Goal: Task Accomplishment & Management: Manage account settings

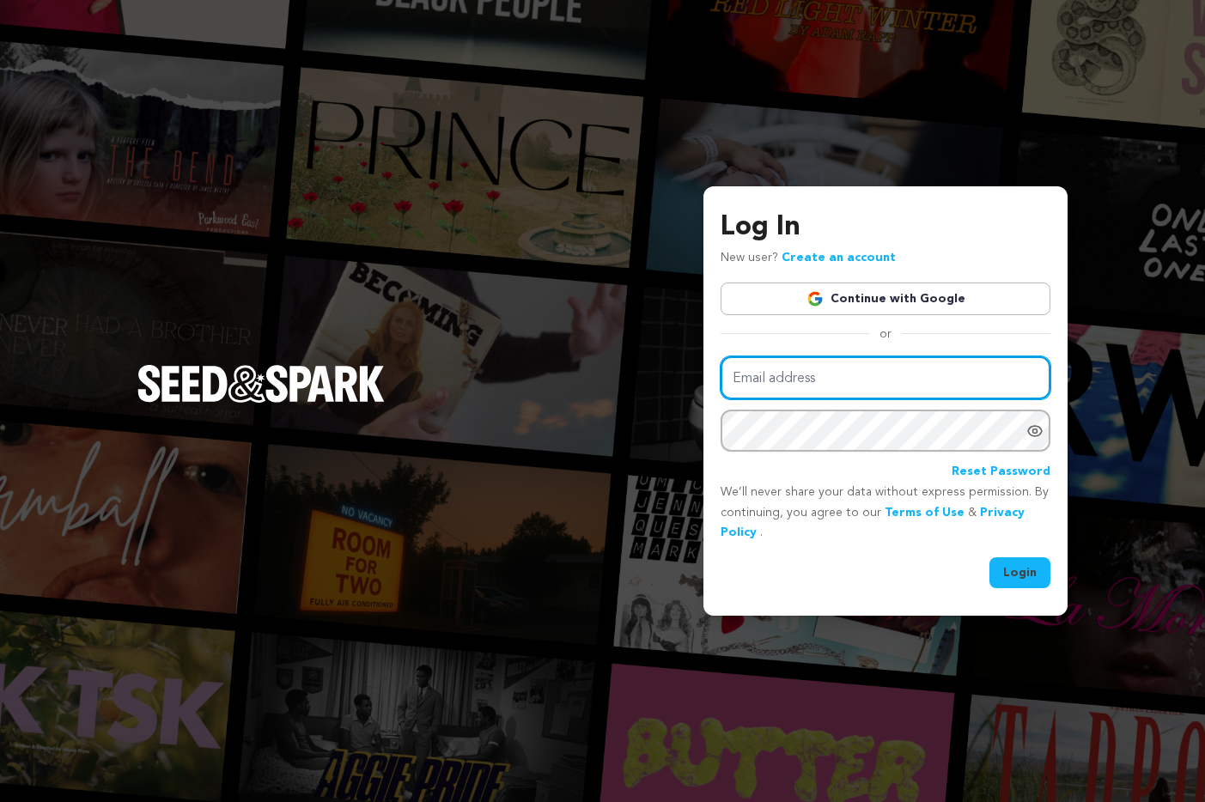
click at [767, 388] on input "Email address" at bounding box center [886, 379] width 330 height 44
type input "m.chapman29@gmail.com"
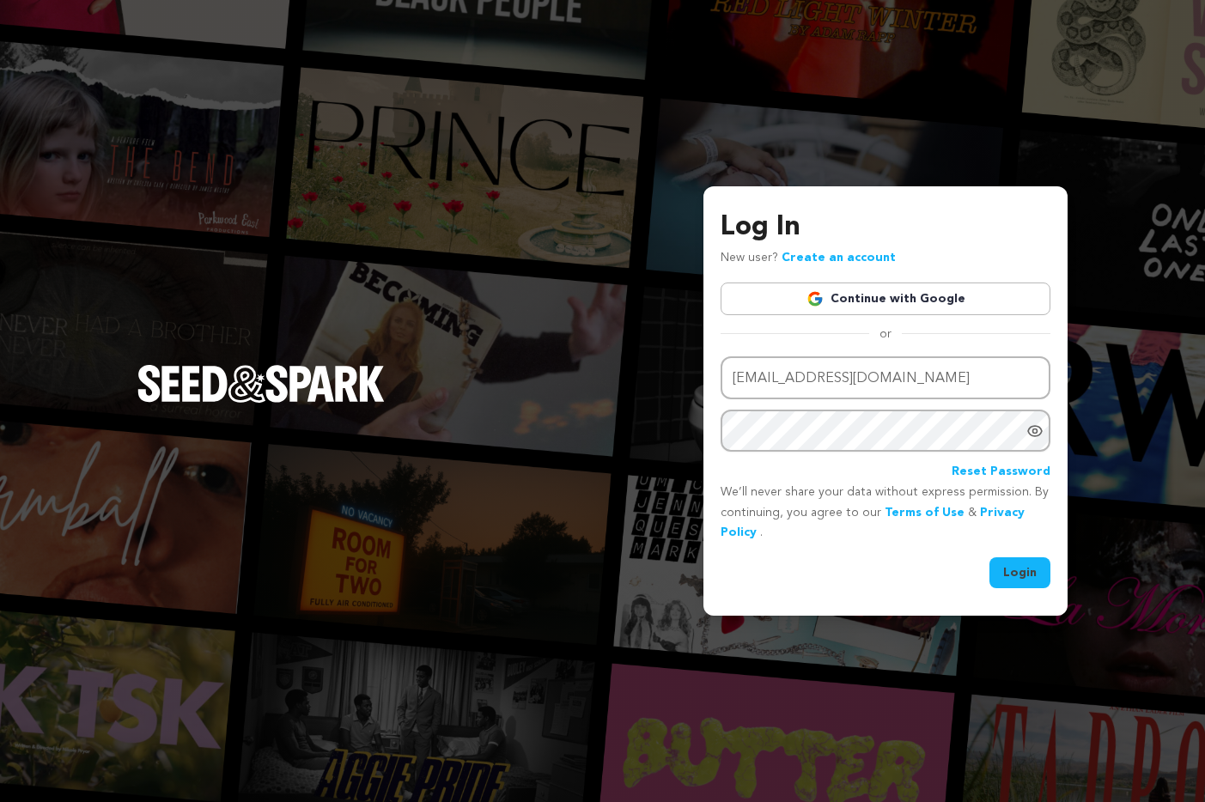
click at [1015, 563] on button "Login" at bounding box center [1020, 573] width 61 height 31
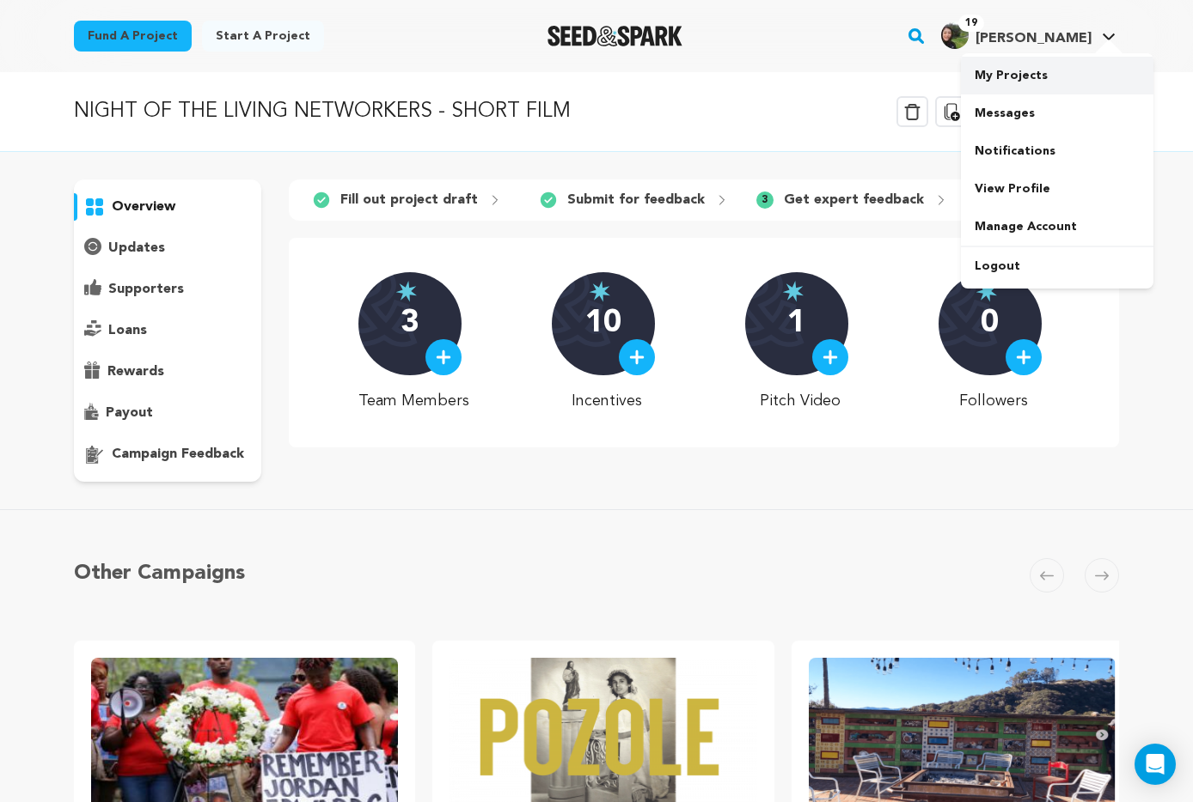
click at [1016, 83] on link "My Projects" at bounding box center [1057, 76] width 192 height 38
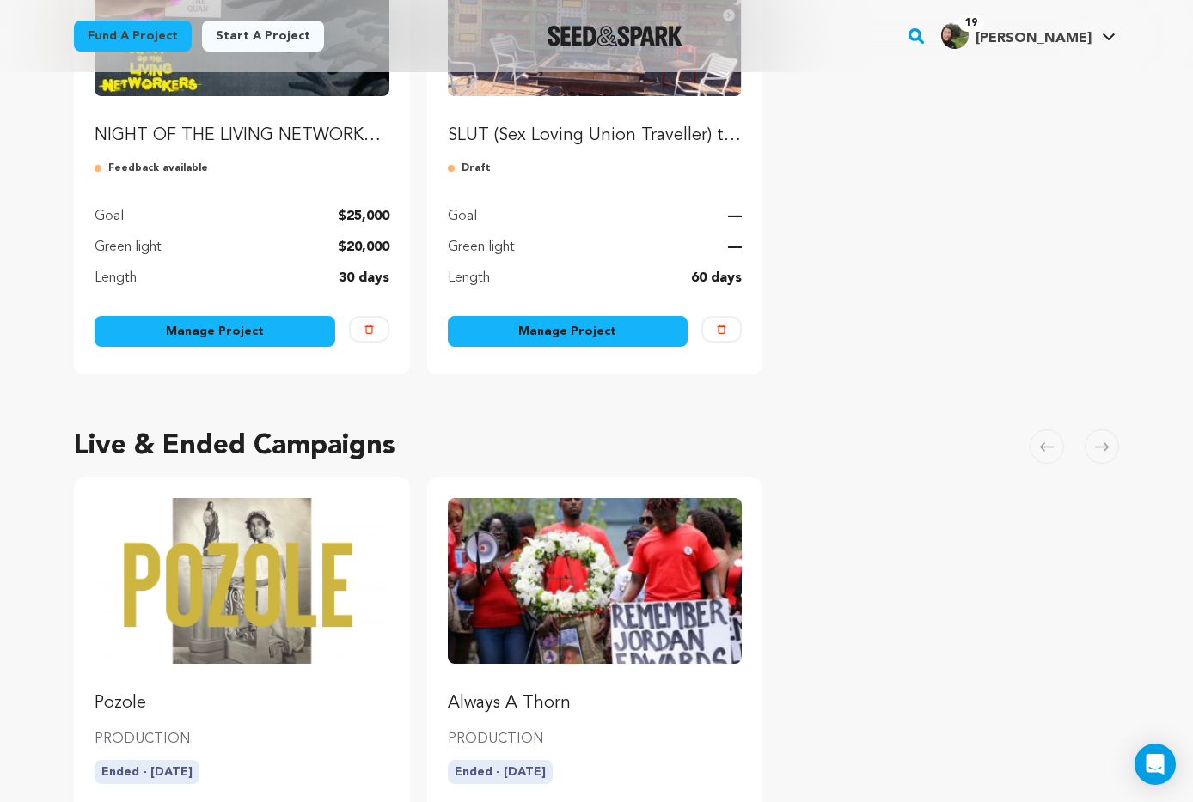
scroll to position [339, 0]
click at [232, 330] on link "Manage Project" at bounding box center [215, 332] width 241 height 31
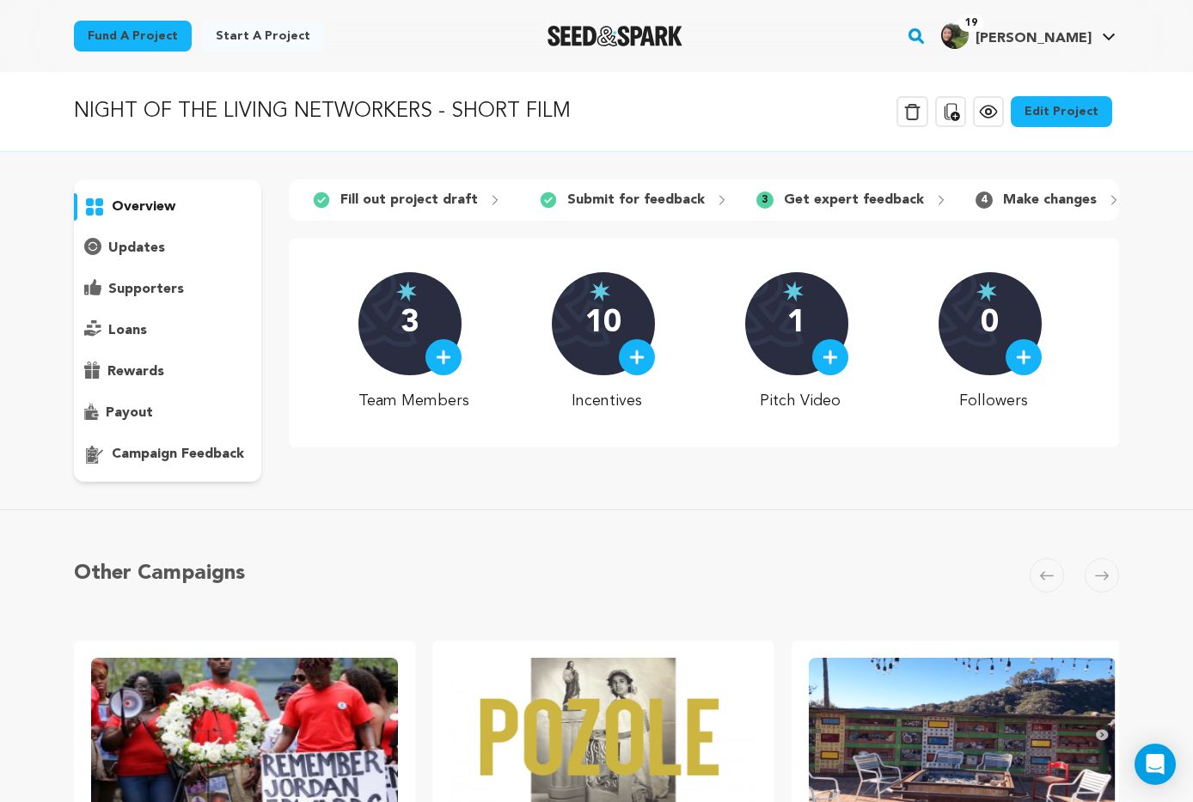
click at [1003, 201] on p "Make changes" at bounding box center [1050, 200] width 94 height 21
click at [961, 204] on div "4 Make changes" at bounding box center [1047, 199] width 173 height 27
click at [1003, 195] on p "Make changes" at bounding box center [1050, 200] width 94 height 21
click at [1037, 125] on link "Edit Project" at bounding box center [1060, 111] width 101 height 31
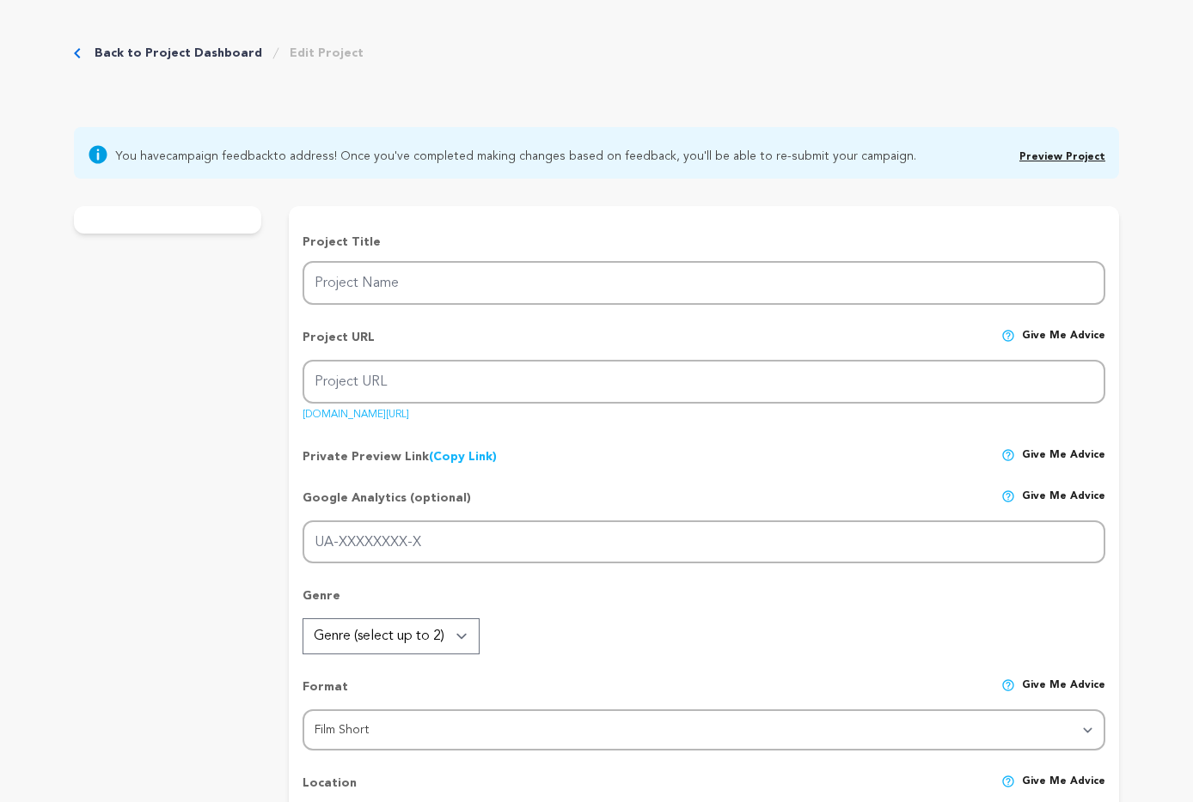
type input "NIGHT OF THE LIVING NETWORKERS - SHORT FILM"
type input "night-of-the-living-networkers-short-film"
type input "G-6HHZVGT46K"
type input "At her BFF's art show, a creative professional faces her worst nightmare, a cro…"
type textarea "Inspired by lived experiences, our horror-satire aims to explore genuine connec…"
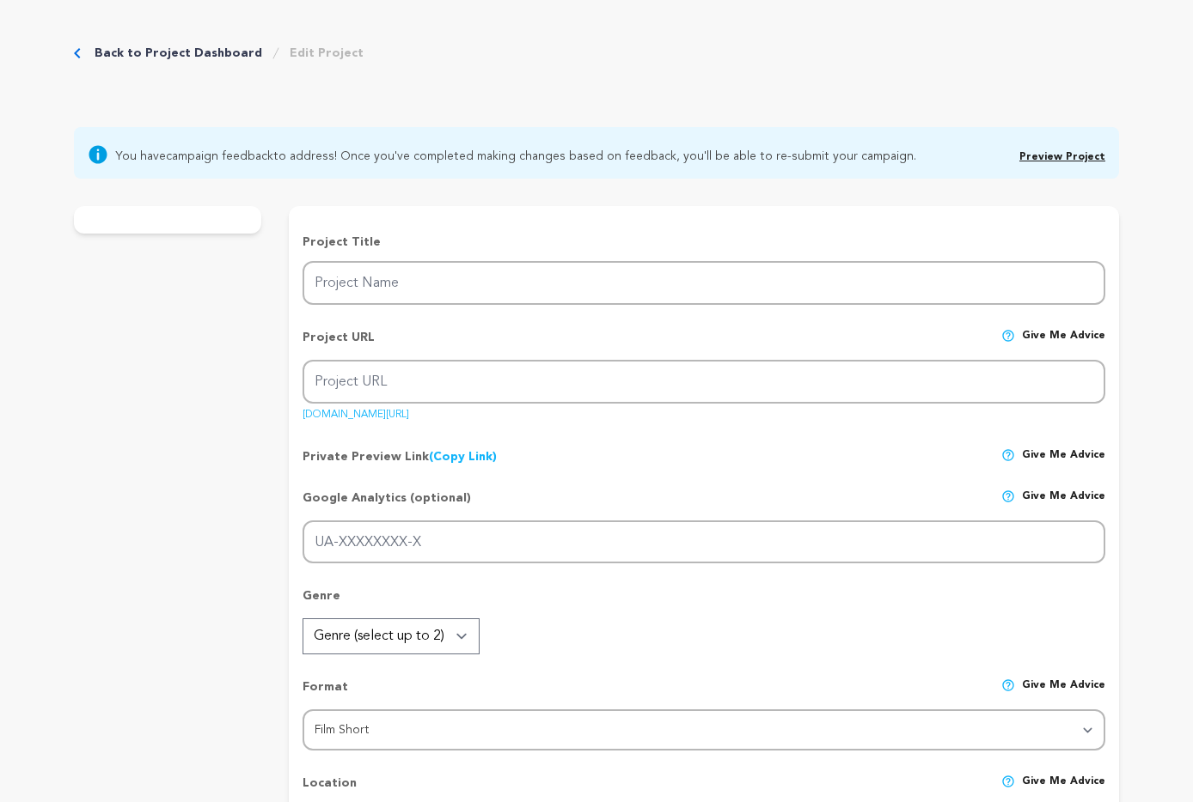
type textarea "This film is a mirror to explore how our constant grind for relevance, access, …"
type textarea "Our project’s leaders are affiliated with and are active members of the TV Acad…"
radio input "true"
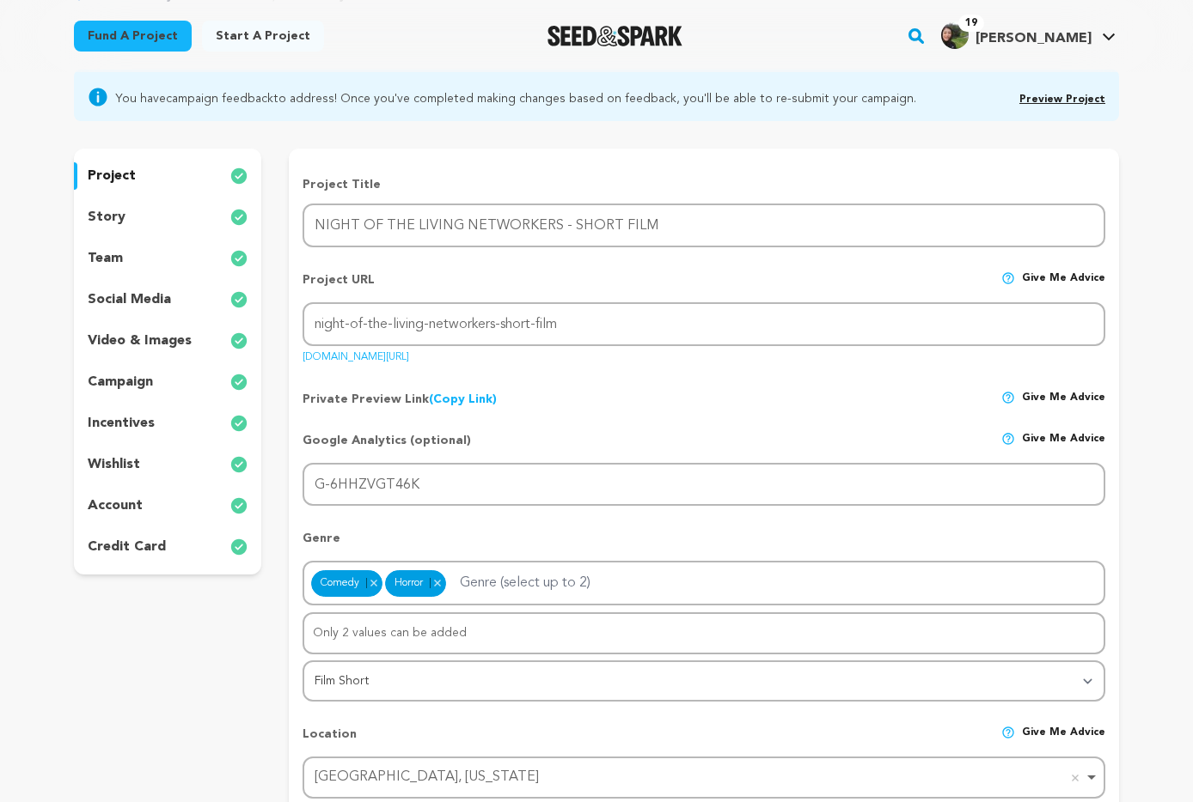
scroll to position [131, 0]
click at [120, 467] on p "wishlist" at bounding box center [114, 464] width 52 height 21
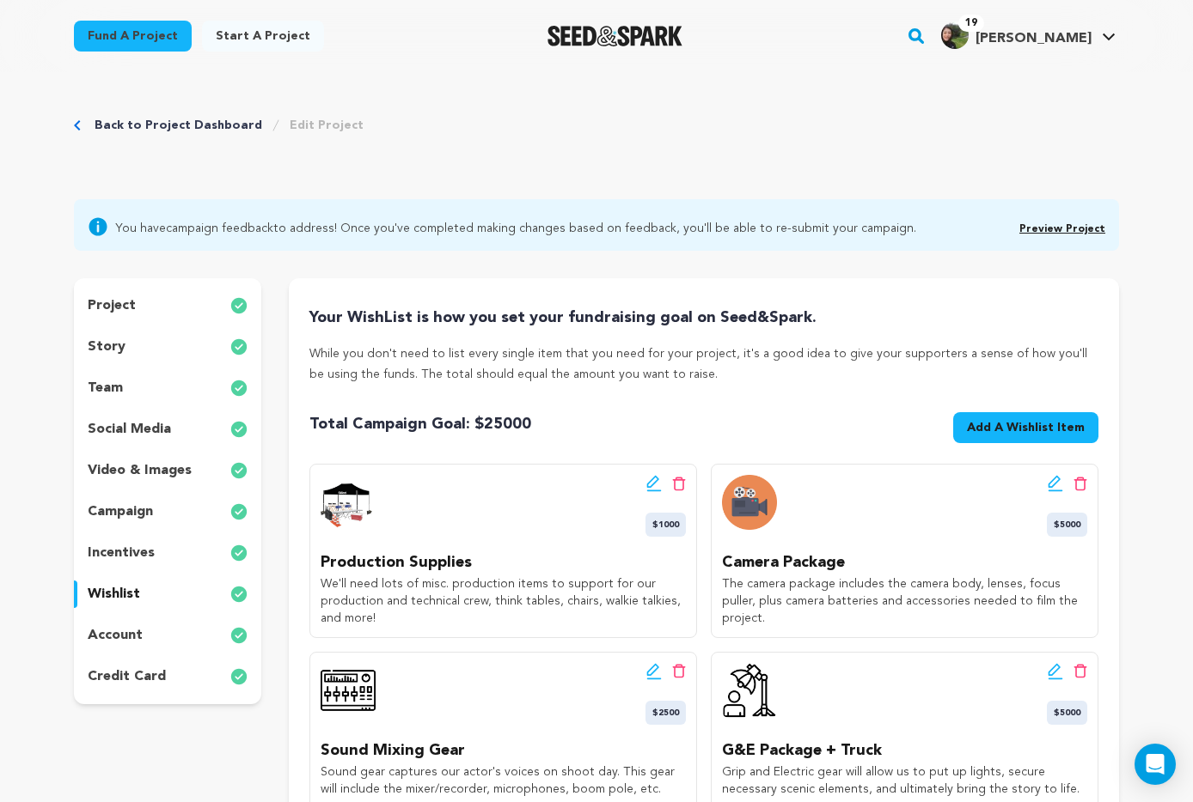
click at [1067, 223] on span "Preview Project" at bounding box center [1062, 227] width 86 height 21
click at [196, 125] on link "Back to Project Dashboard" at bounding box center [179, 125] width 168 height 17
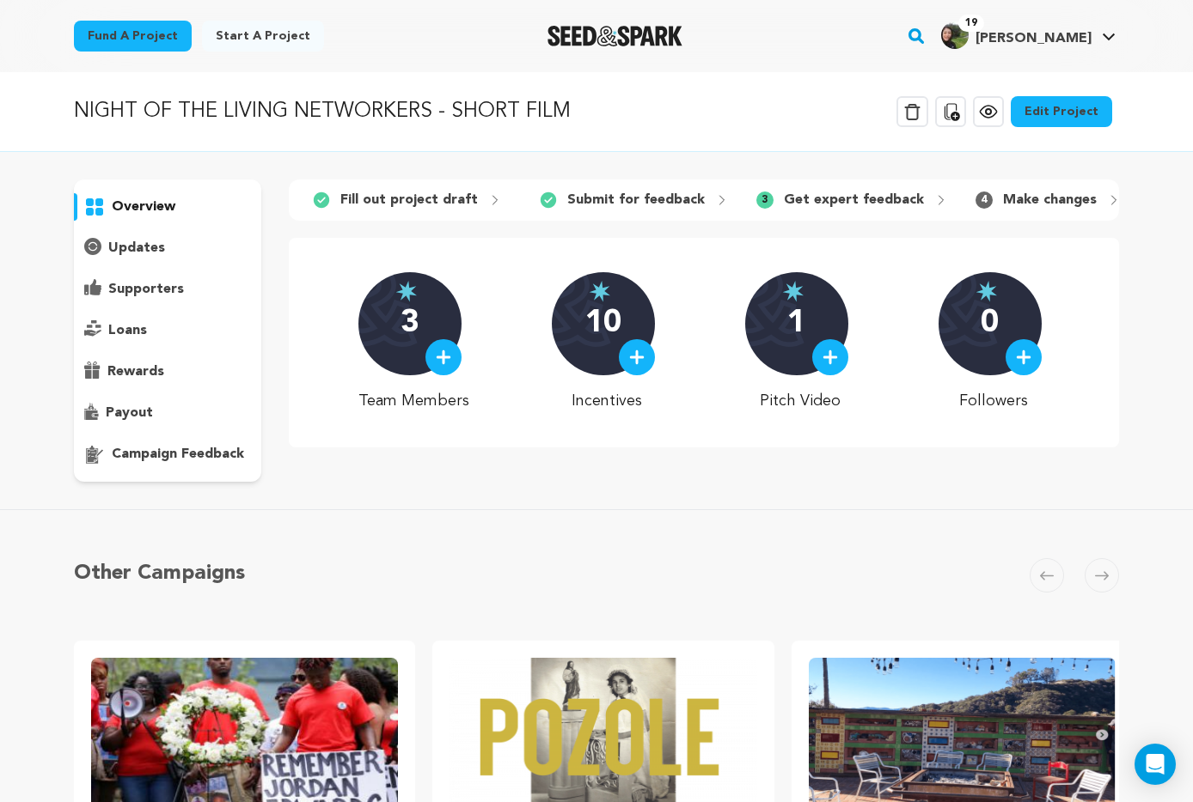
click at [823, 187] on div "3 Get expert feedback" at bounding box center [851, 199] width 219 height 27
click at [823, 196] on p "Get expert feedback" at bounding box center [854, 200] width 140 height 21
click at [189, 456] on p "campaign feedback" at bounding box center [178, 454] width 132 height 21
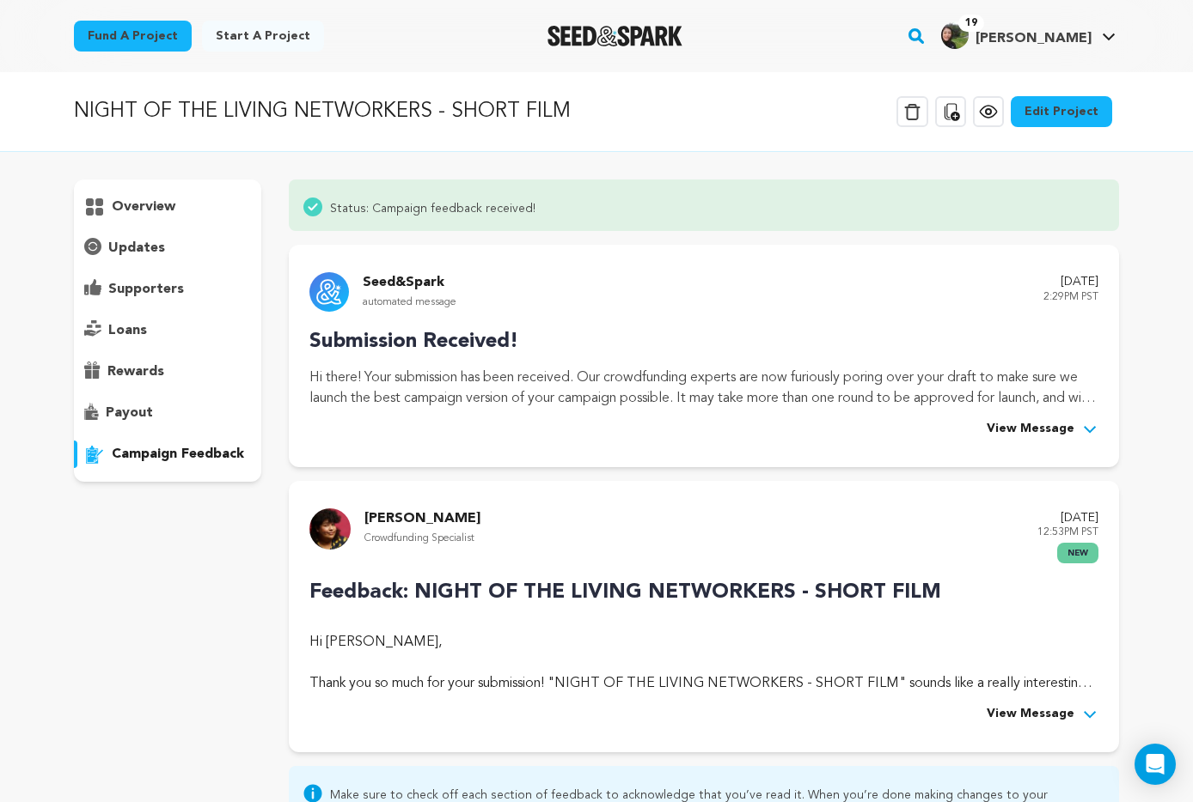
scroll to position [5, 0]
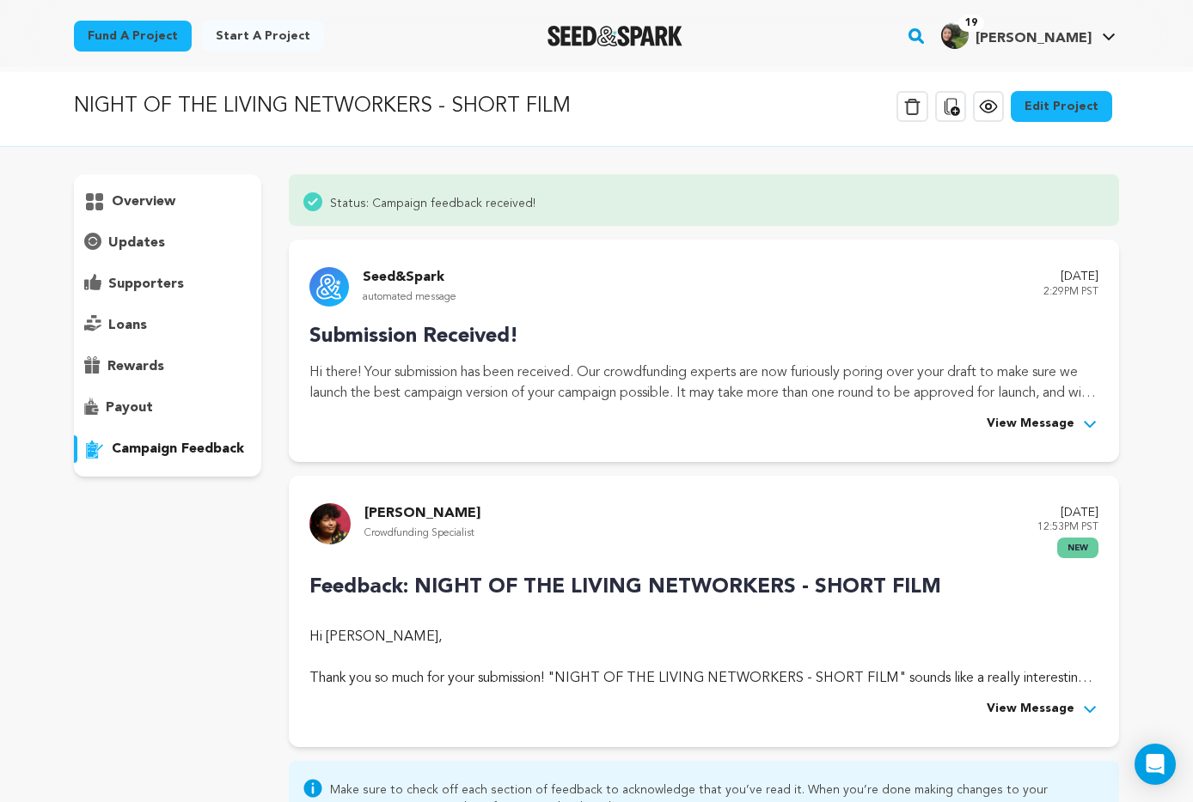
click at [1045, 425] on span "View Message" at bounding box center [1030, 424] width 88 height 21
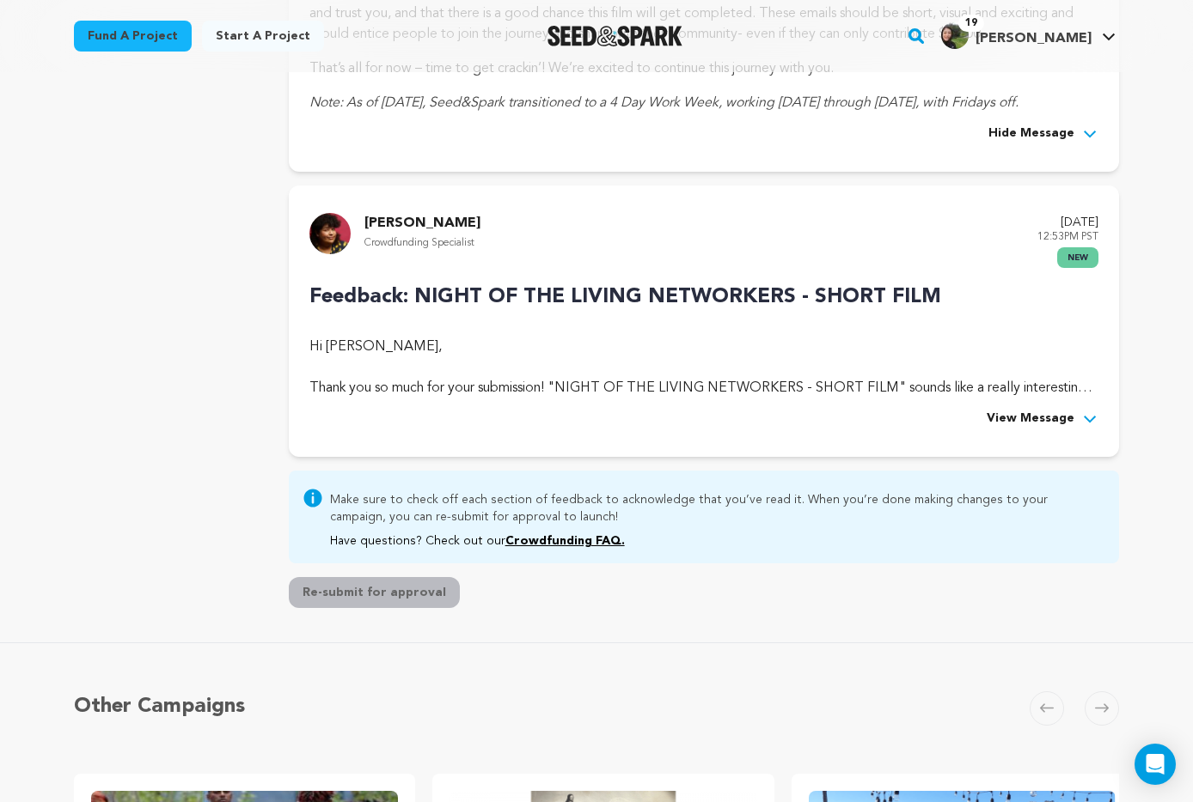
scroll to position [851, 0]
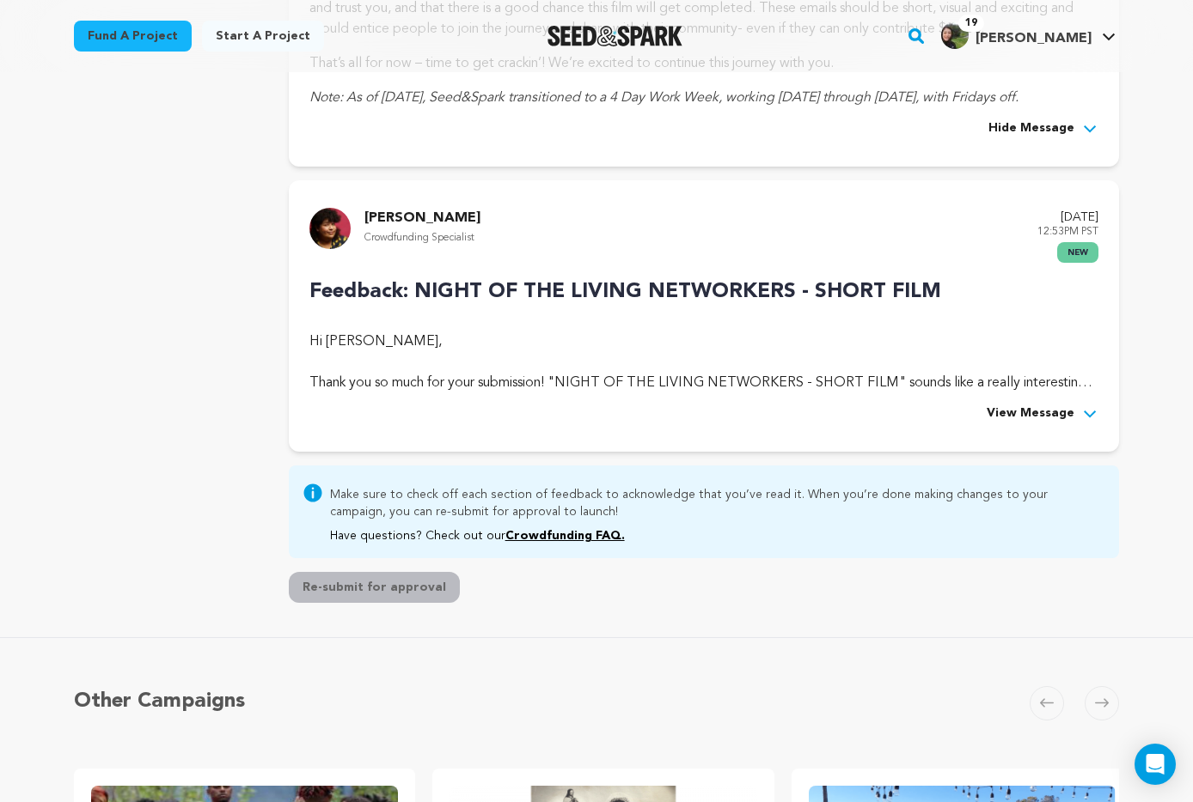
click at [1050, 417] on span "View Message" at bounding box center [1030, 414] width 88 height 21
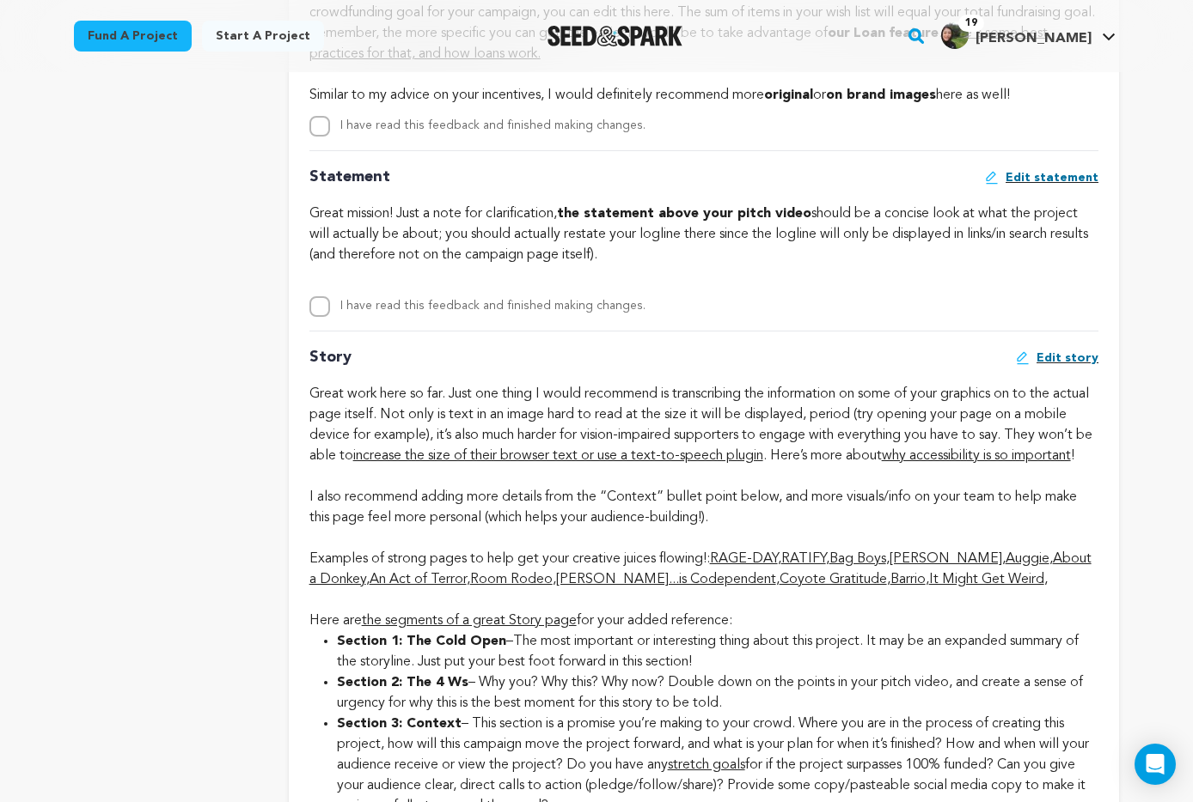
scroll to position [3872, 0]
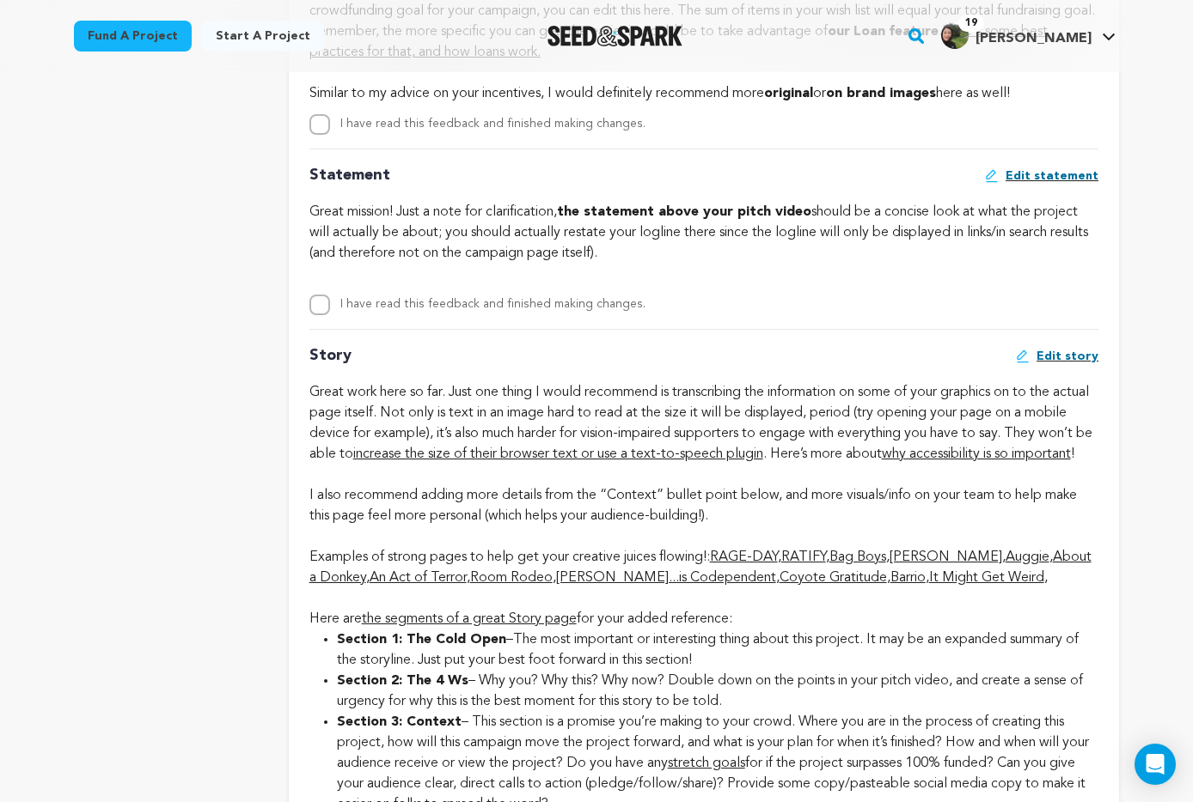
click at [718, 264] on div "Great mission! Just a note for clarification, the statement above your pitch vi…" at bounding box center [703, 233] width 789 height 62
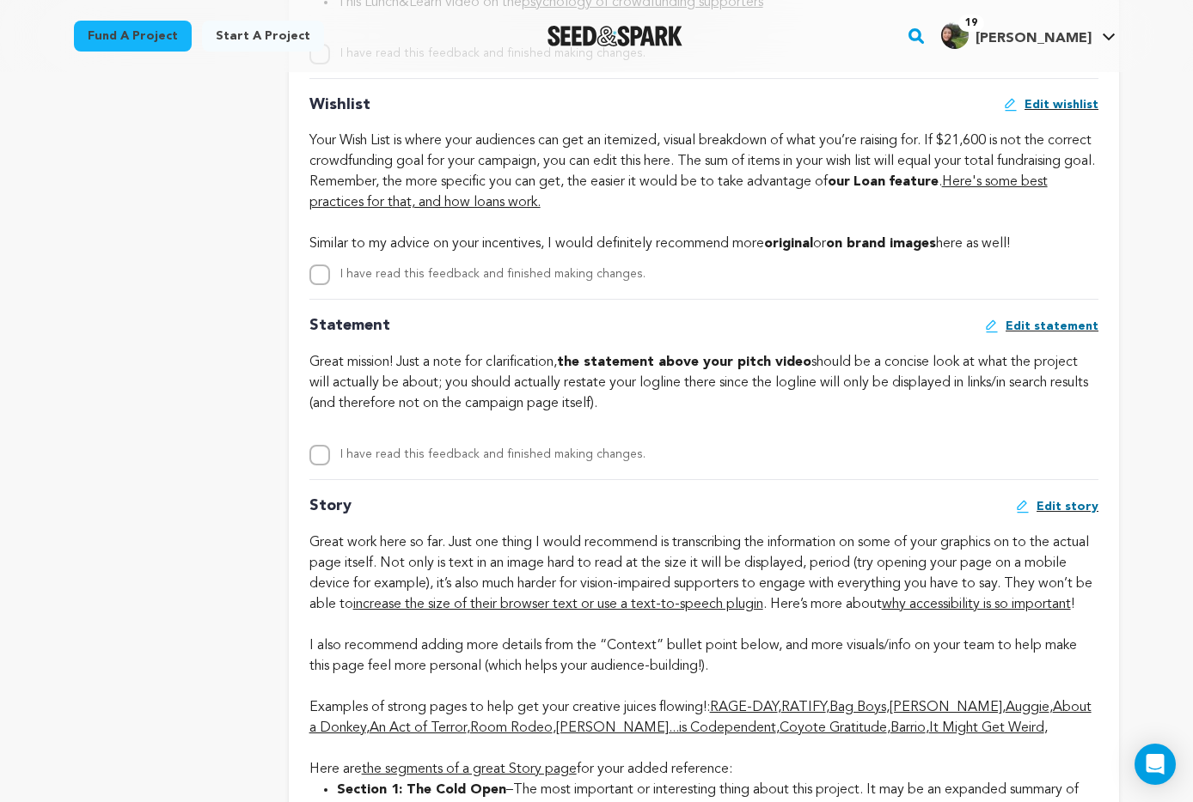
scroll to position [3731, 0]
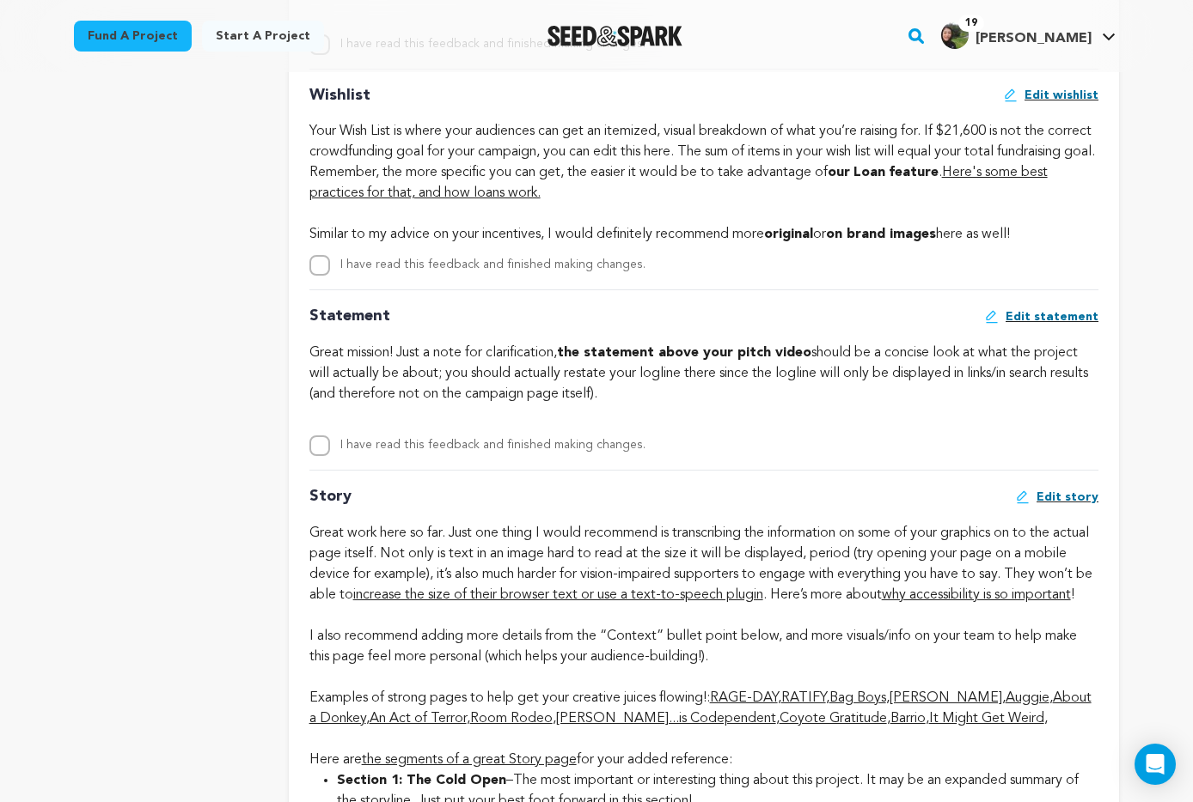
drag, startPoint x: 569, startPoint y: 374, endPoint x: 689, endPoint y: 415, distance: 127.2
click at [689, 405] on div "Great mission! Just a note for clarification, the statement above your pitch vi…" at bounding box center [703, 374] width 789 height 62
copy div "the statement above your pitch video should be a concise look at what the proje…"
click at [747, 405] on div "Great mission! Just a note for clarification, the statement above your pitch vi…" at bounding box center [703, 374] width 789 height 62
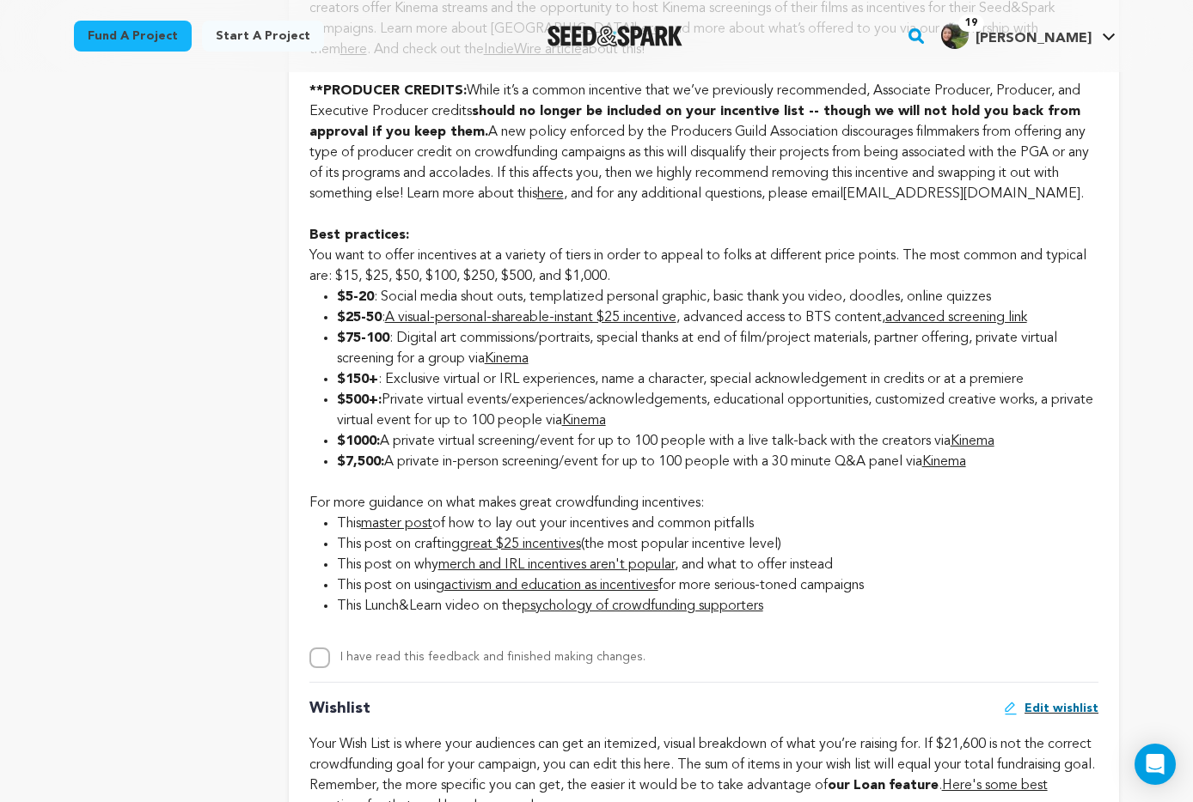
scroll to position [3120, 0]
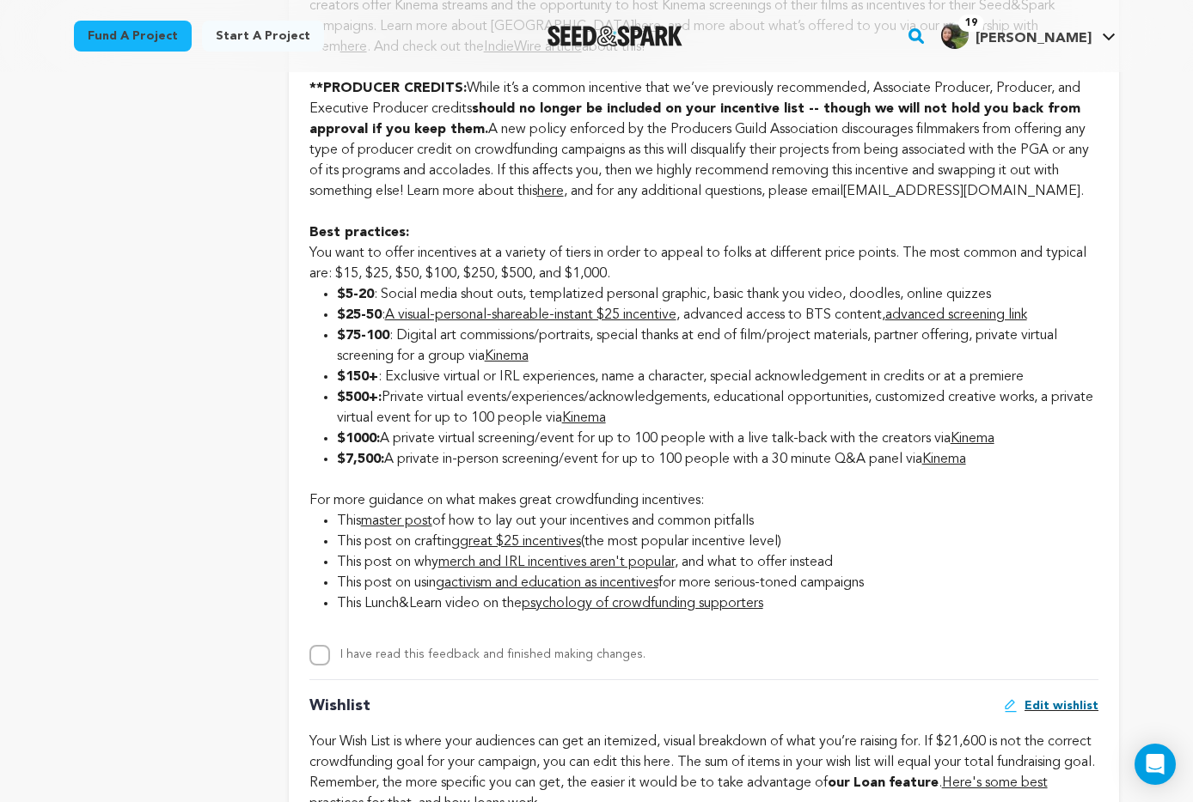
click at [482, 367] on li "$75-100 : Digital art commissions/portraits, special thanks at end of film/proj…" at bounding box center [717, 346] width 761 height 41
click at [503, 363] on link "Kinema" at bounding box center [507, 357] width 44 height 14
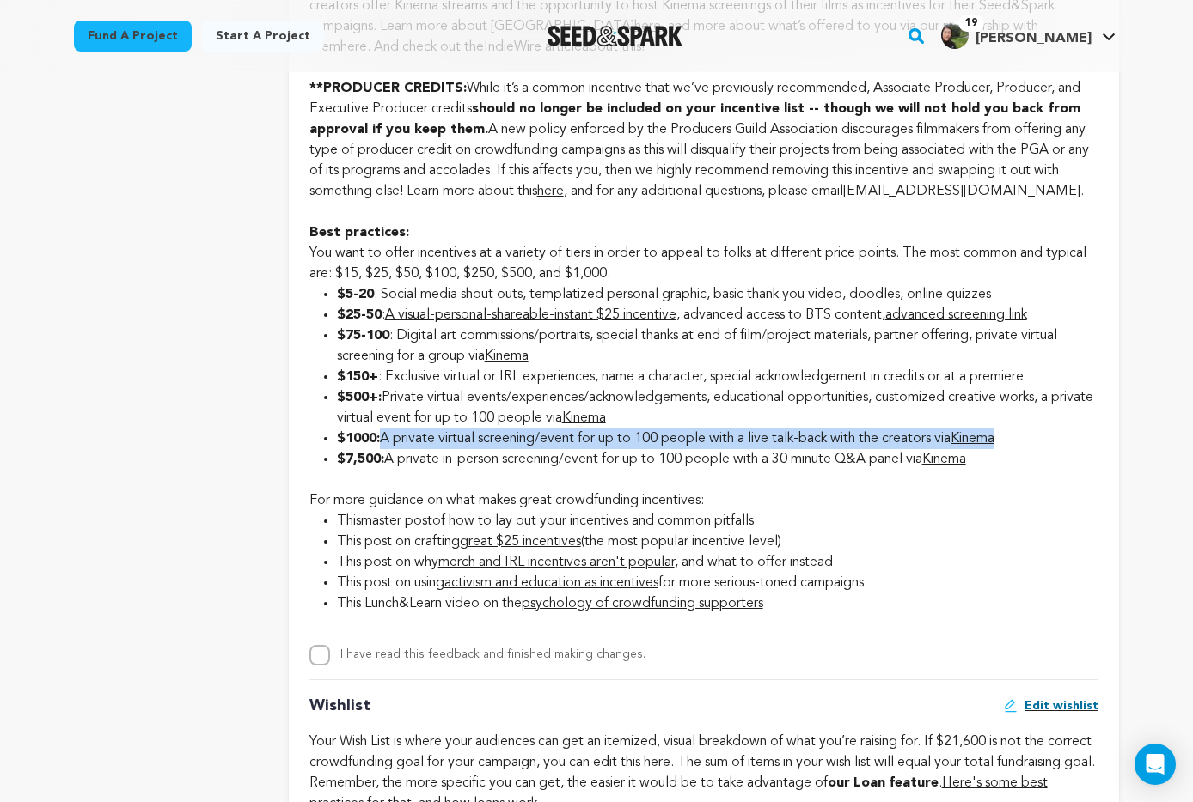
drag, startPoint x: 386, startPoint y: 459, endPoint x: 1033, endPoint y: 455, distance: 647.0
click at [1033, 449] on li "$1000: A private virtual screening/event for up to 100 people with a live talk-…" at bounding box center [717, 439] width 761 height 21
copy li "A private virtual screening/event for up to 100 people with a live talk-back wi…"
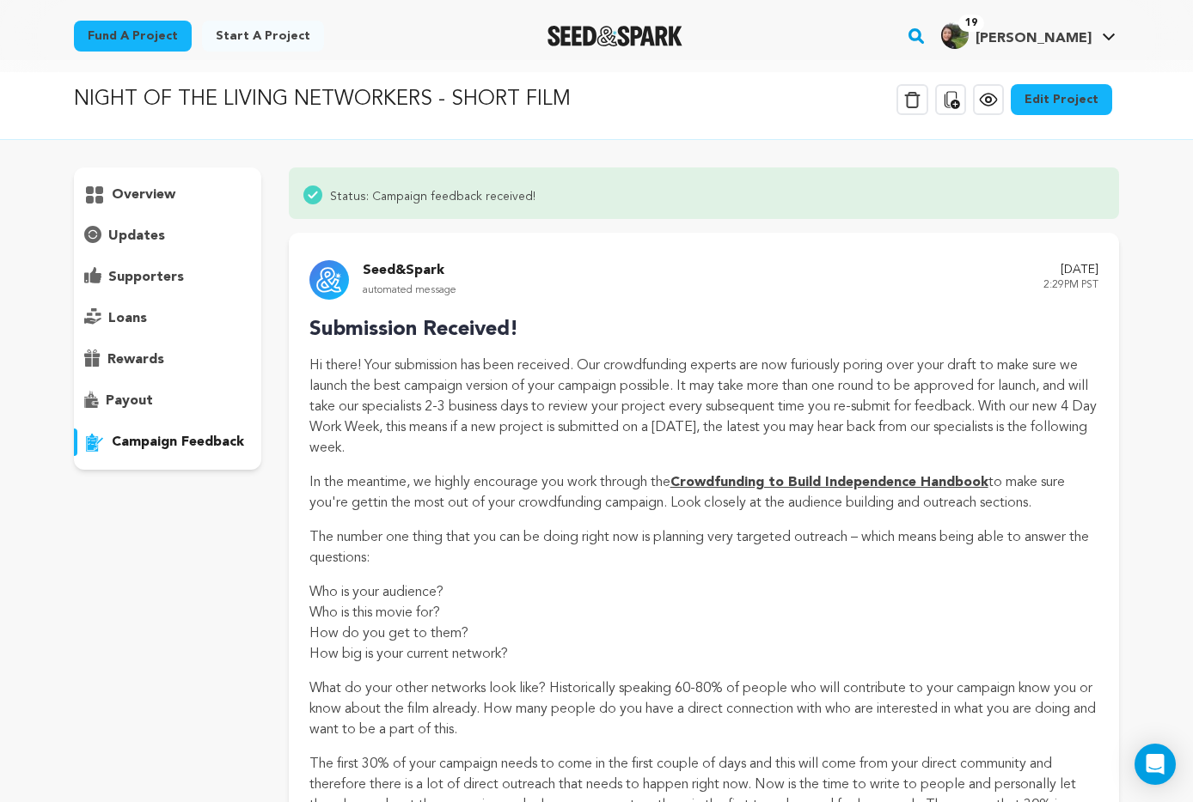
scroll to position [0, 0]
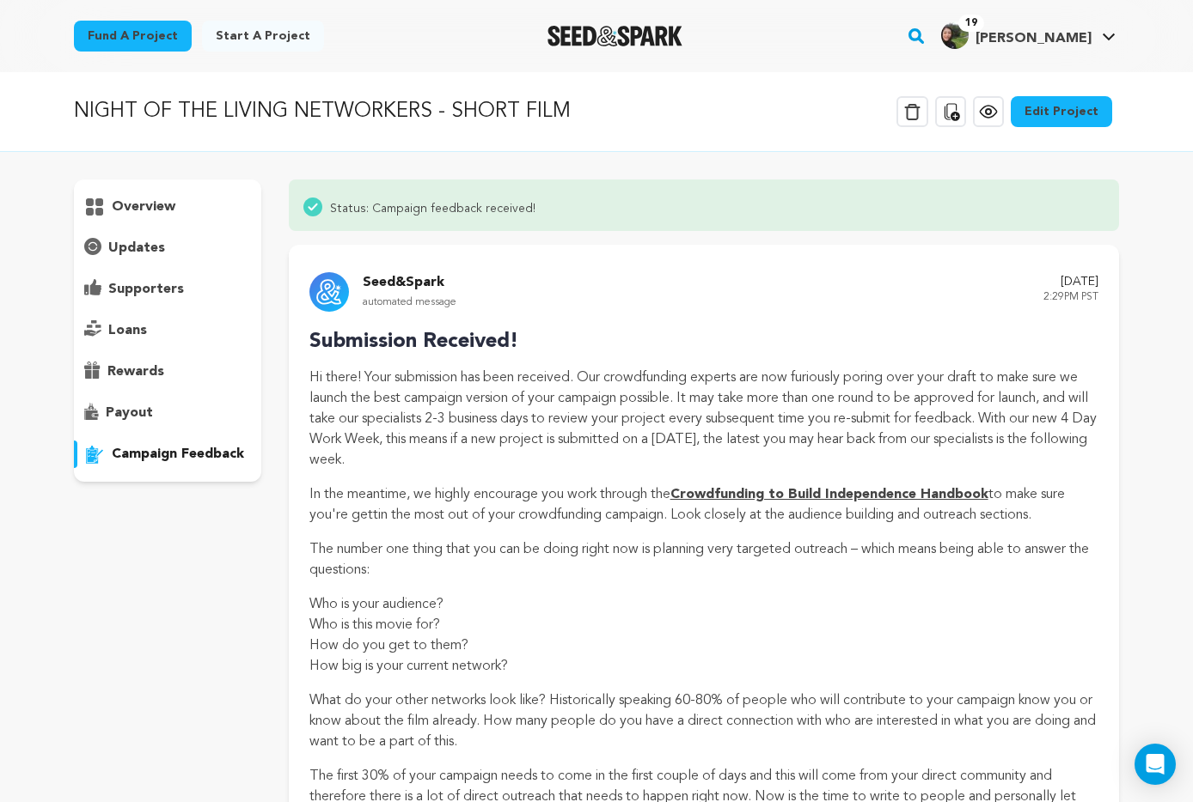
click at [126, 332] on p "loans" at bounding box center [127, 330] width 39 height 21
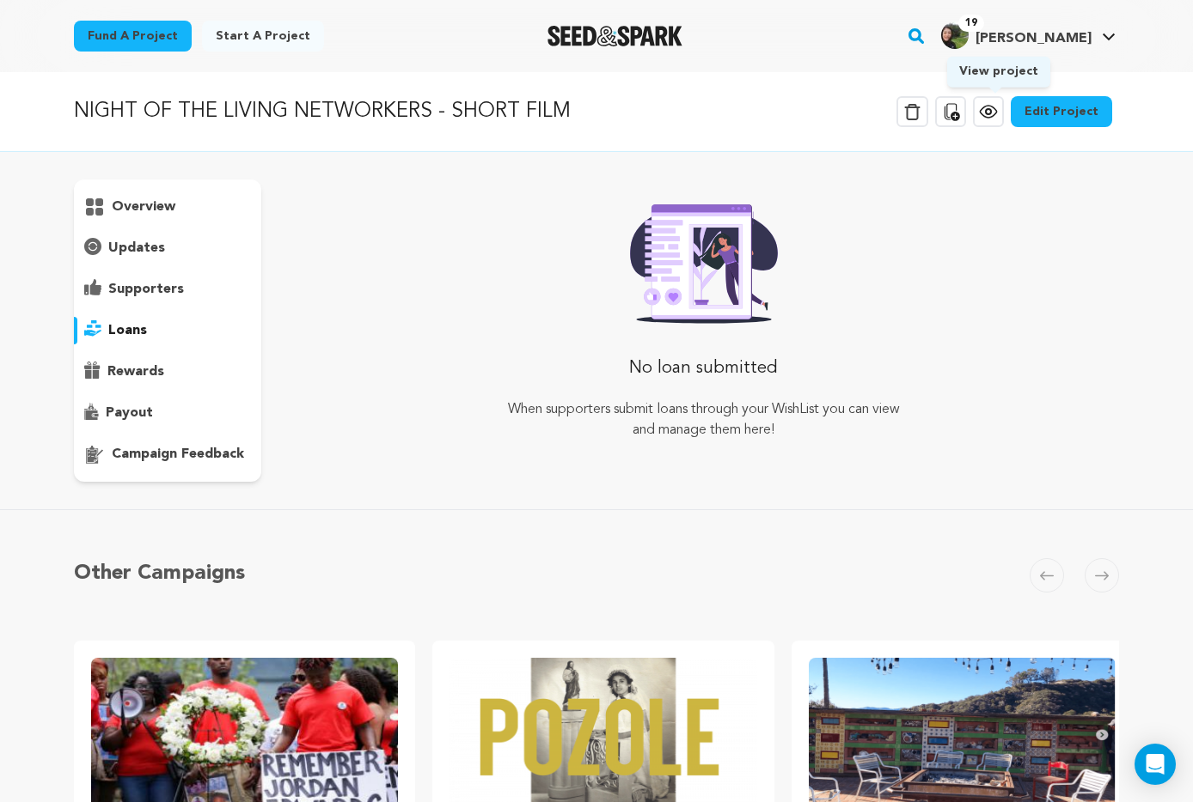
click at [981, 111] on link "View project" at bounding box center [988, 111] width 31 height 31
click at [1058, 111] on link "Edit Project" at bounding box center [1060, 111] width 101 height 31
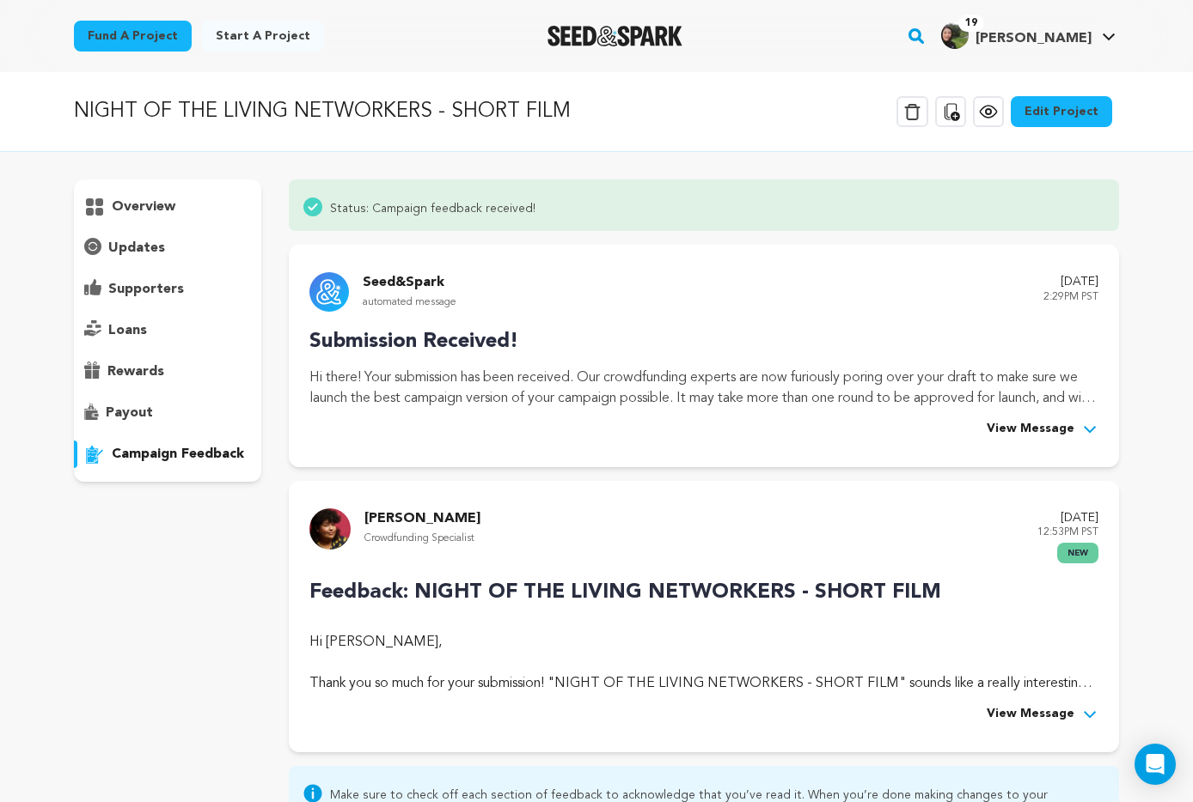
click at [1044, 116] on link "Edit Project" at bounding box center [1060, 111] width 101 height 31
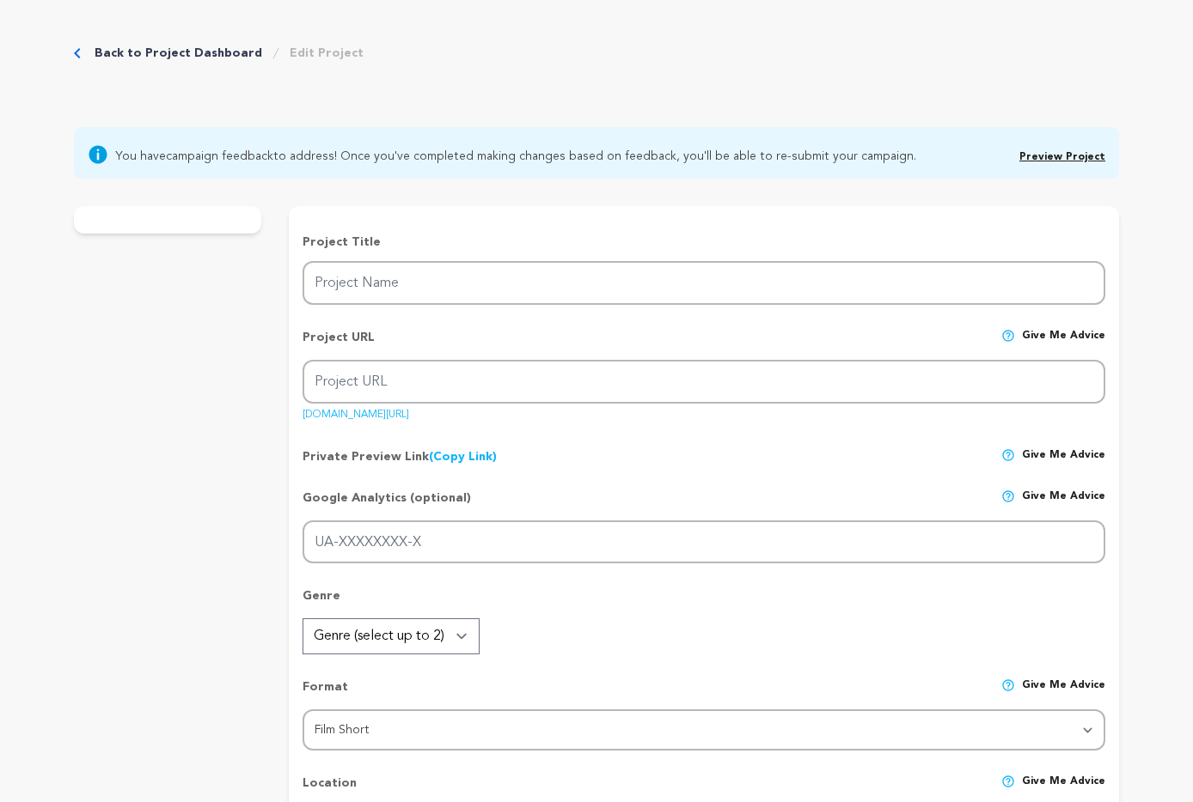
type input "NIGHT OF THE LIVING NETWORKERS - SHORT FILM"
type input "night-of-the-living-networkers-short-film"
type input "G-6HHZVGT46K"
type input "At her BFF's art show, a creative professional faces her worst nightmare, a cro…"
type textarea "Inspired by lived experiences, our horror-satire aims to explore genuine connec…"
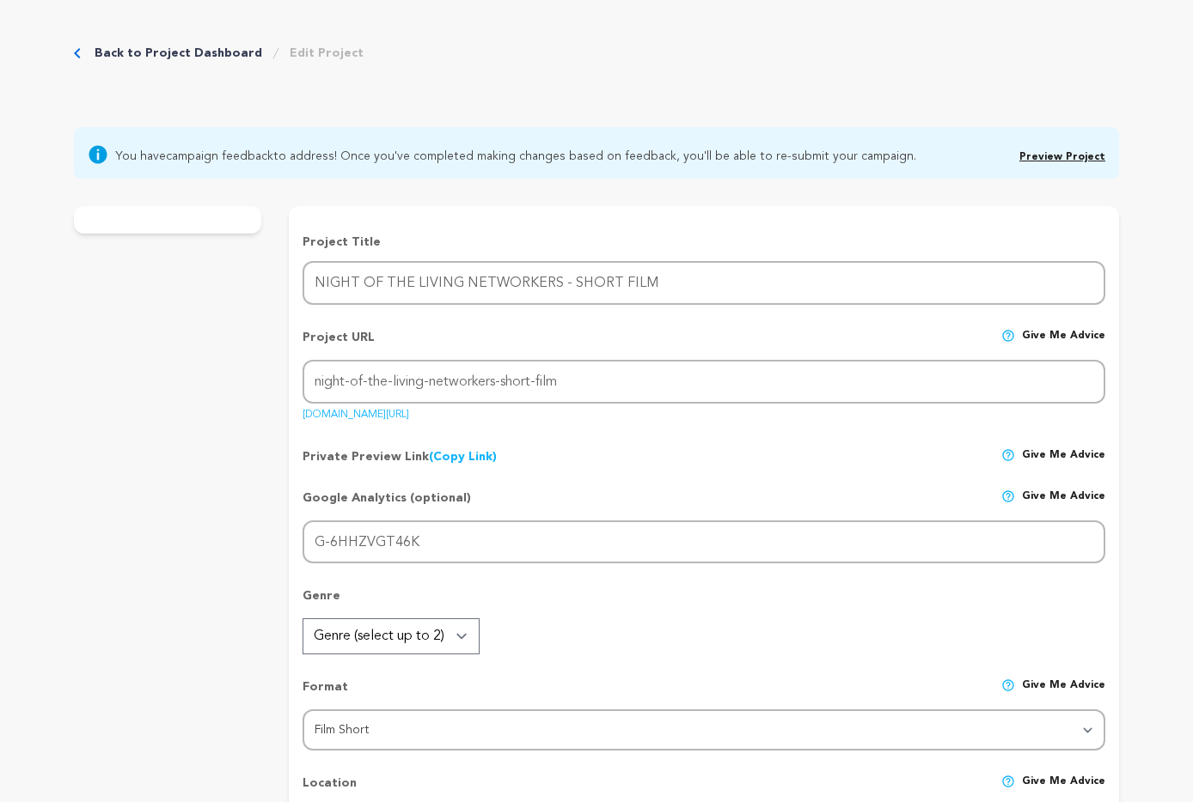
type textarea "This film is a mirror to explore how our constant grind for relevance, access, …"
type textarea "Our project’s leaders are affiliated with and are active members of the TV Acad…"
radio input "true"
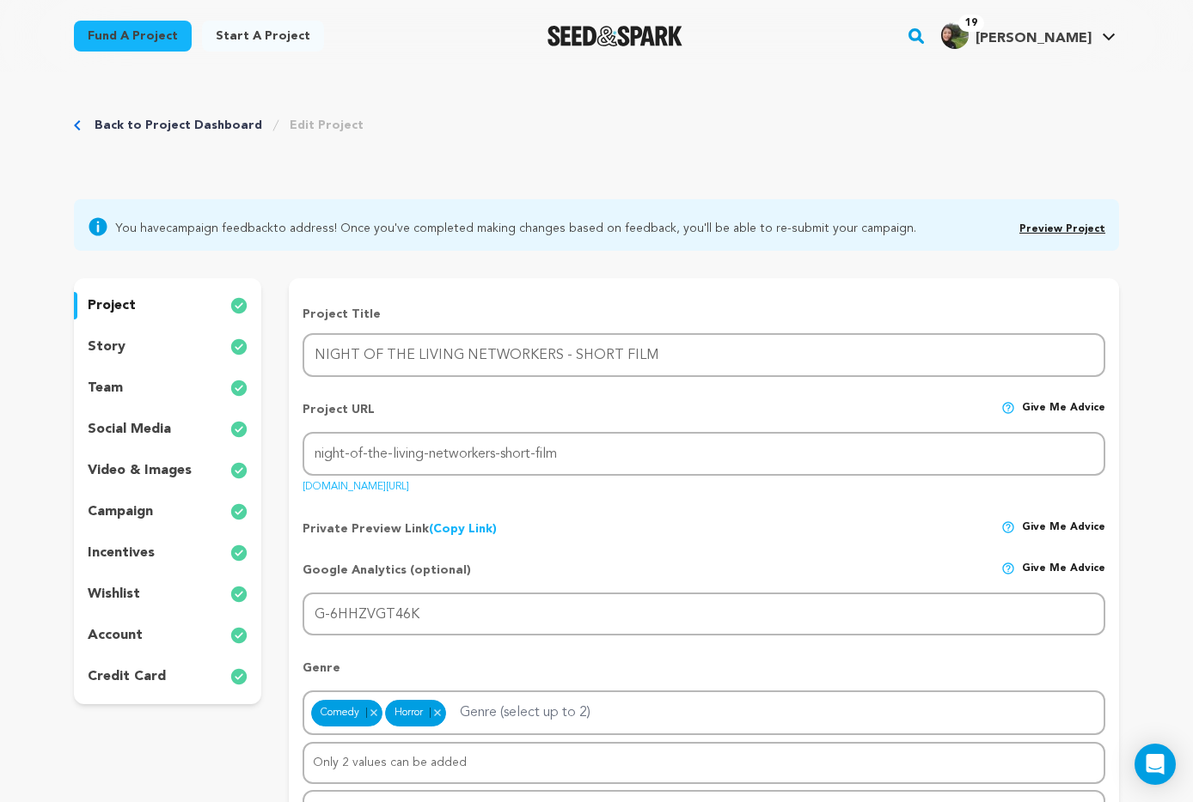
click at [113, 308] on p "project" at bounding box center [112, 306] width 48 height 21
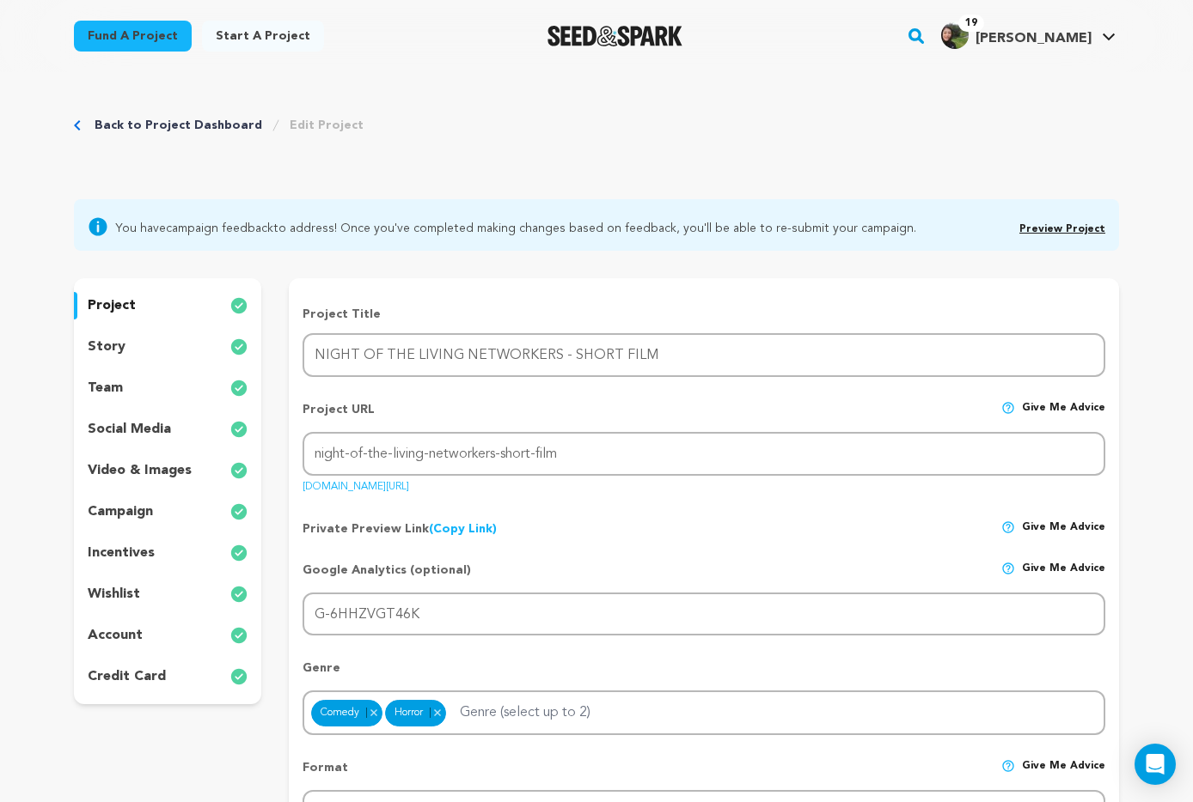
click at [113, 349] on p "story" at bounding box center [107, 347] width 38 height 21
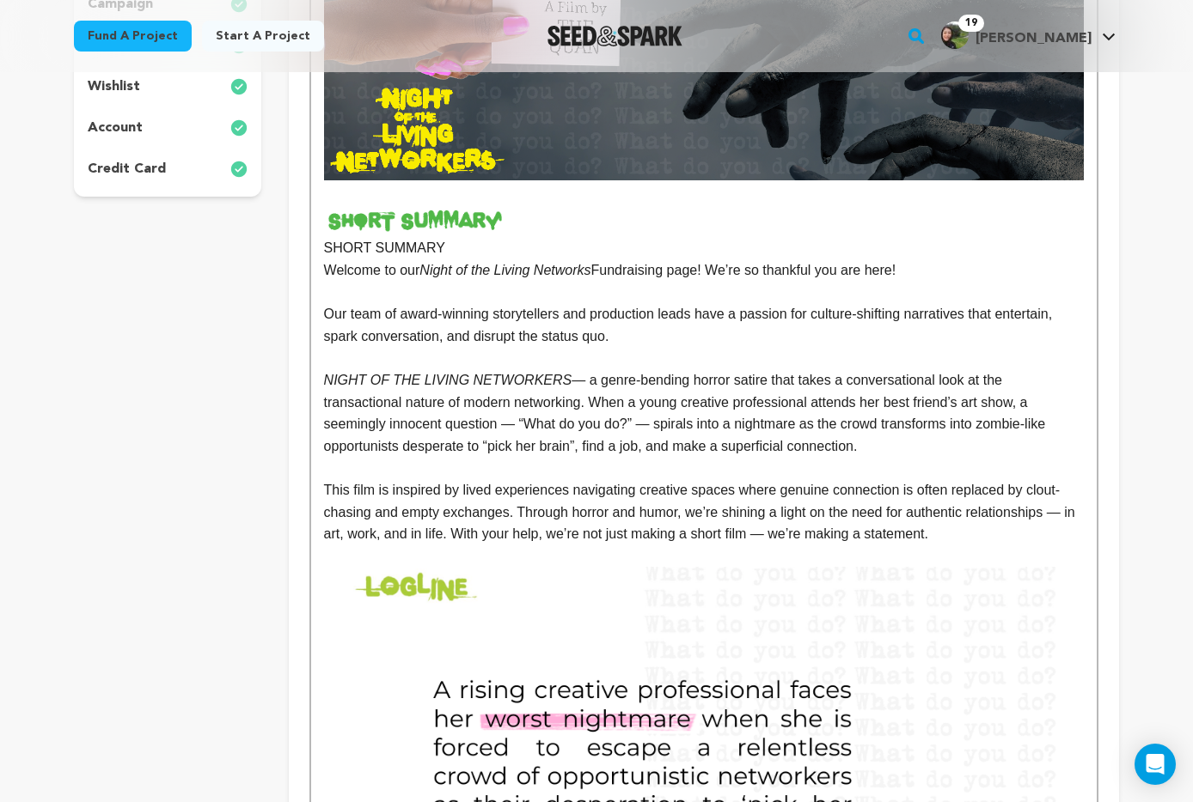
scroll to position [501, 0]
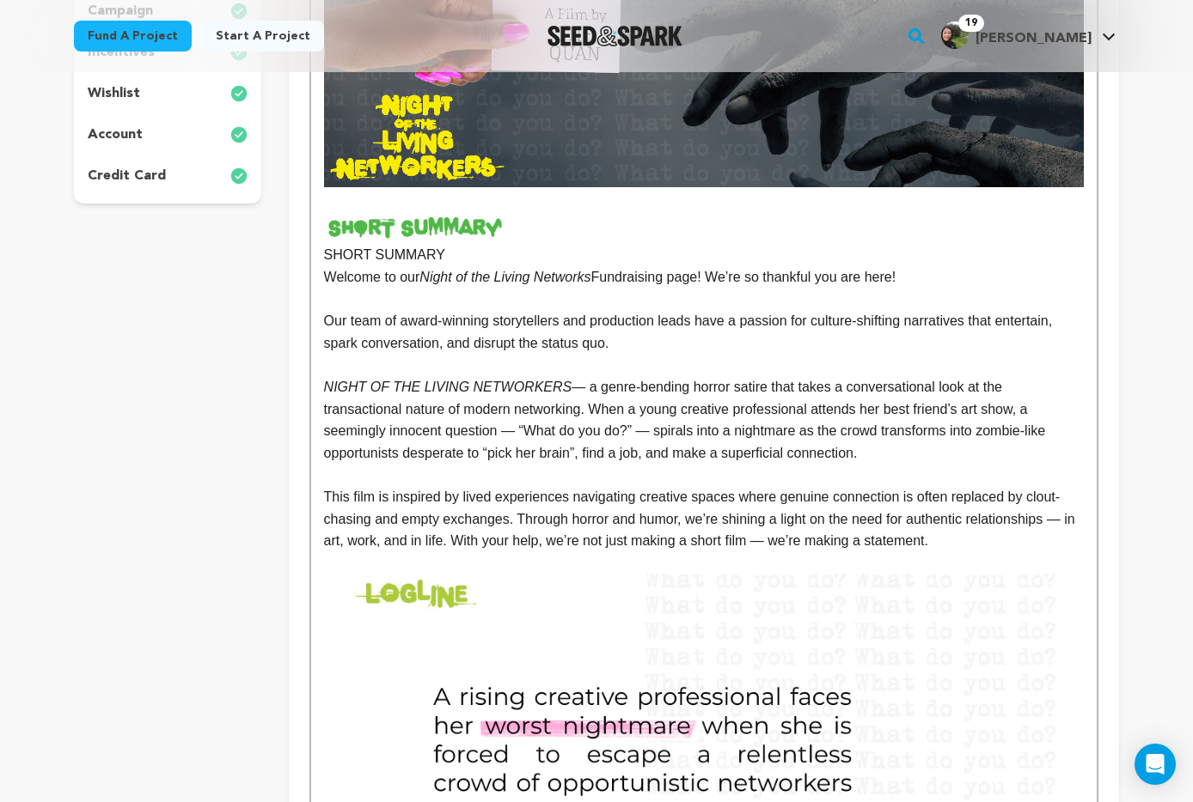
click at [494, 259] on p "SHORT SUMMARY" at bounding box center [704, 255] width 760 height 22
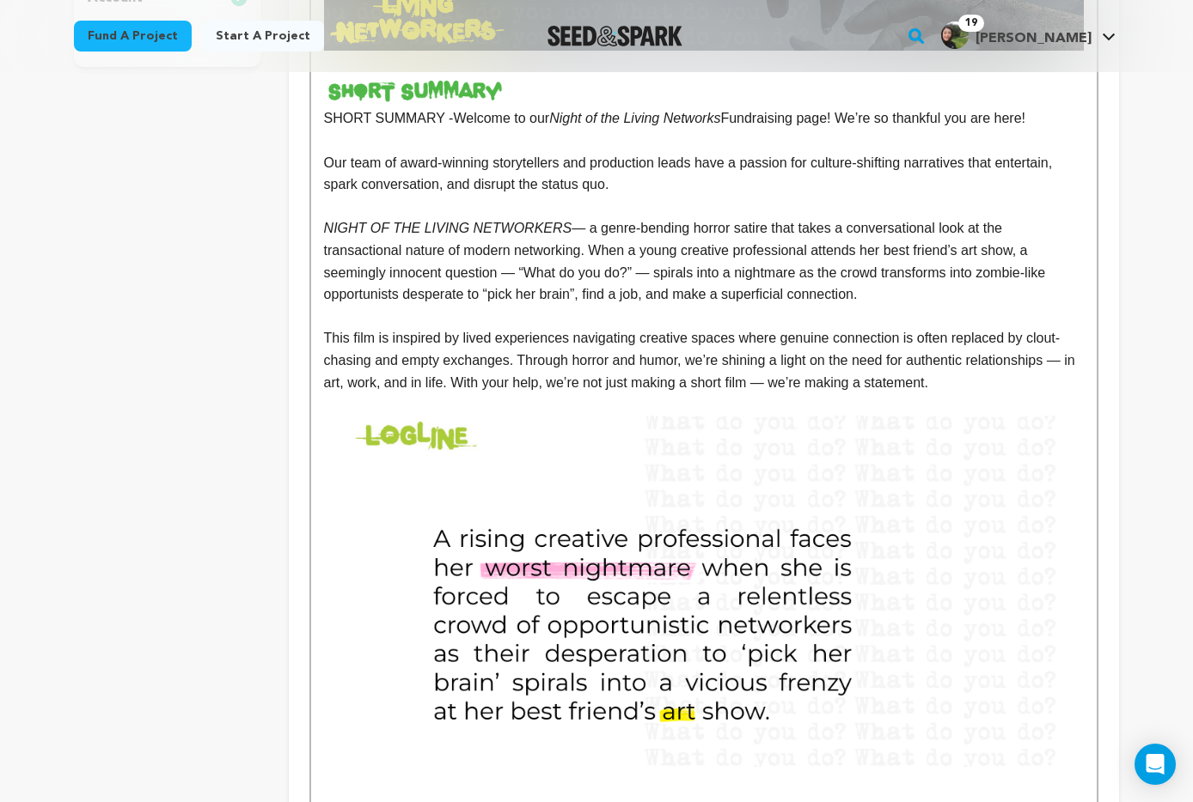
scroll to position [638, 0]
click at [539, 541] on img at bounding box center [704, 590] width 706 height 351
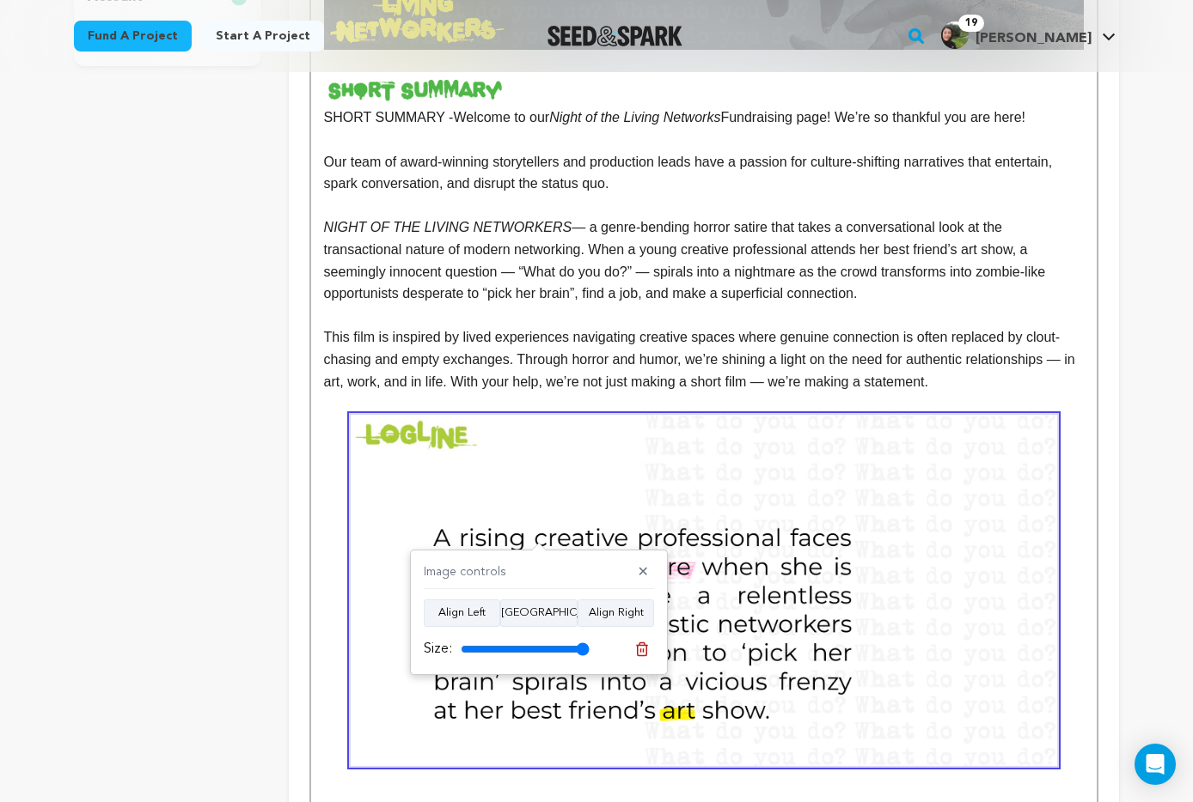
click at [705, 522] on img at bounding box center [704, 590] width 706 height 351
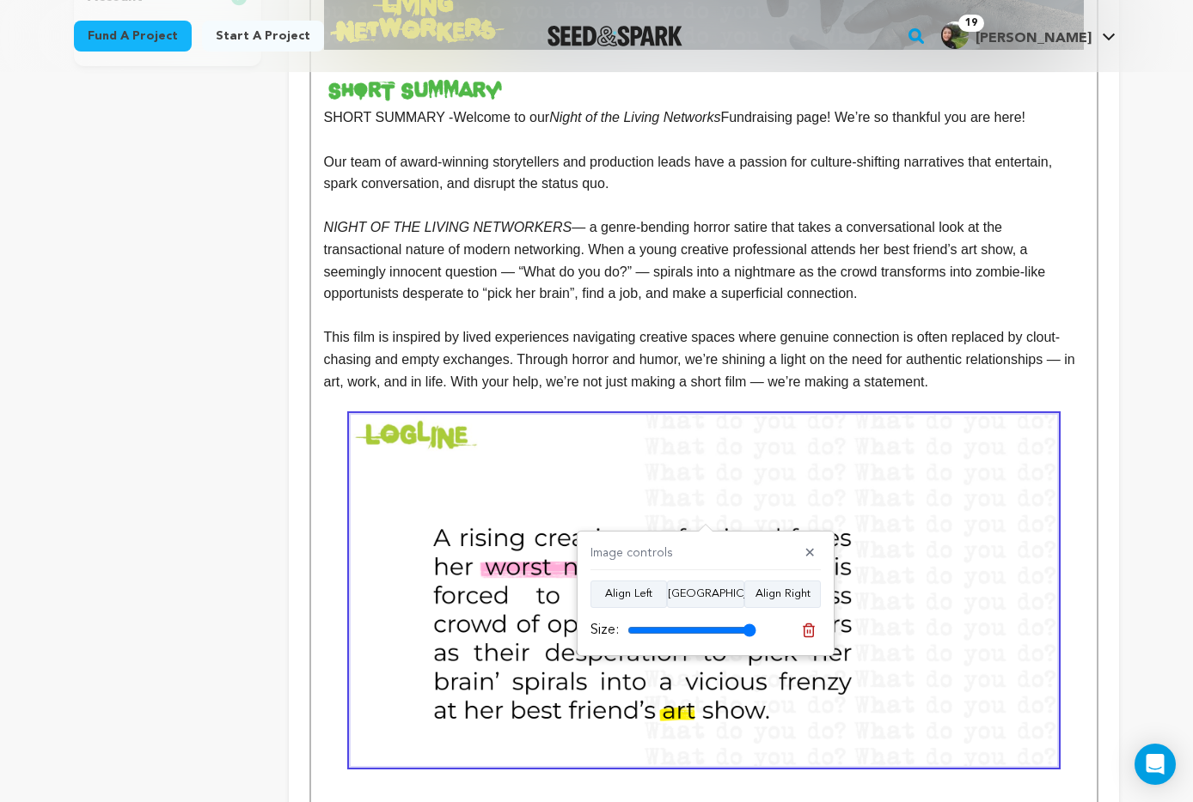
click at [702, 450] on img at bounding box center [704, 590] width 706 height 351
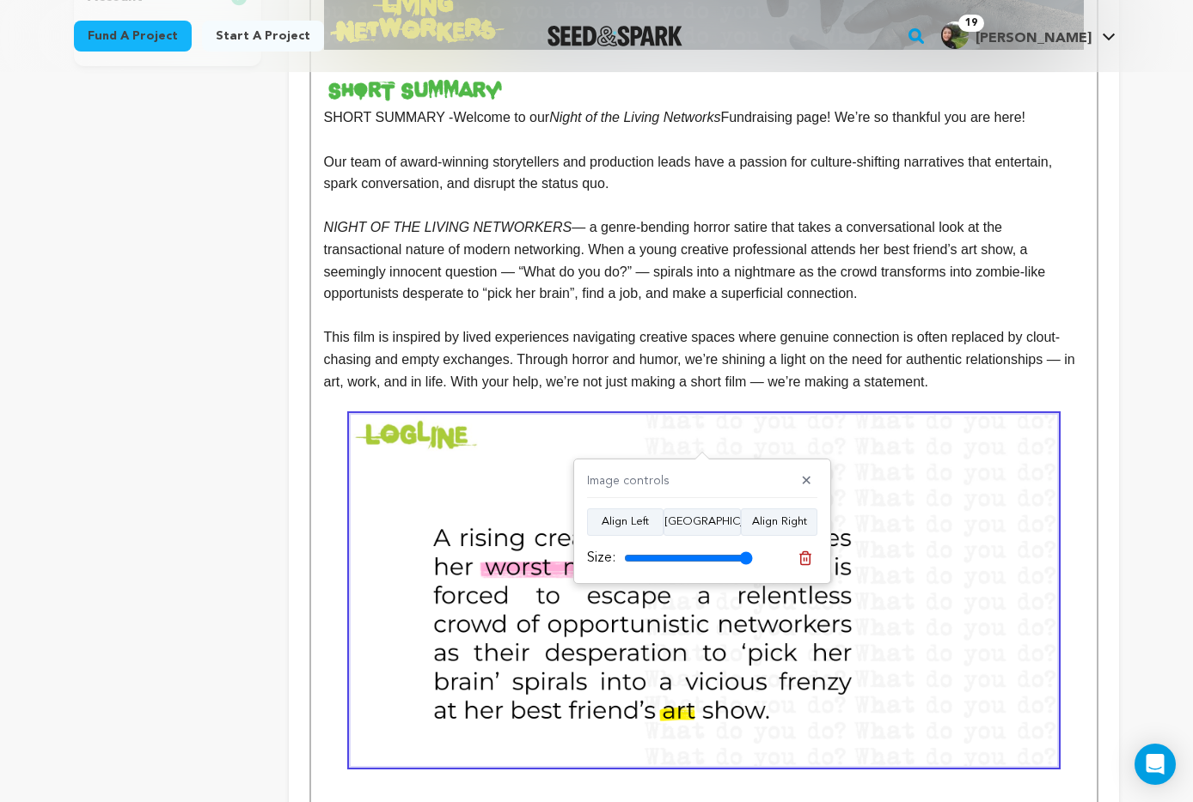
click at [703, 345] on p "This film is inspired by lived experiences navigating creative spaces where gen…" at bounding box center [704, 359] width 760 height 66
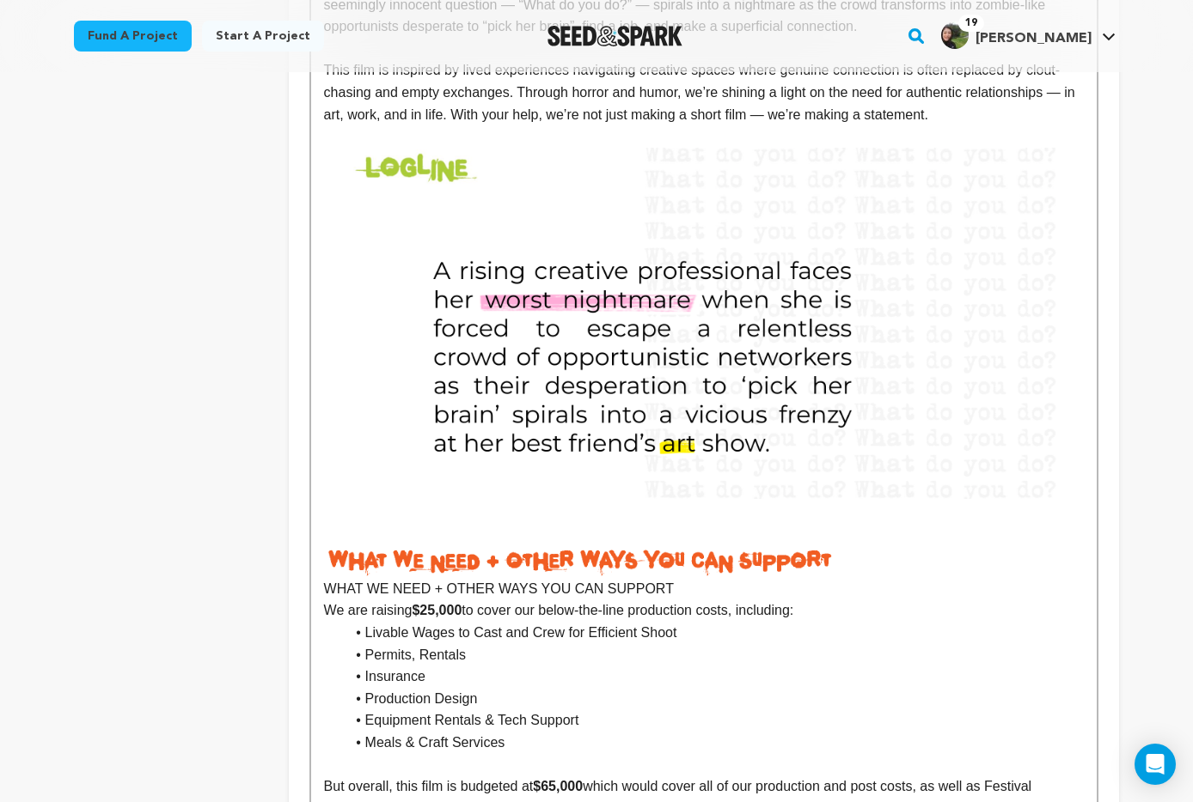
scroll to position [933, 0]
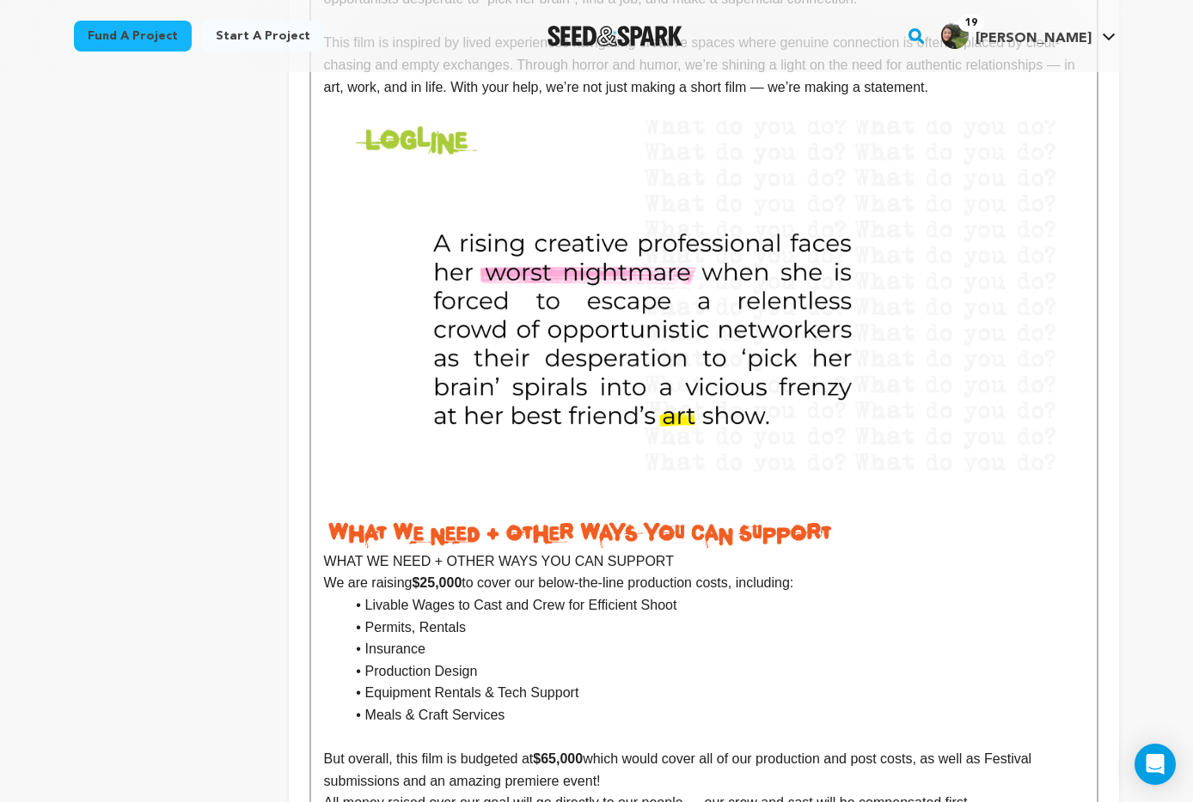
click at [470, 451] on img at bounding box center [704, 295] width 706 height 351
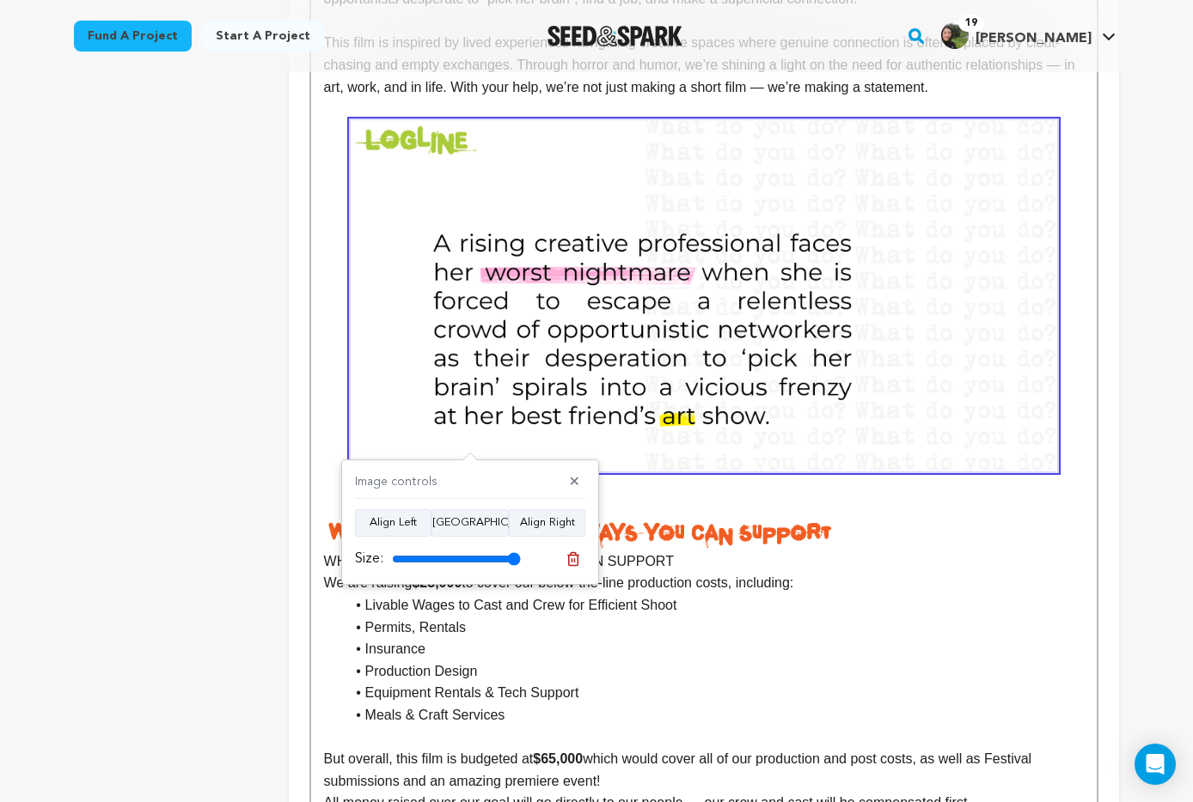
click at [826, 505] on p at bounding box center [704, 504] width 760 height 22
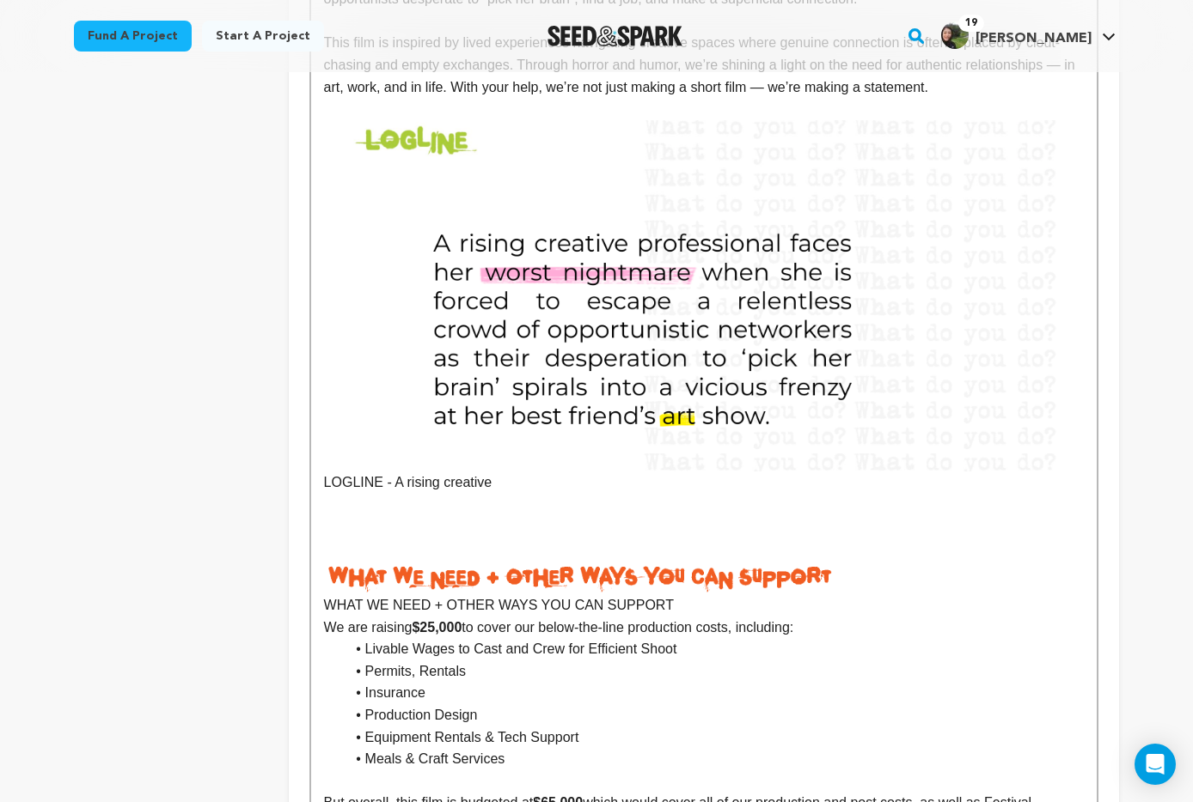
click at [334, 481] on p "LOGLINE - A rising creative" at bounding box center [704, 483] width 760 height 22
click at [348, 481] on p "LOGLINE - A rising creative" at bounding box center [704, 483] width 760 height 22
click at [531, 476] on p "LOGLINE - A rising creative" at bounding box center [704, 483] width 760 height 22
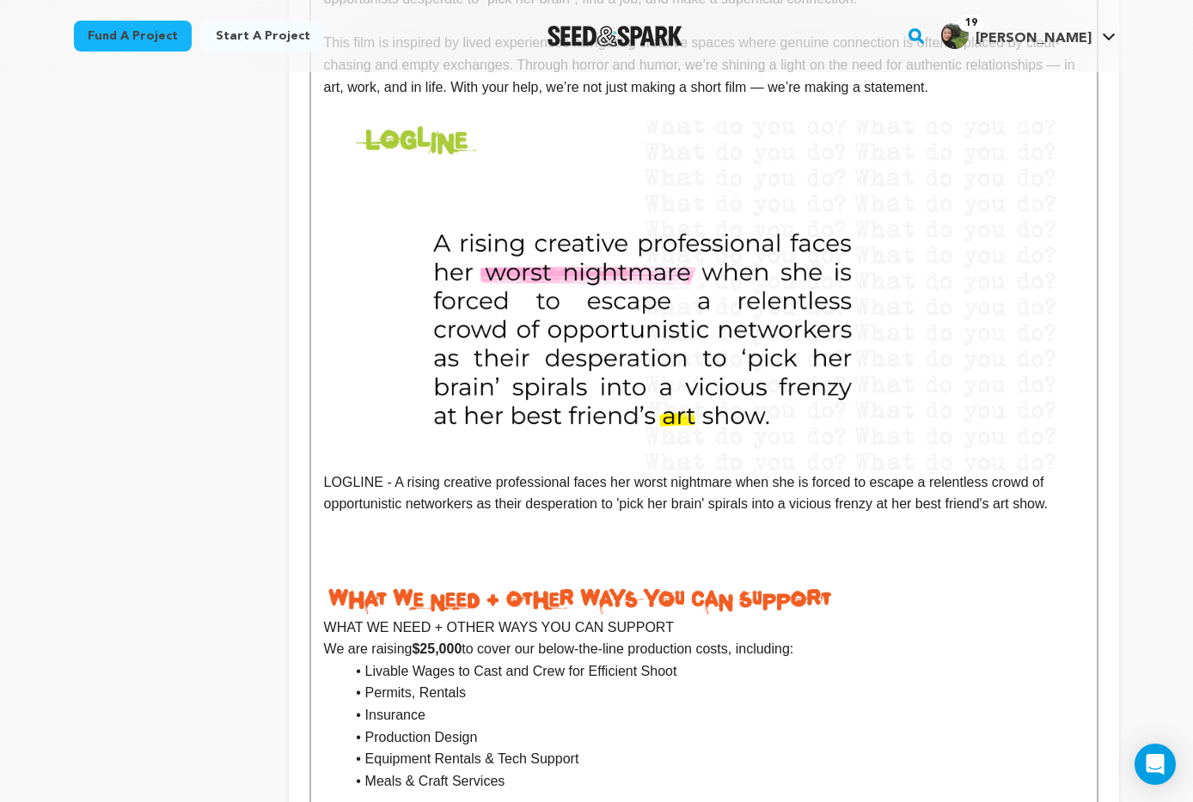
click at [419, 547] on p at bounding box center [704, 548] width 760 height 22
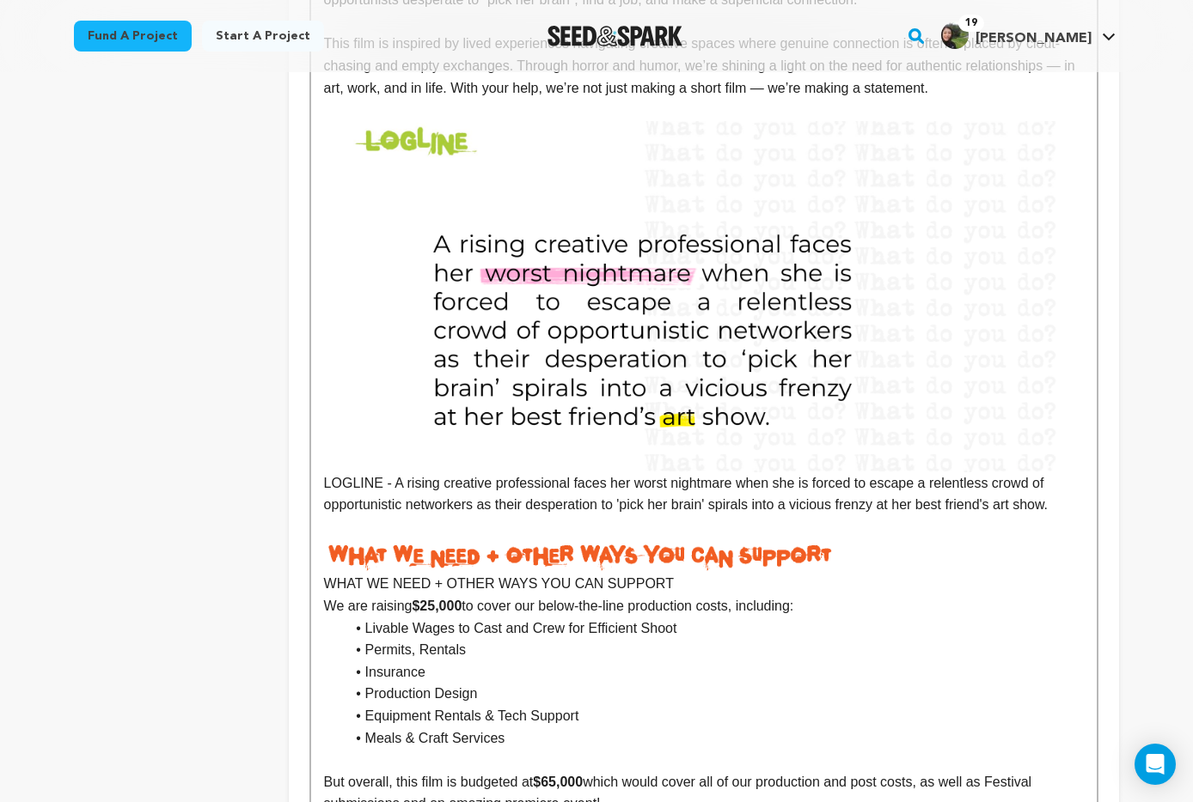
scroll to position [934, 0]
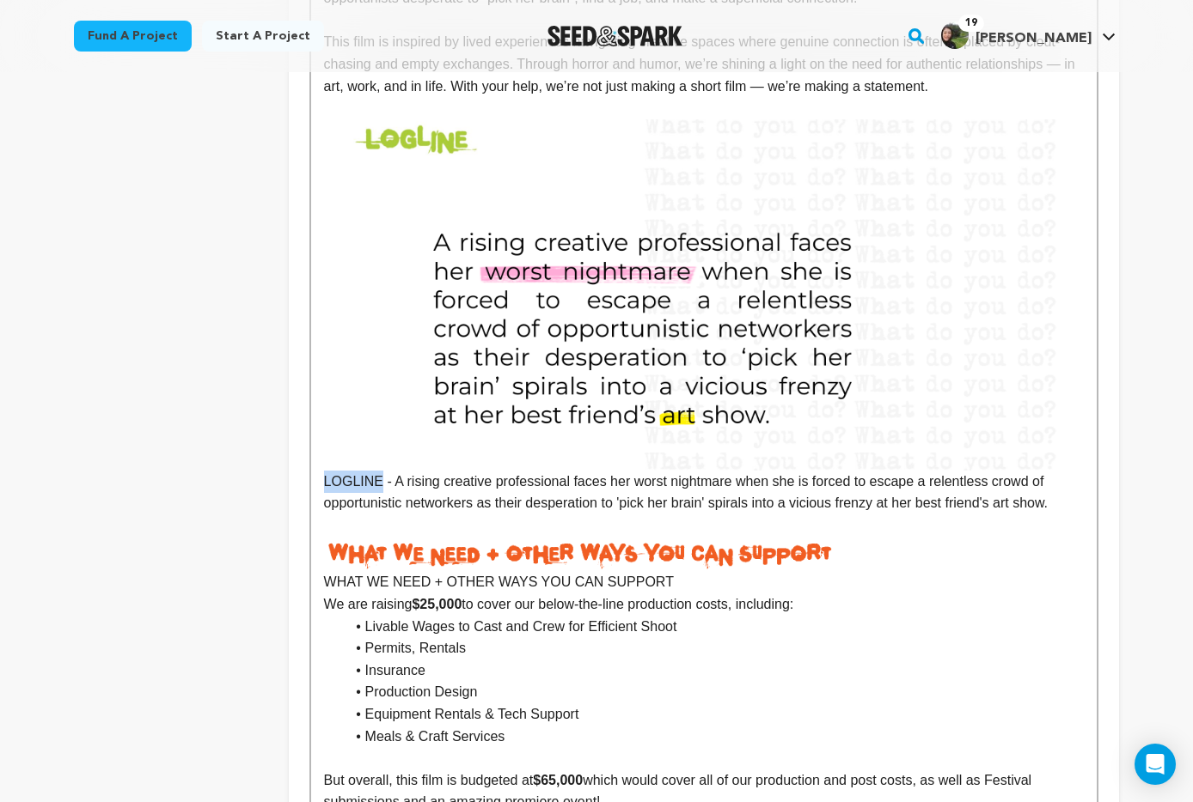
drag, startPoint x: 376, startPoint y: 481, endPoint x: 317, endPoint y: 482, distance: 59.3
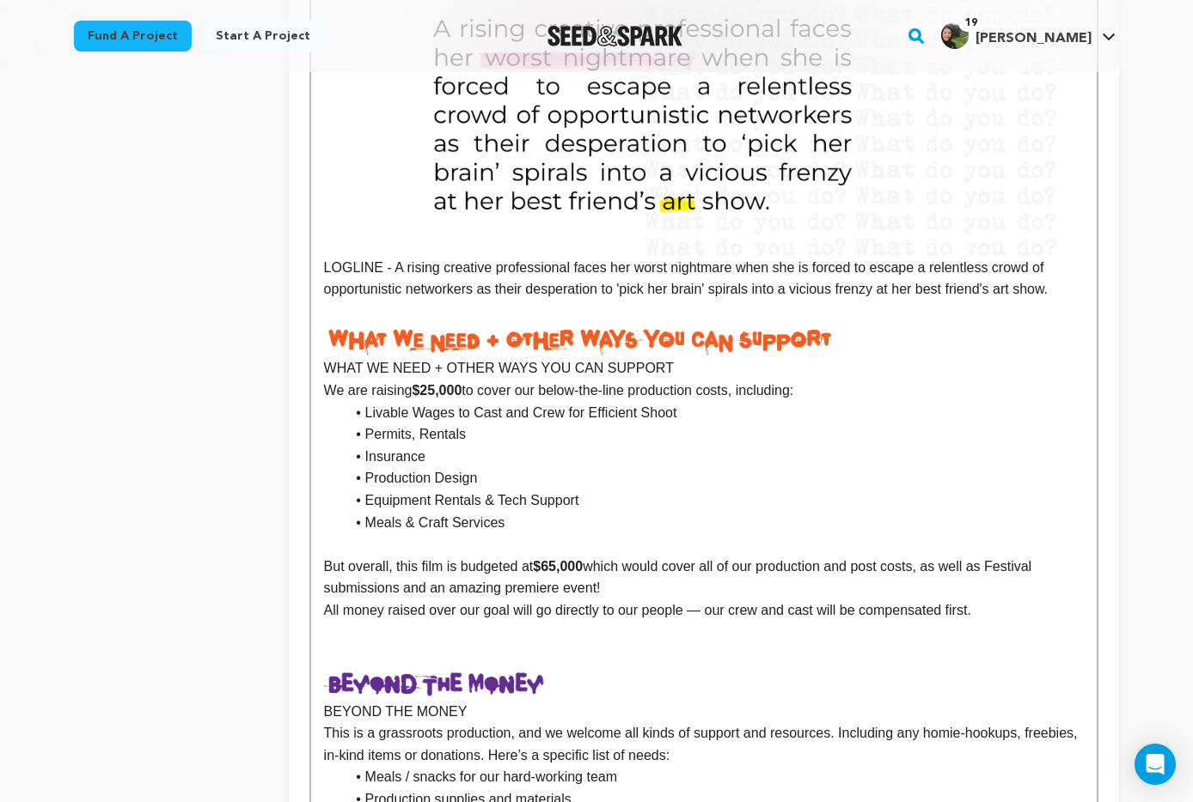
scroll to position [1150, 0]
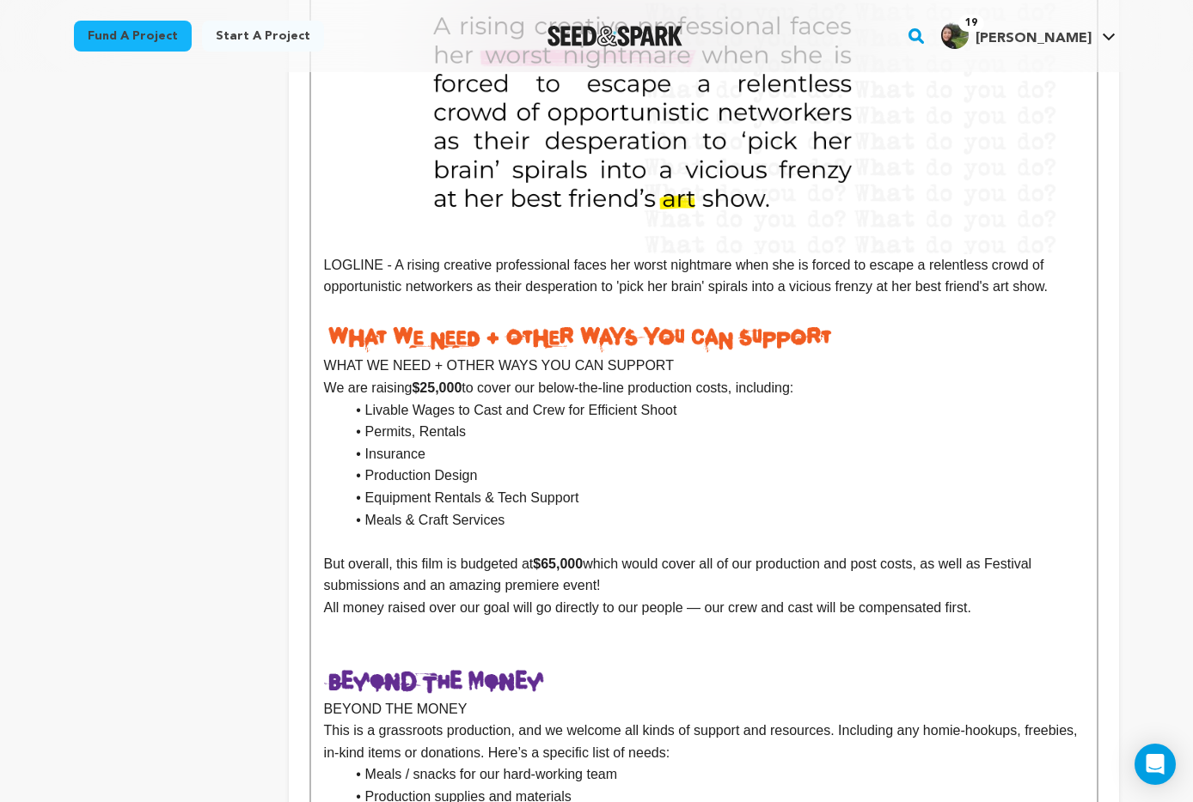
click at [418, 319] on p at bounding box center [704, 309] width 760 height 22
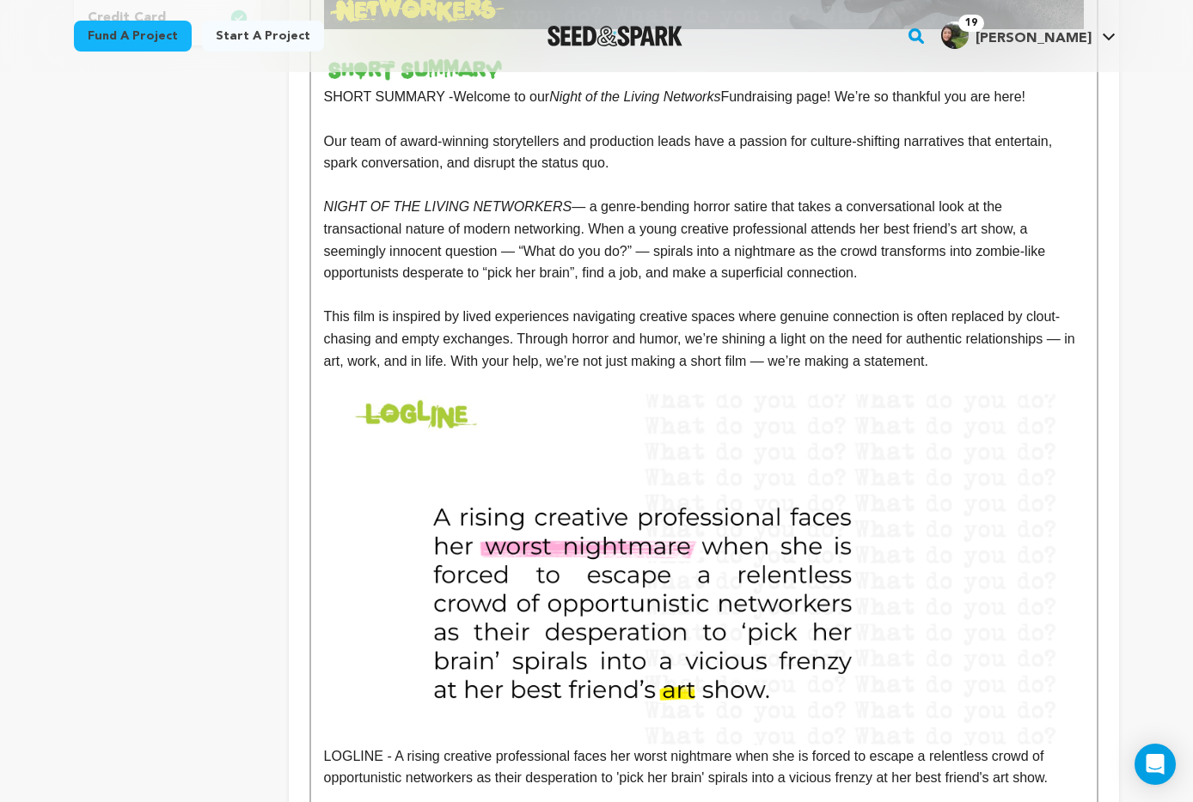
scroll to position [657, 0]
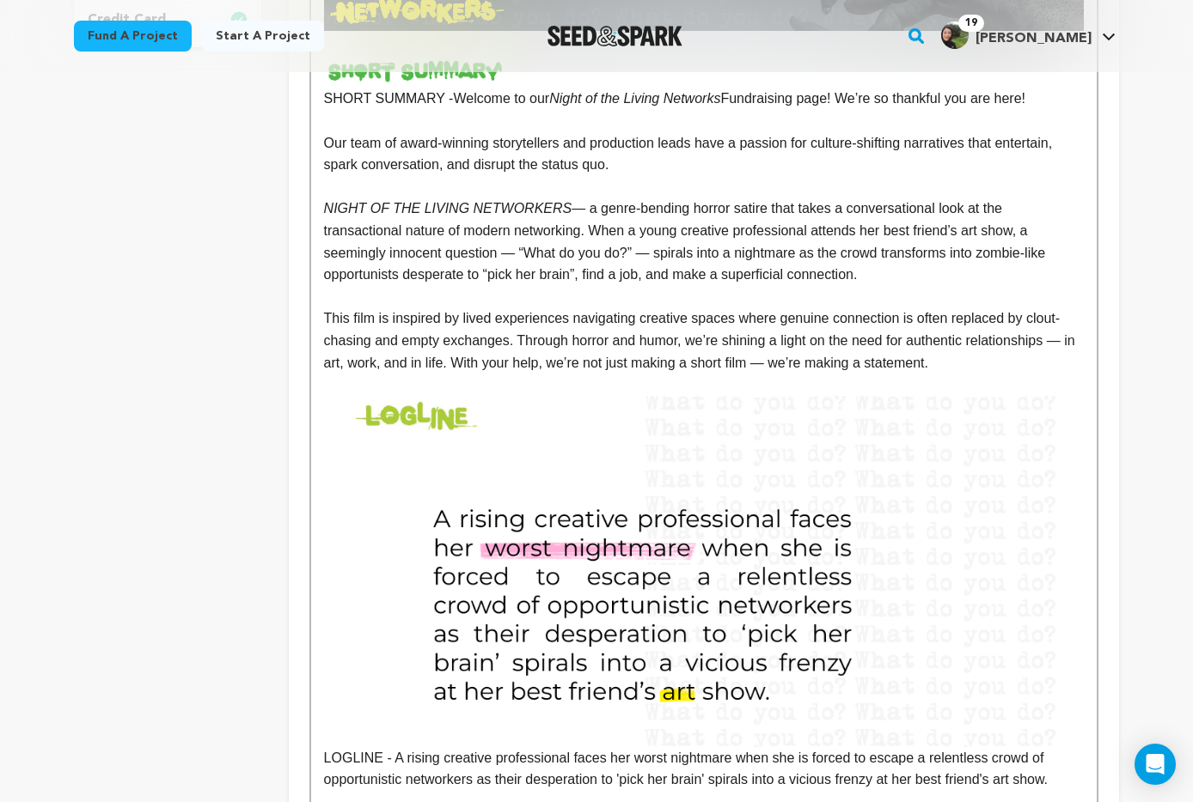
click at [454, 102] on span "Welcome to our" at bounding box center [501, 98] width 96 height 15
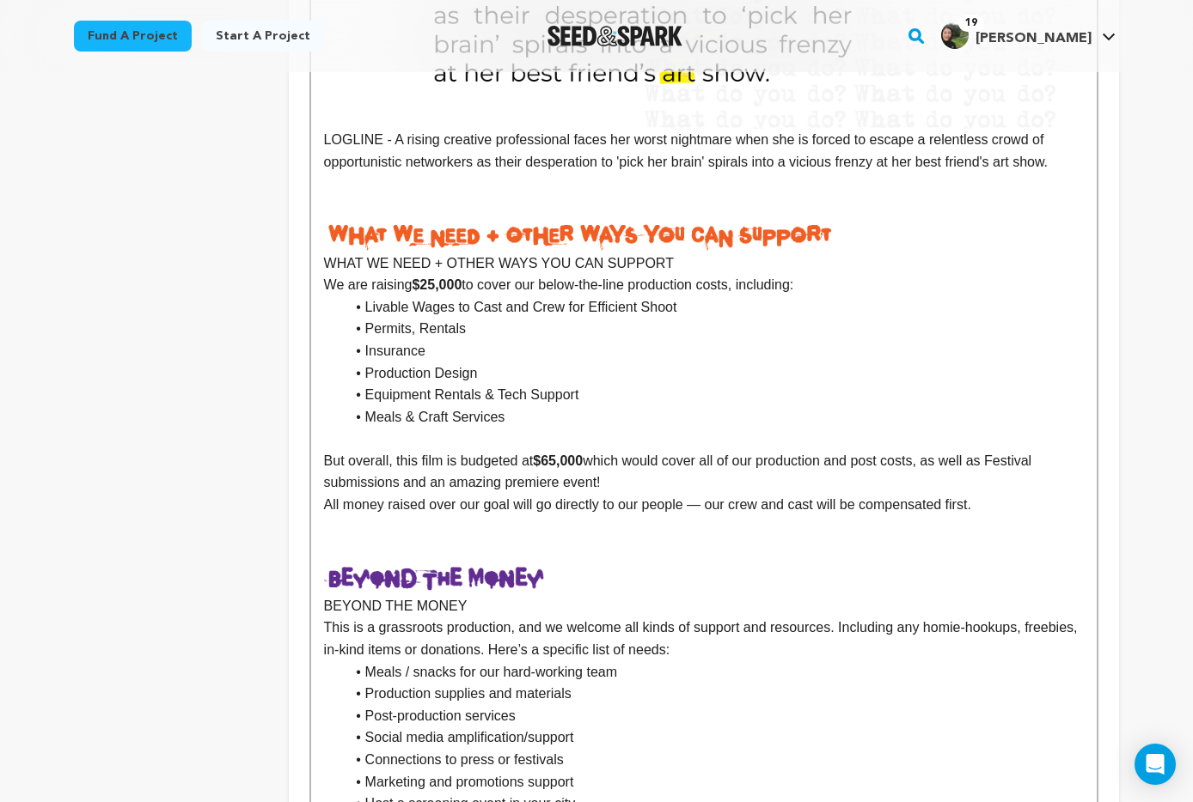
scroll to position [1336, 0]
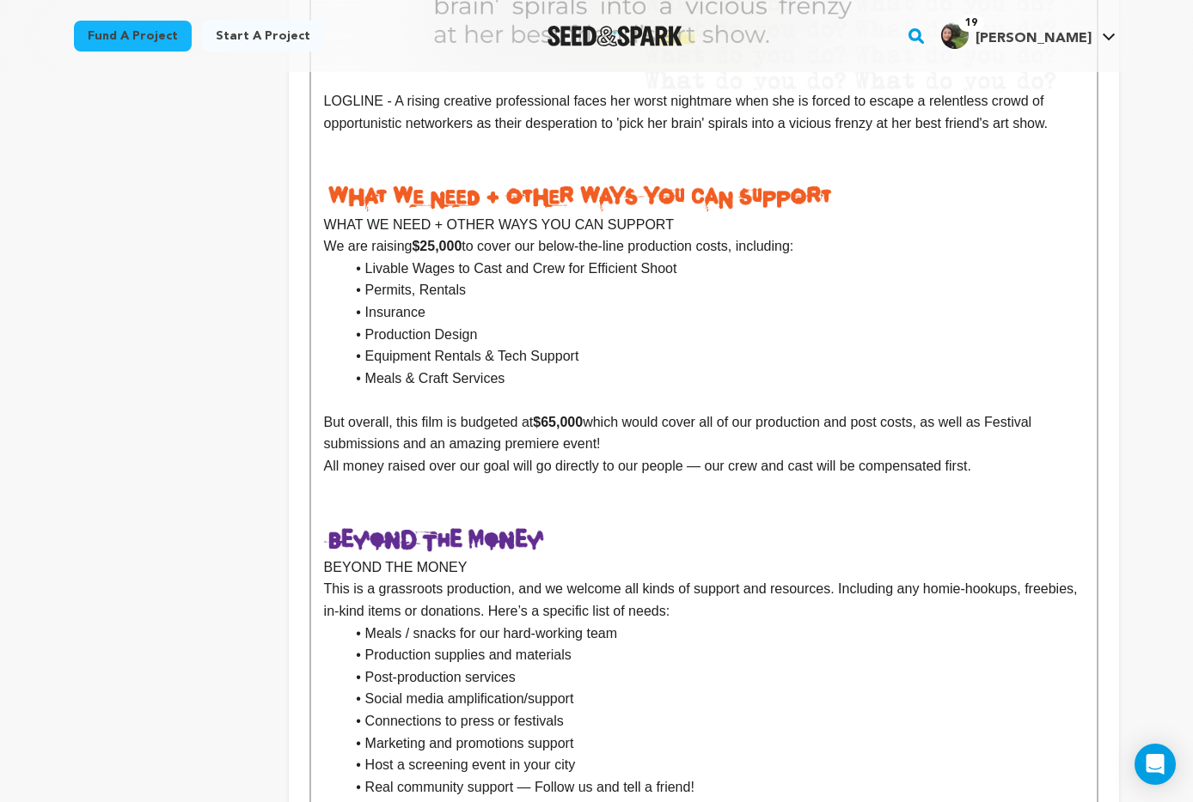
click at [396, 107] on p "LOGLINE - A rising creative professional faces her worst nightmare when she is …" at bounding box center [704, 112] width 760 height 44
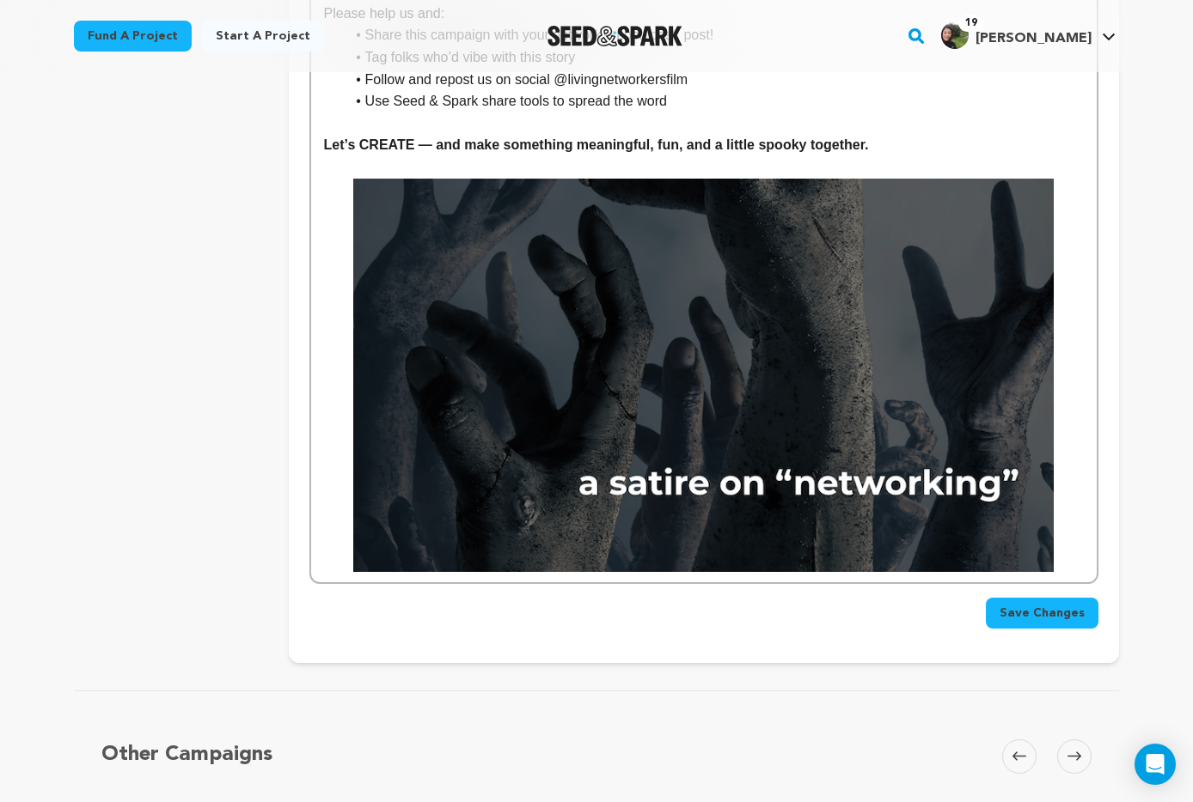
scroll to position [3121, 0]
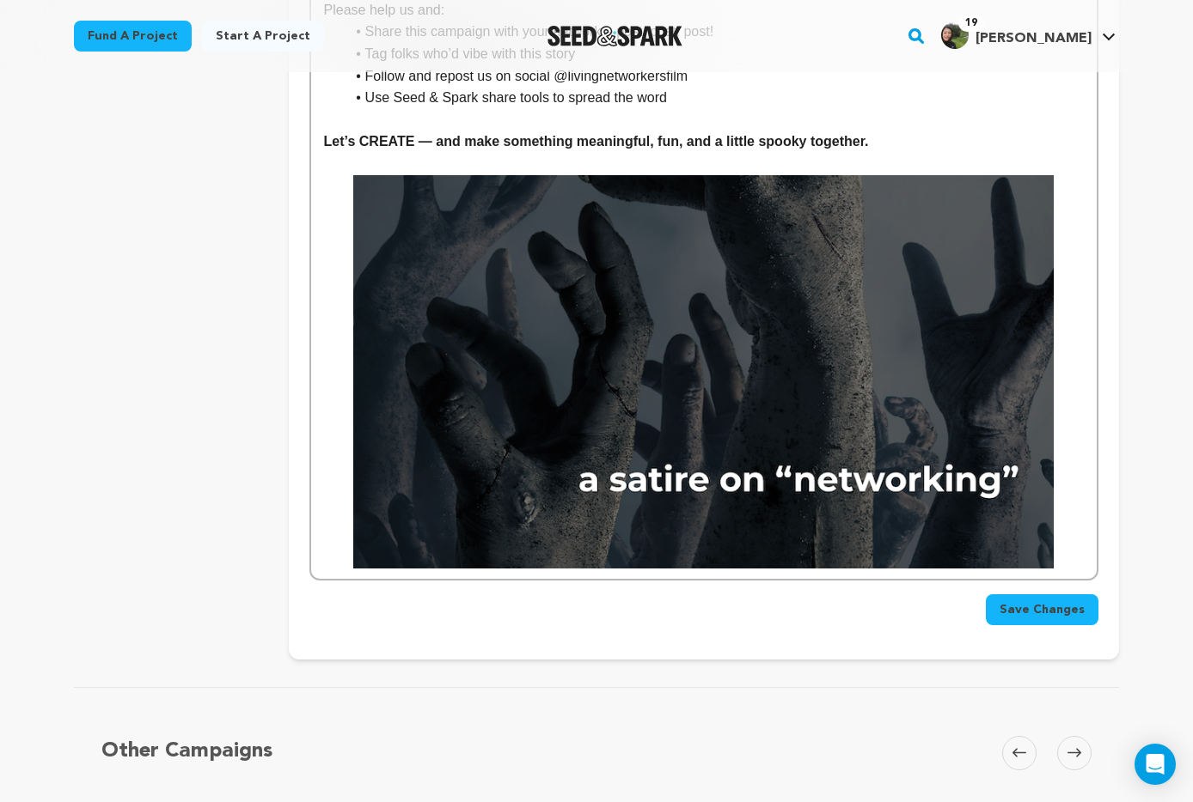
click at [1045, 619] on button "Save Changes" at bounding box center [1041, 610] width 113 height 31
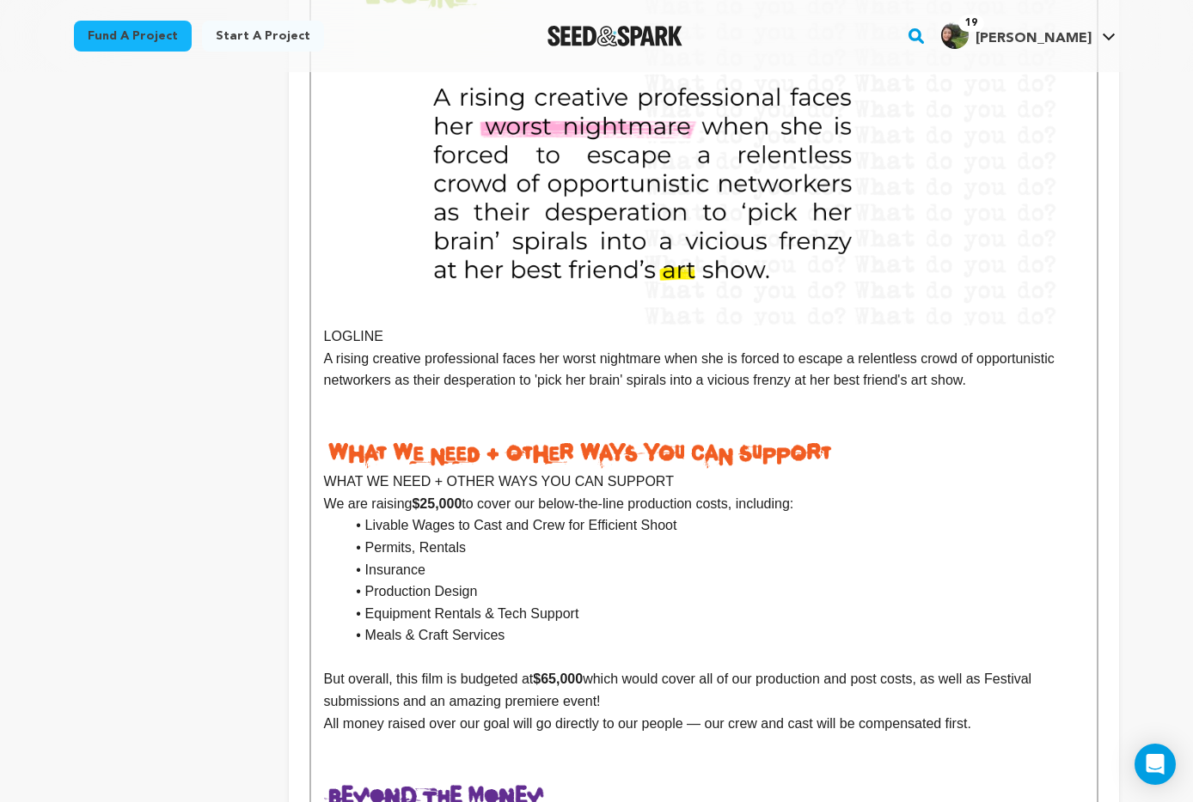
scroll to position [1121, 0]
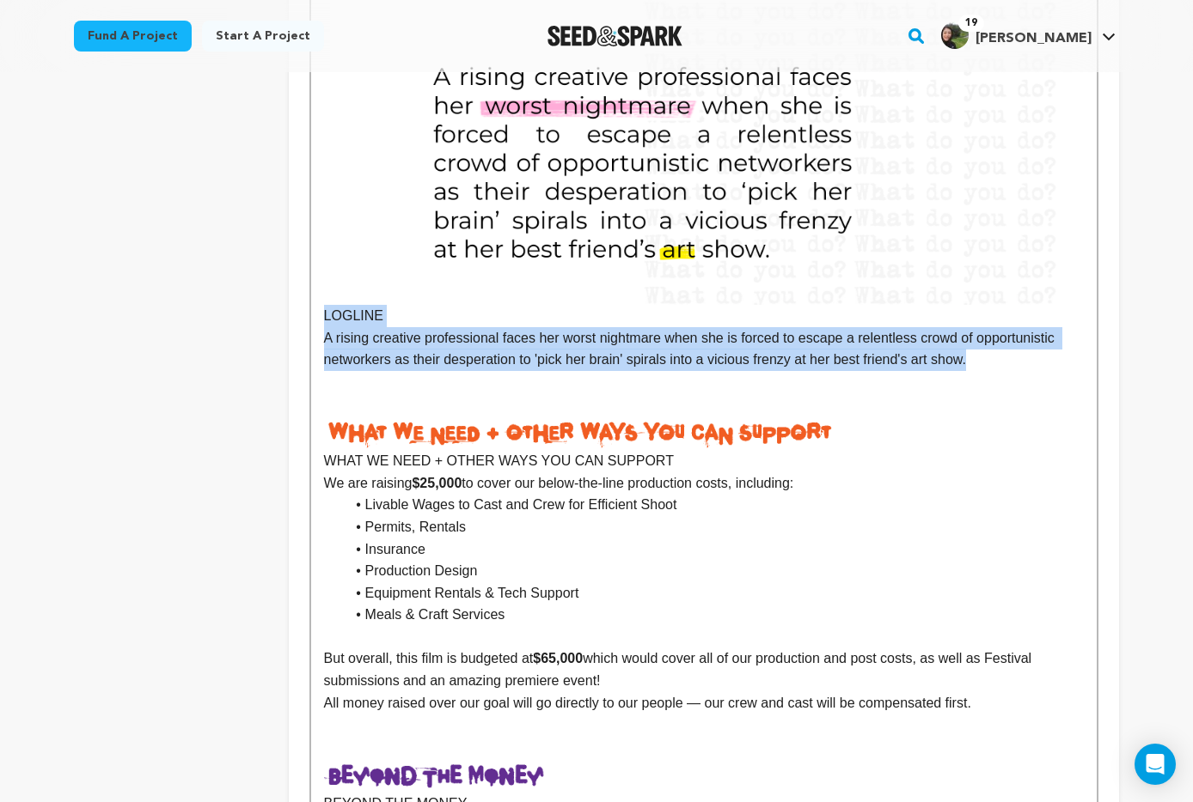
drag, startPoint x: 1001, startPoint y: 361, endPoint x: 305, endPoint y: 314, distance: 697.5
copy div "LOGLINE A rising creative professional faces her worst nightmare when she is fo…"
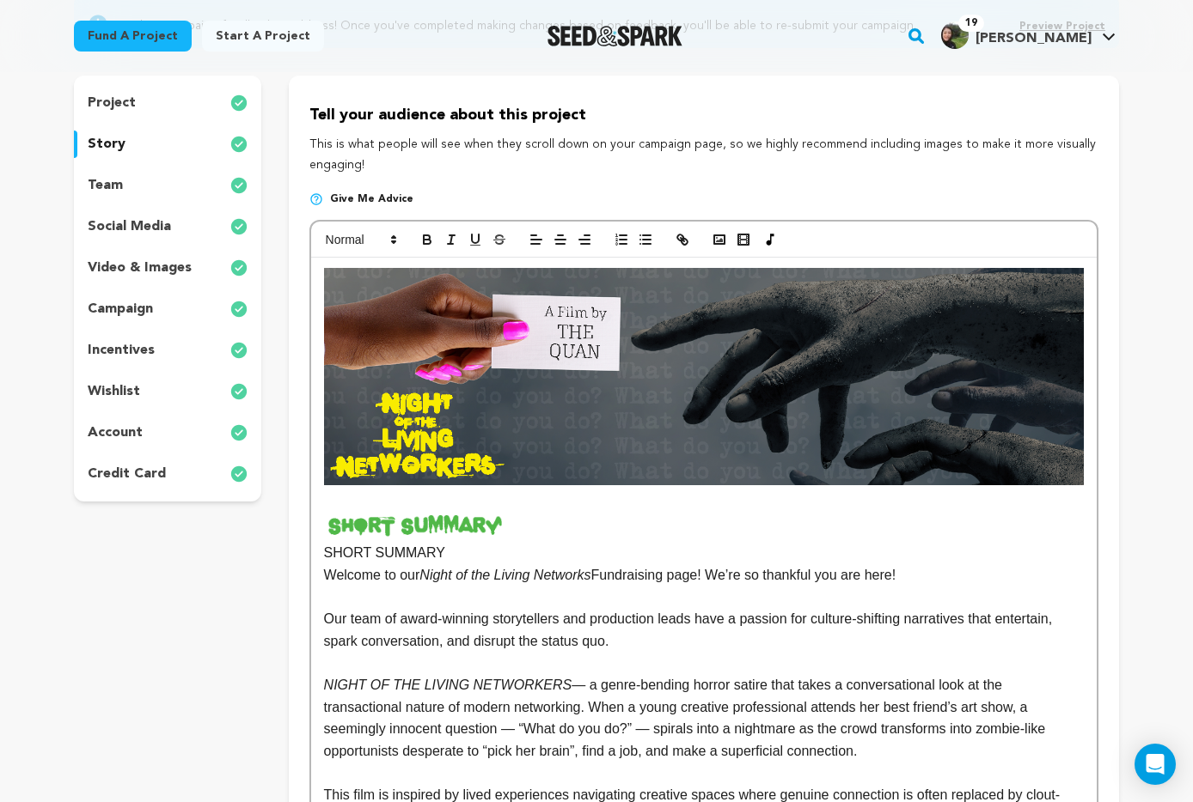
scroll to position [0, 0]
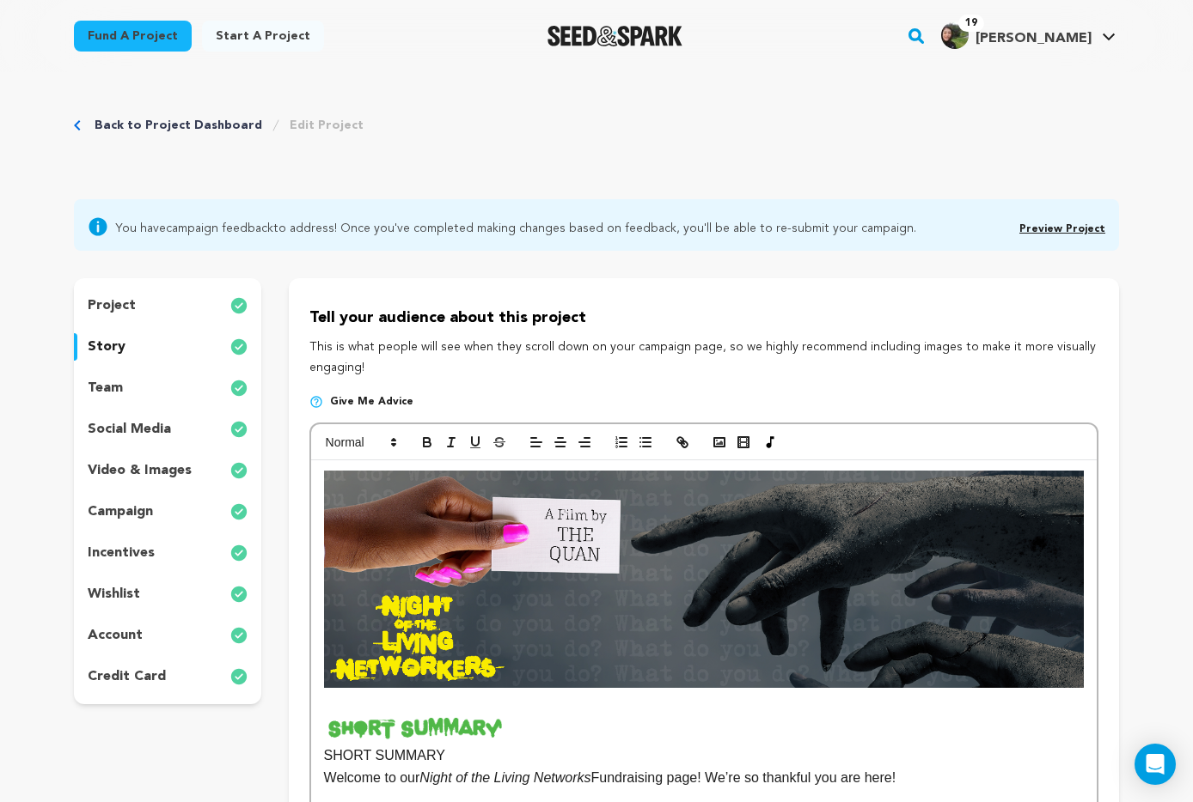
click at [110, 345] on p "story" at bounding box center [107, 347] width 38 height 21
click at [113, 299] on p "project" at bounding box center [112, 306] width 48 height 21
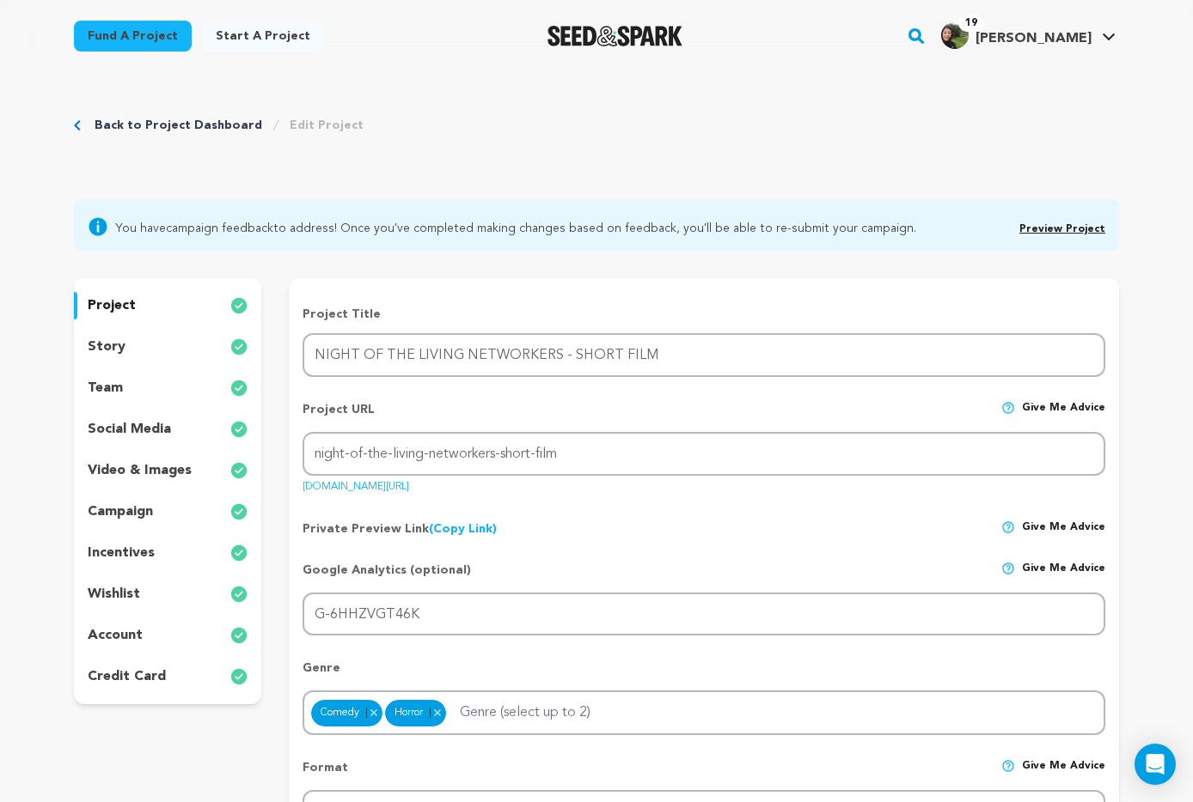
click at [101, 345] on p "story" at bounding box center [107, 347] width 38 height 21
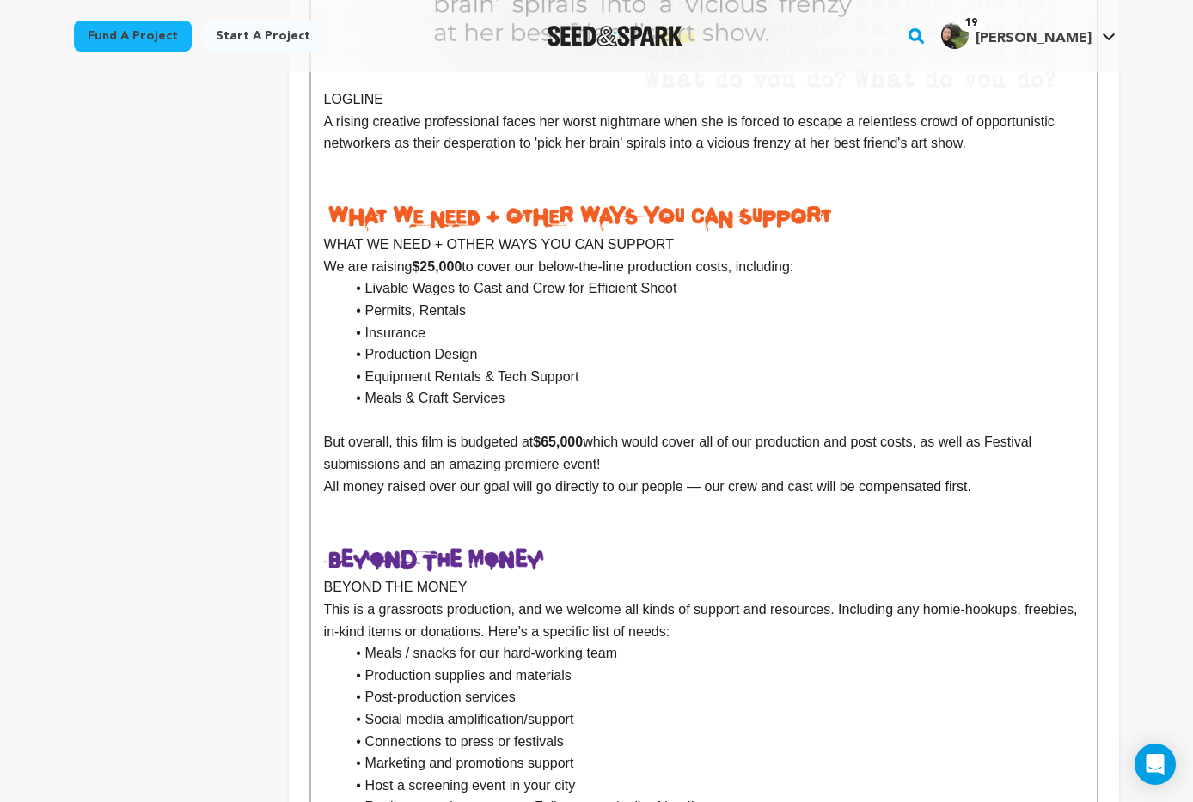
click at [657, 387] on li "Equipment Rentals & Tech Support" at bounding box center [714, 377] width 739 height 22
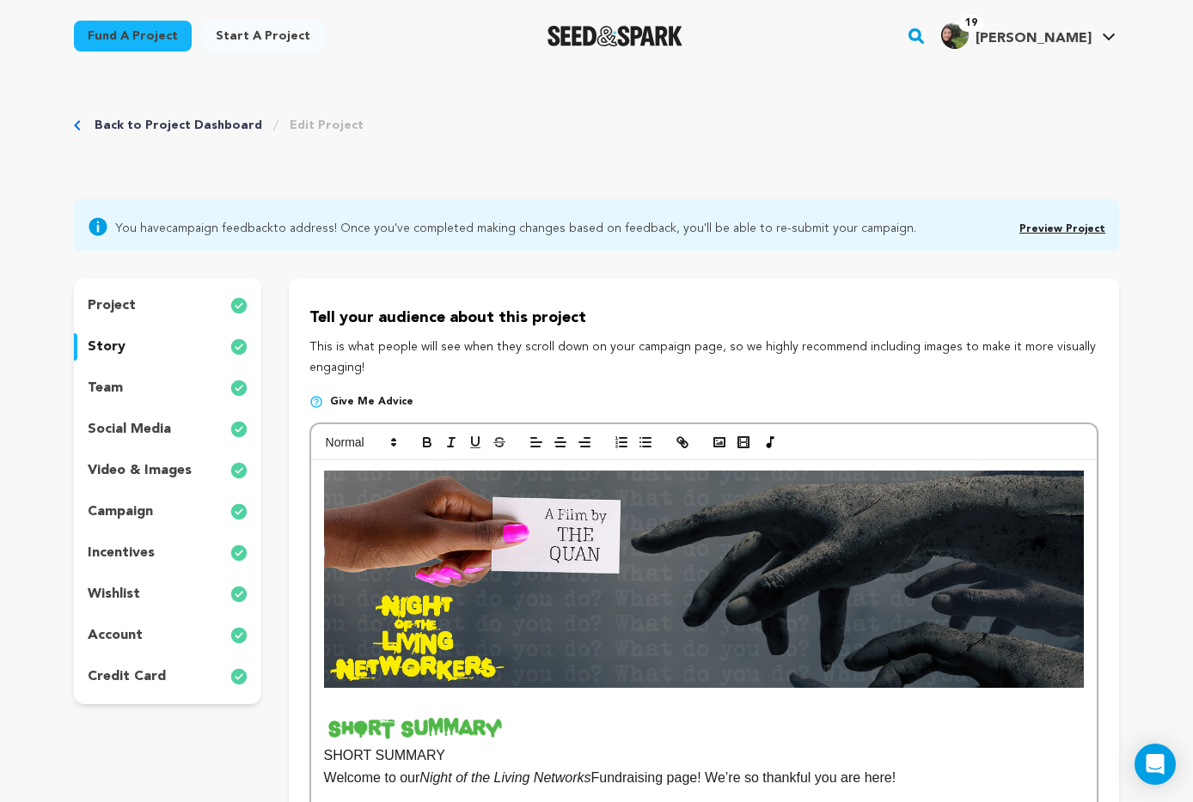
click at [108, 393] on p "team" at bounding box center [105, 388] width 35 height 21
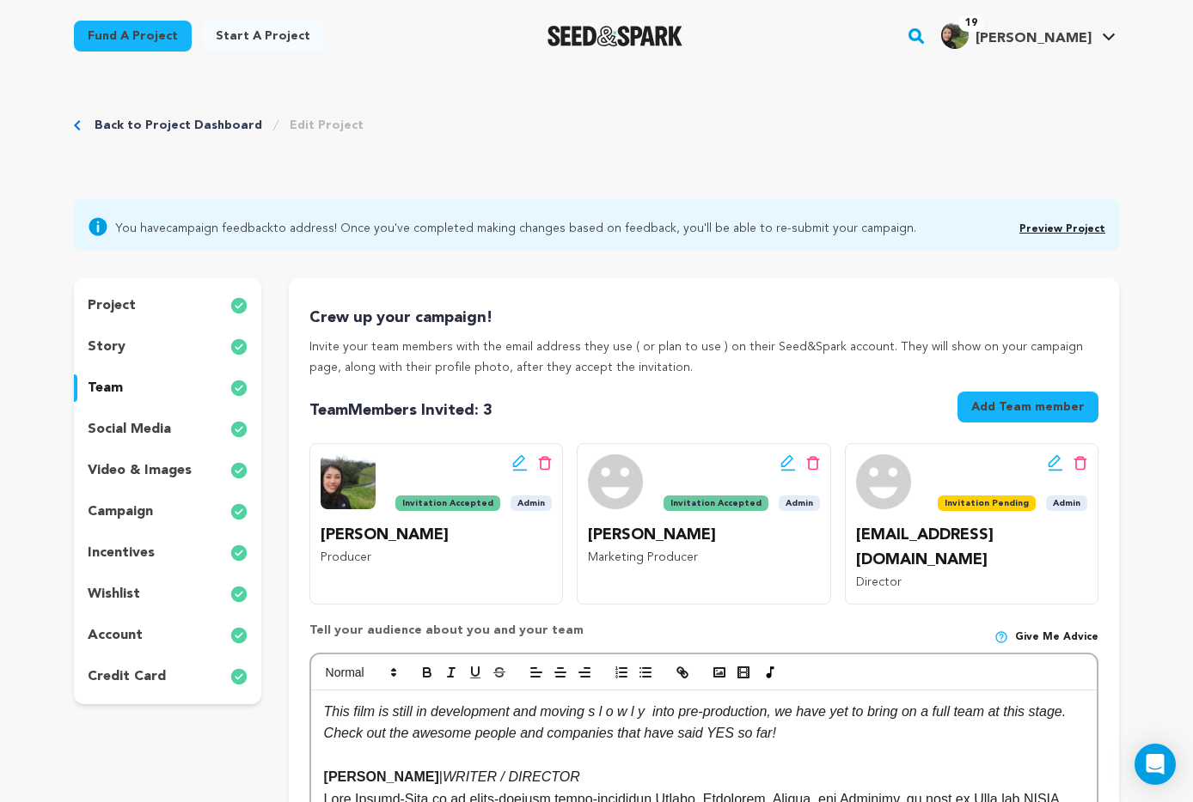
click at [111, 420] on p "social media" at bounding box center [129, 429] width 83 height 21
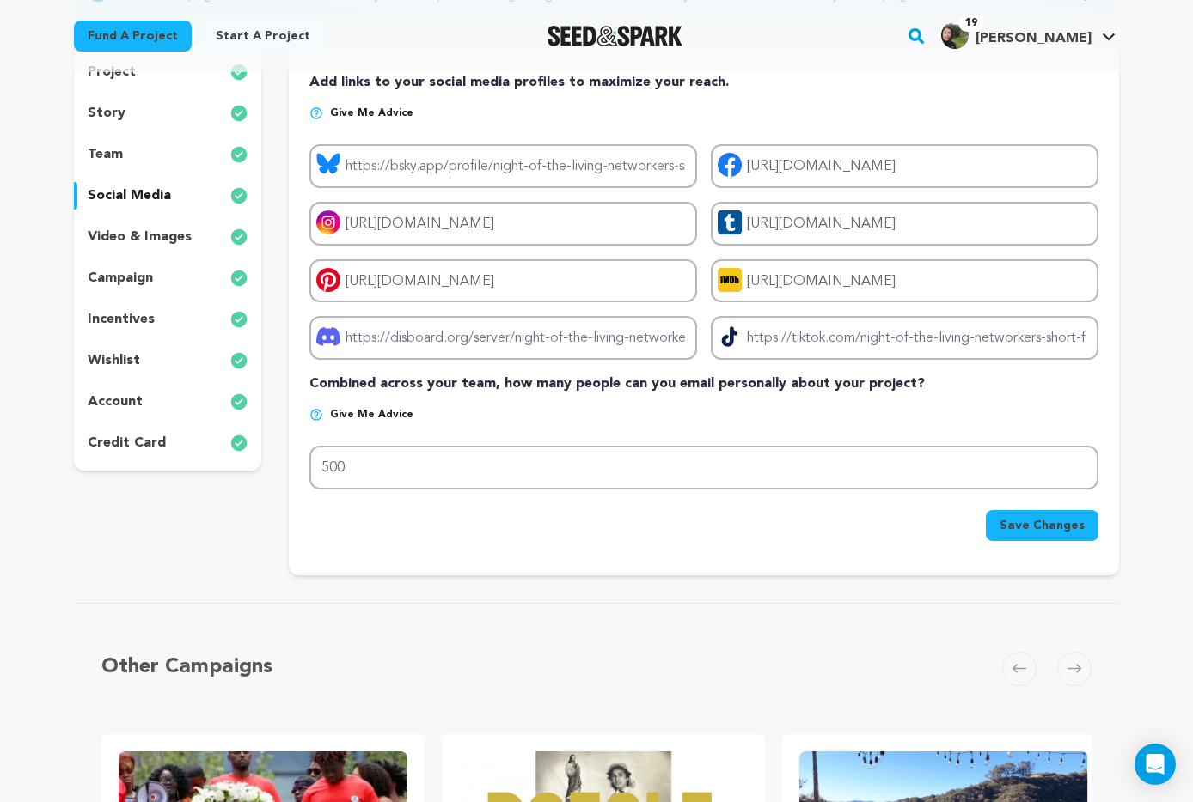
scroll to position [187, 0]
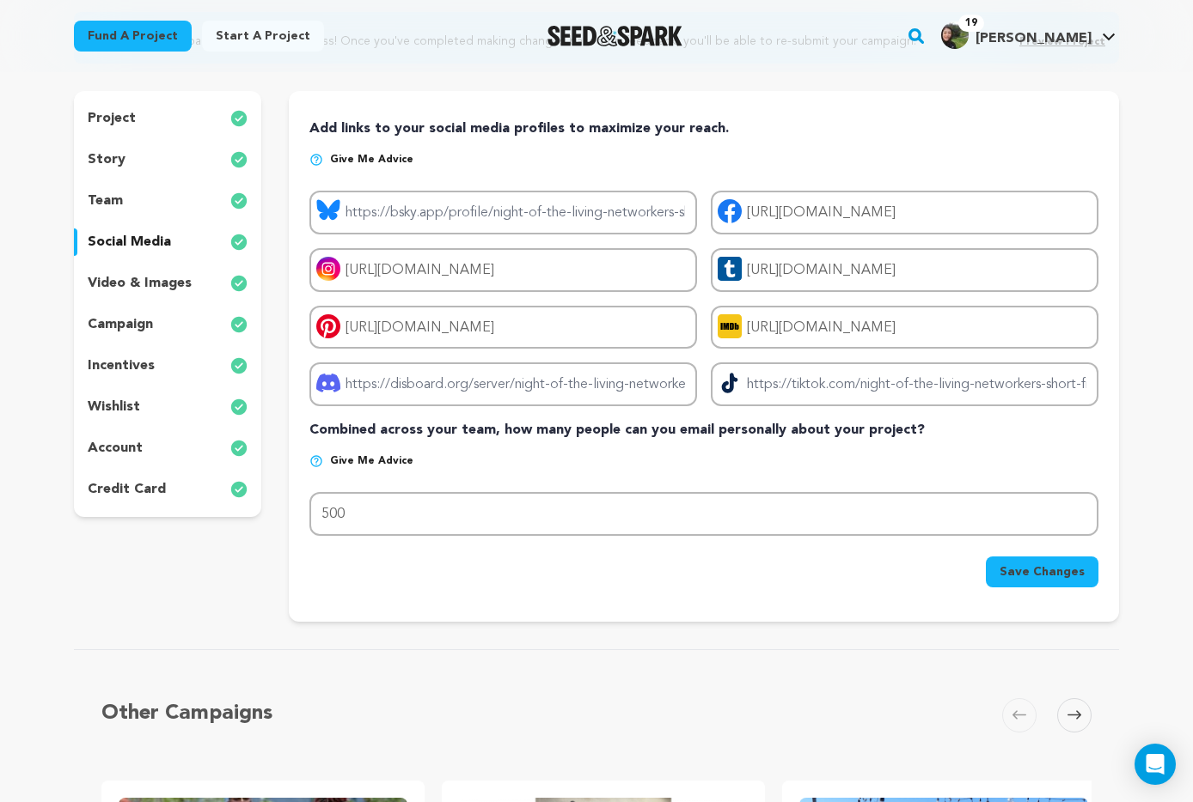
click at [130, 273] on p "video & images" at bounding box center [140, 283] width 104 height 21
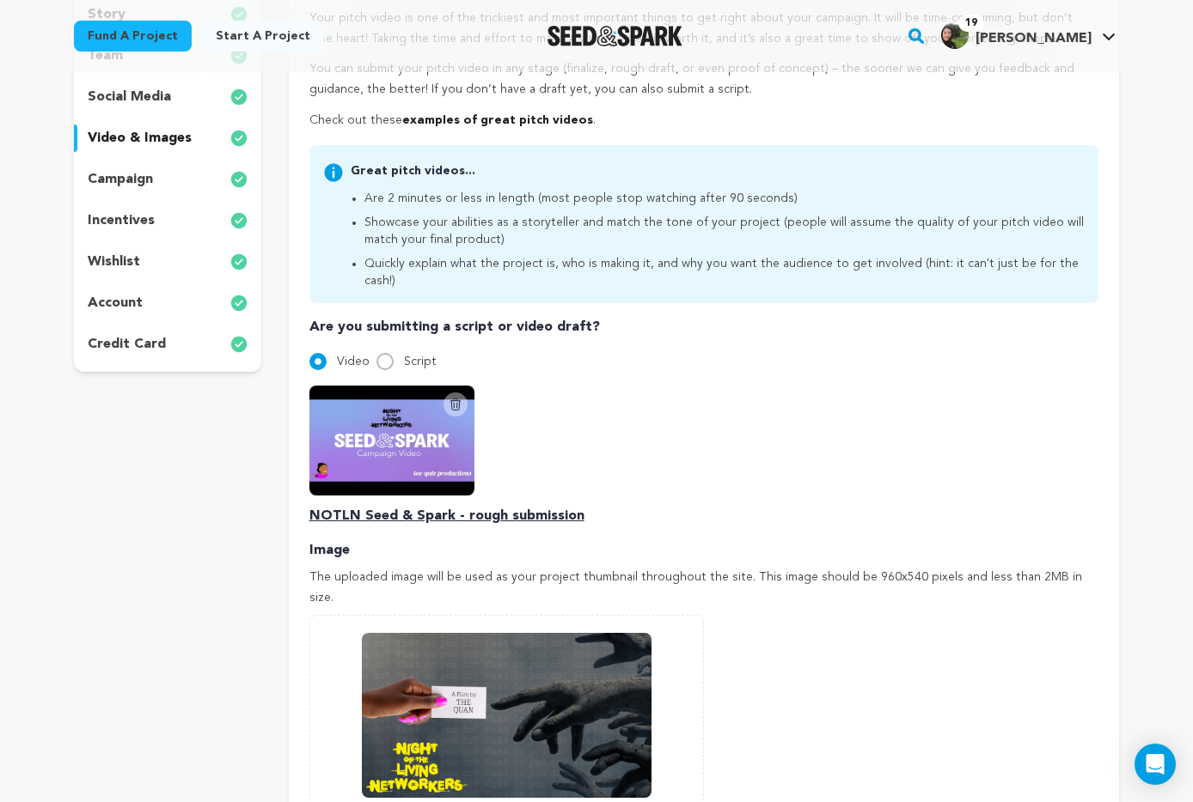
scroll to position [332, 0]
click at [116, 181] on p "campaign" at bounding box center [120, 180] width 65 height 21
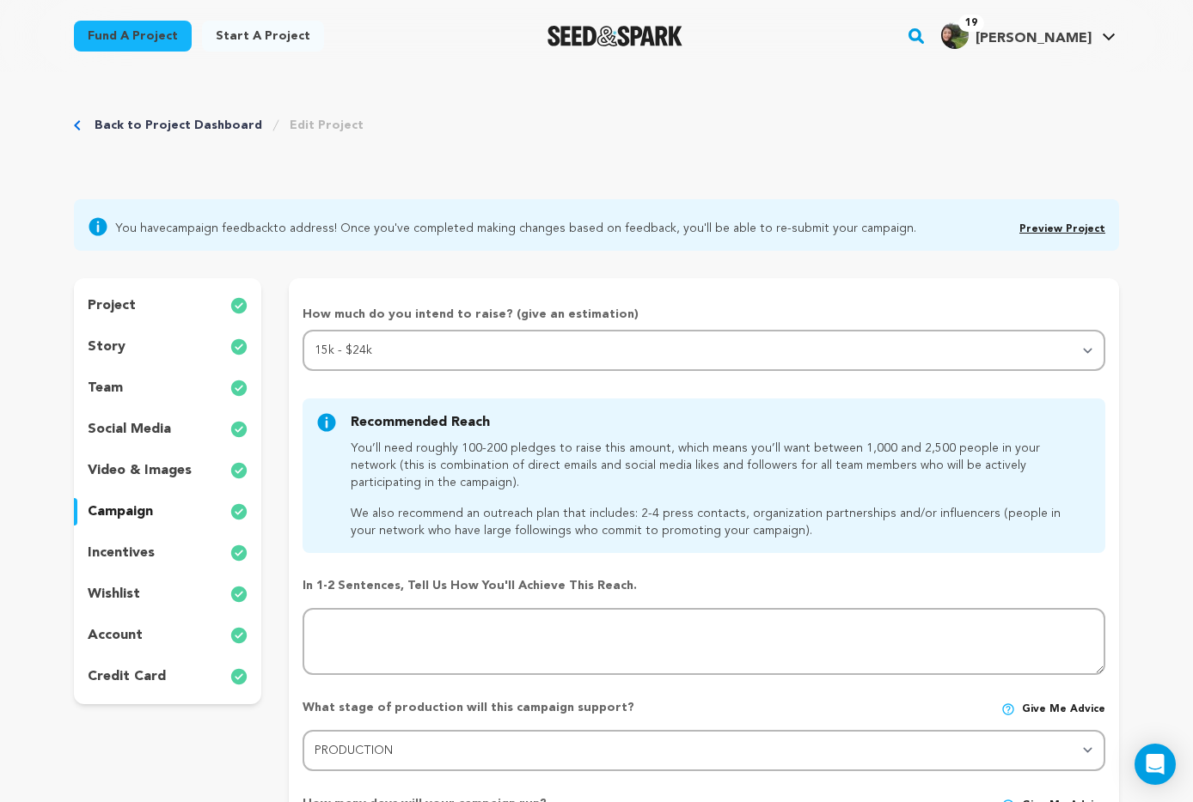
click at [135, 515] on p "campaign" at bounding box center [120, 512] width 65 height 21
click at [134, 551] on p "incentives" at bounding box center [121, 553] width 67 height 21
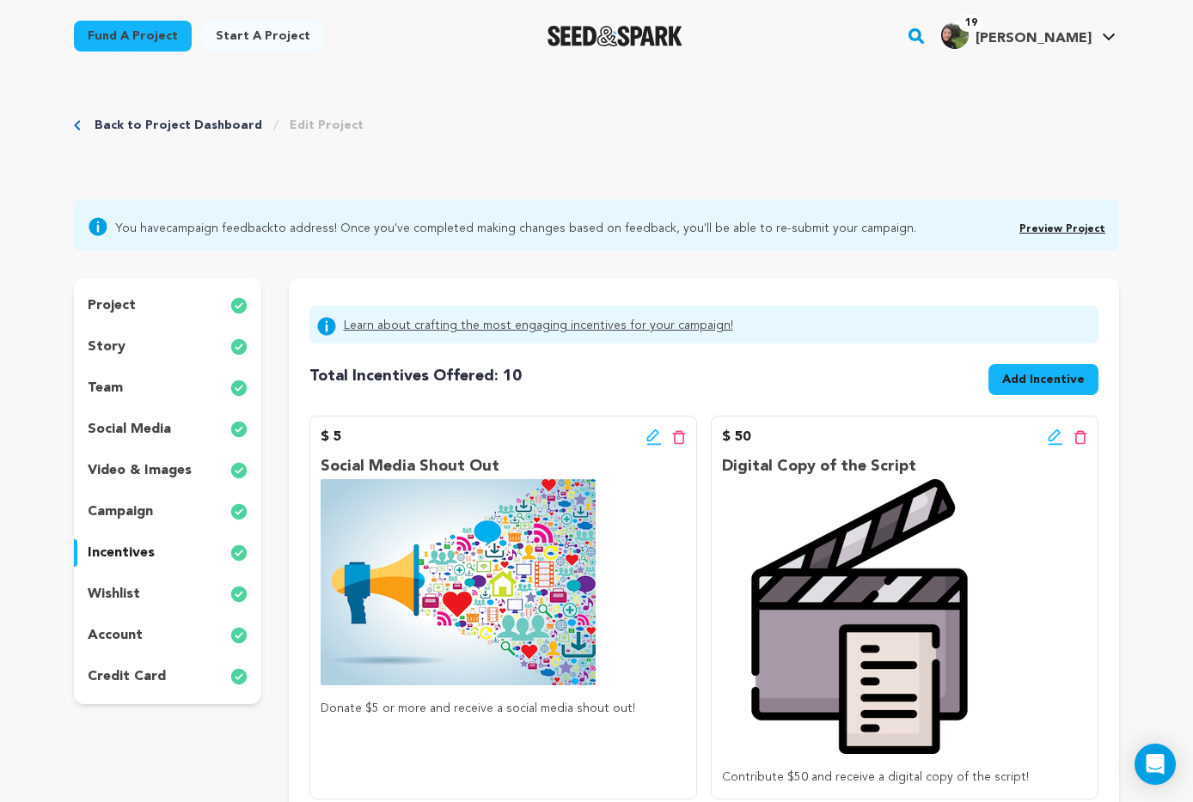
click at [113, 589] on p "wishlist" at bounding box center [114, 594] width 52 height 21
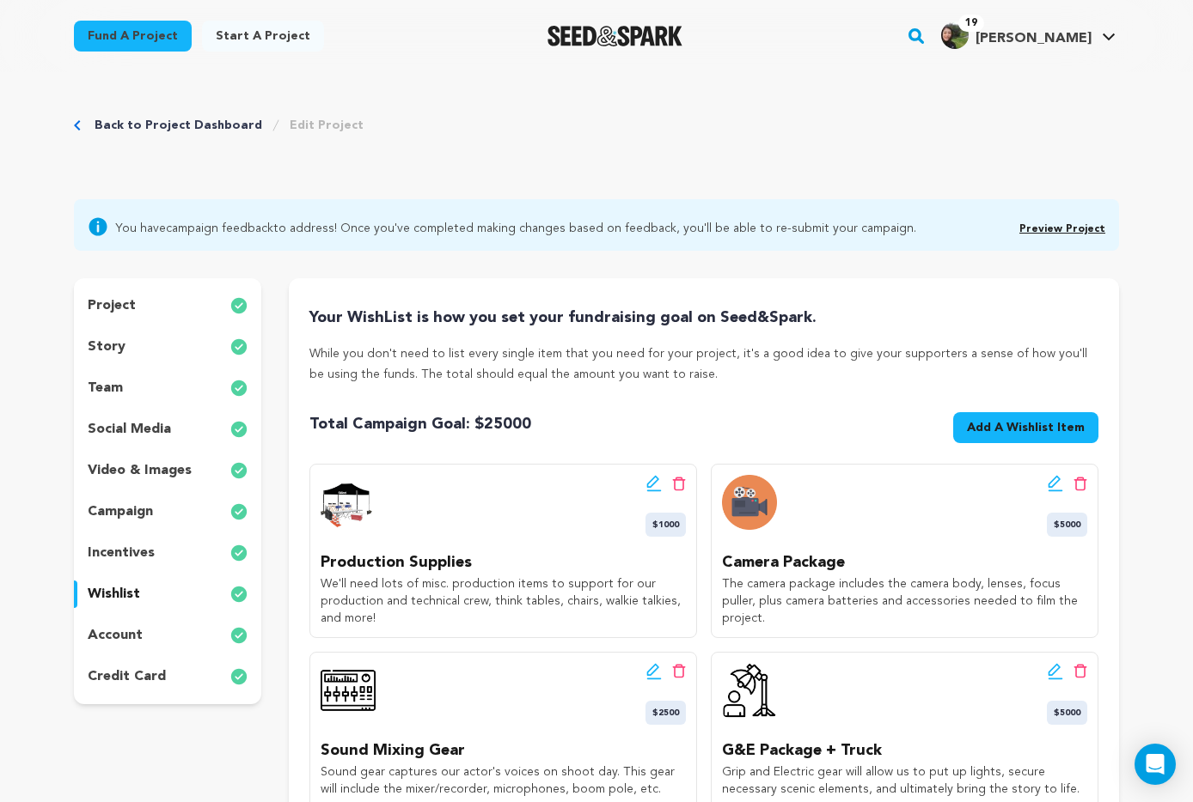
click at [120, 630] on p "account" at bounding box center [115, 635] width 55 height 21
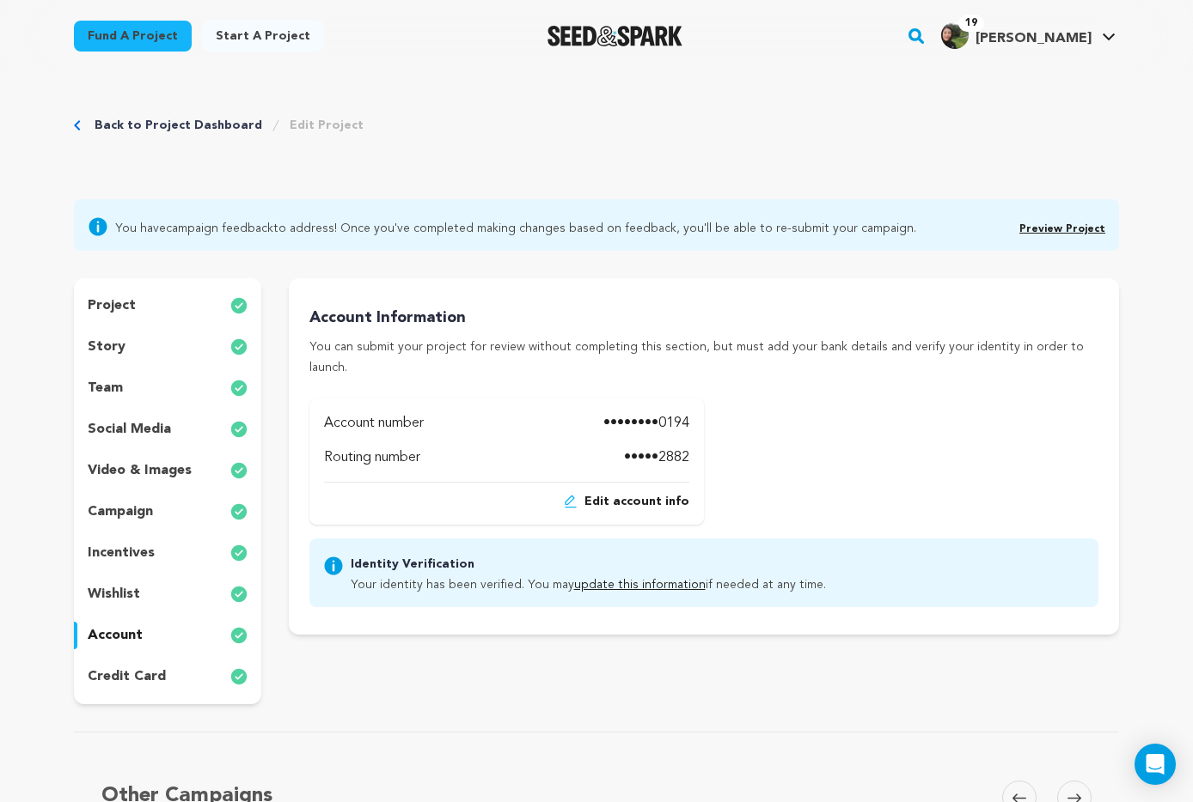
click at [139, 673] on p "credit card" at bounding box center [127, 677] width 78 height 21
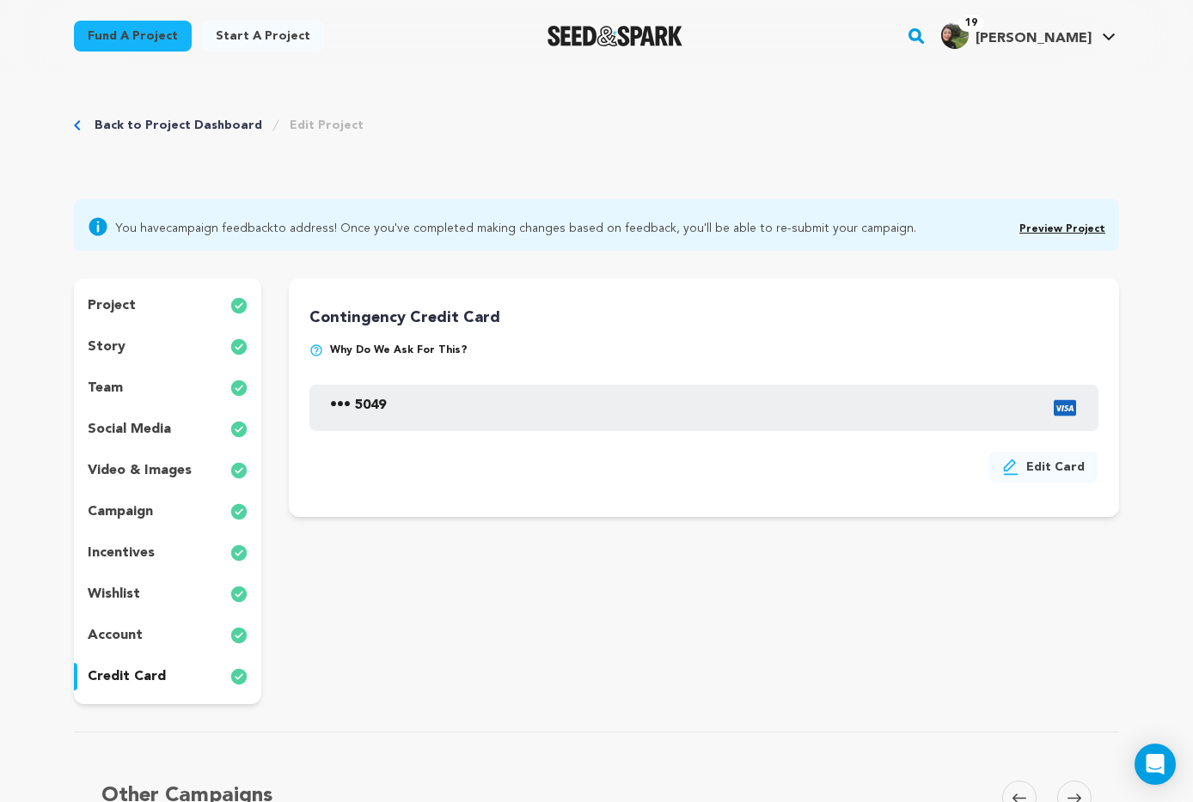
click at [134, 473] on p "video & images" at bounding box center [140, 471] width 104 height 21
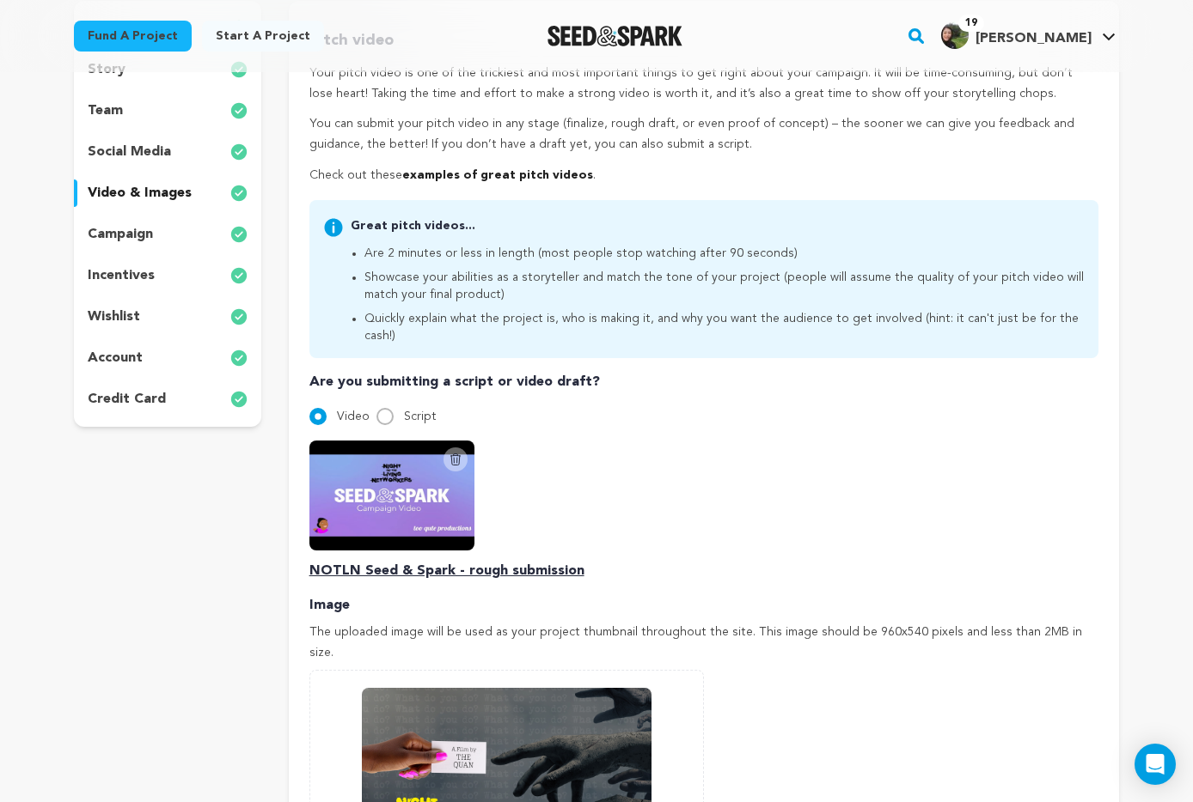
scroll to position [279, 0]
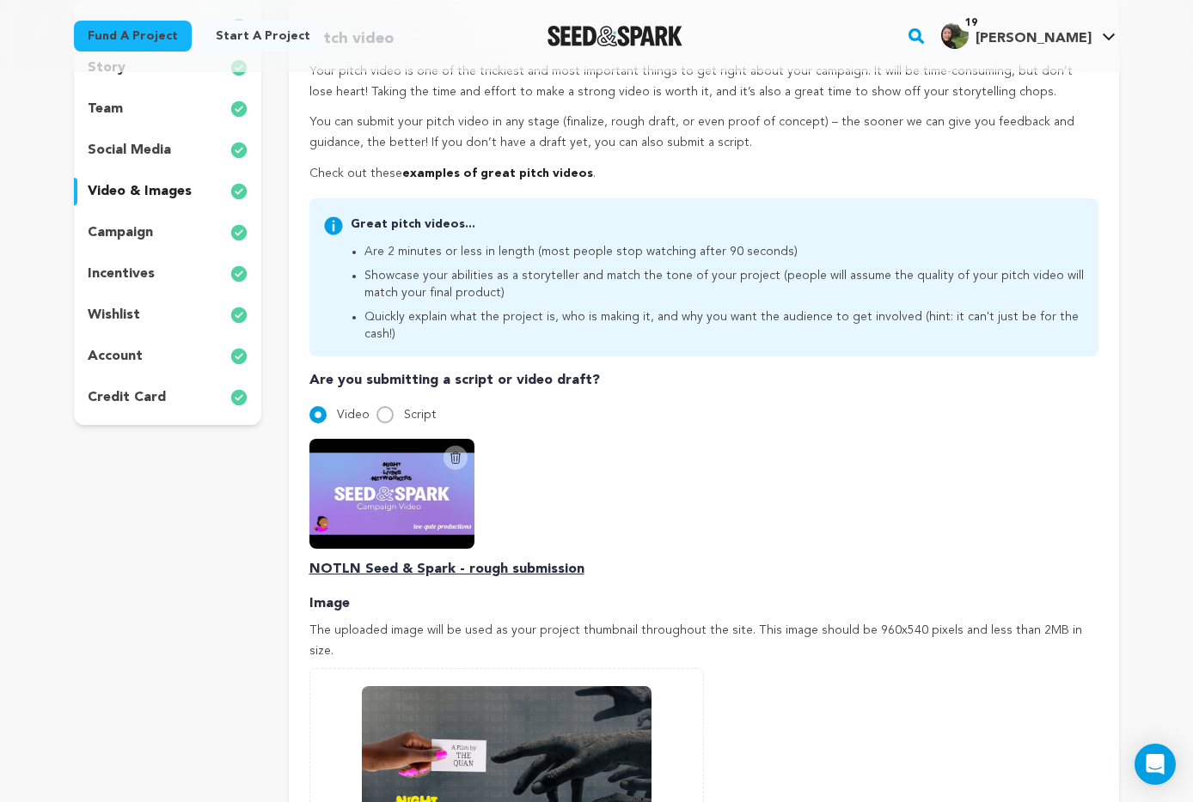
click at [517, 562] on div "Pitch video Your pitch video is one of the trickiest and most important things …" at bounding box center [703, 515] width 789 height 976
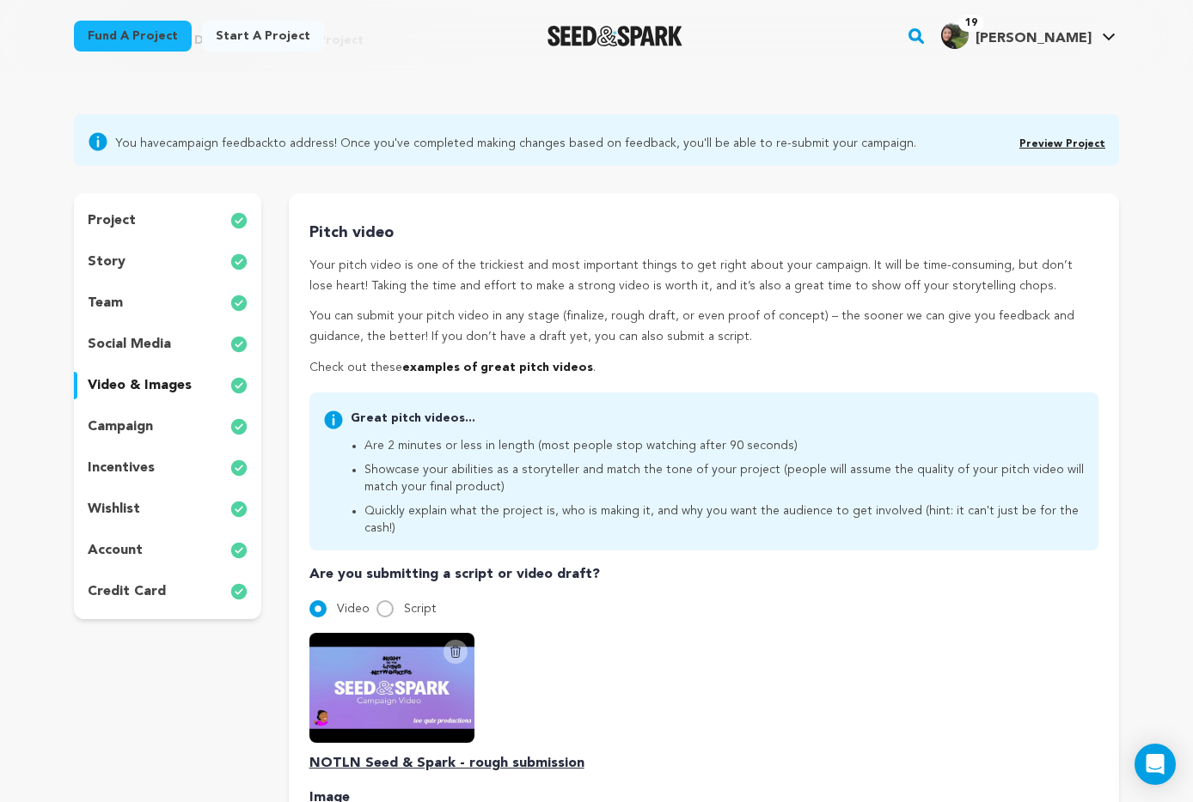
scroll to position [94, 0]
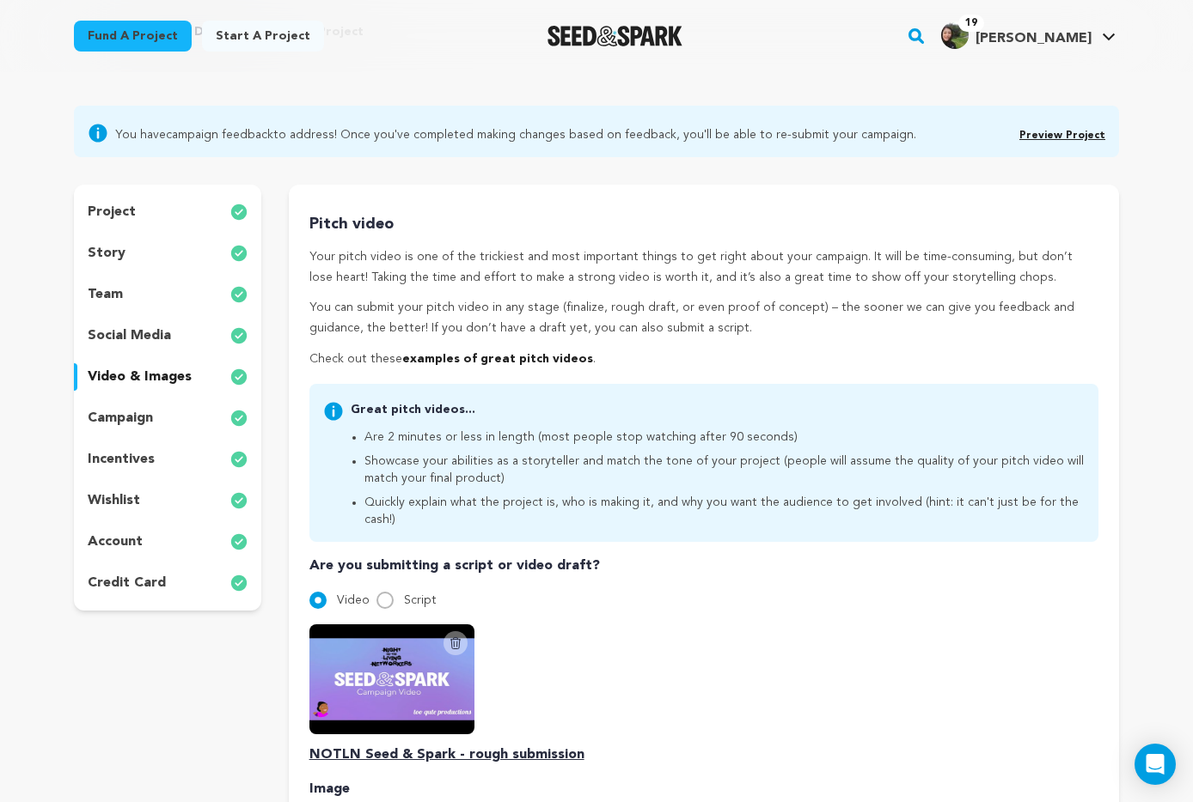
click at [1055, 136] on link "Preview Project" at bounding box center [1062, 136] width 86 height 10
click at [122, 208] on p "project" at bounding box center [112, 212] width 48 height 21
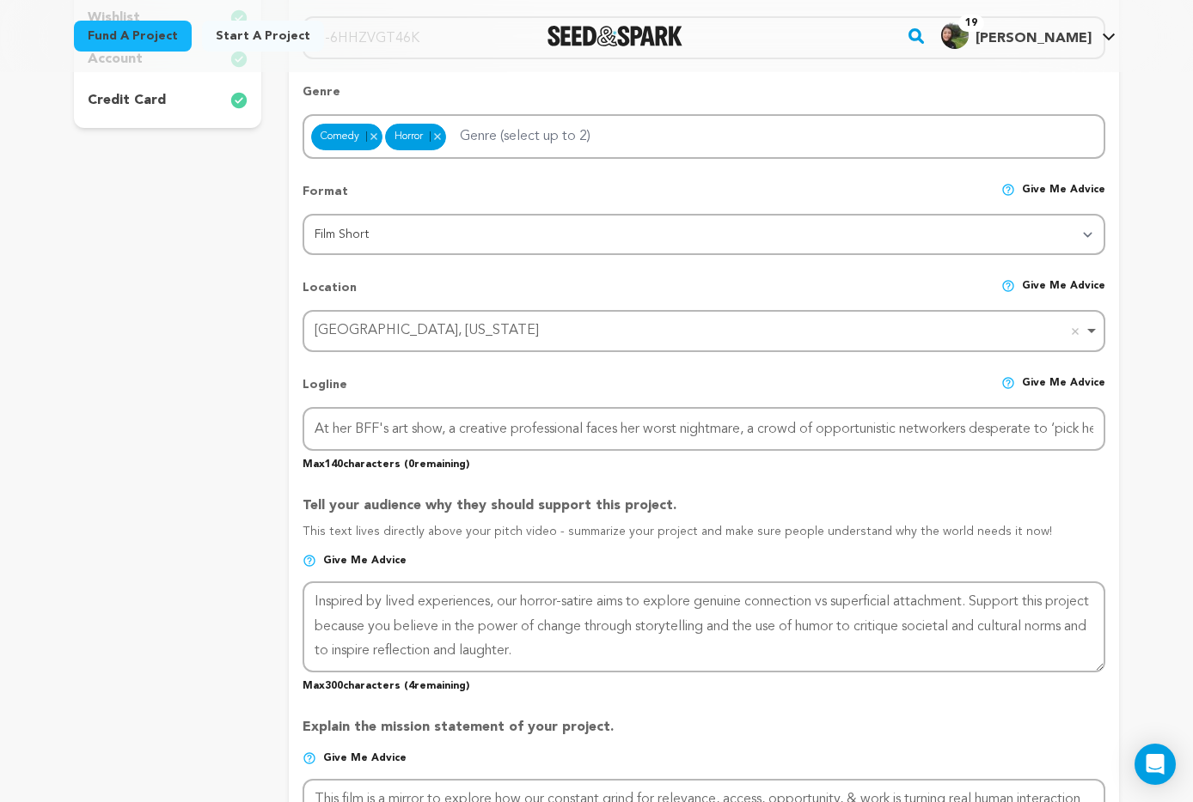
scroll to position [577, 0]
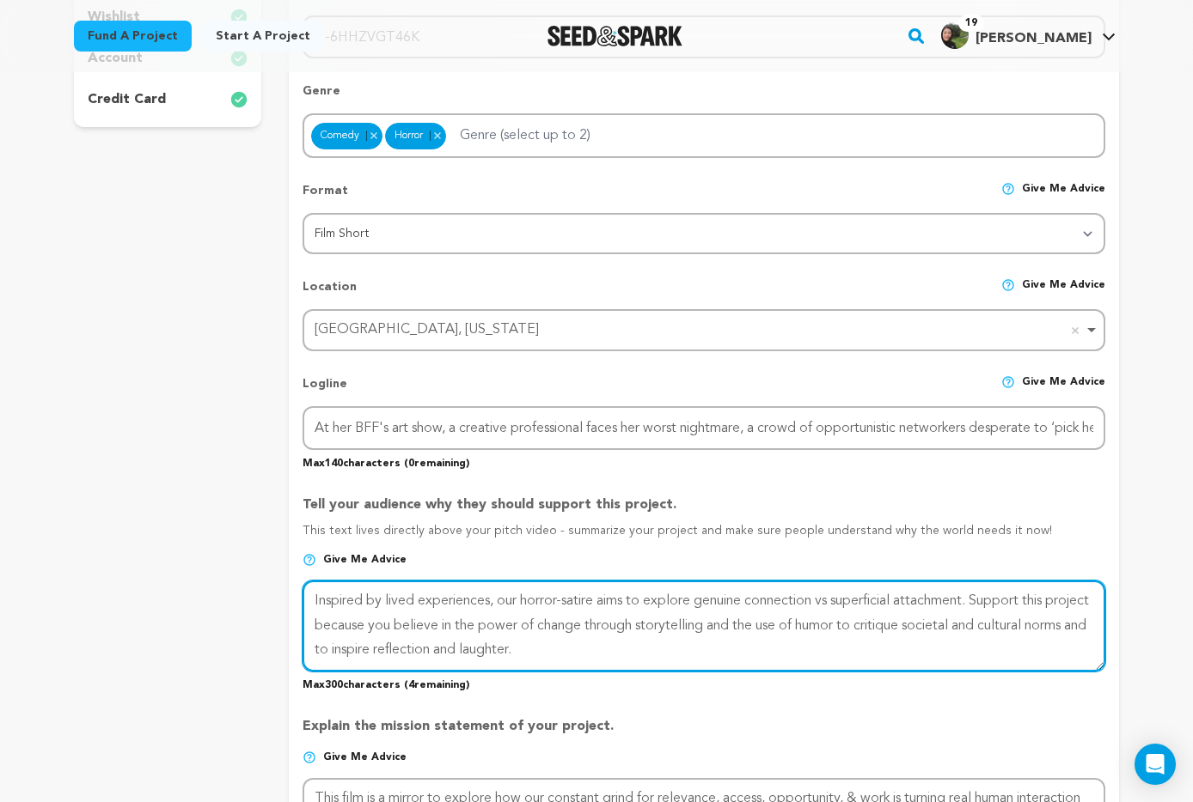
click at [625, 657] on textarea at bounding box center [703, 626] width 802 height 91
type textarea "Inspired by lived experiences, our horror-satire aims to explore genuine connec…"
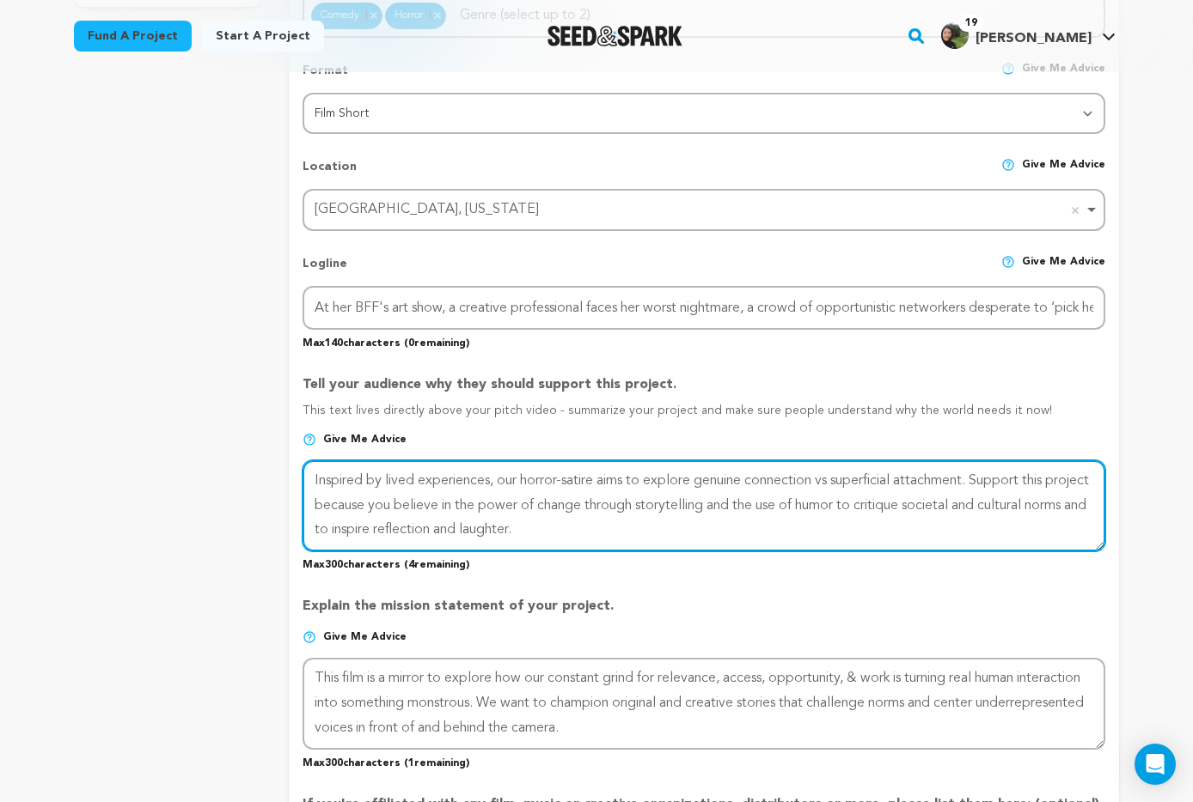
scroll to position [699, 0]
drag, startPoint x: 982, startPoint y: 480, endPoint x: 438, endPoint y: 461, distance: 544.2
click at [438, 461] on textarea at bounding box center [703, 504] width 802 height 91
click at [608, 522] on textarea at bounding box center [703, 504] width 802 height 91
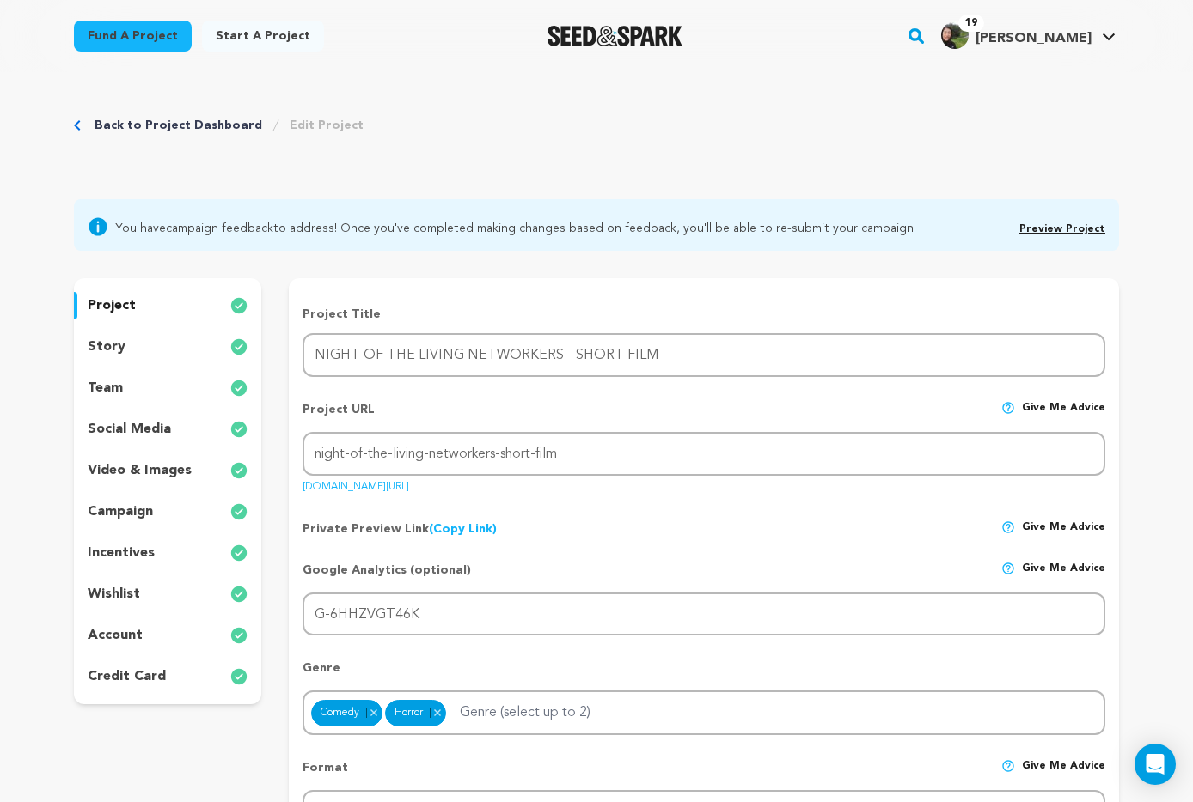
click at [125, 552] on p "incentives" at bounding box center [121, 553] width 67 height 21
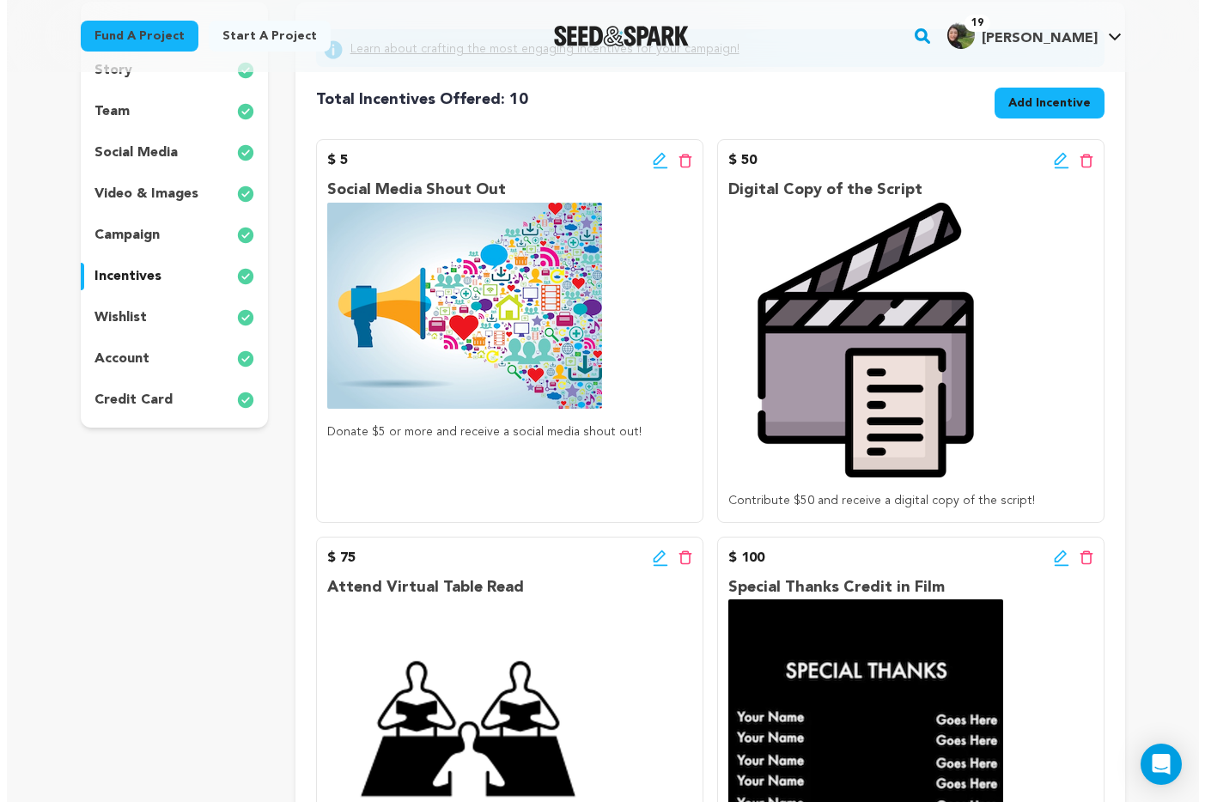
scroll to position [278, 0]
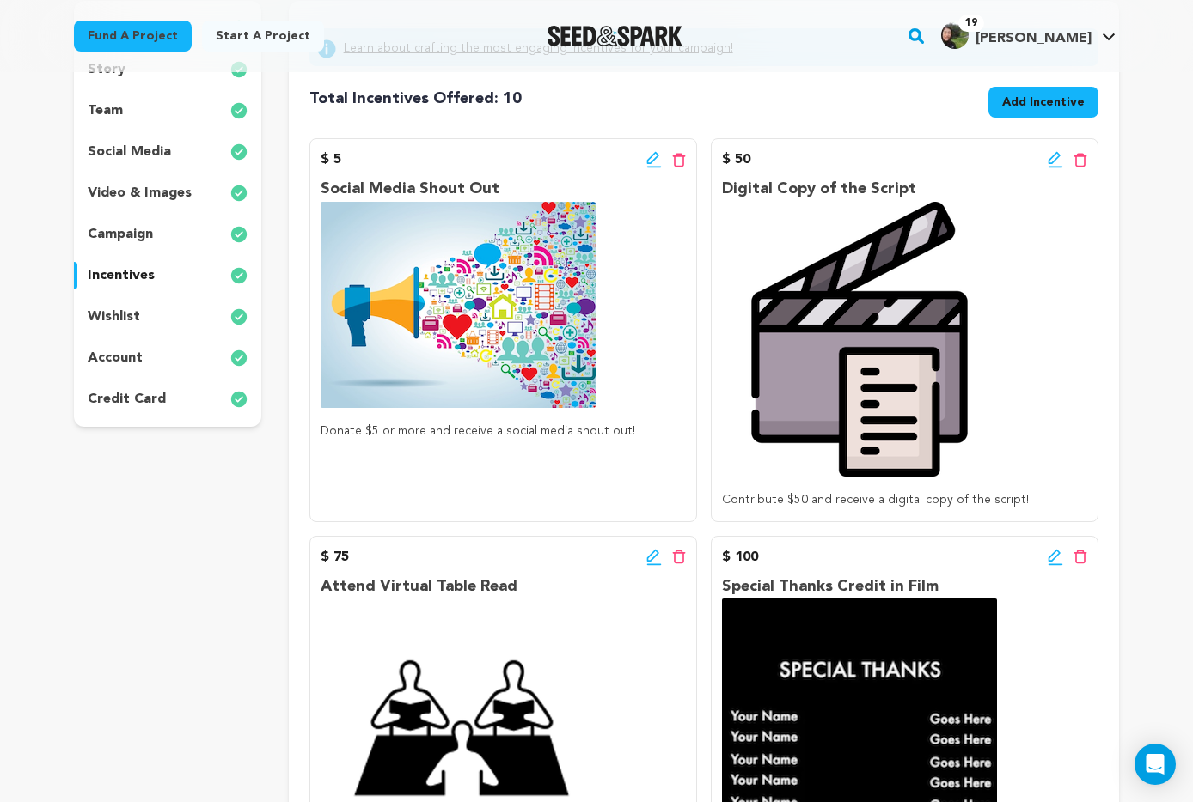
click at [651, 156] on icon at bounding box center [652, 158] width 12 height 12
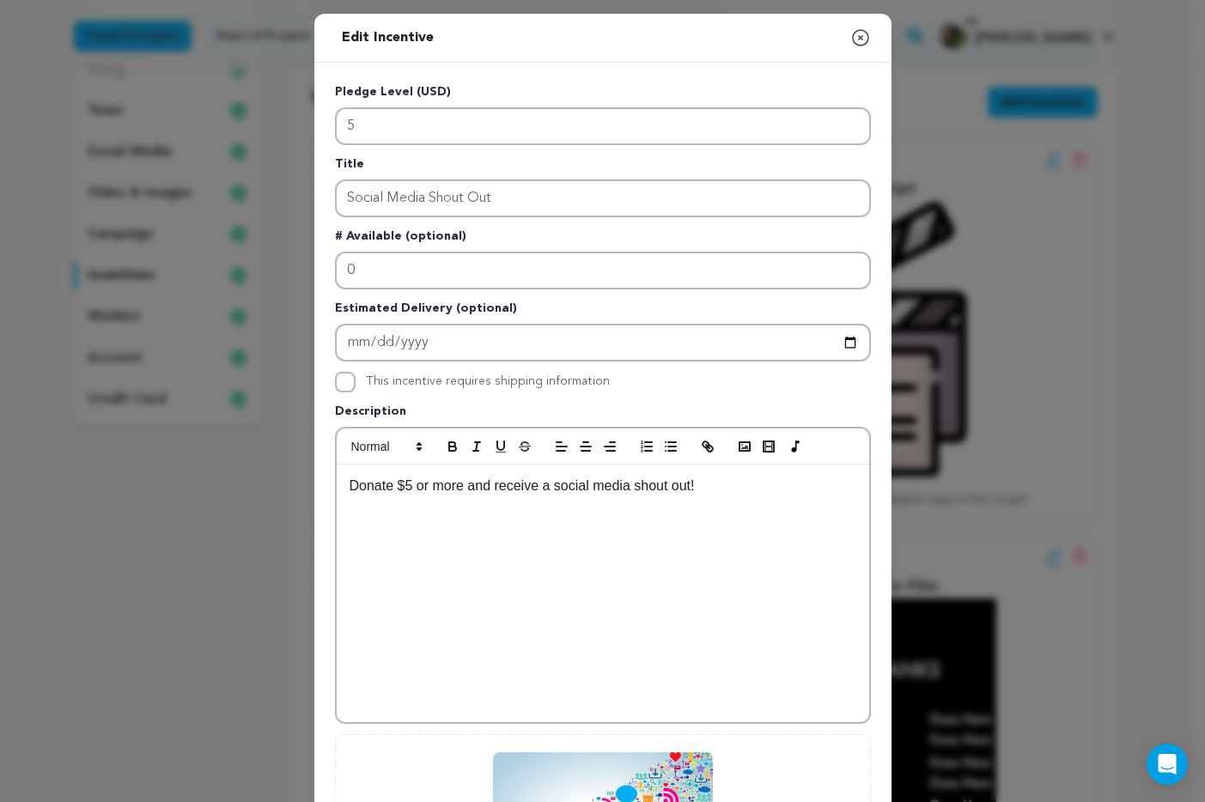
click at [853, 37] on icon "button" at bounding box center [860, 37] width 15 height 15
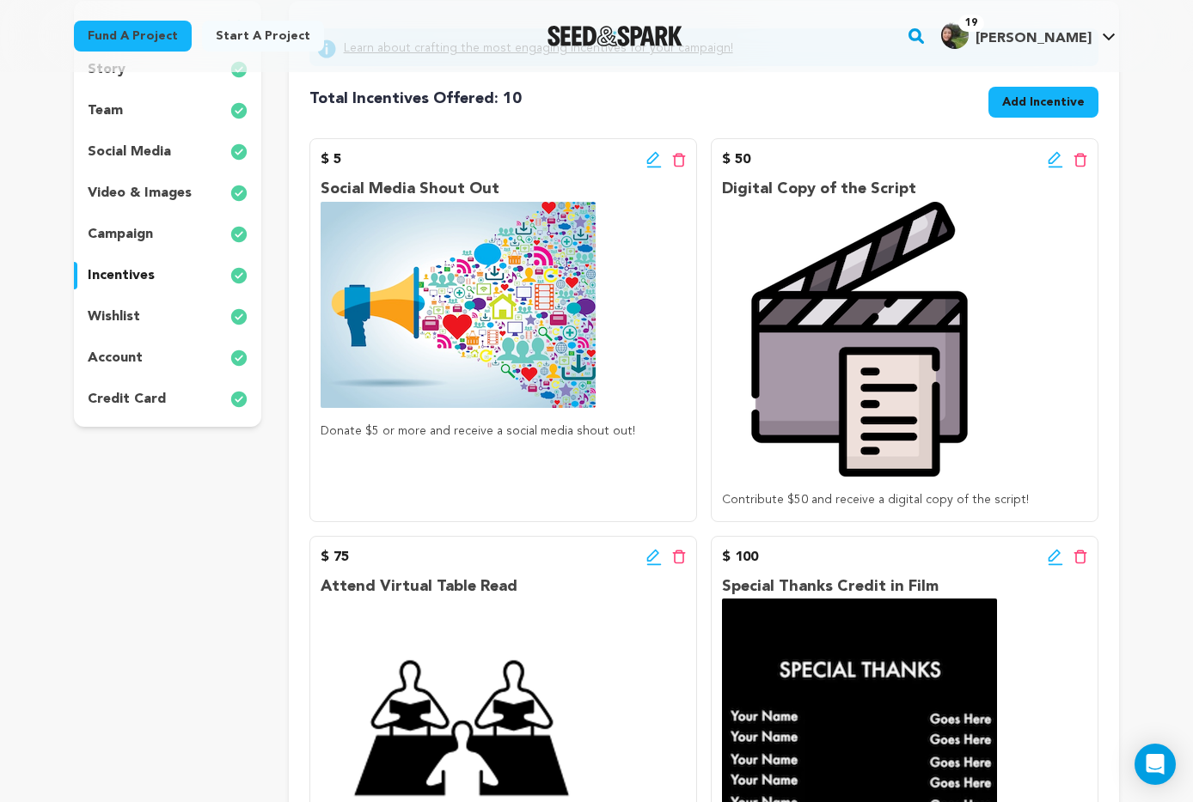
click at [647, 153] on icon at bounding box center [653, 159] width 15 height 17
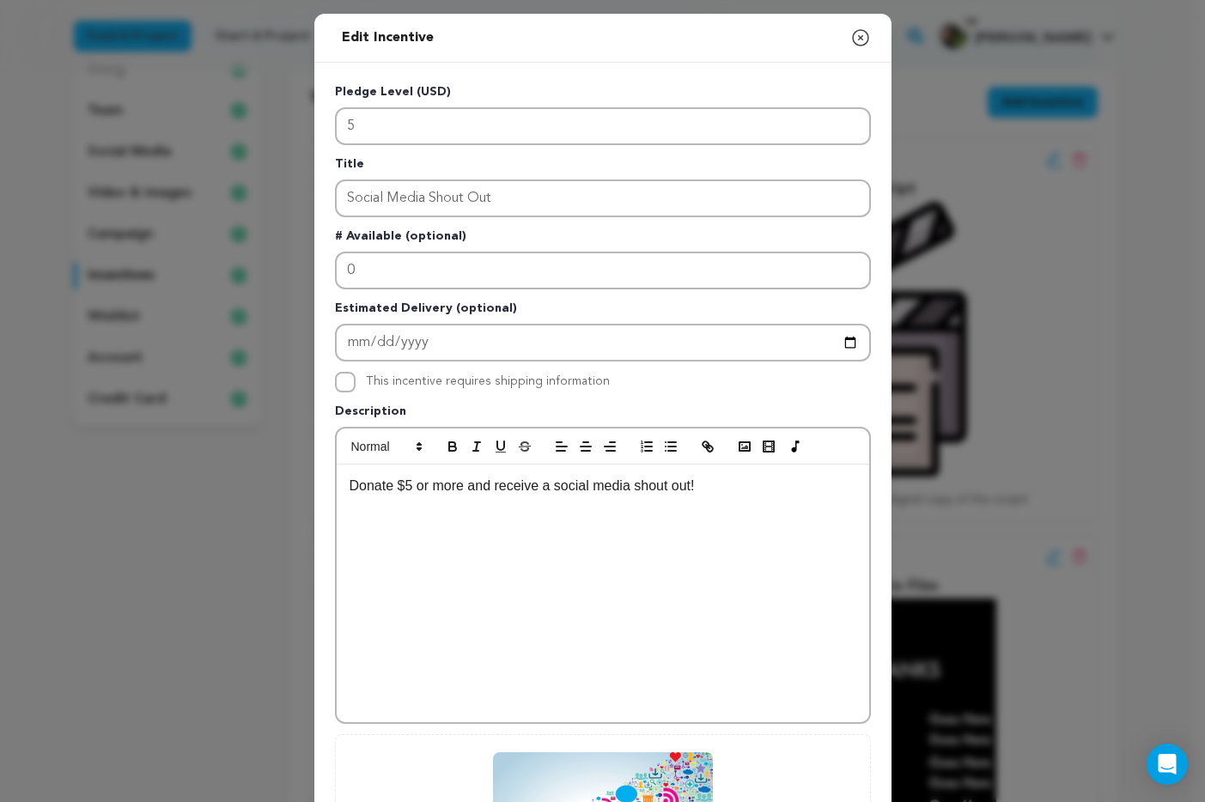
click at [552, 489] on p "Donate $5 or more and receive a social media shout out!" at bounding box center [603, 486] width 507 height 22
click at [594, 490] on p "Donate $5 or more and receive a special themed social media shout out!" at bounding box center [603, 486] width 507 height 22
click at [855, 488] on div "Donate $5 or more and receive a special zombie themed social media shout out!" at bounding box center [603, 594] width 533 height 258
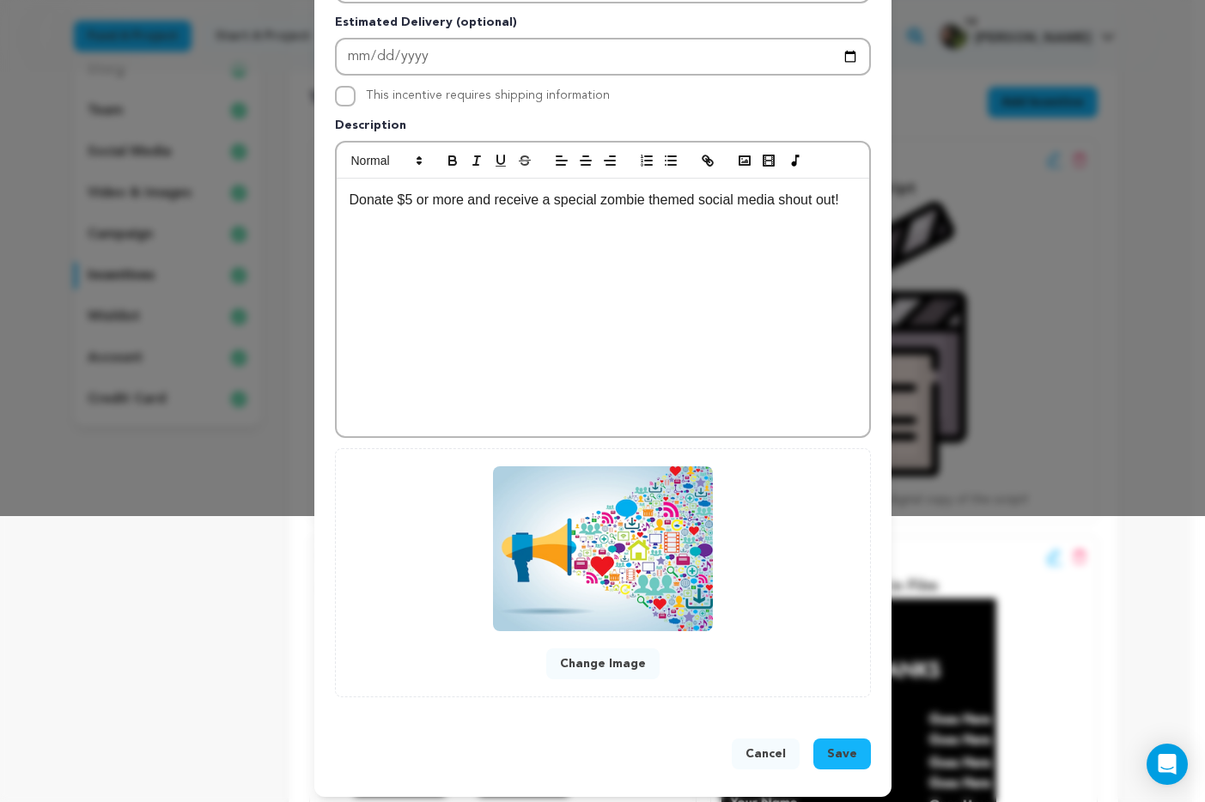
scroll to position [296, 0]
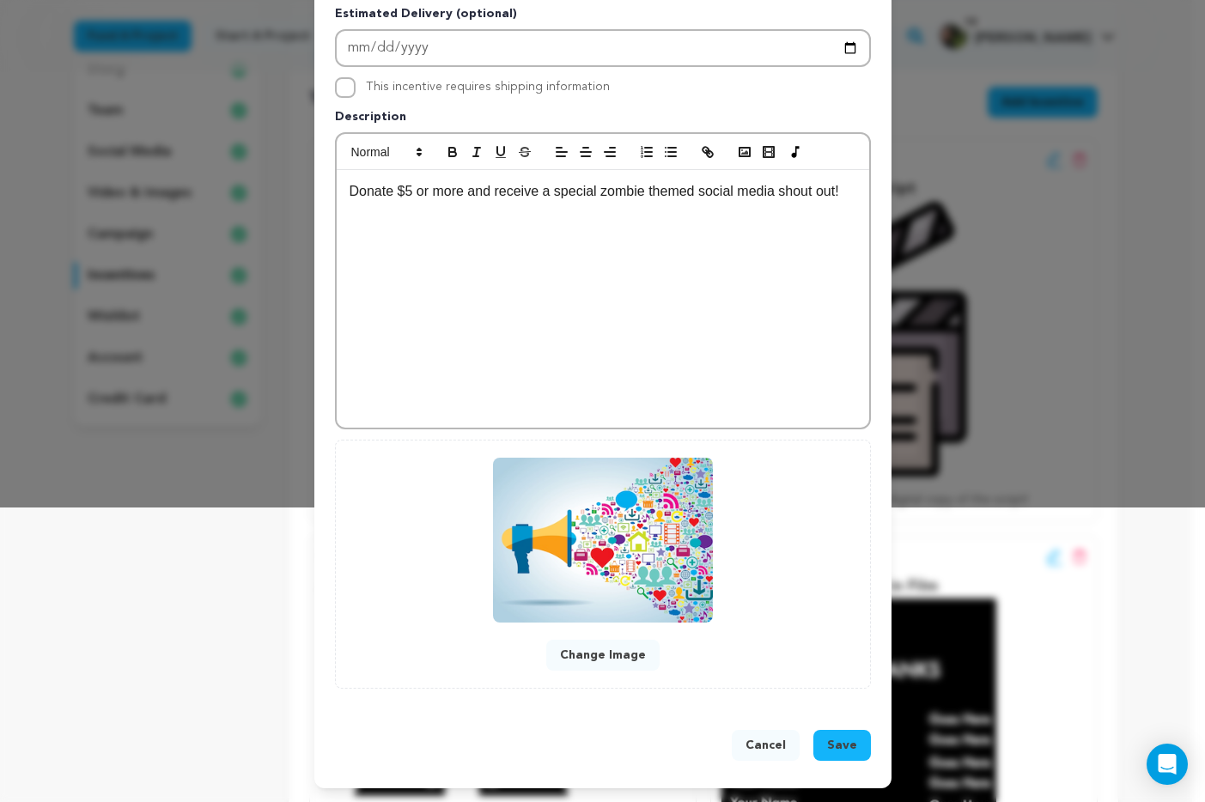
click at [845, 749] on span "Save" at bounding box center [842, 745] width 30 height 17
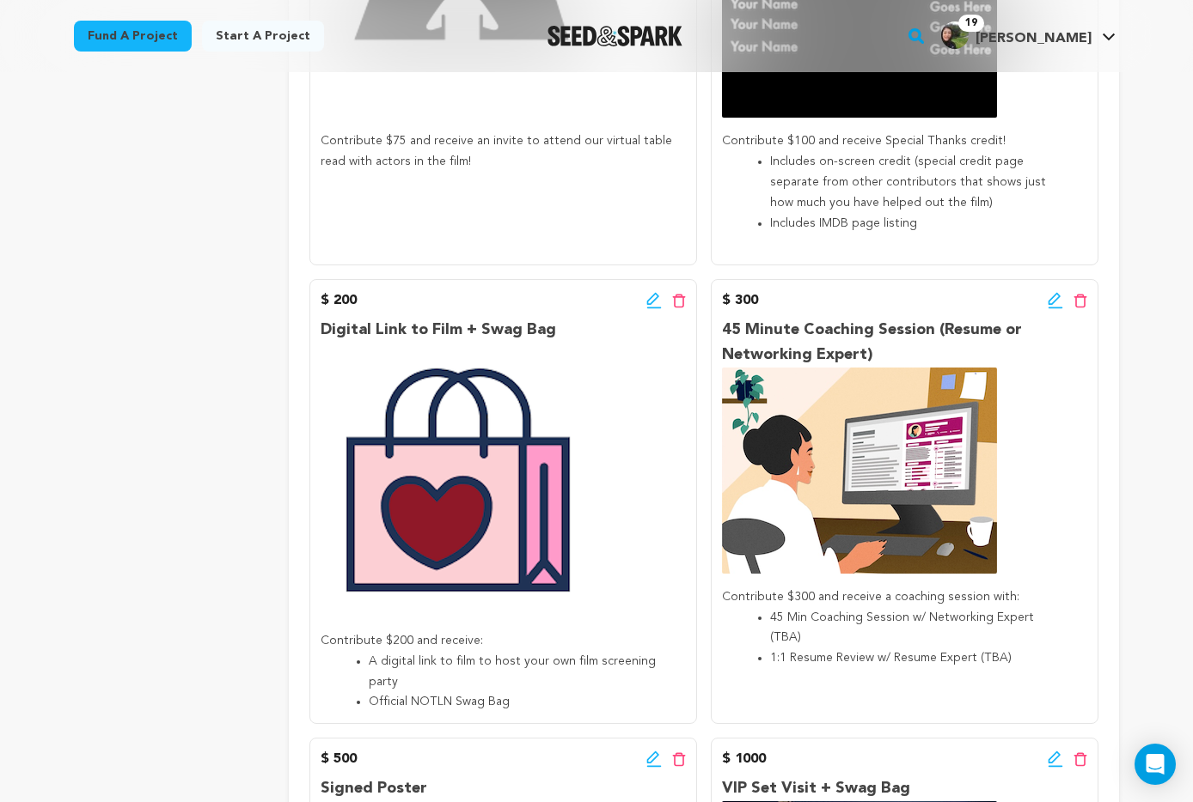
scroll to position [1034, 0]
drag, startPoint x: 882, startPoint y: 351, endPoint x: 707, endPoint y: 334, distance: 176.1
click at [707, 333] on div "$ 5 Edit incentive button Delete incentive button Social Media Shout Out Donate…" at bounding box center [703, 542] width 789 height 2322
copy p "45 Minute Coaching Session (Resume or Networking Expert)"
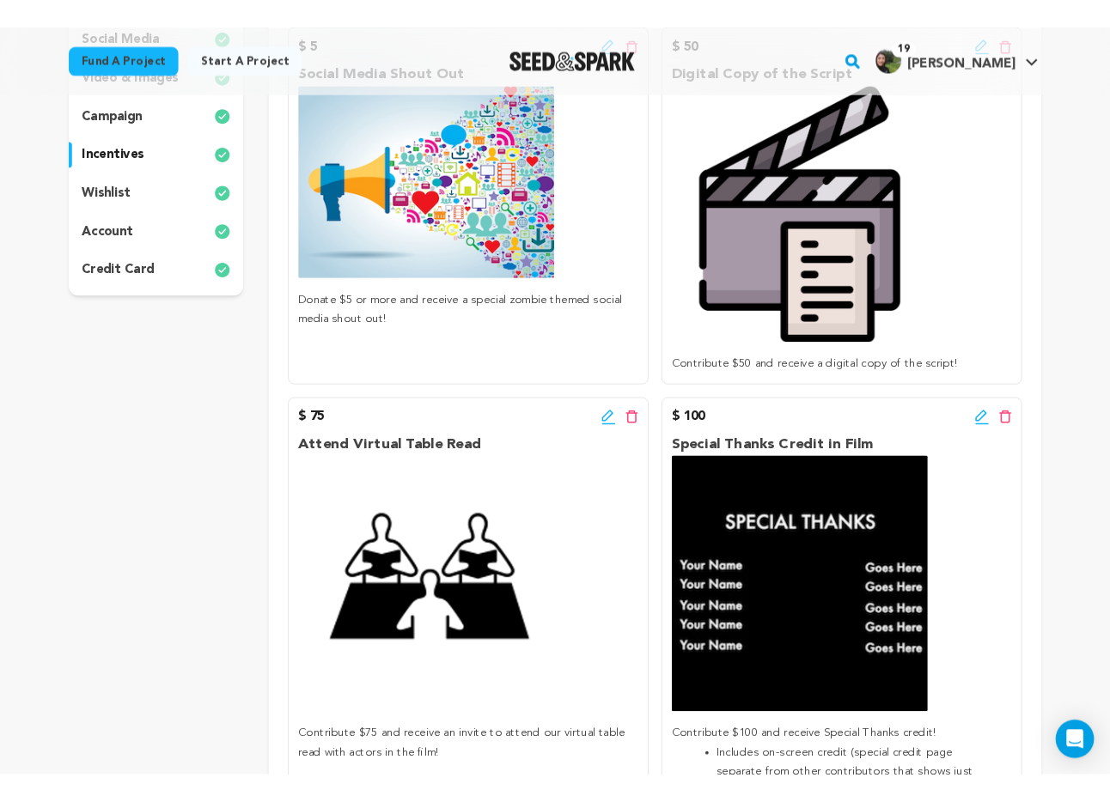
scroll to position [0, 0]
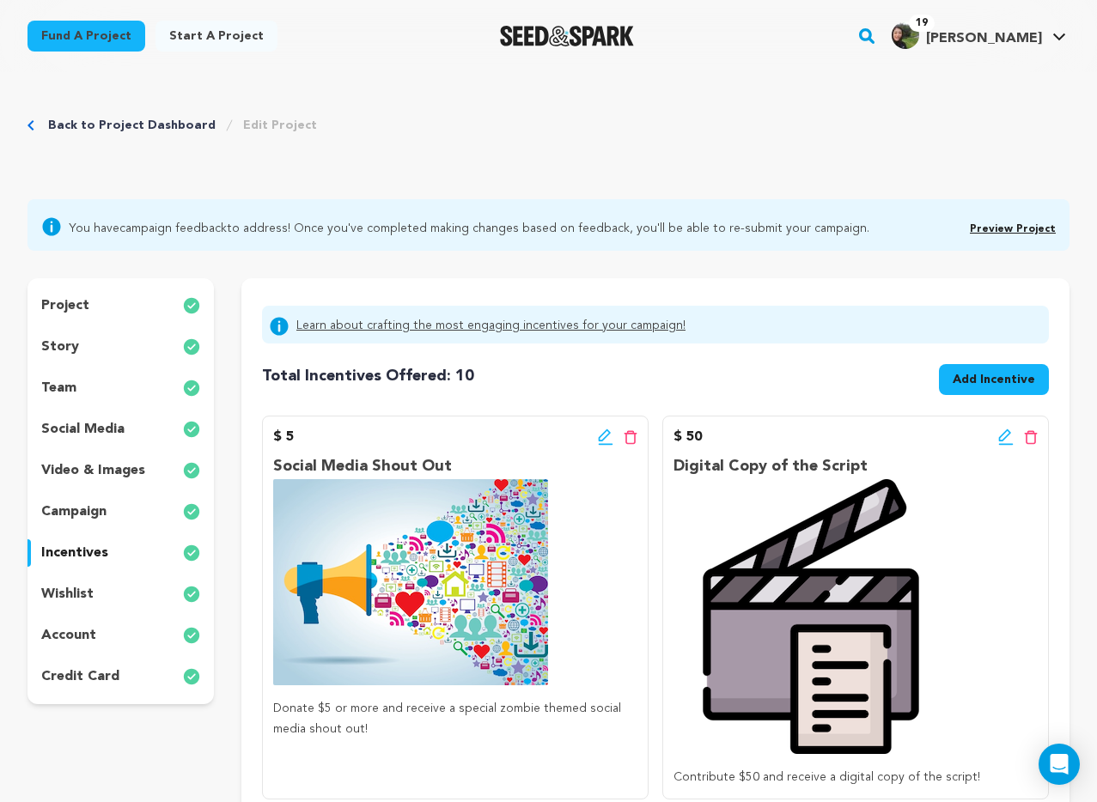
click at [499, 418] on div "$ 5 Edit incentive button Delete incentive button Social Media Shout Out Donate…" at bounding box center [455, 608] width 387 height 384
click at [966, 381] on span "Add Incentive" at bounding box center [994, 379] width 82 height 17
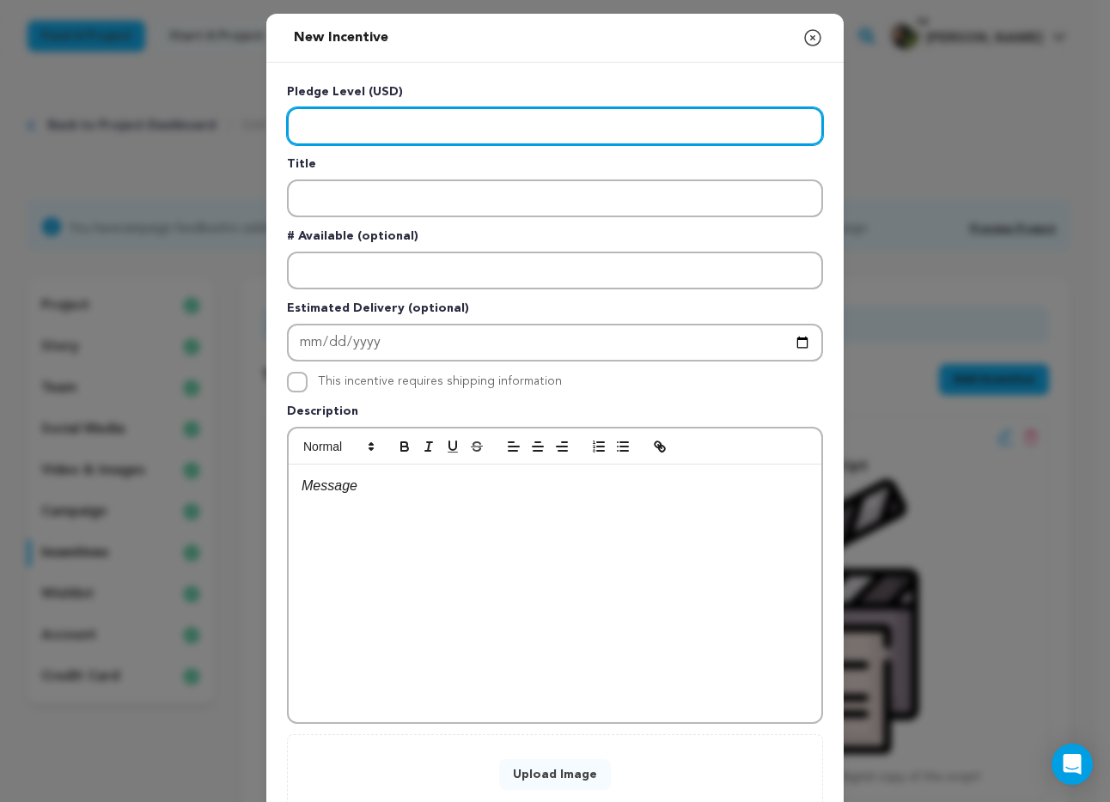
click at [327, 135] on input "Enter level" at bounding box center [555, 126] width 536 height 38
type input "1150"
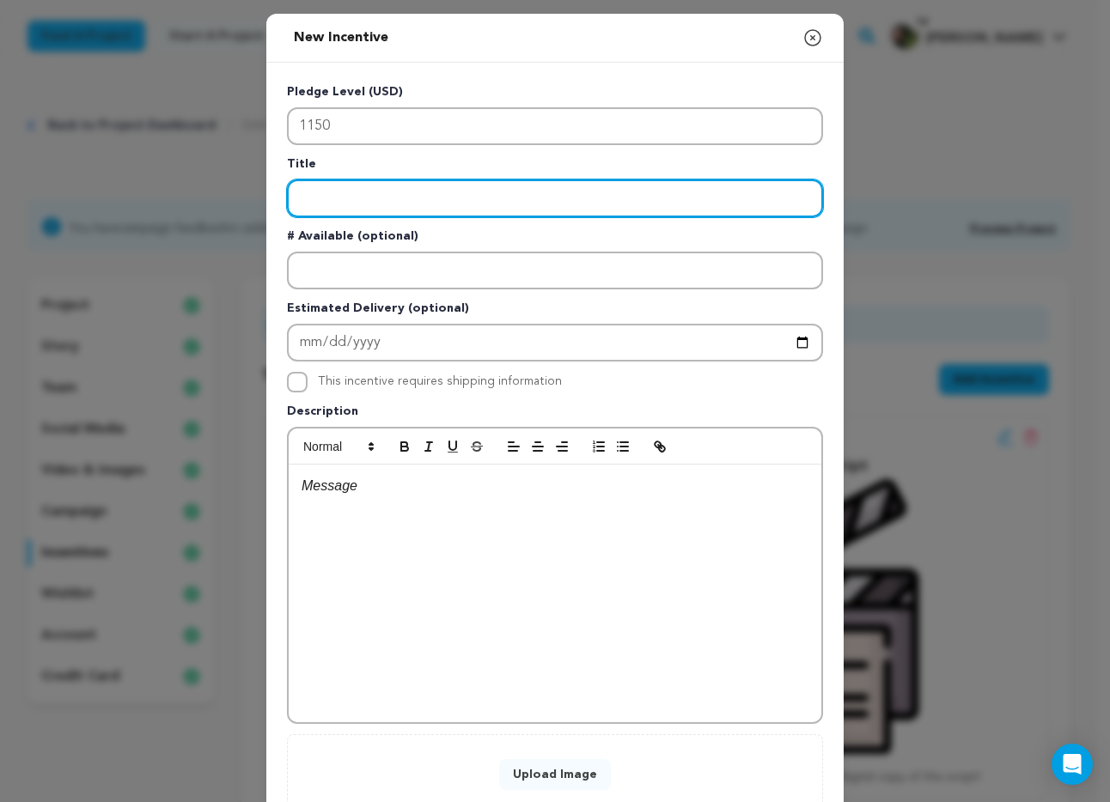
click at [337, 192] on input "Enter title" at bounding box center [555, 199] width 536 height 38
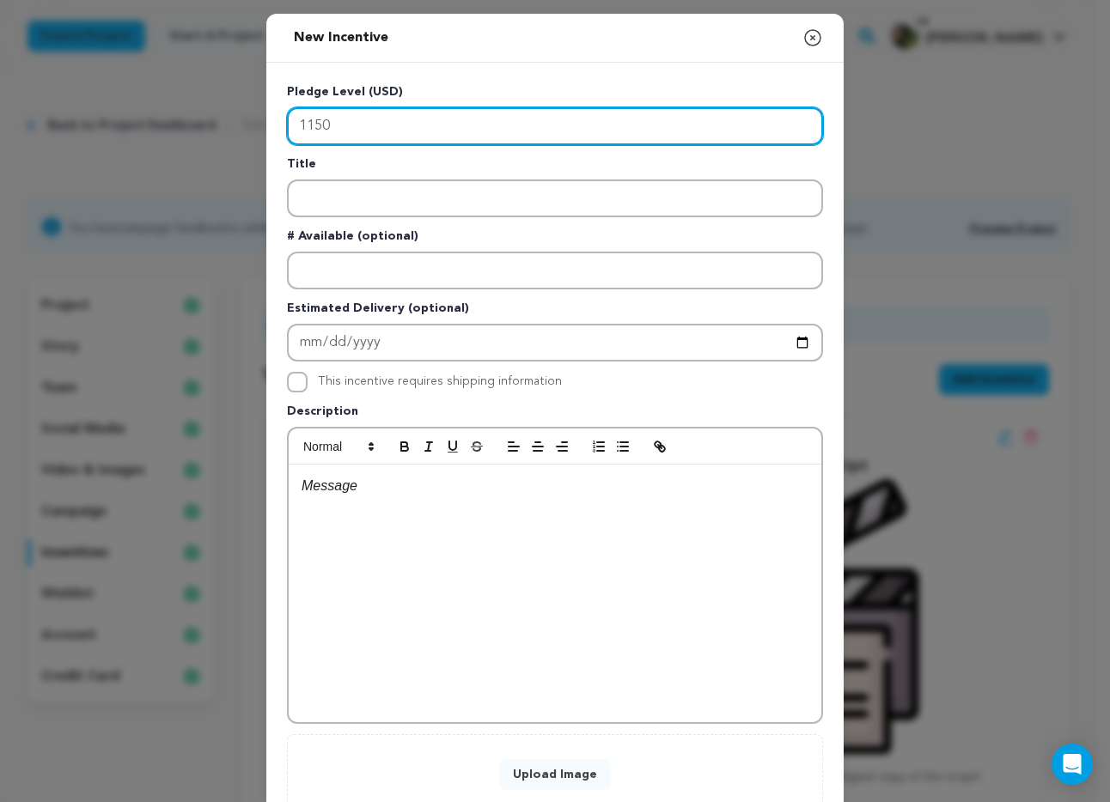
click at [301, 130] on input "1150" at bounding box center [555, 126] width 536 height 38
click at [287, 126] on input "1150" at bounding box center [555, 126] width 536 height 38
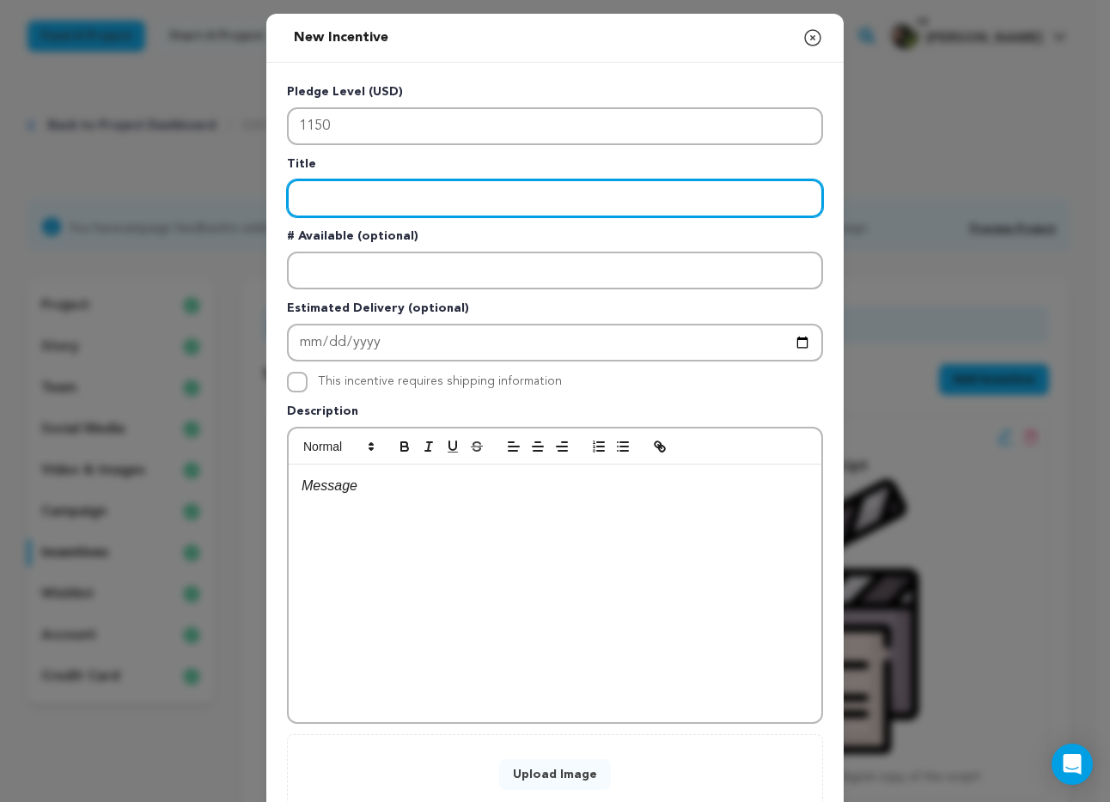
click at [340, 203] on input "Enter title" at bounding box center [555, 199] width 536 height 38
type input "Principal Casting"
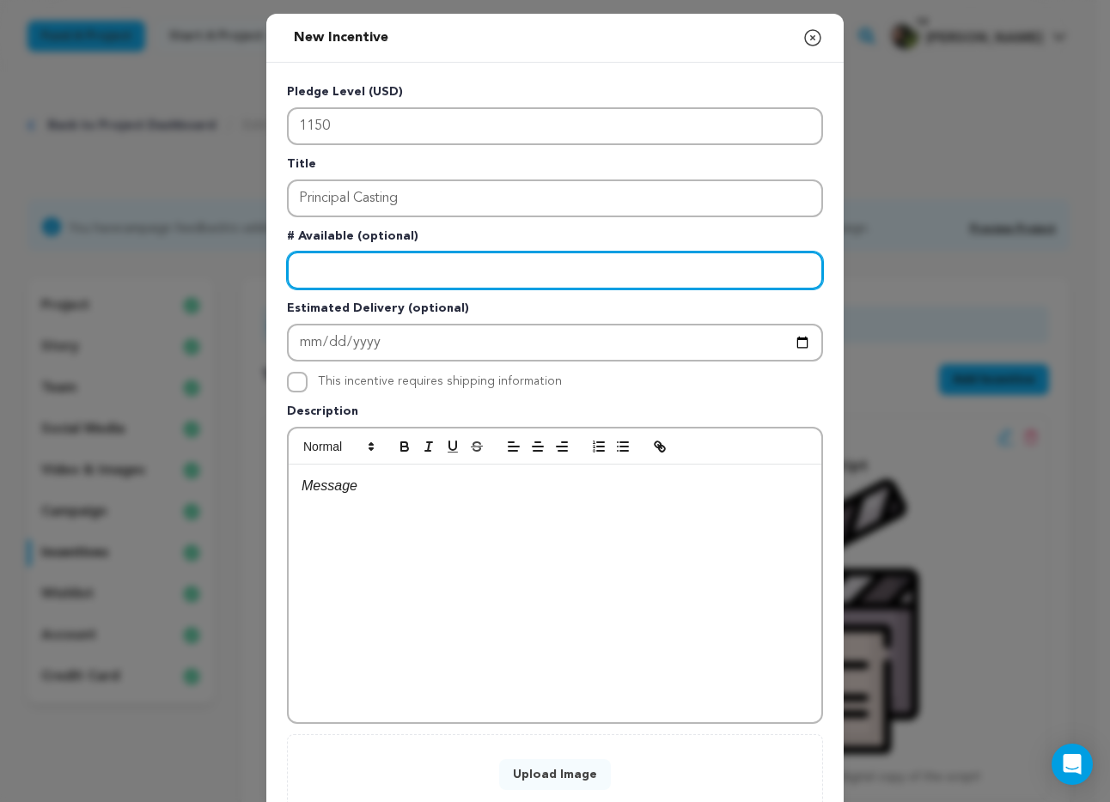
click at [369, 286] on input "Enter number available" at bounding box center [555, 271] width 536 height 38
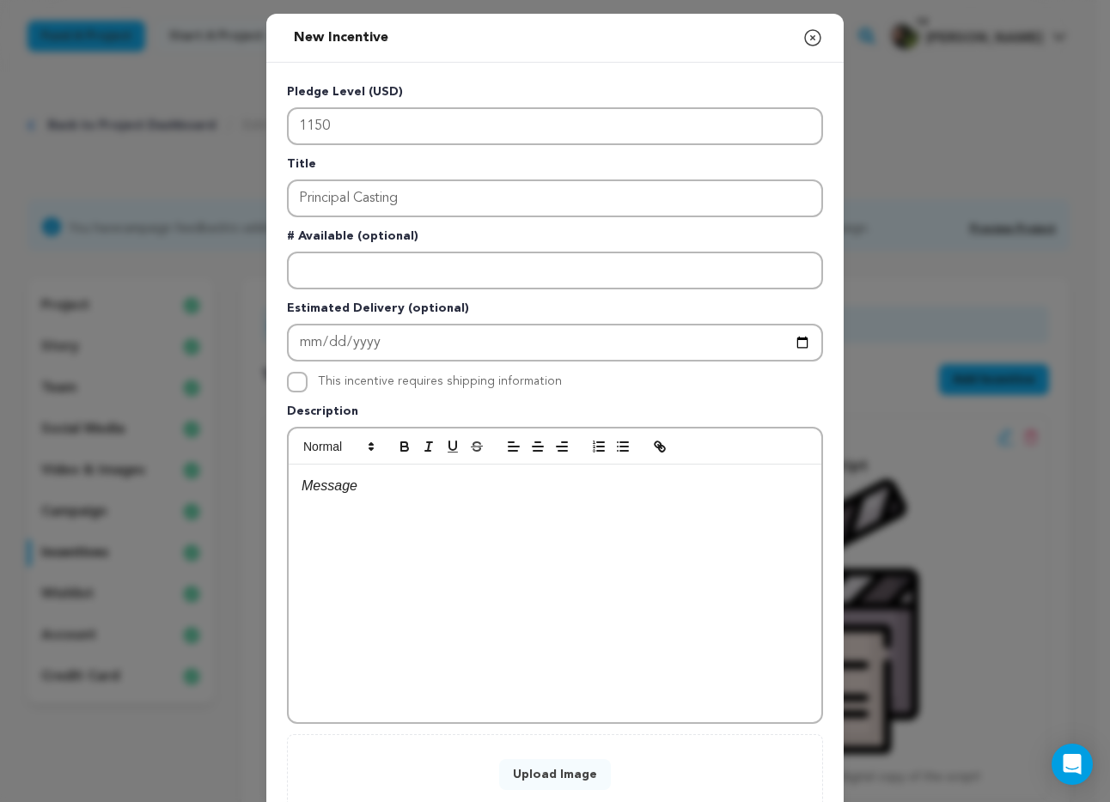
click at [336, 503] on div at bounding box center [555, 594] width 533 height 258
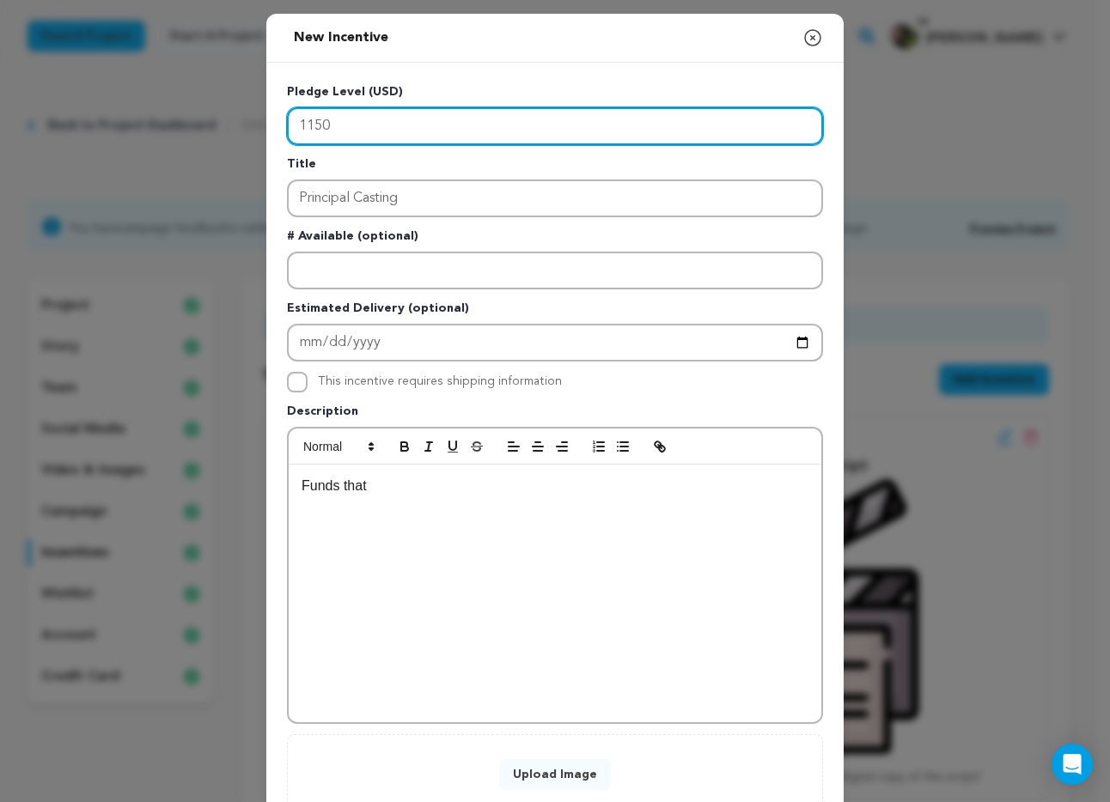
click at [314, 120] on input "1150" at bounding box center [555, 126] width 536 height 38
type input "1200"
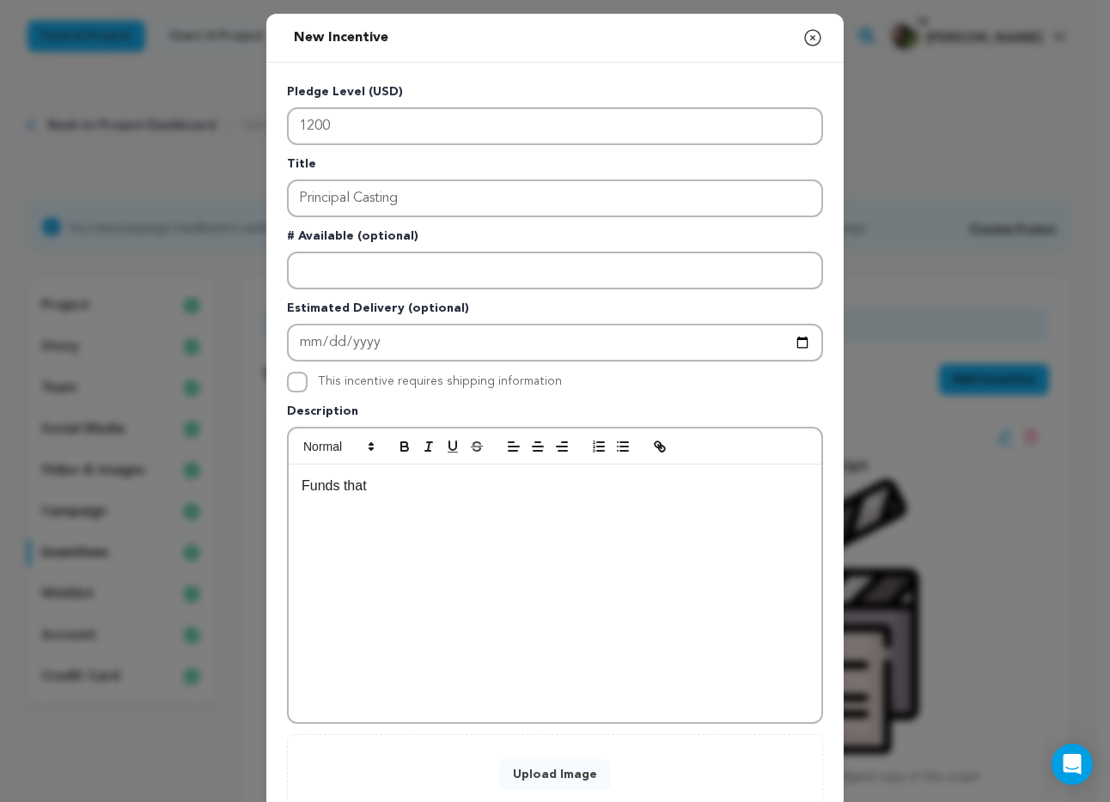
click at [359, 510] on div "Funds that" at bounding box center [555, 594] width 533 height 258
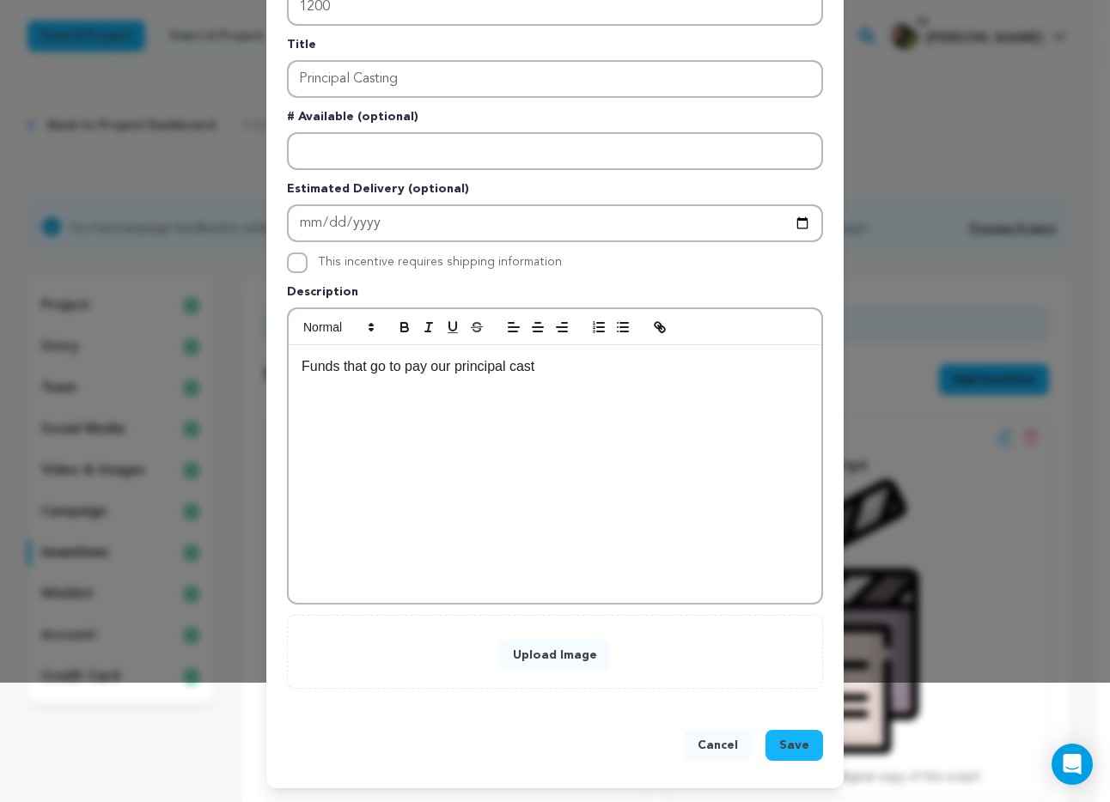
click at [553, 656] on button "Upload Image" at bounding box center [555, 655] width 112 height 31
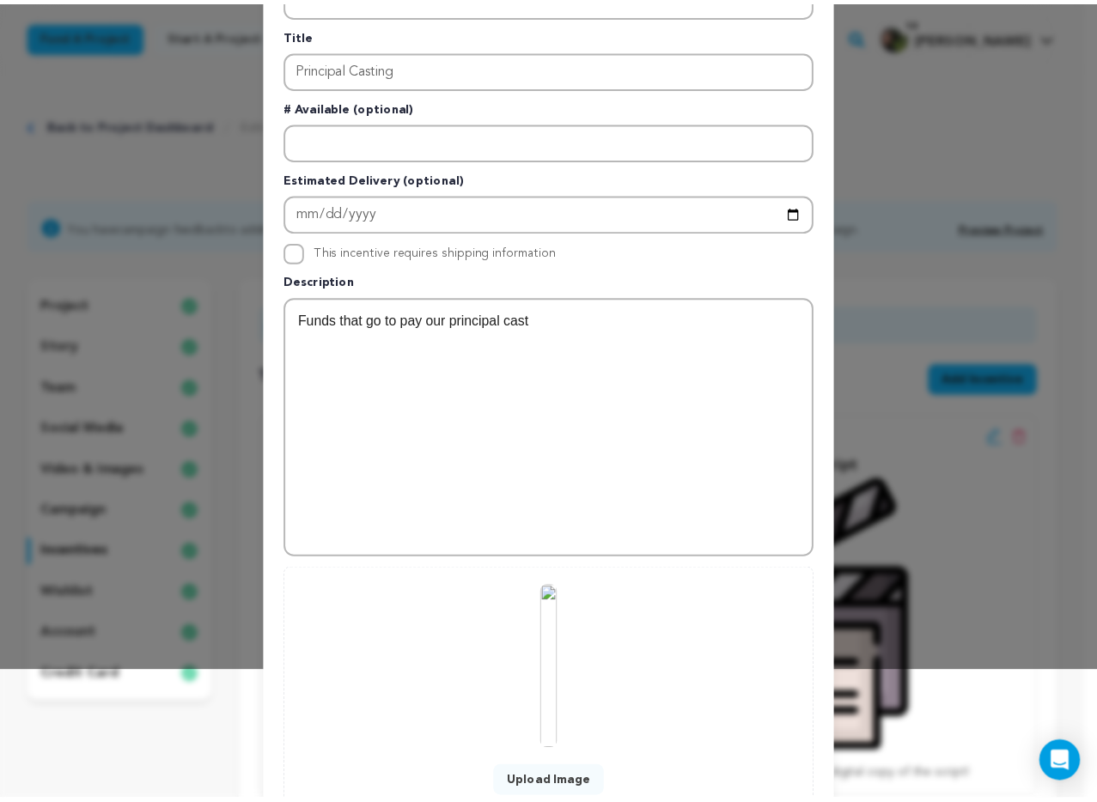
scroll to position [259, 0]
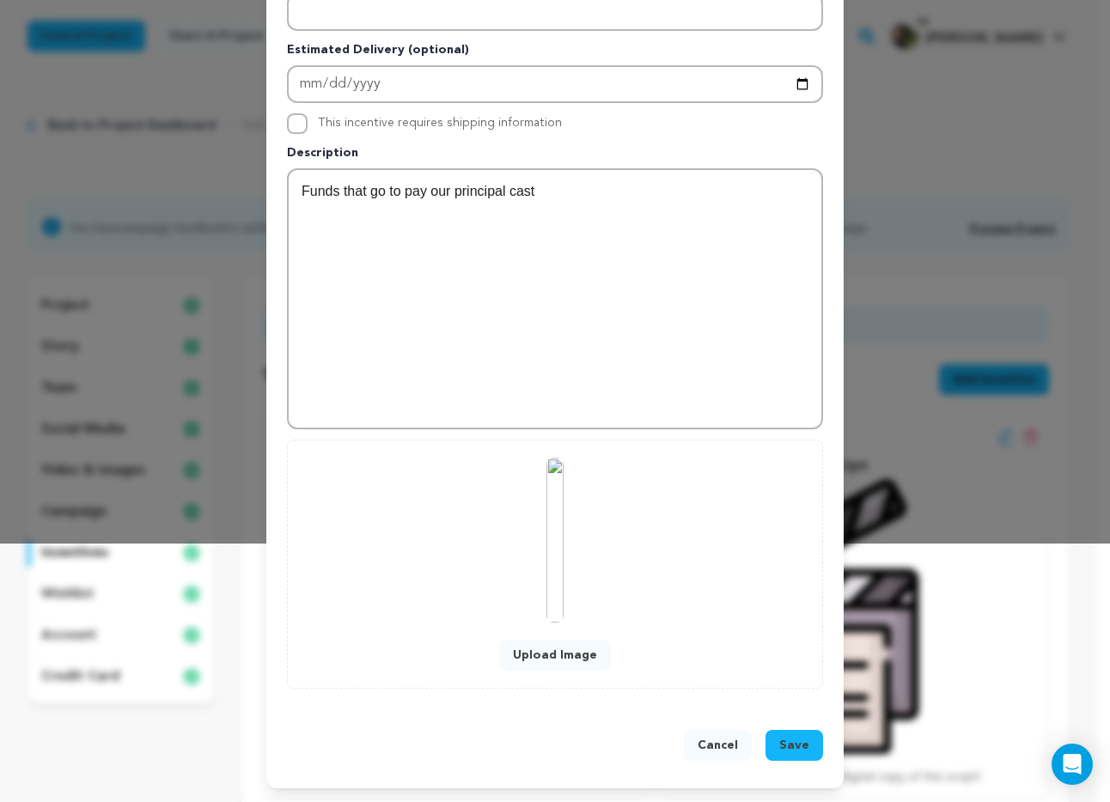
click at [779, 744] on span "Save" at bounding box center [794, 745] width 30 height 17
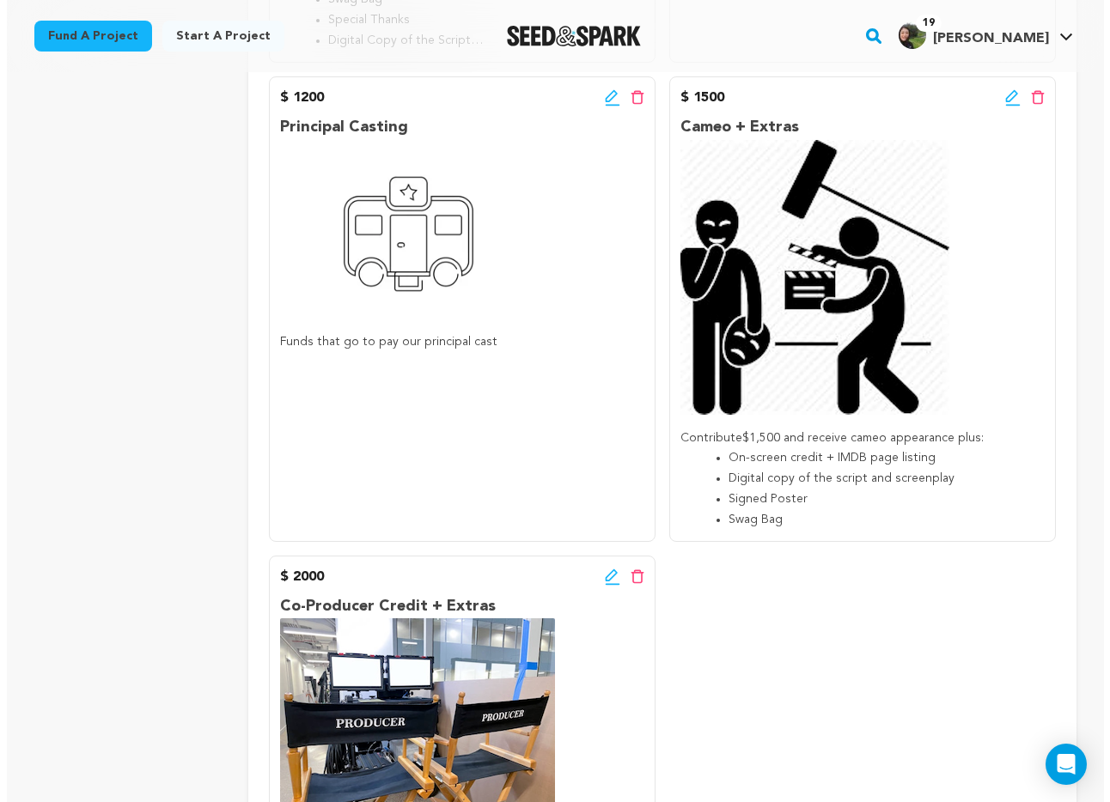
scroll to position [2120, 0]
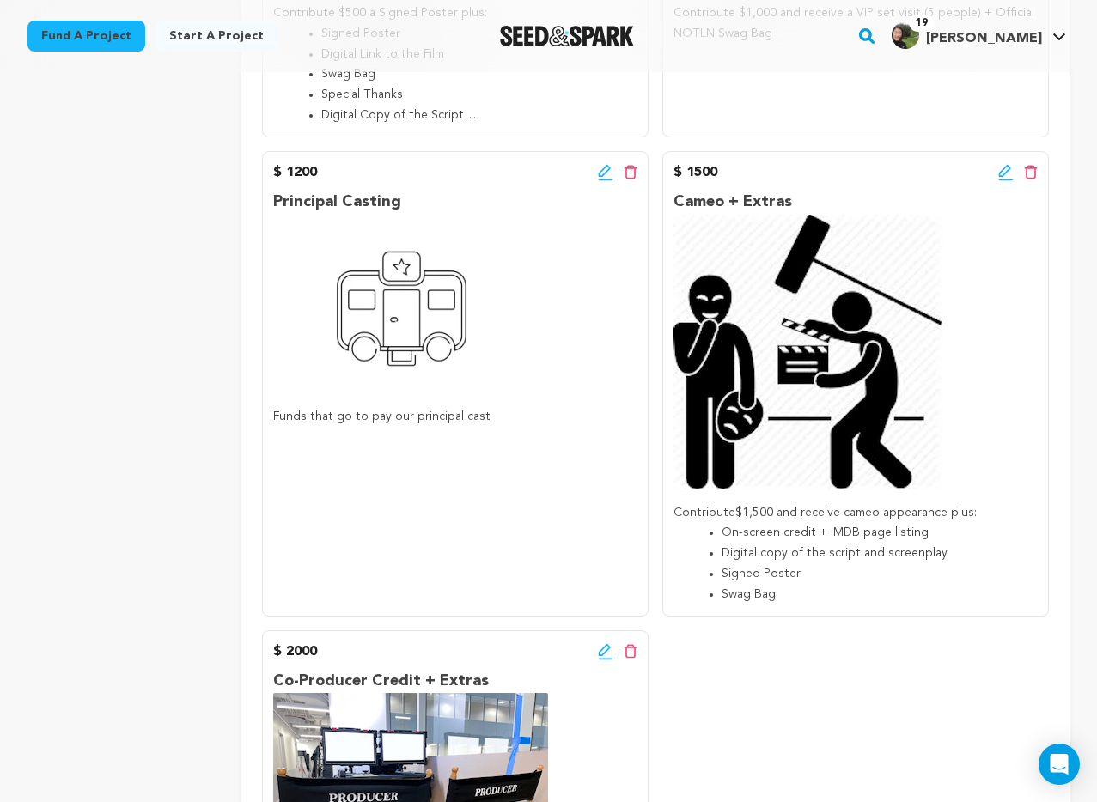
click at [501, 225] on img at bounding box center [400, 304] width 255 height 179
click at [607, 180] on icon at bounding box center [605, 172] width 15 height 17
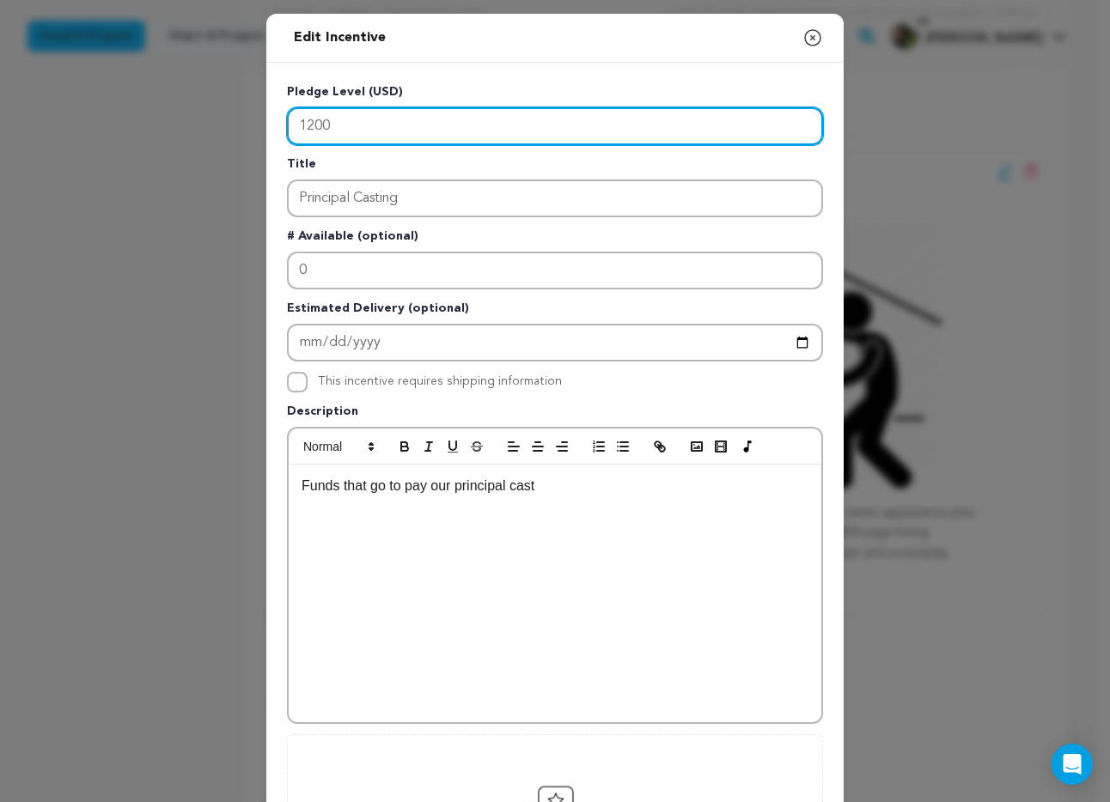
click at [372, 122] on input "1200" at bounding box center [555, 126] width 536 height 38
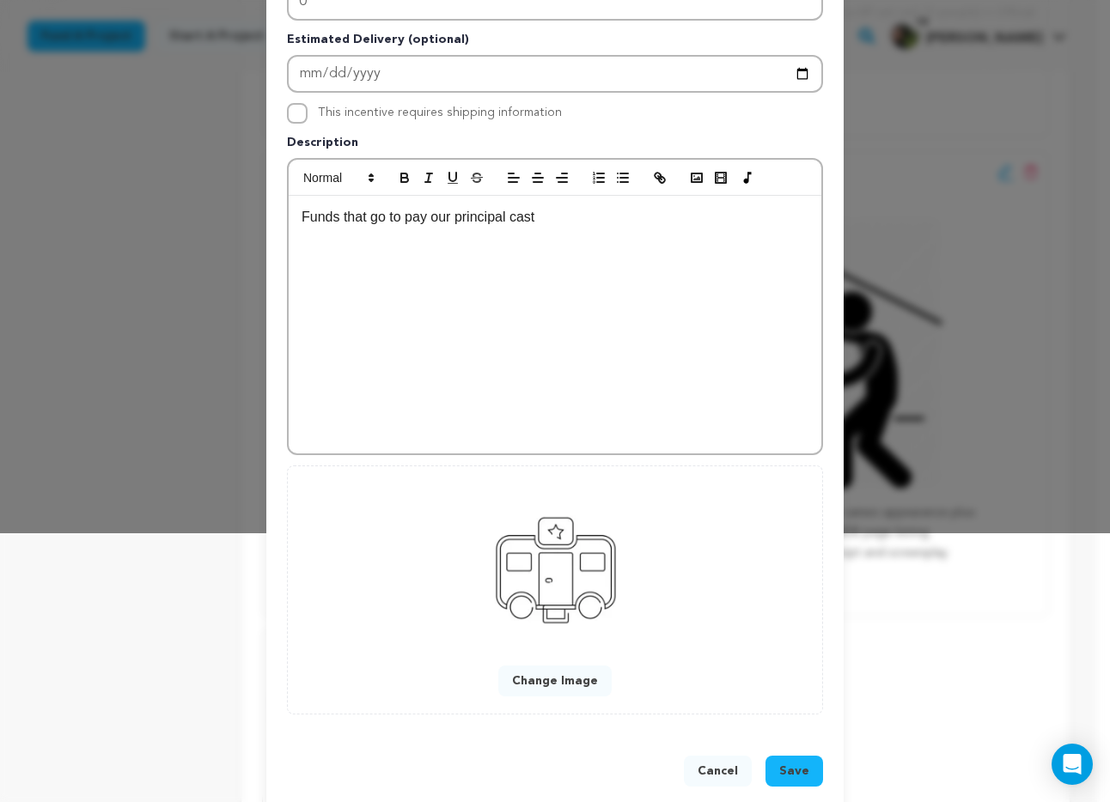
scroll to position [296, 0]
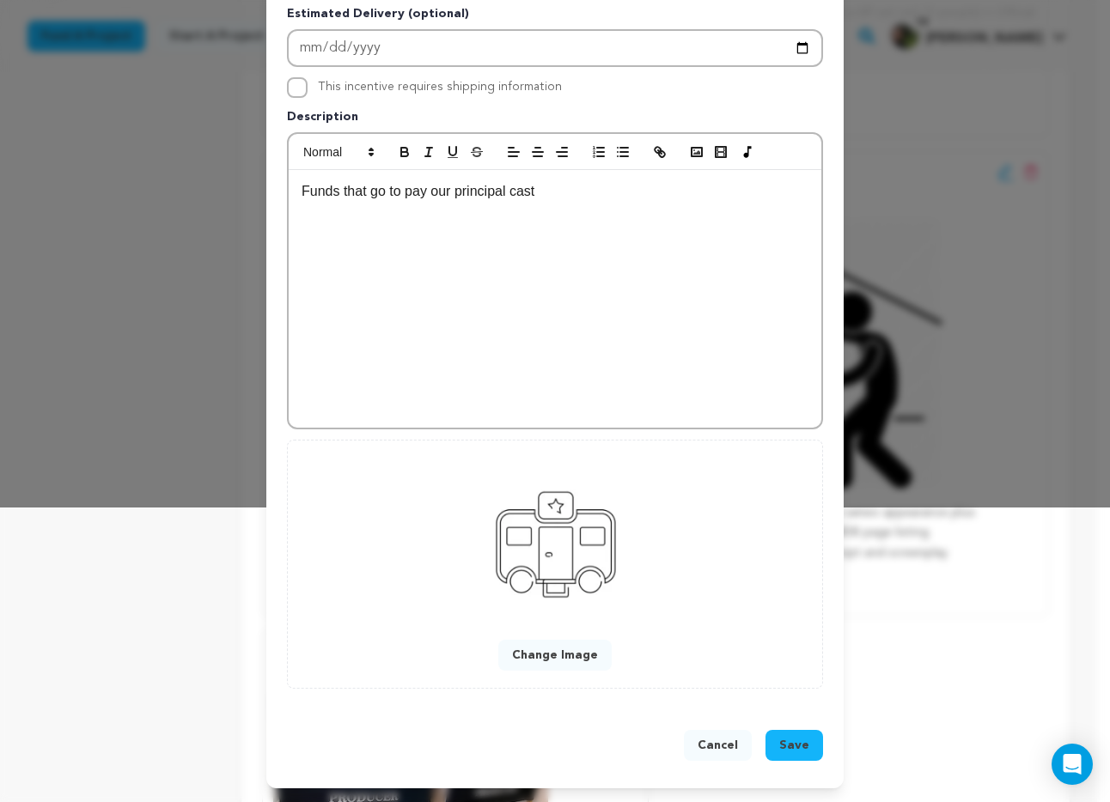
type input "1500"
click at [783, 739] on span "Save" at bounding box center [794, 745] width 30 height 17
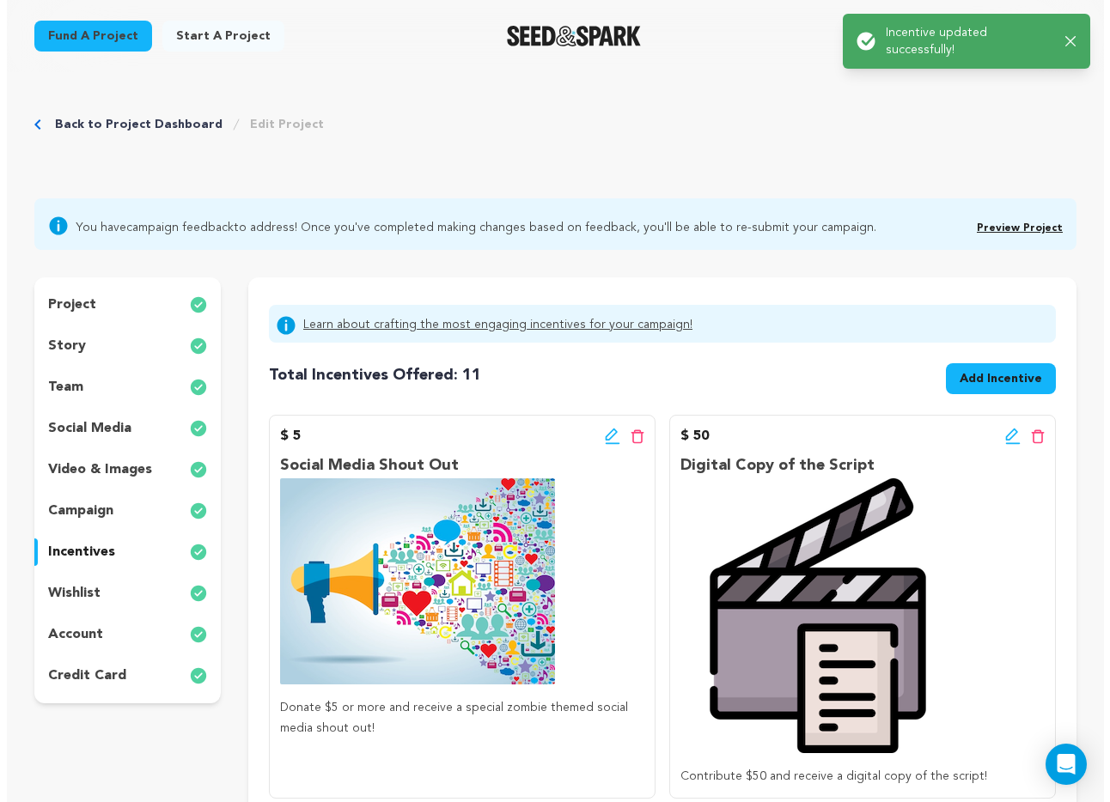
scroll to position [0, 0]
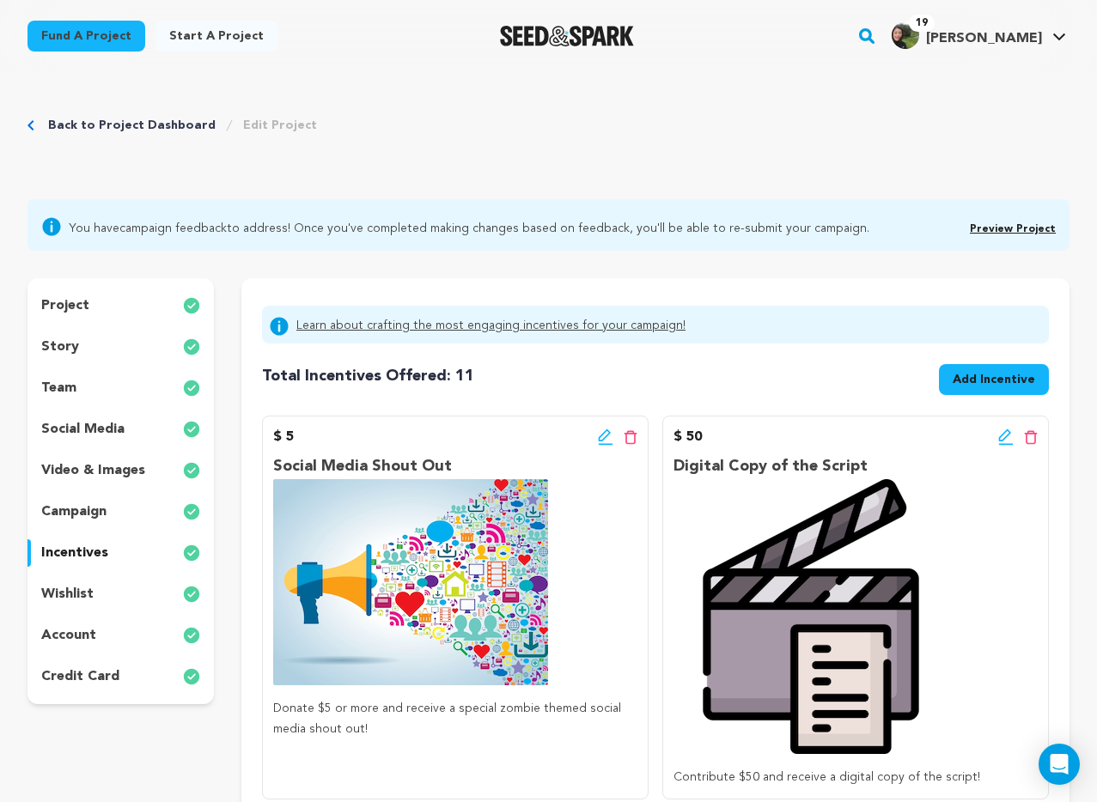
click at [992, 369] on button "Add Incentive" at bounding box center [994, 379] width 110 height 31
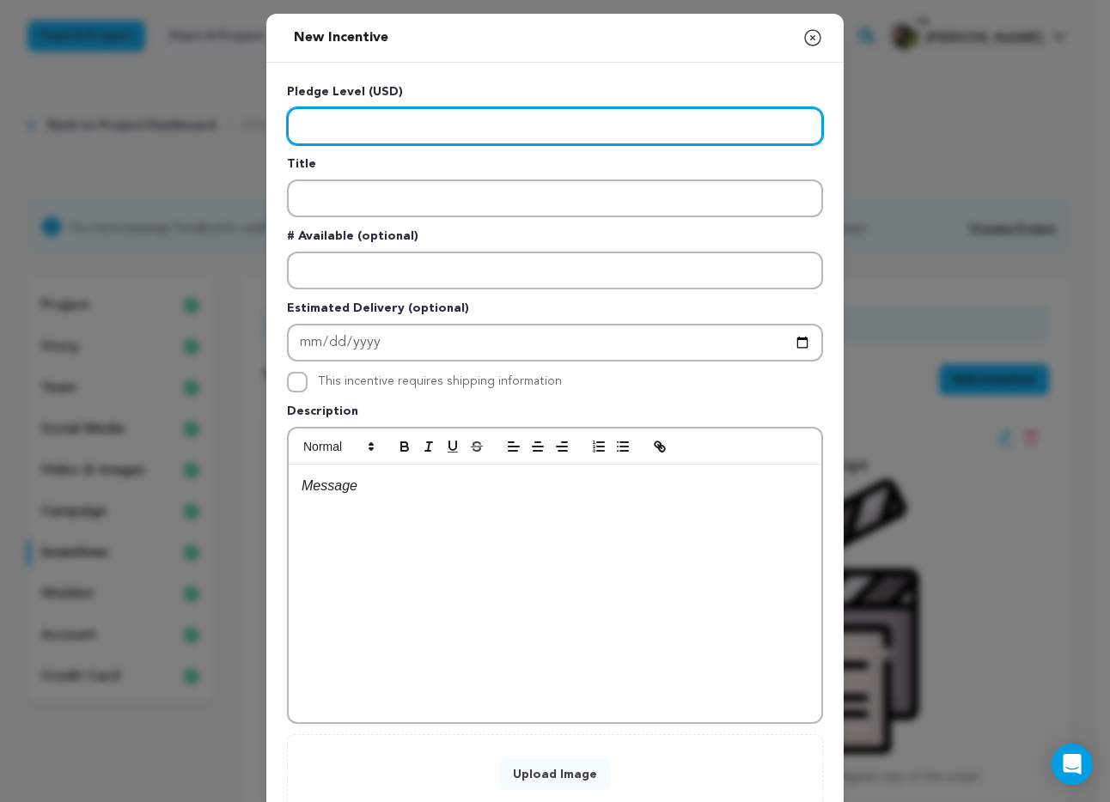
click at [474, 118] on input "Enter level" at bounding box center [555, 126] width 536 height 38
type input "2000"
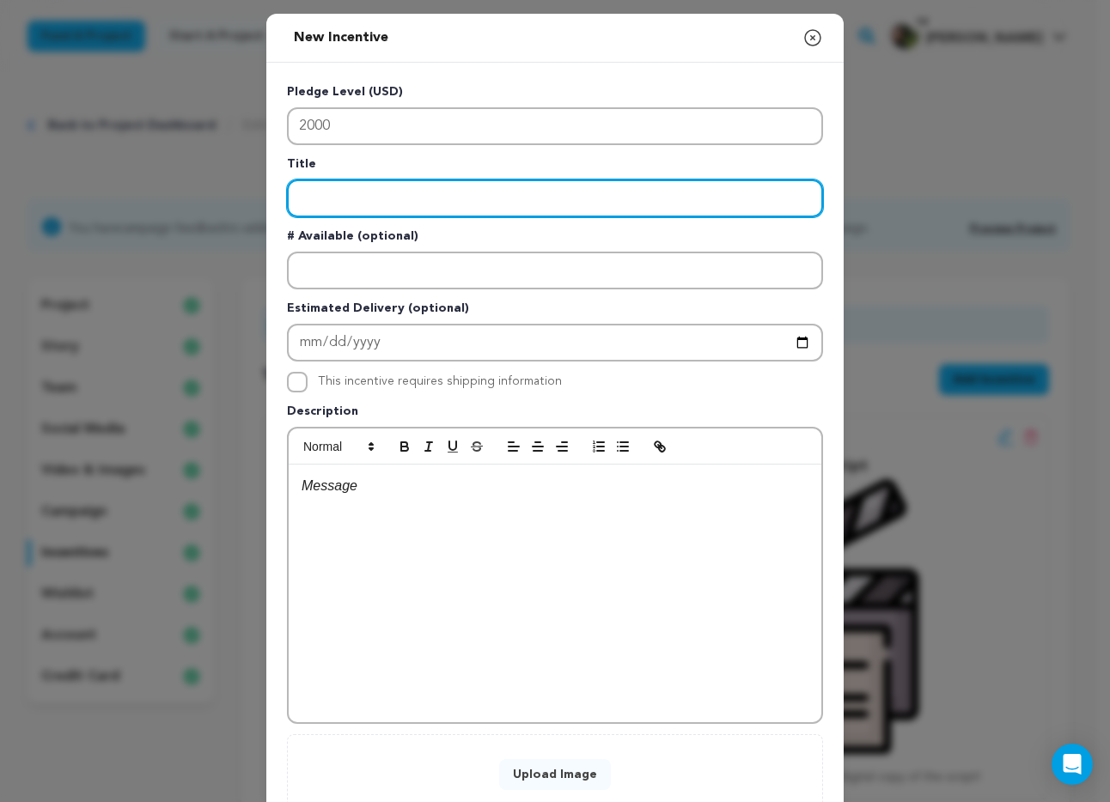
click at [381, 192] on input "Enter title" at bounding box center [555, 199] width 536 height 38
type input "Casting Producer"
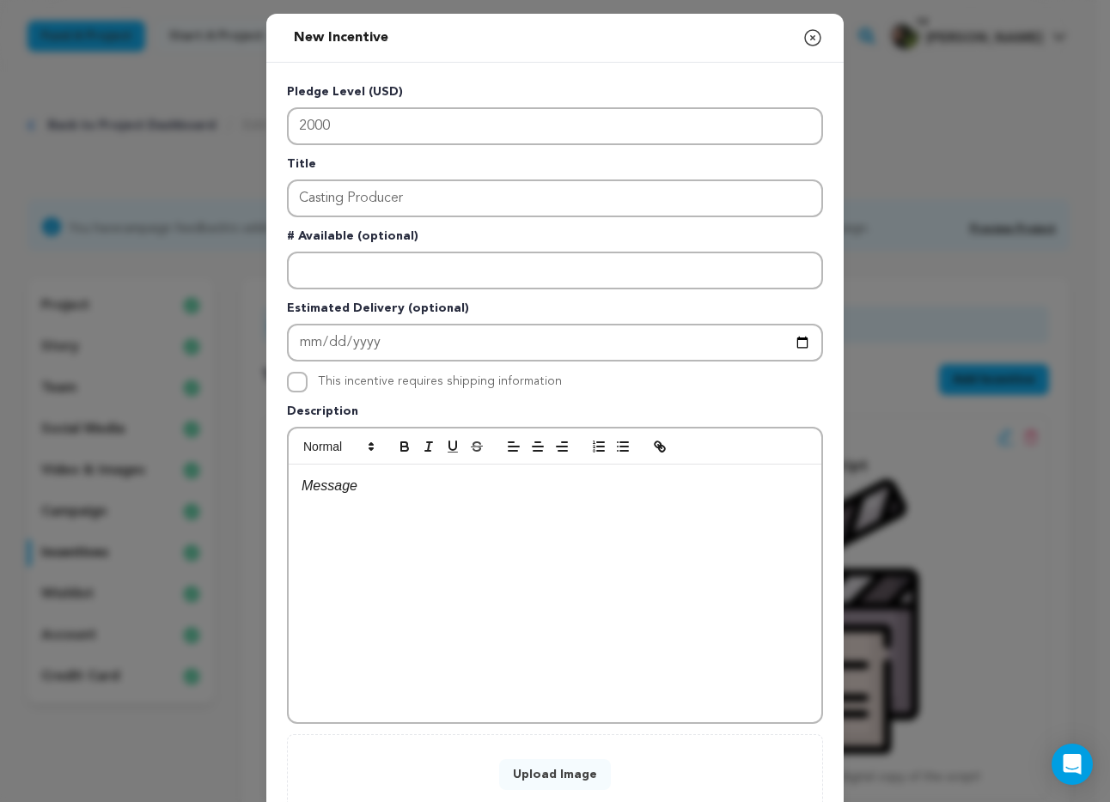
click at [368, 505] on div at bounding box center [555, 594] width 533 height 258
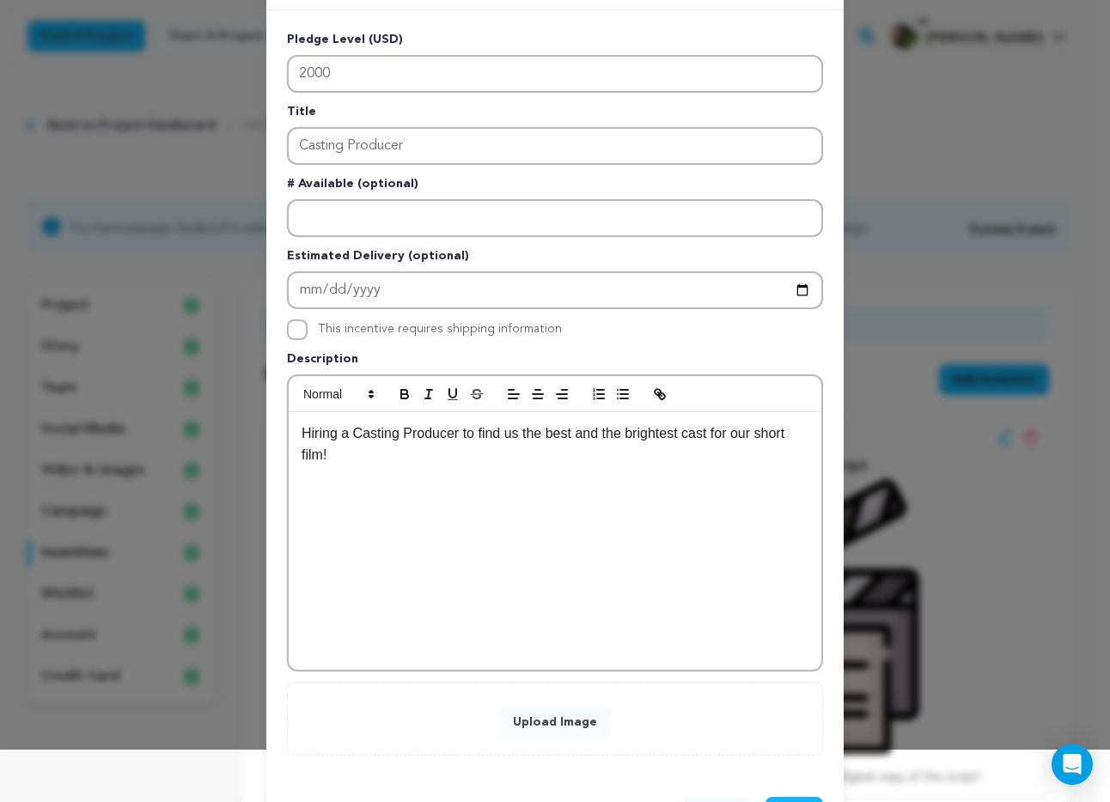
scroll to position [83, 0]
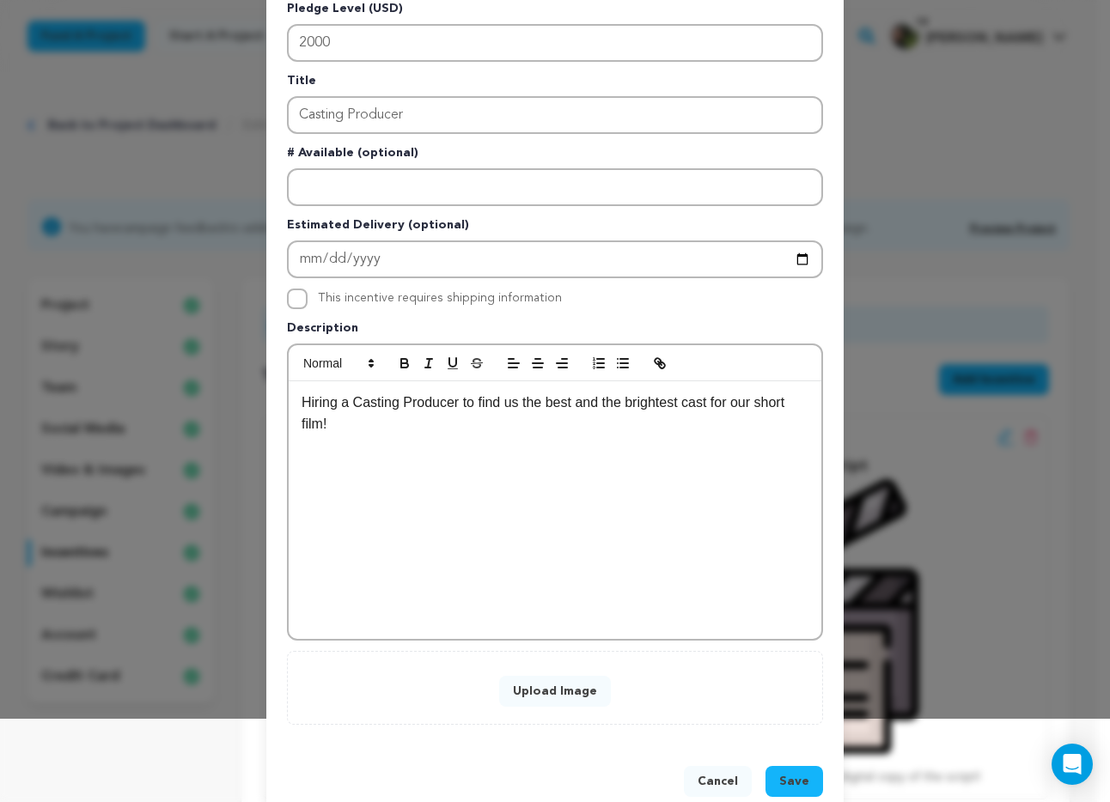
click at [302, 405] on p "Hiring a Casting Producer to find us the best and the brightest cast for our sh…" at bounding box center [555, 414] width 507 height 44
click at [481, 526] on div "Funds will go towards hiring a Casting Producer to find us the best and the bri…" at bounding box center [555, 510] width 533 height 258
click at [794, 784] on span "Save" at bounding box center [794, 781] width 30 height 17
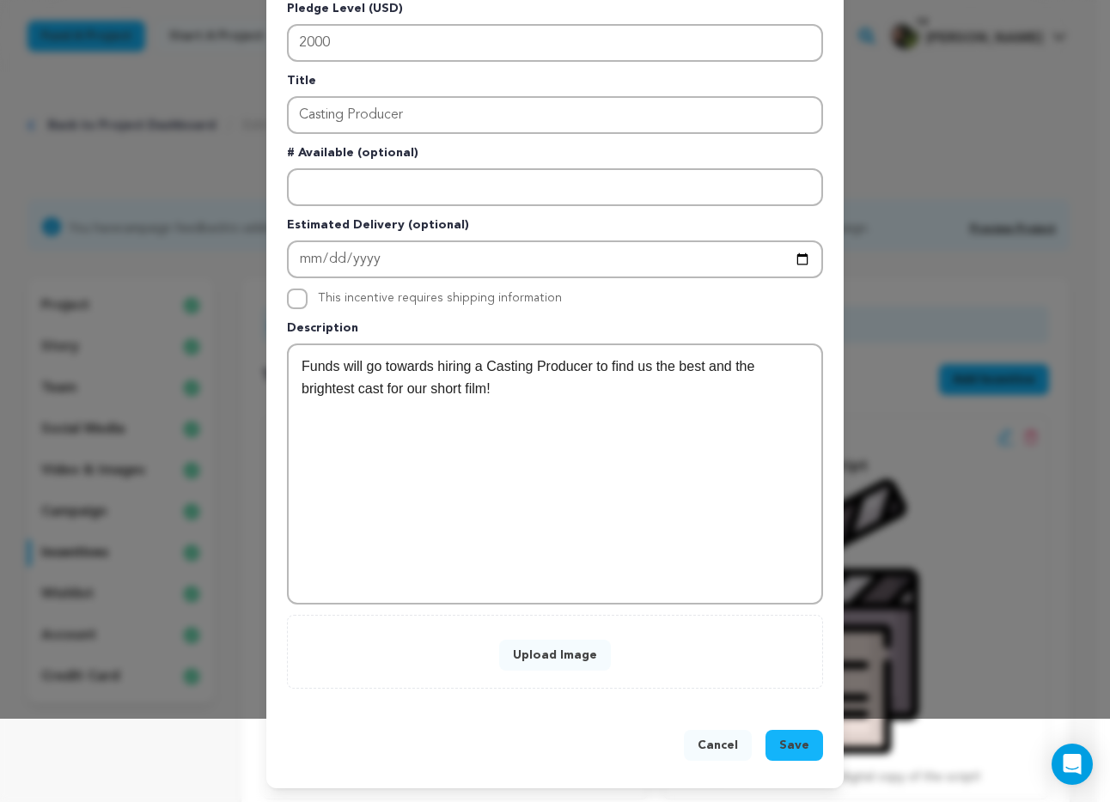
click at [559, 662] on button "Upload Image" at bounding box center [555, 655] width 112 height 31
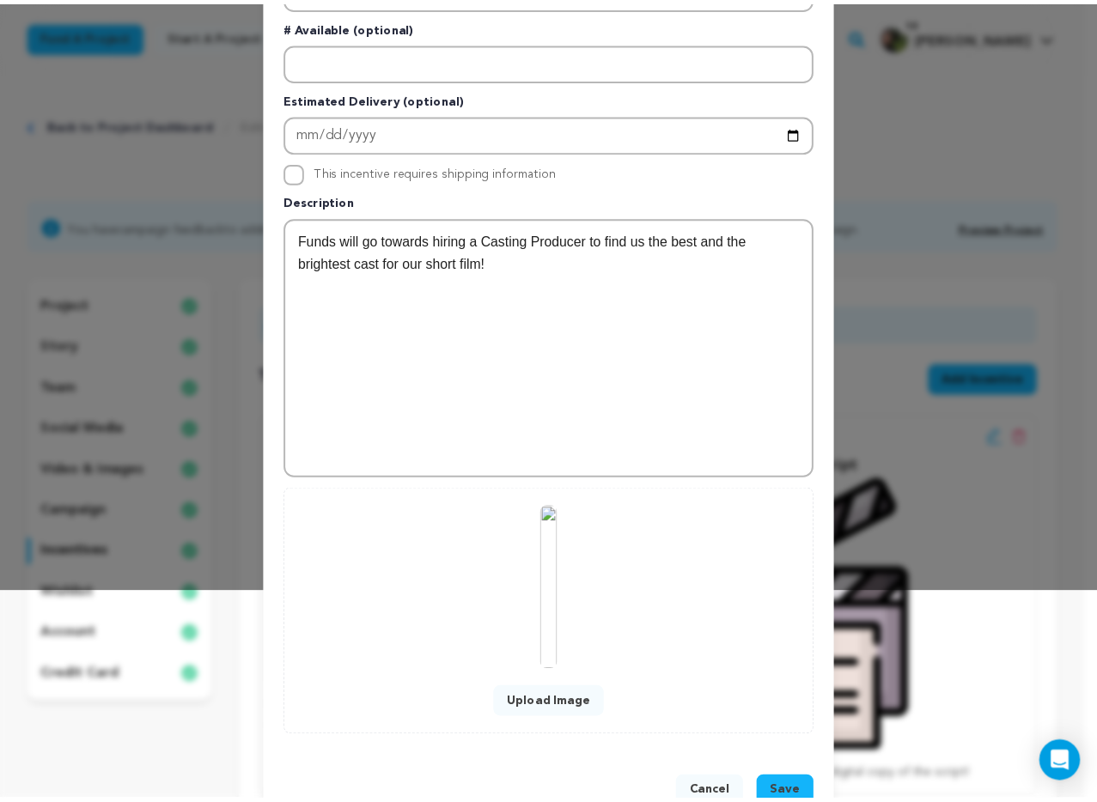
scroll to position [259, 0]
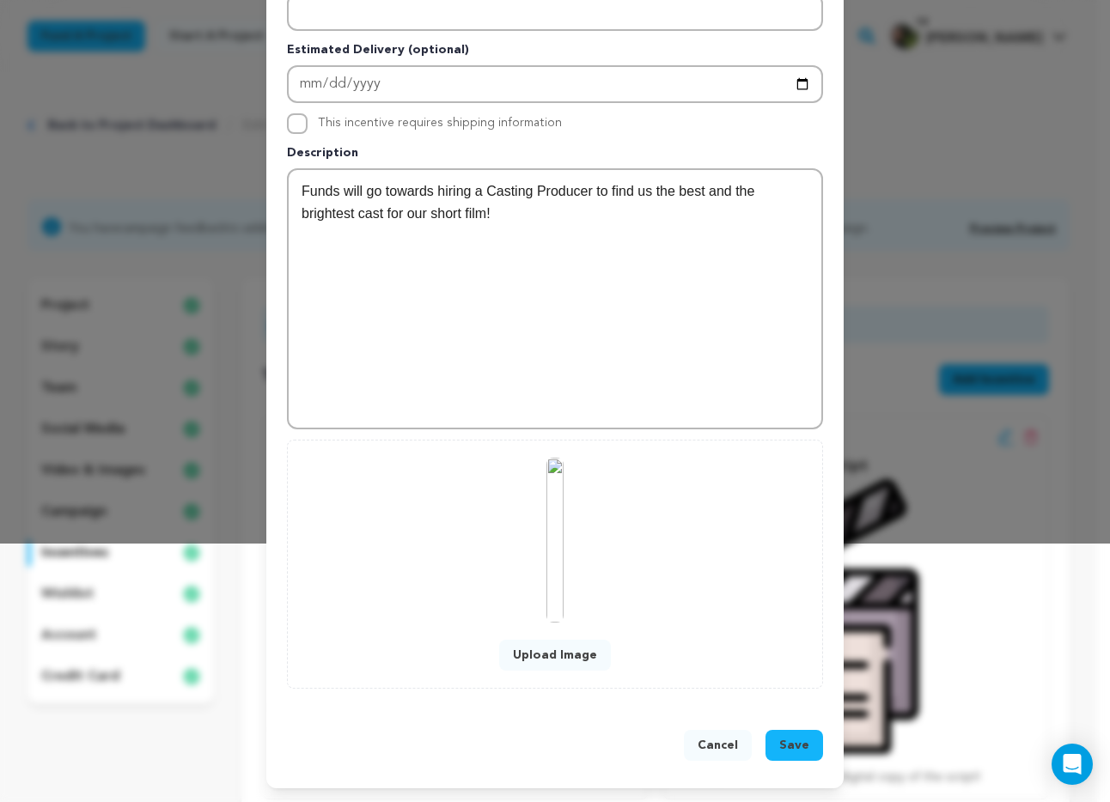
click at [779, 739] on span "Save" at bounding box center [794, 745] width 30 height 17
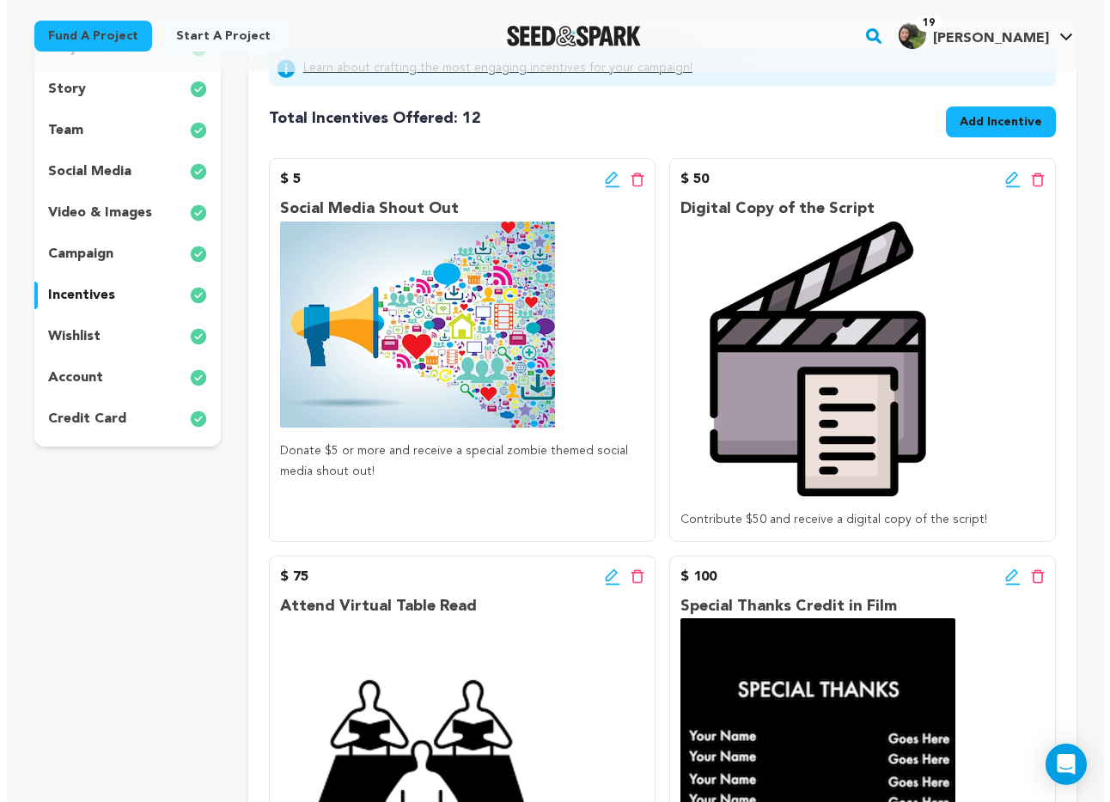
scroll to position [0, 0]
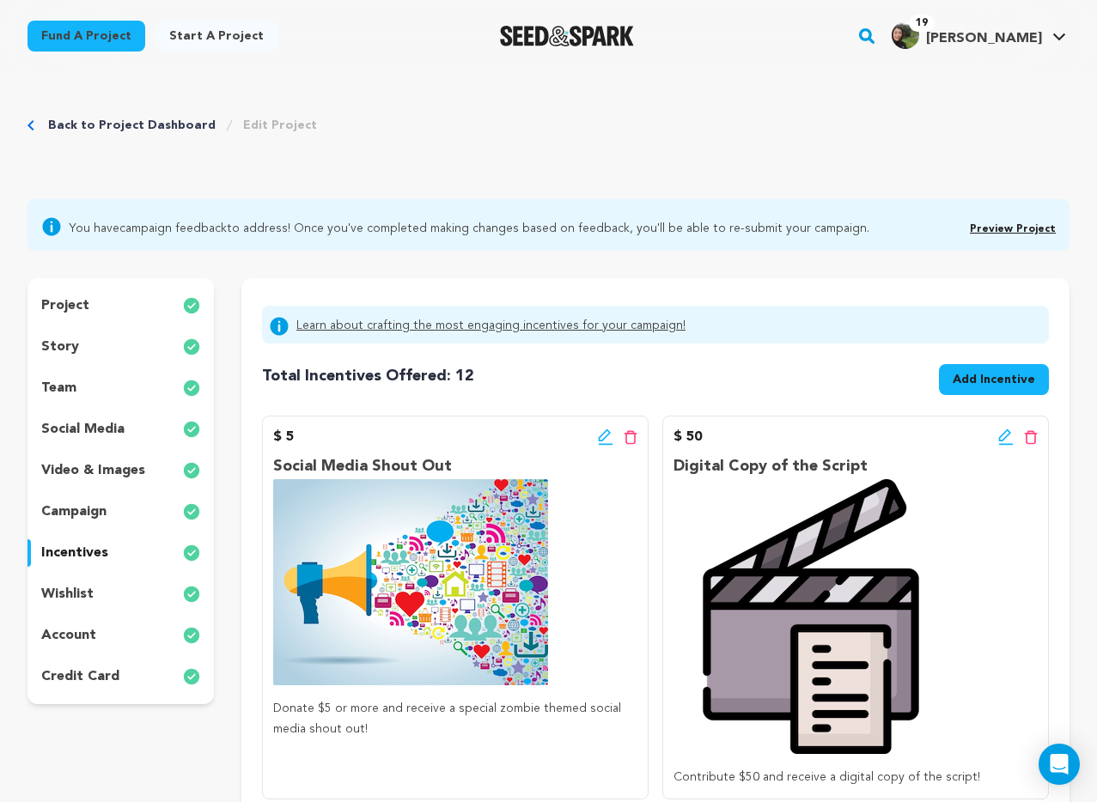
click at [871, 360] on div "Total Incentives Offered: Incentives: 12 Add Incentive" at bounding box center [655, 377] width 787 height 52
click at [1005, 373] on span "Add Incentive" at bounding box center [994, 379] width 82 height 17
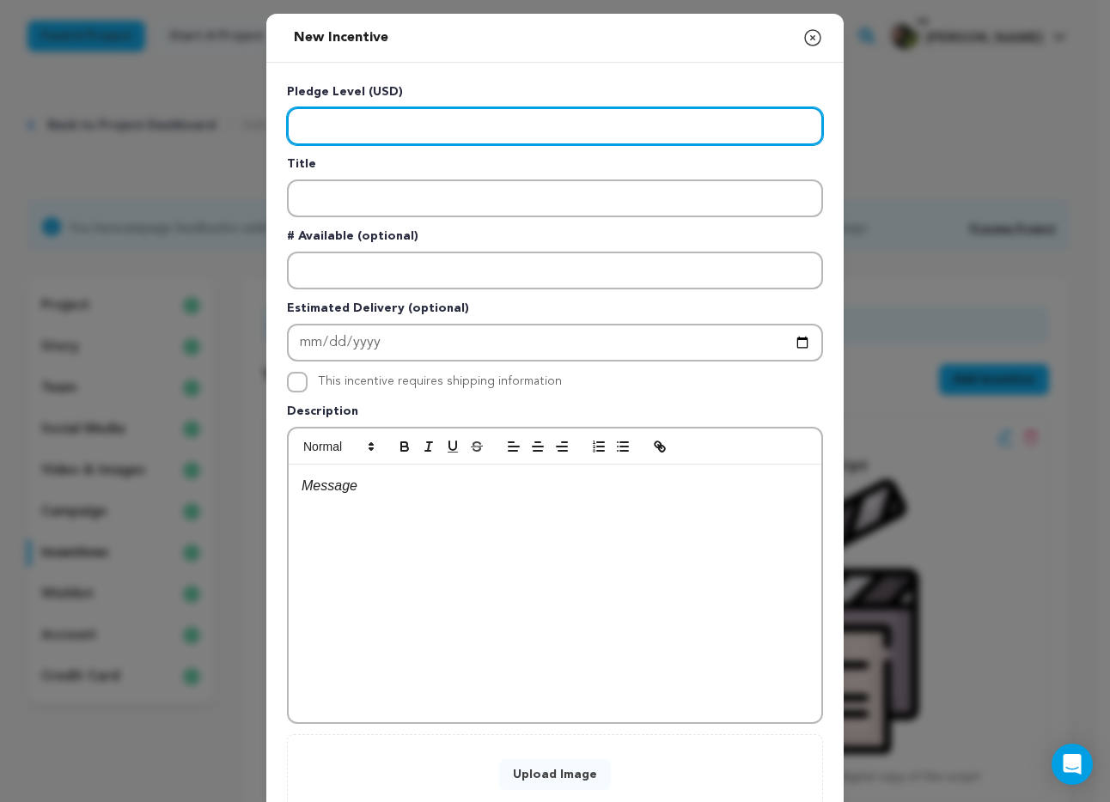
click at [408, 120] on input "Enter level" at bounding box center [555, 126] width 536 height 38
click at [339, 131] on input "Enter level" at bounding box center [555, 126] width 536 height 38
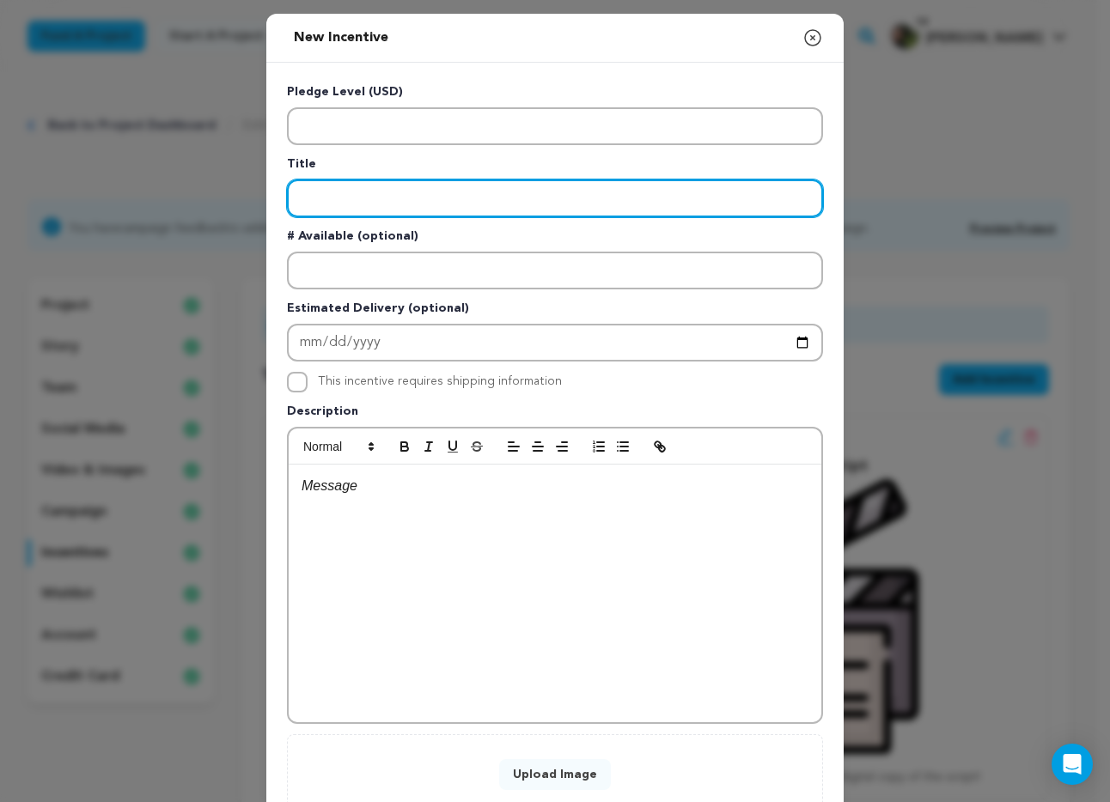
click at [343, 214] on input "Enter title" at bounding box center [555, 199] width 536 height 38
type input "Production Manager"
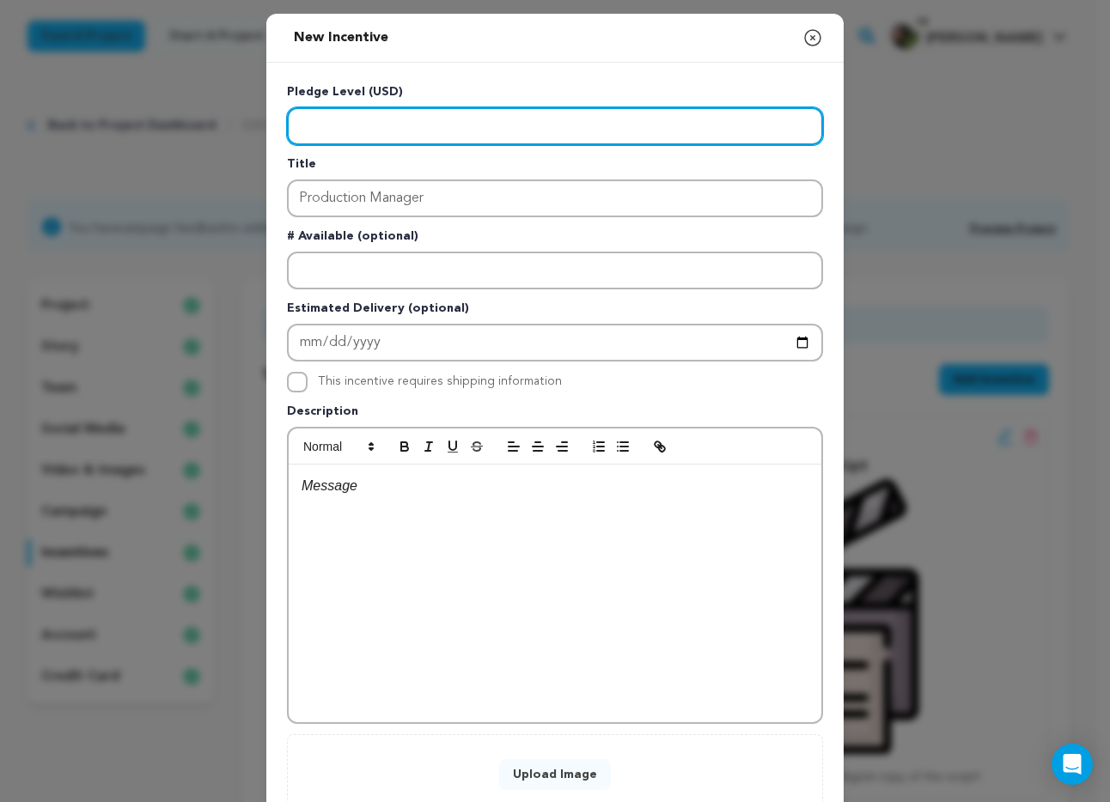
click at [338, 126] on input "Enter level" at bounding box center [555, 126] width 536 height 38
type input "2000"
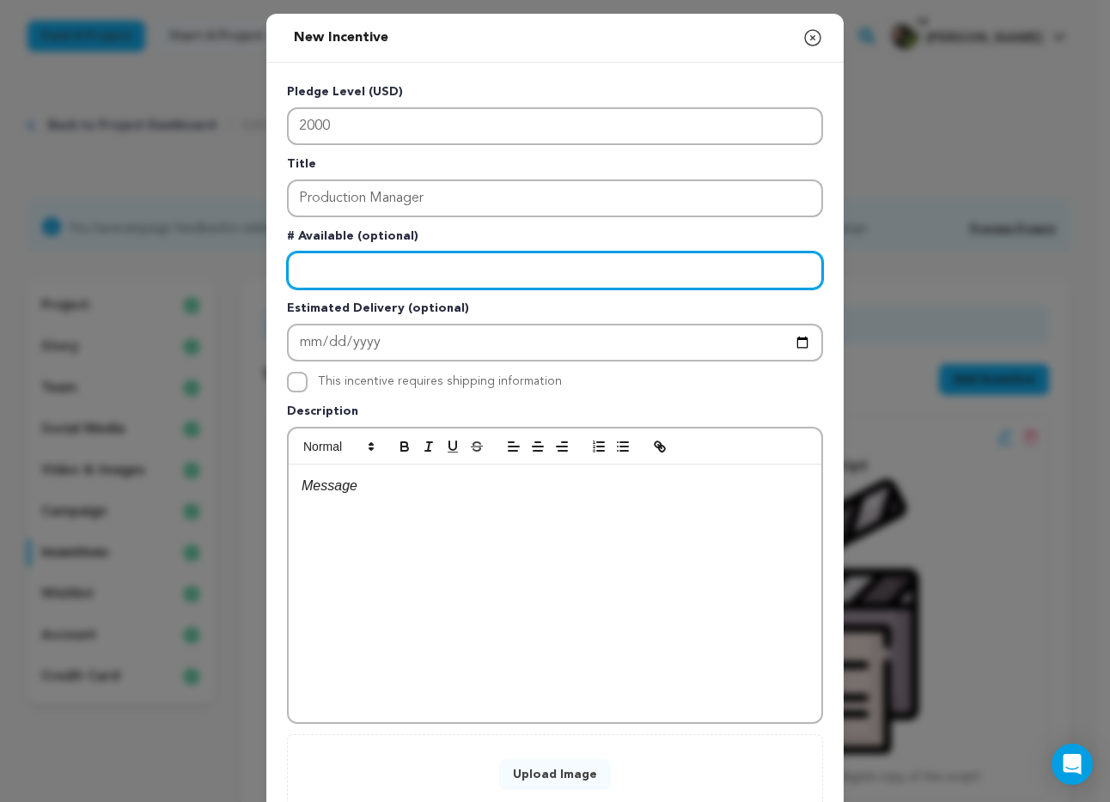
click at [441, 277] on input "Enter number available" at bounding box center [555, 271] width 536 height 38
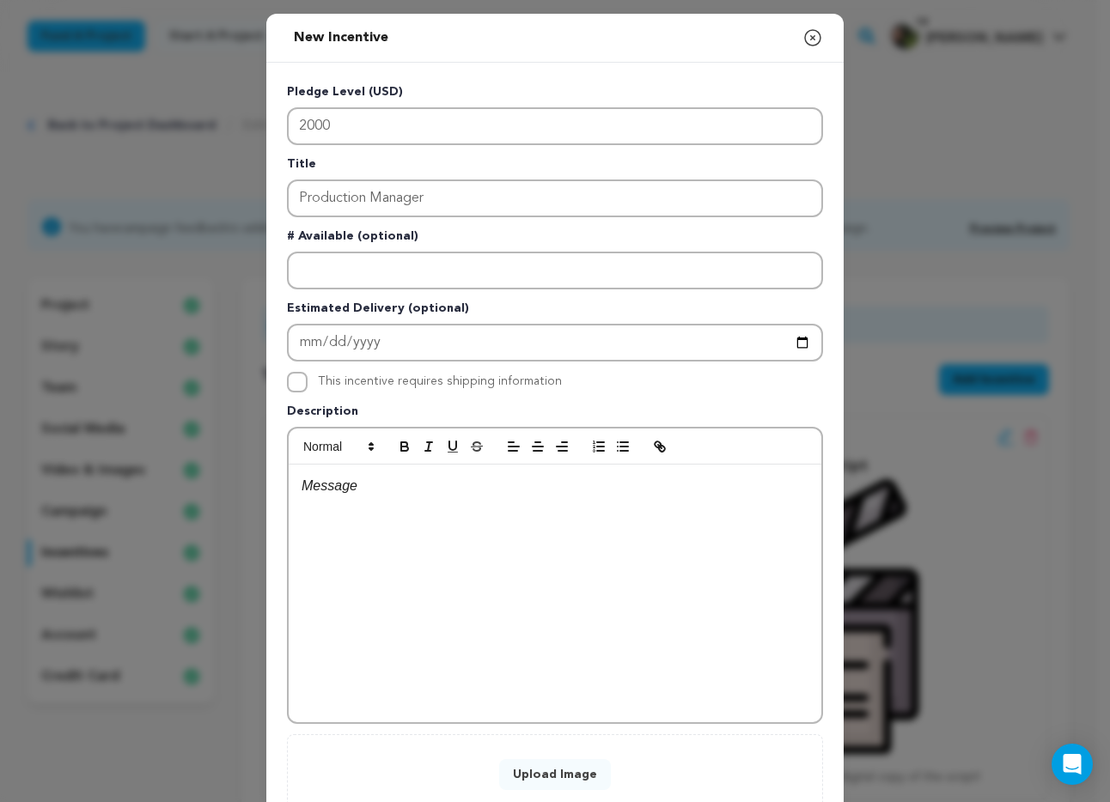
click at [437, 491] on p at bounding box center [555, 486] width 507 height 22
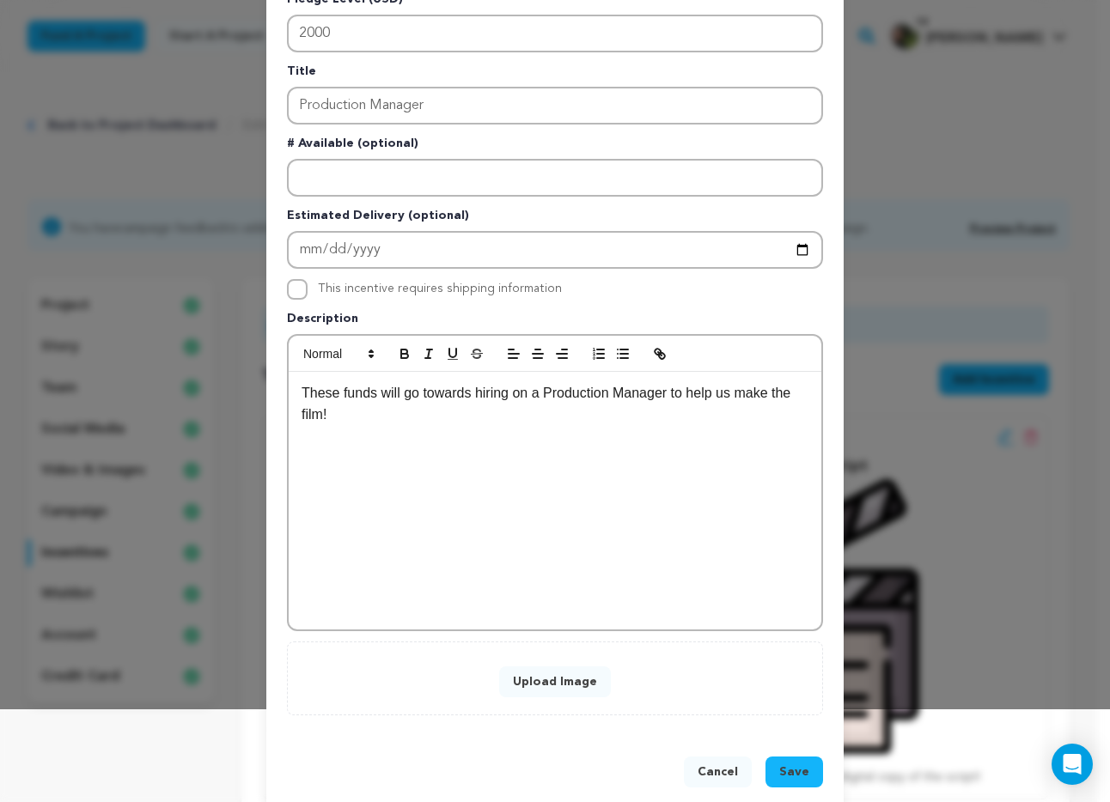
scroll to position [120, 0]
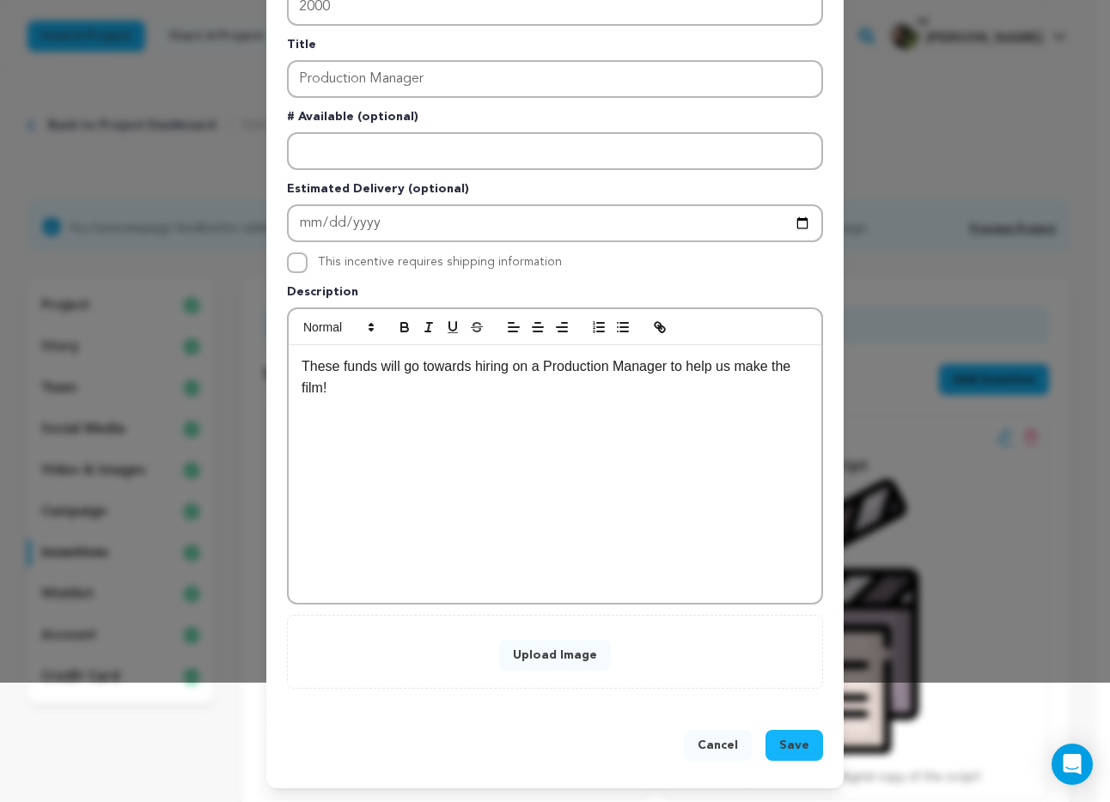
click at [543, 656] on button "Upload Image" at bounding box center [555, 655] width 112 height 31
click at [561, 662] on button "Upload Image" at bounding box center [555, 655] width 112 height 31
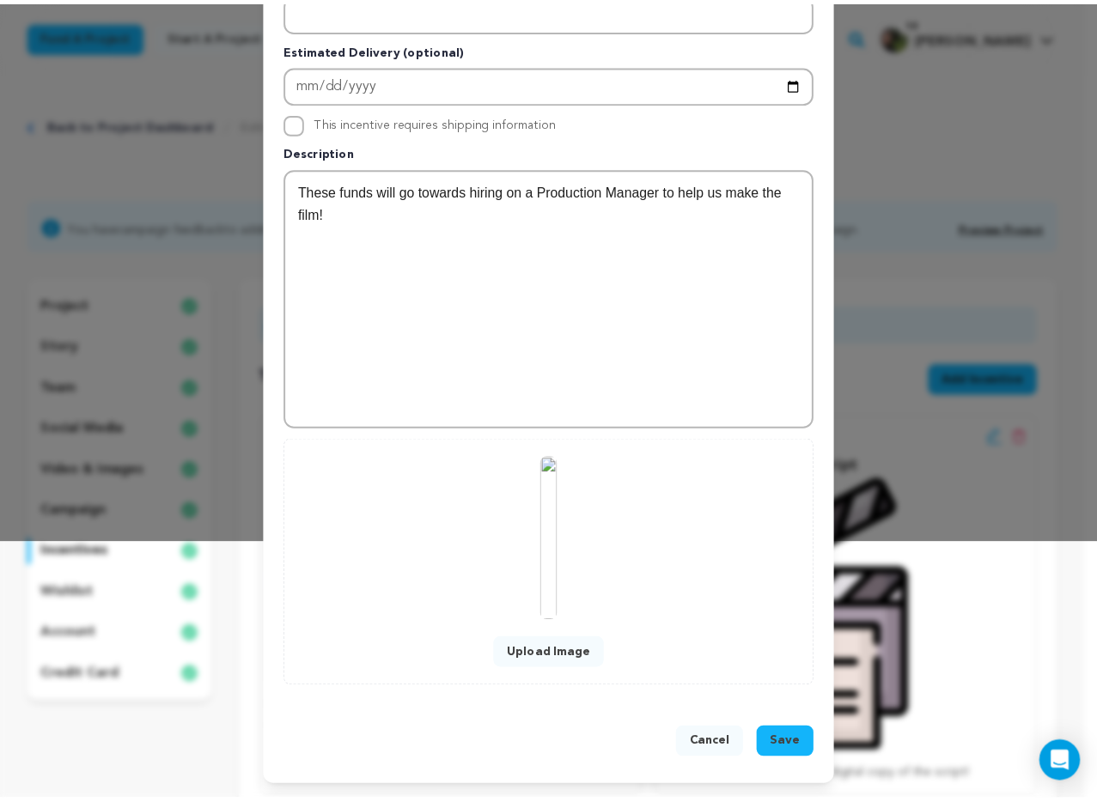
scroll to position [258, 0]
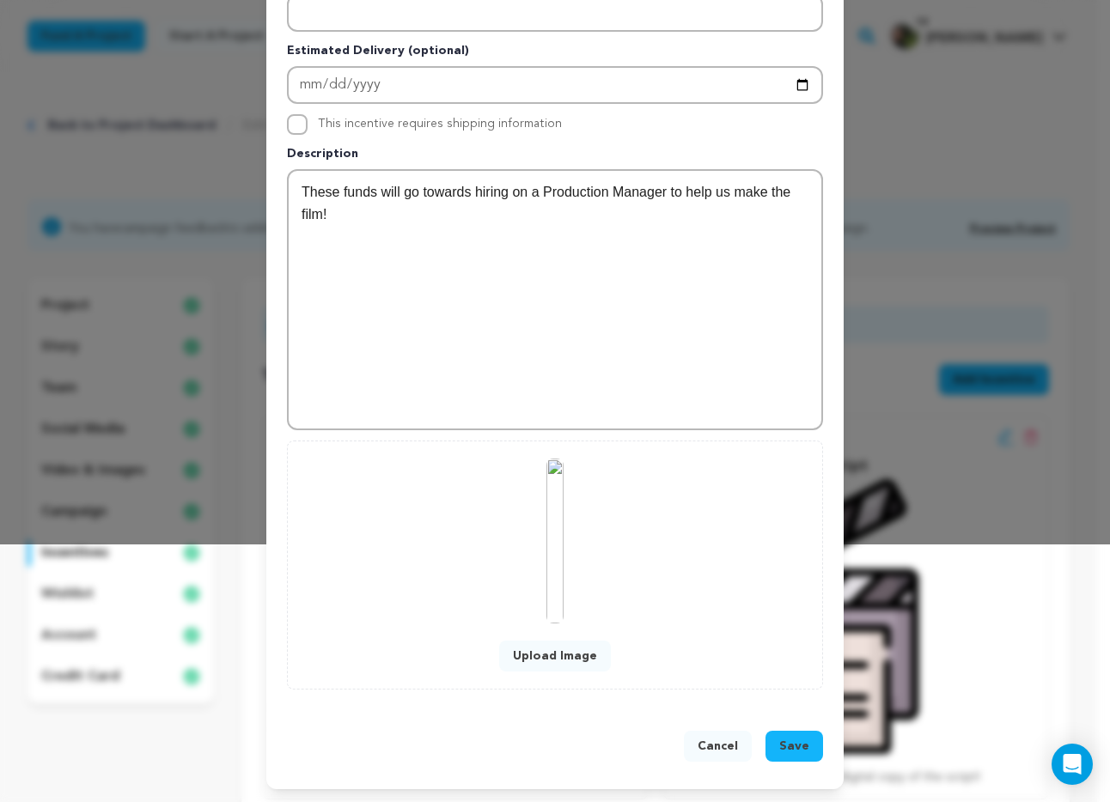
click at [779, 754] on span "Save" at bounding box center [794, 746] width 30 height 17
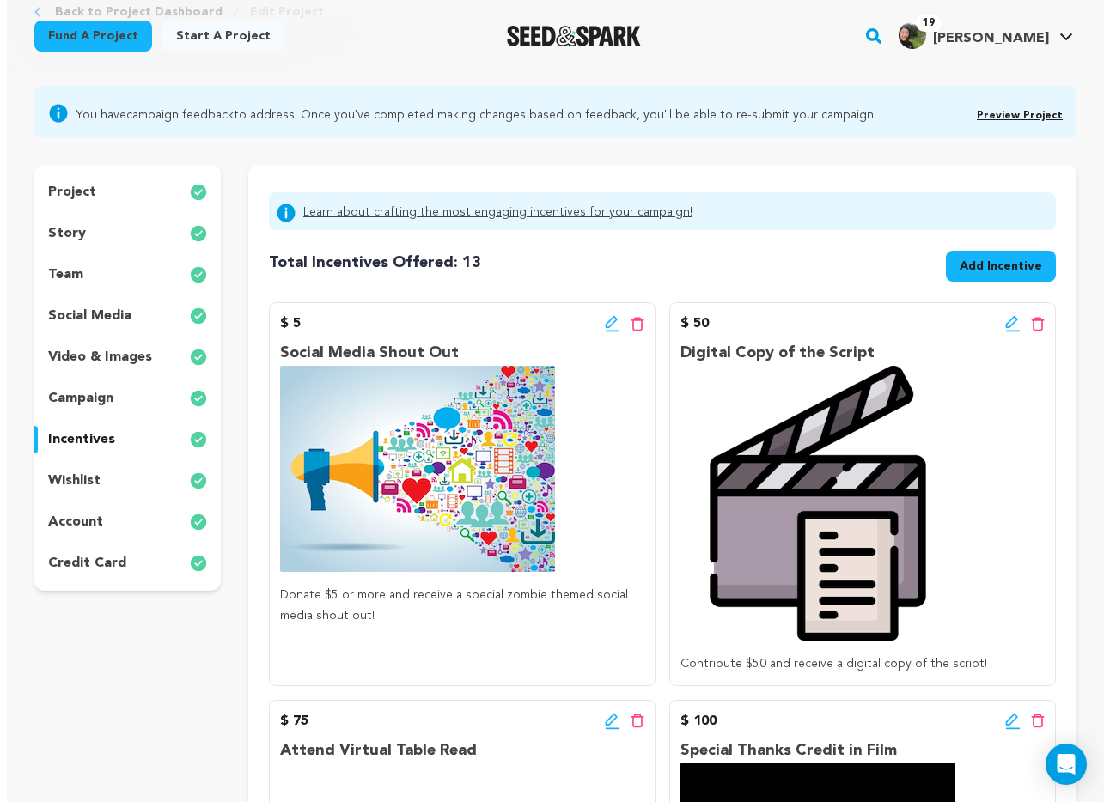
scroll to position [0, 0]
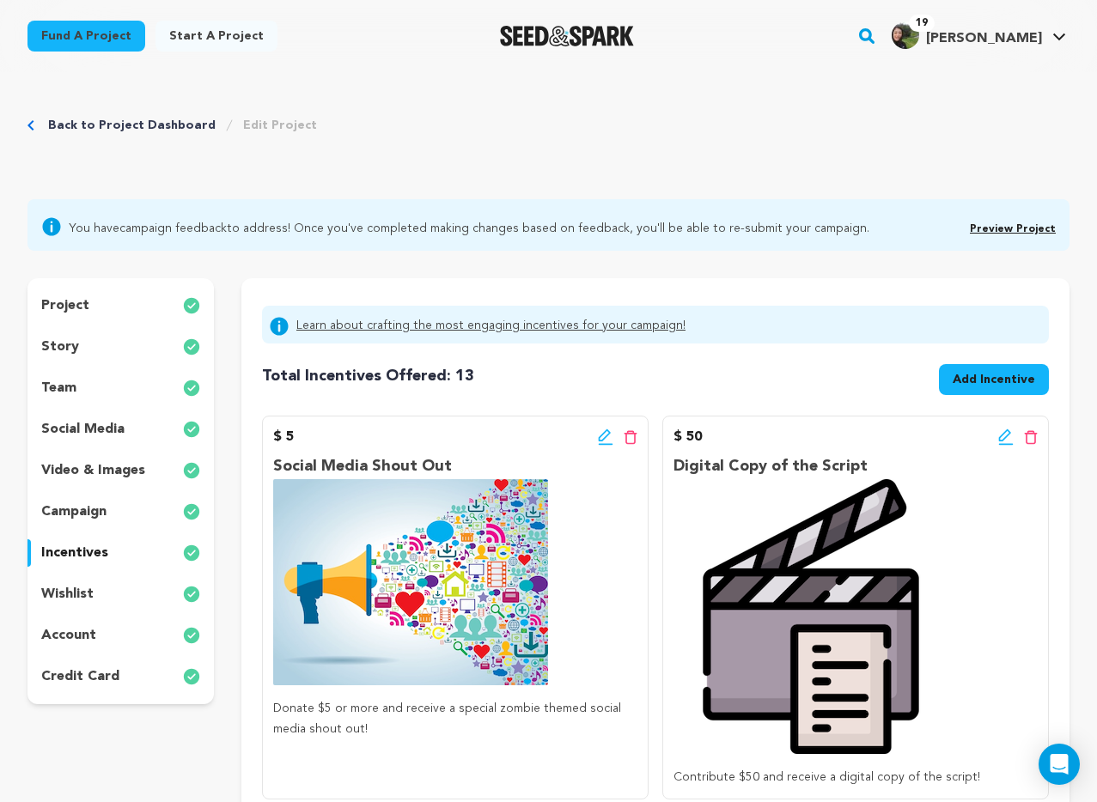
click at [973, 398] on span "Add Incentive" at bounding box center [994, 383] width 110 height 38
click at [973, 386] on span "Add Incentive" at bounding box center [994, 379] width 82 height 17
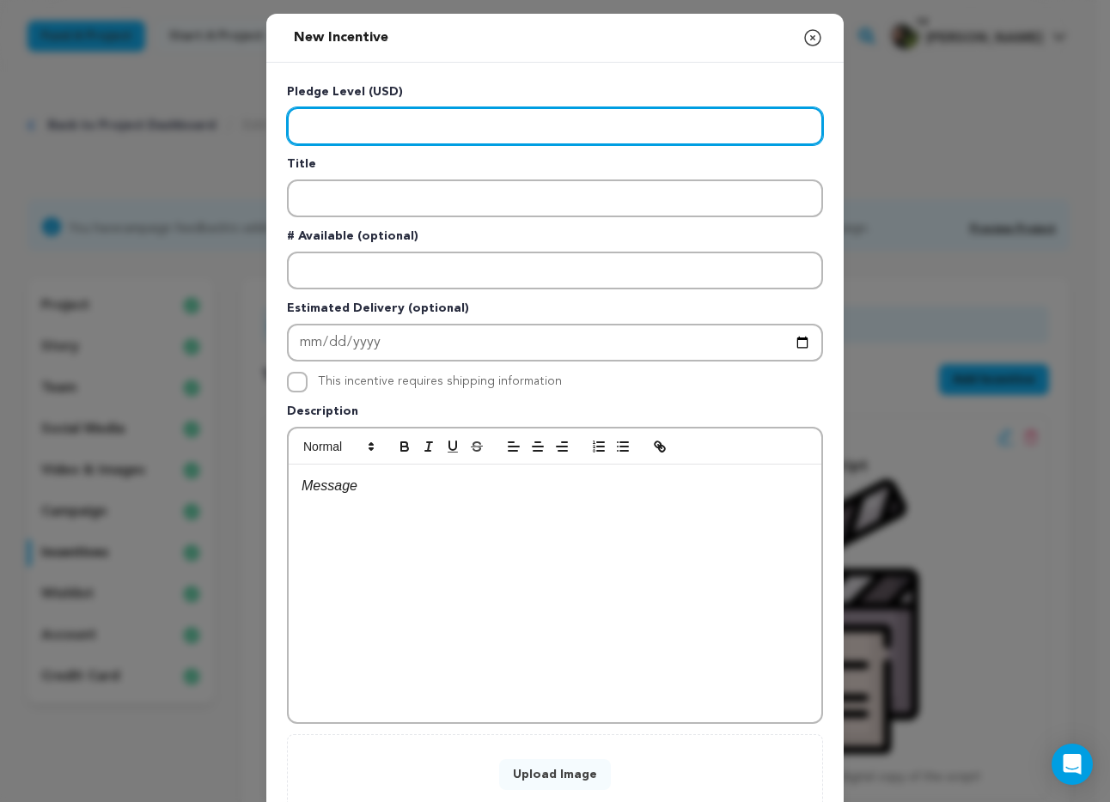
click at [396, 136] on input "Enter level" at bounding box center [555, 126] width 536 height 38
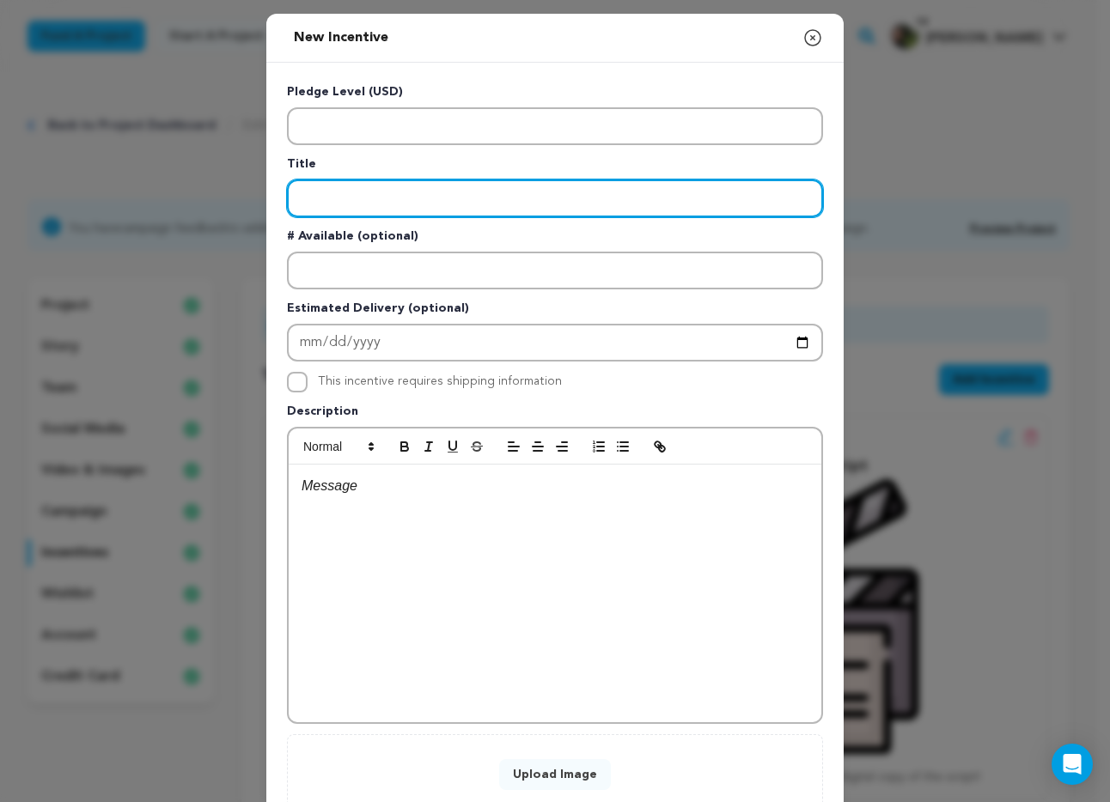
click at [343, 209] on input "Enter title" at bounding box center [555, 199] width 536 height 38
type input "1st and 2nd AD team"
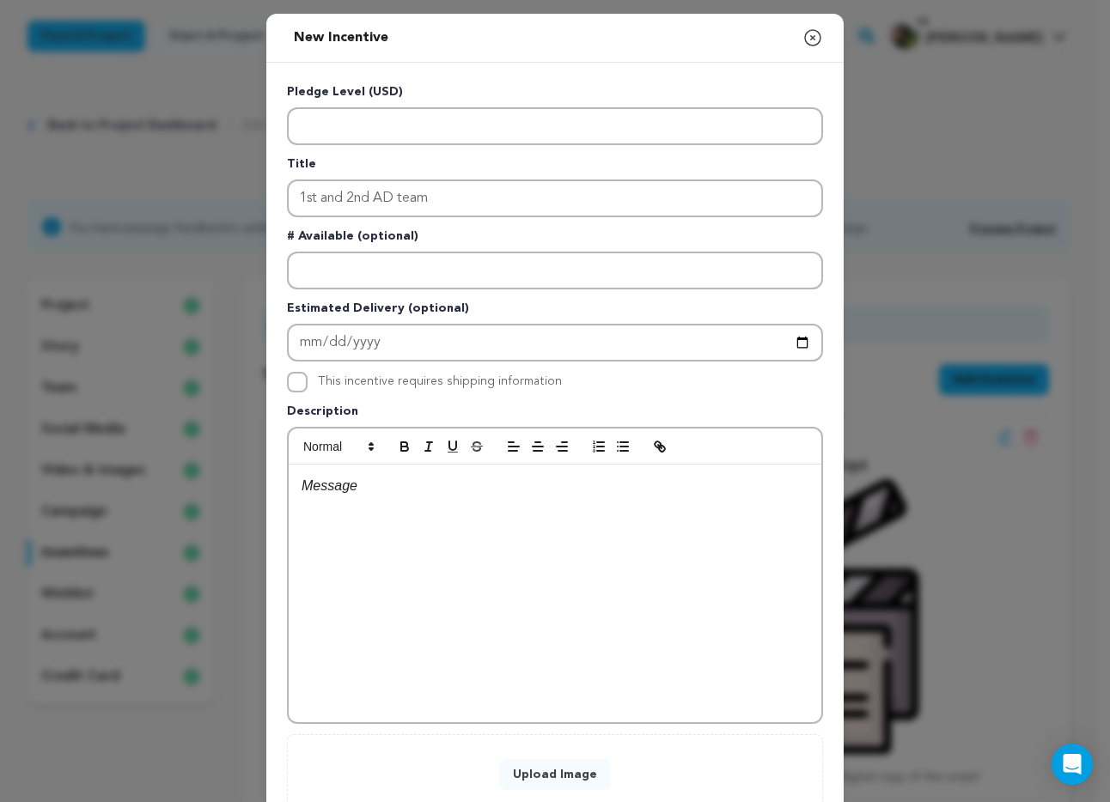
click at [355, 503] on div at bounding box center [555, 594] width 533 height 258
click at [546, 486] on p "These funds will go towards hiring on a first and second Assistant Director" at bounding box center [555, 486] width 507 height 22
click at [625, 492] on p "These funds will go towards hiring on a 1st and second Assistant Director" at bounding box center [555, 486] width 507 height 22
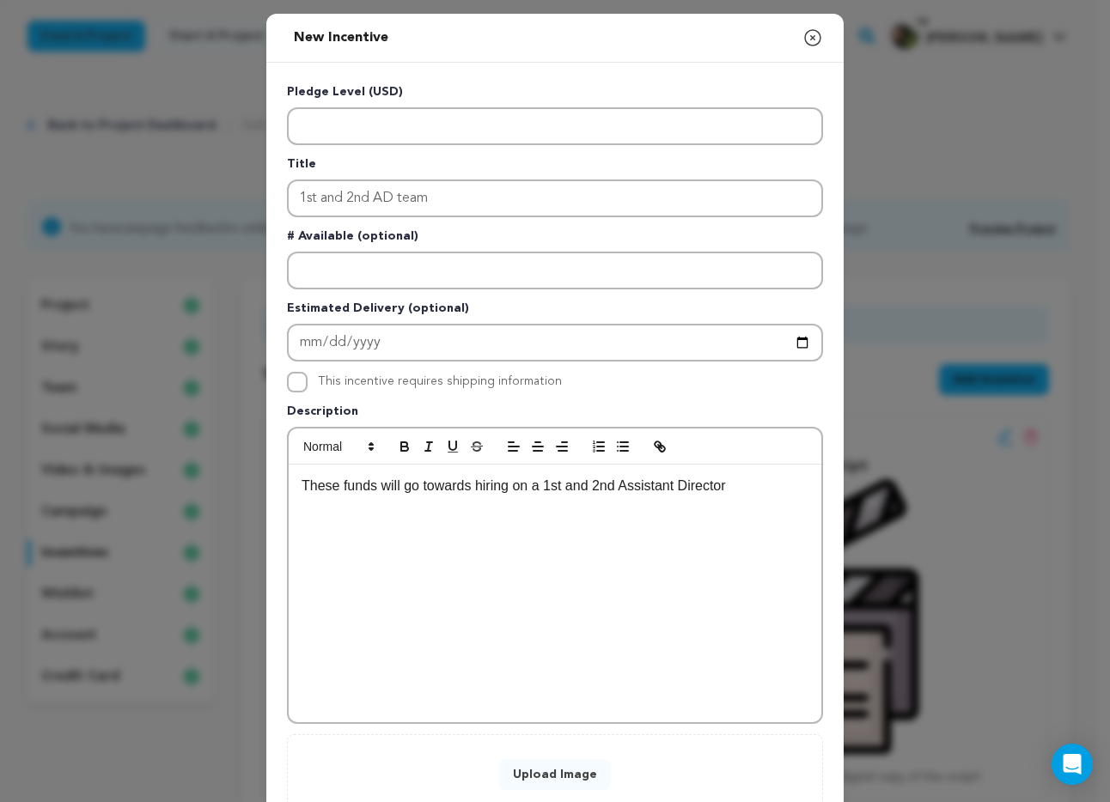
click at [764, 481] on p "These funds will go towards hiring on a 1st and 2nd Assistant Director" at bounding box center [555, 486] width 507 height 22
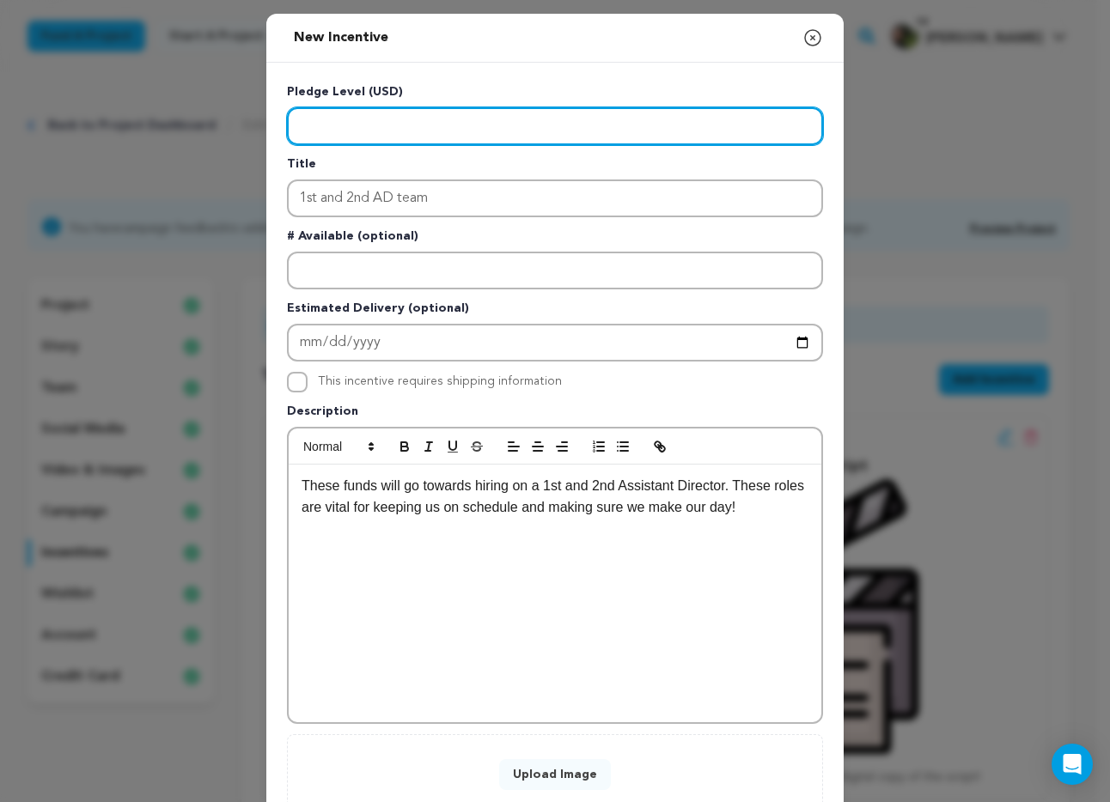
click at [370, 127] on input "Enter level" at bounding box center [555, 126] width 536 height 38
type input "2800"
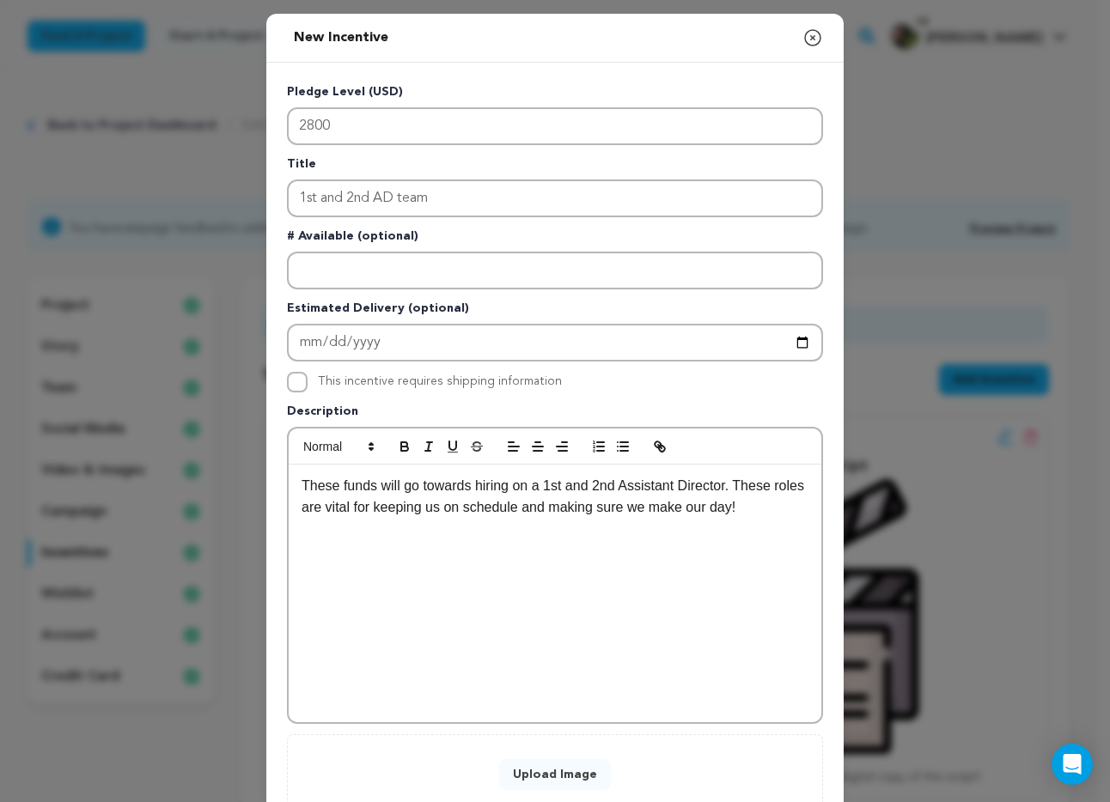
click at [467, 683] on div "These funds will go towards hiring on a 1st and 2nd Assistant Director. These r…" at bounding box center [555, 594] width 533 height 258
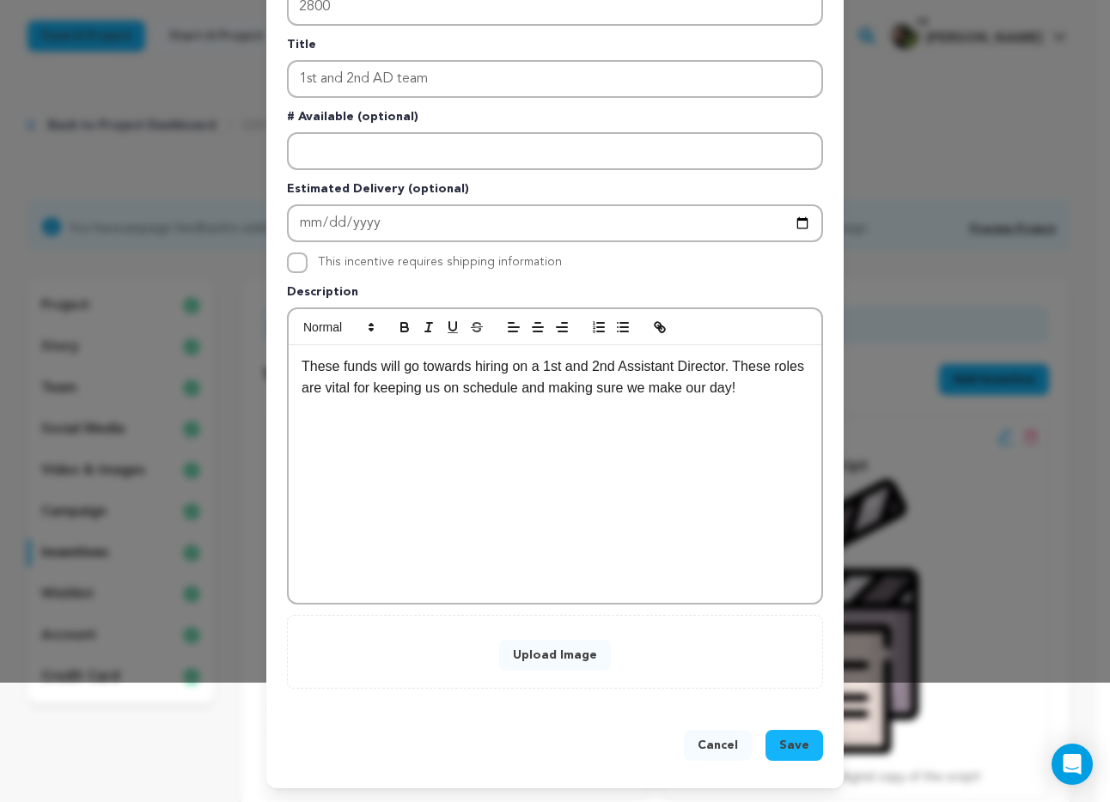
click at [544, 667] on button "Upload Image" at bounding box center [555, 655] width 112 height 31
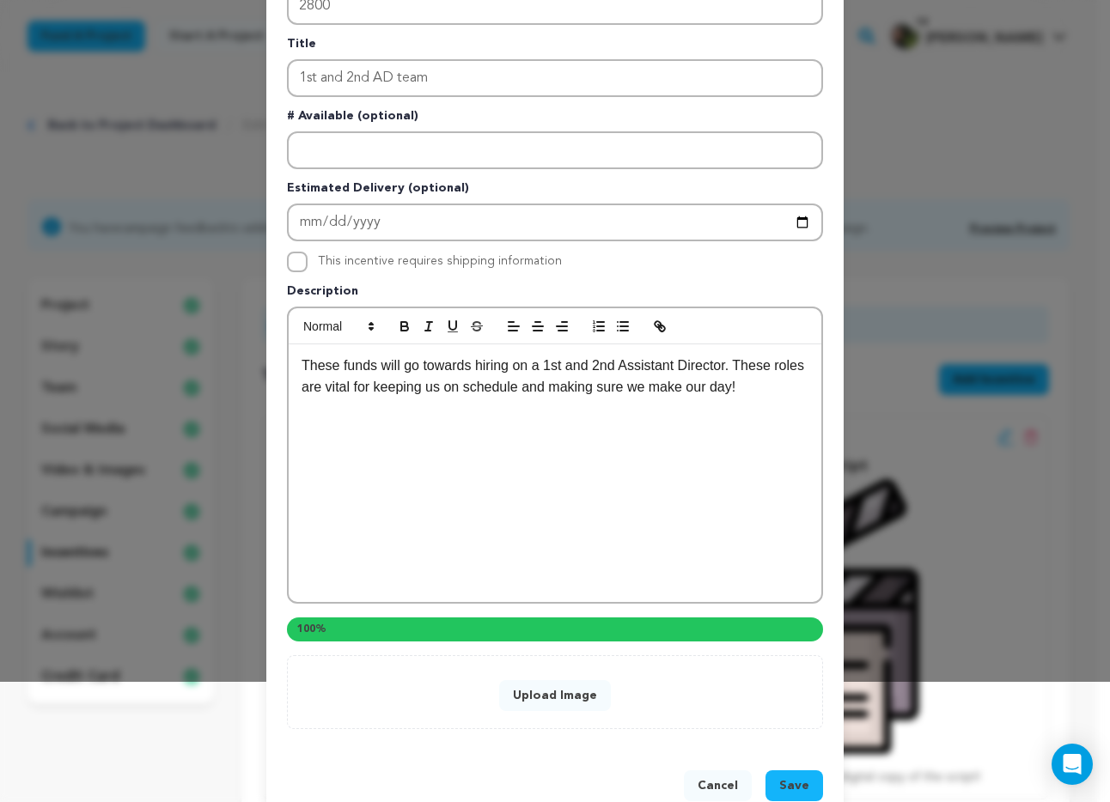
click at [790, 782] on div "New Incentive Close modal Pledge Level (USD) 2800 Title 1st and 2nd AD team # A…" at bounding box center [554, 361] width 577 height 936
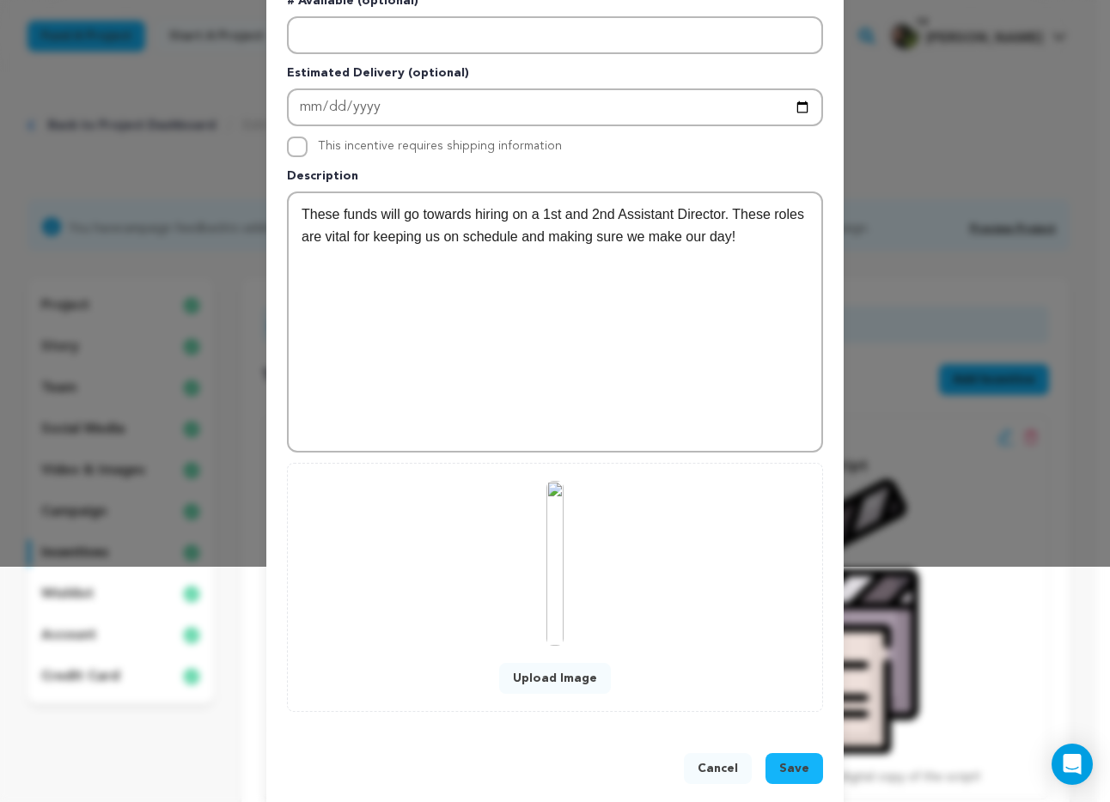
scroll to position [259, 0]
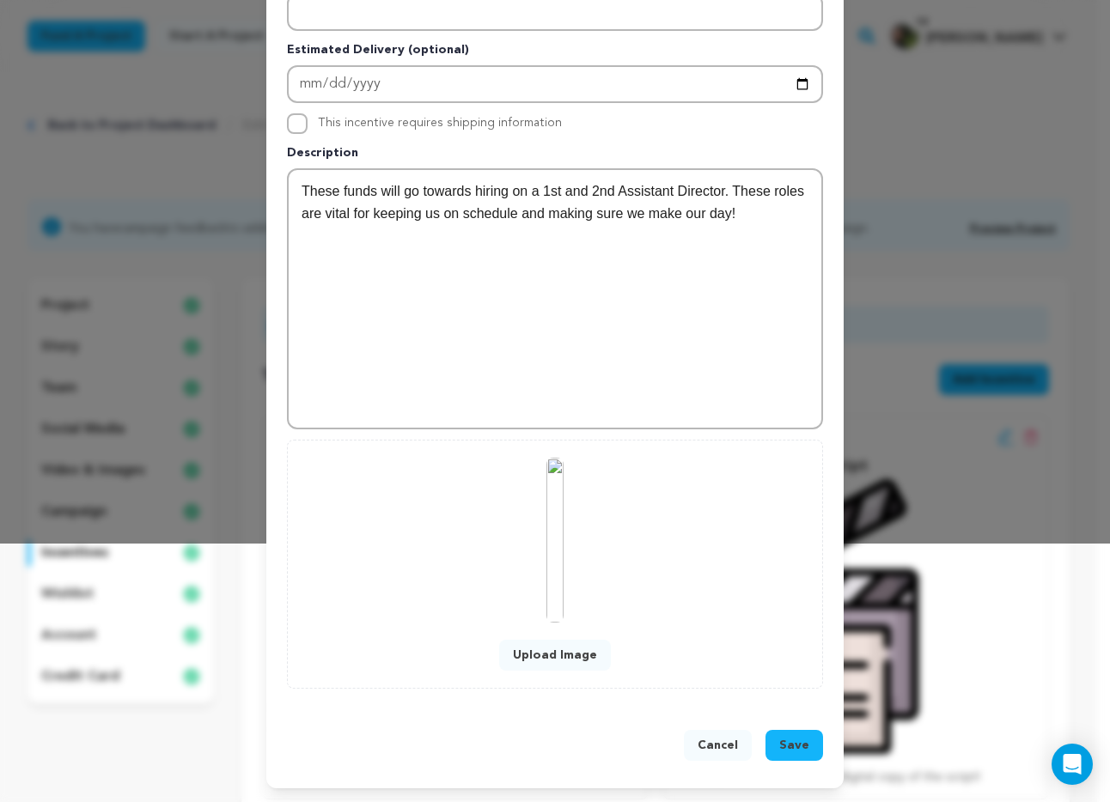
click at [792, 747] on span "Save" at bounding box center [794, 745] width 30 height 17
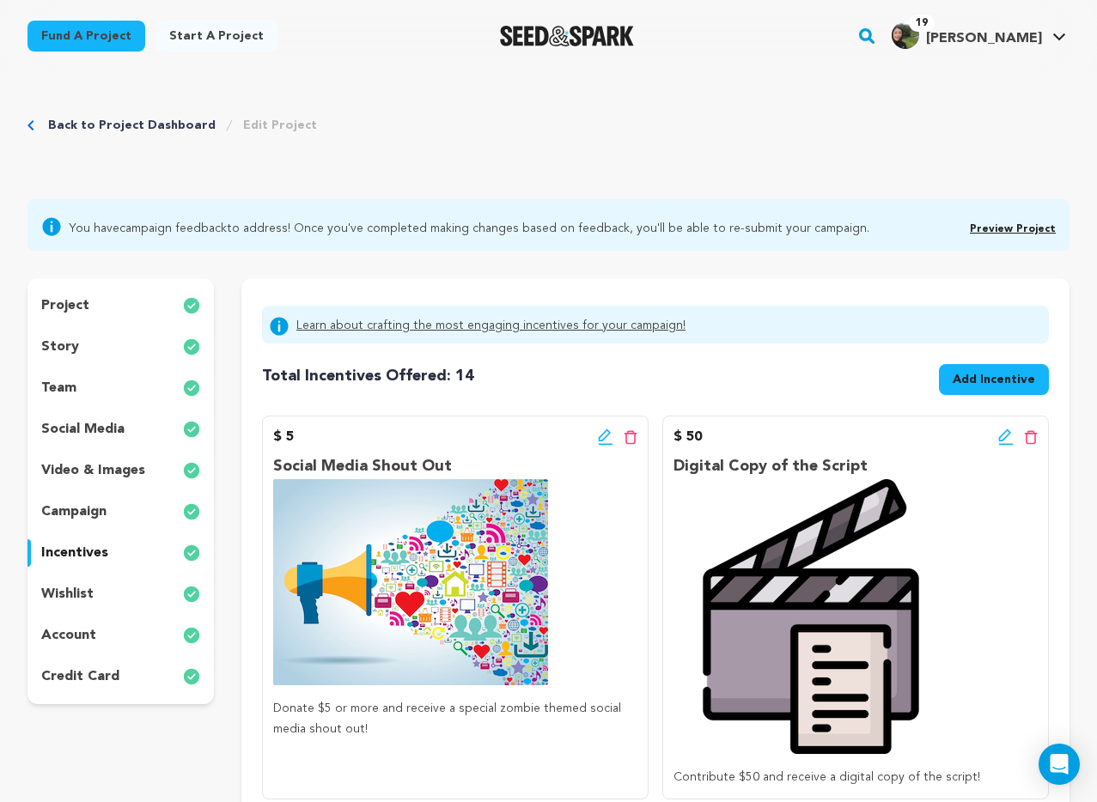
click at [954, 377] on button "Add Incentive" at bounding box center [994, 379] width 110 height 31
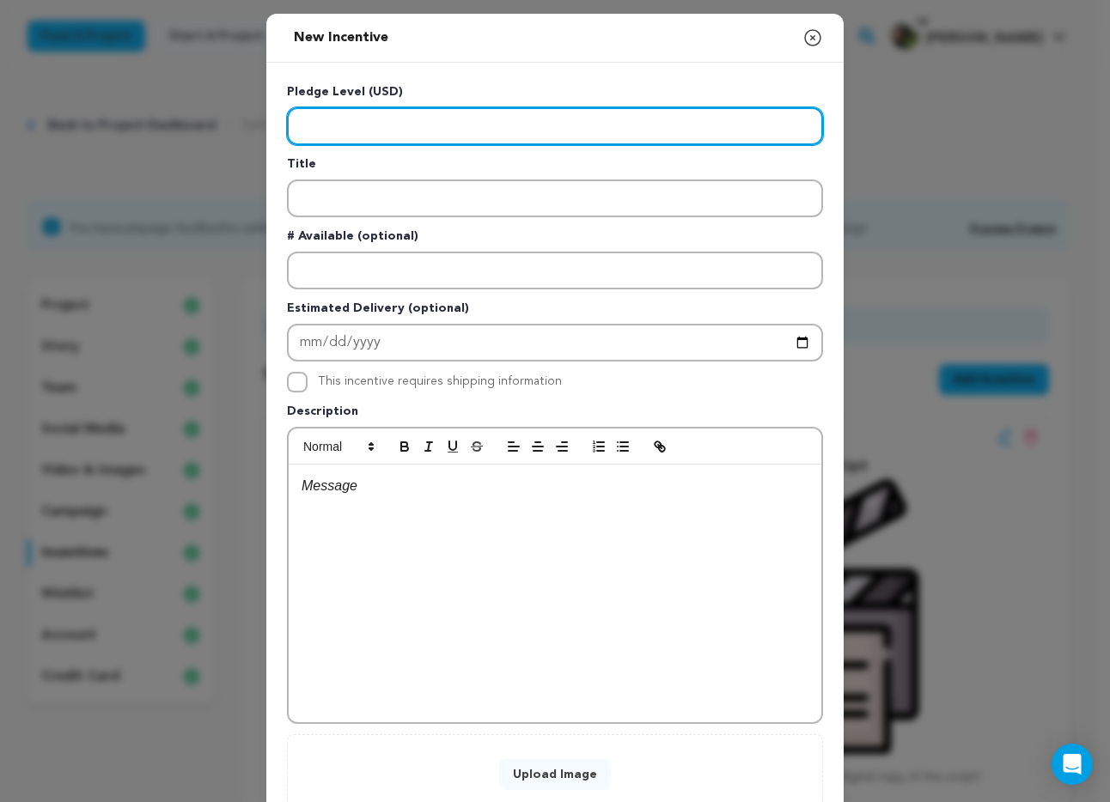
click at [391, 111] on input "Enter level" at bounding box center [555, 126] width 536 height 38
type input "550"
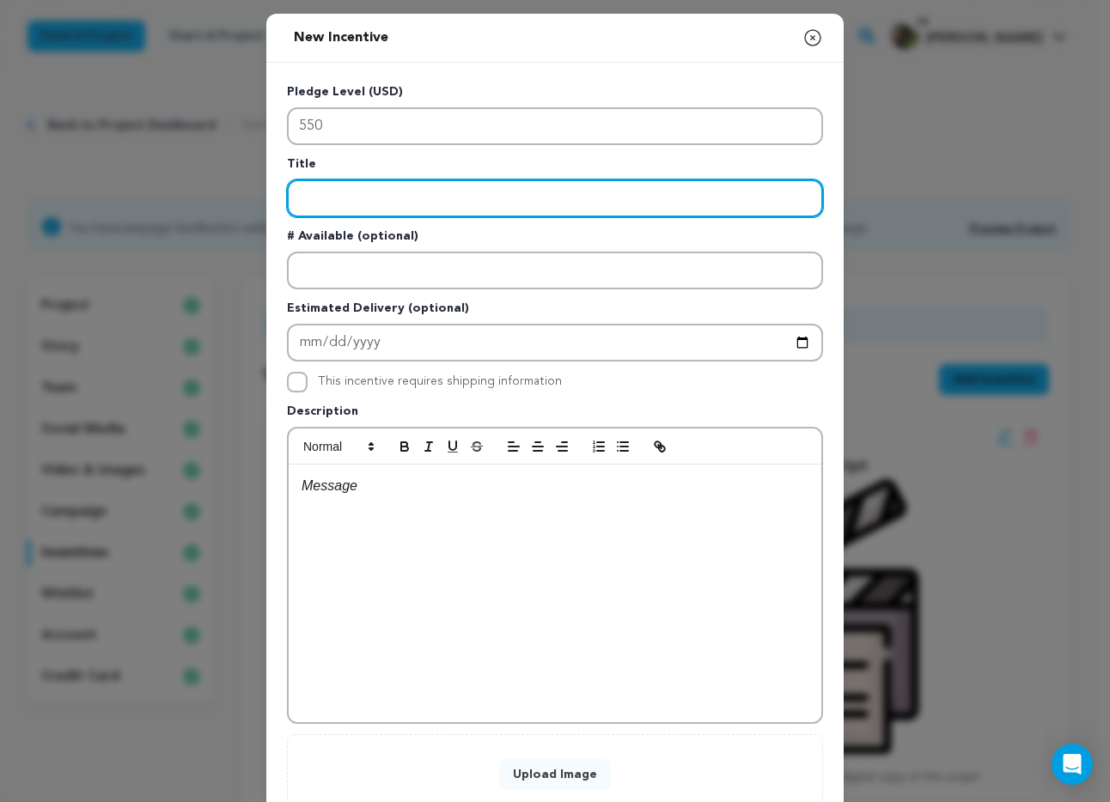
click at [367, 201] on input "Enter title" at bounding box center [555, 199] width 536 height 38
type input "Script Supervisor"
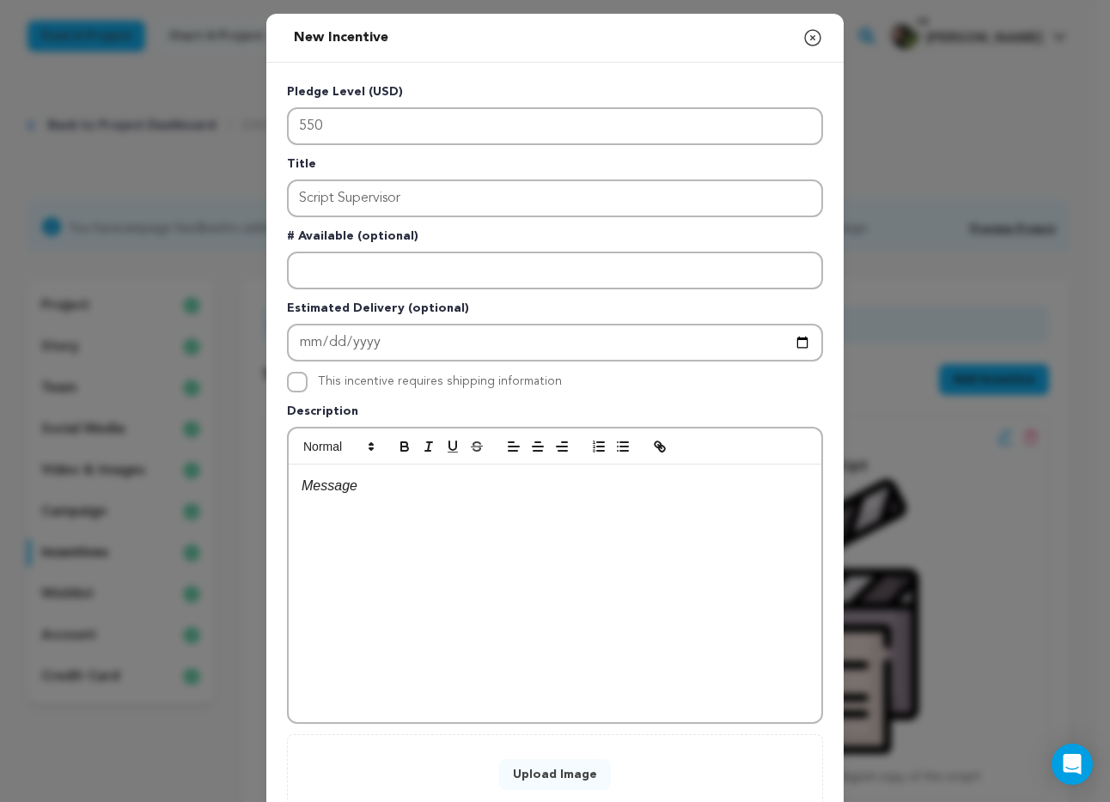
click at [394, 538] on div at bounding box center [555, 594] width 533 height 258
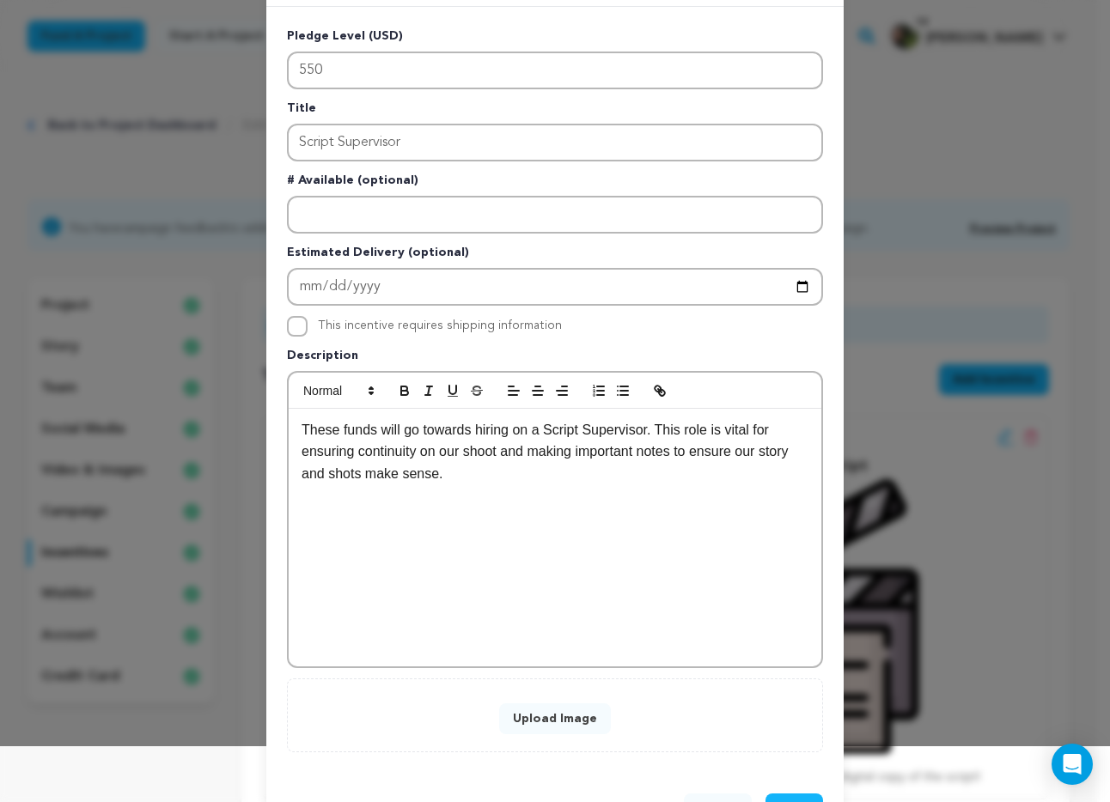
scroll to position [120, 0]
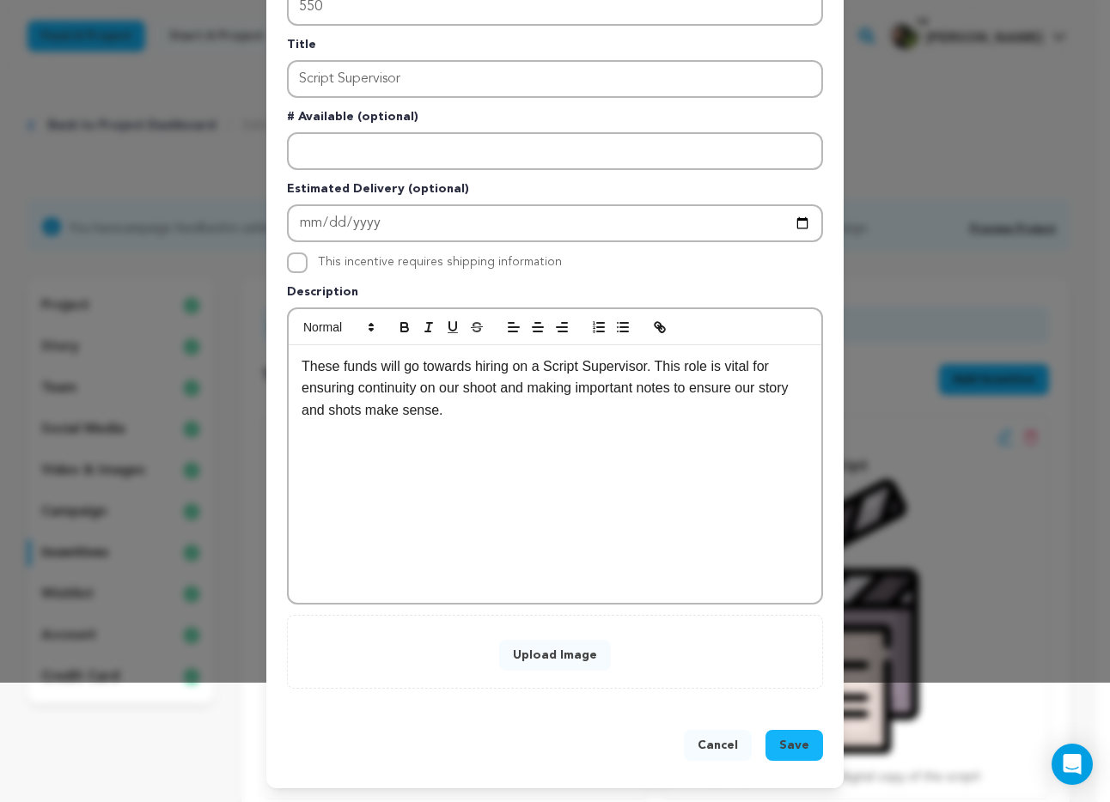
click at [552, 654] on button "Upload Image" at bounding box center [555, 655] width 112 height 31
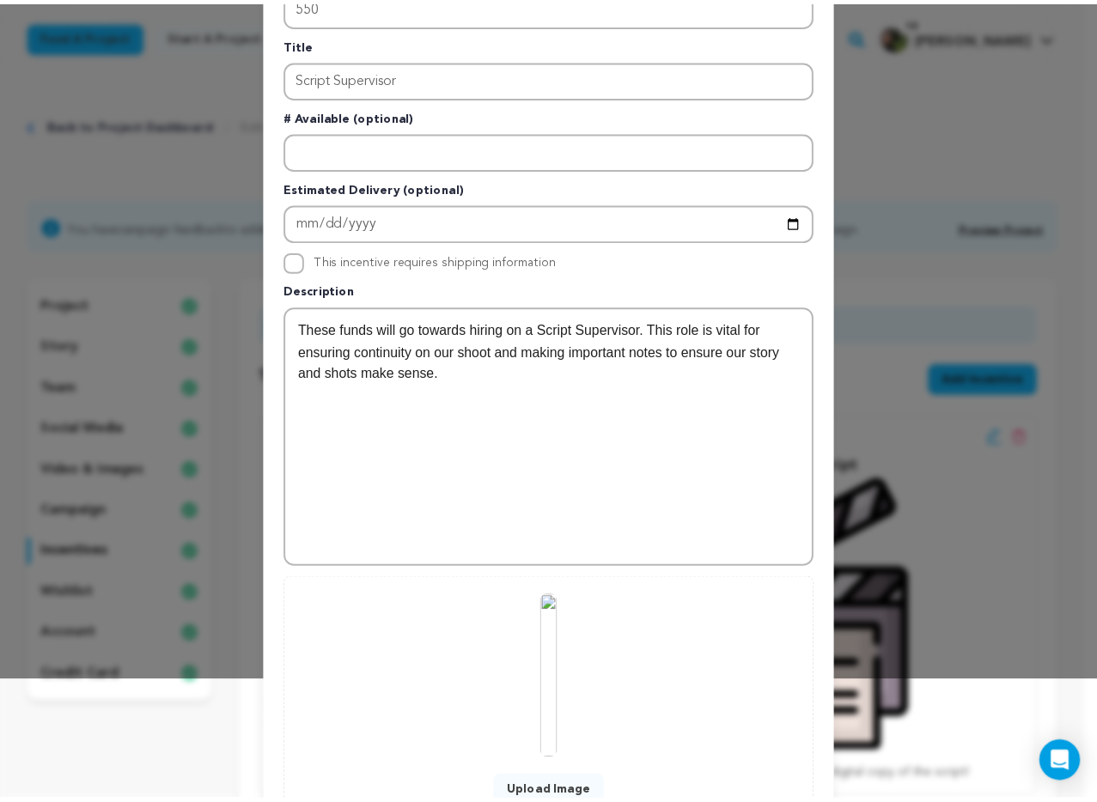
scroll to position [259, 0]
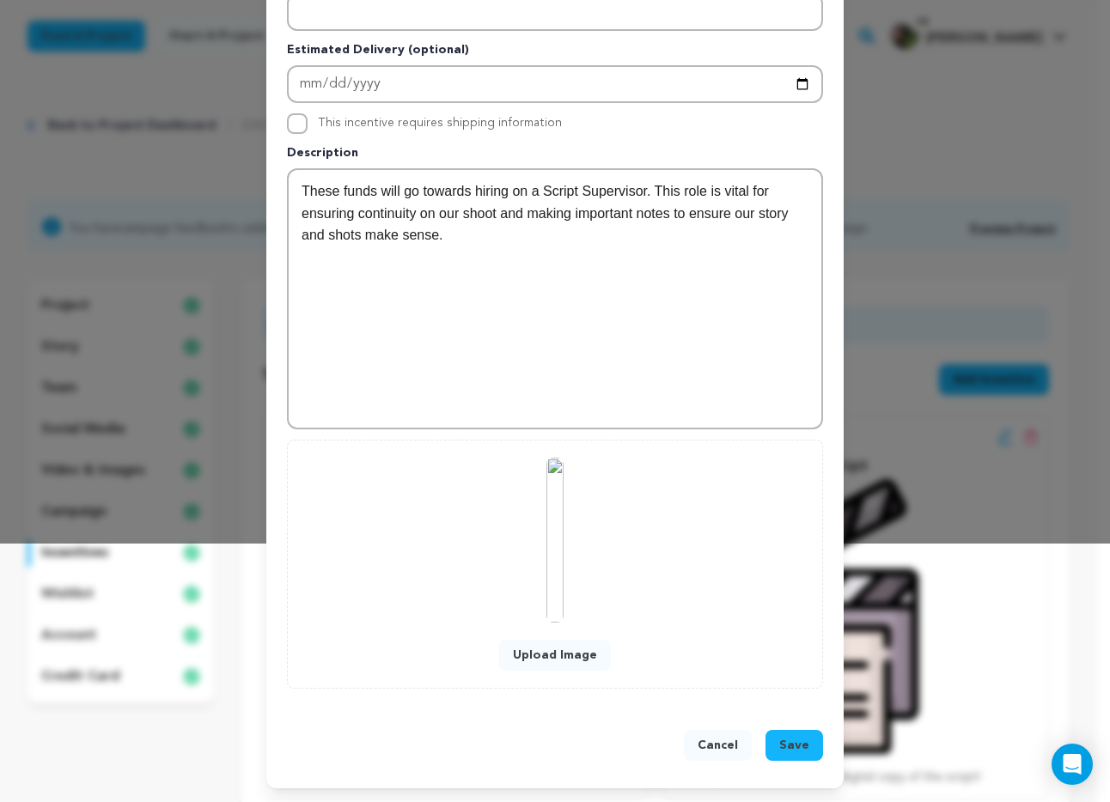
click at [790, 743] on span "Save" at bounding box center [794, 745] width 30 height 17
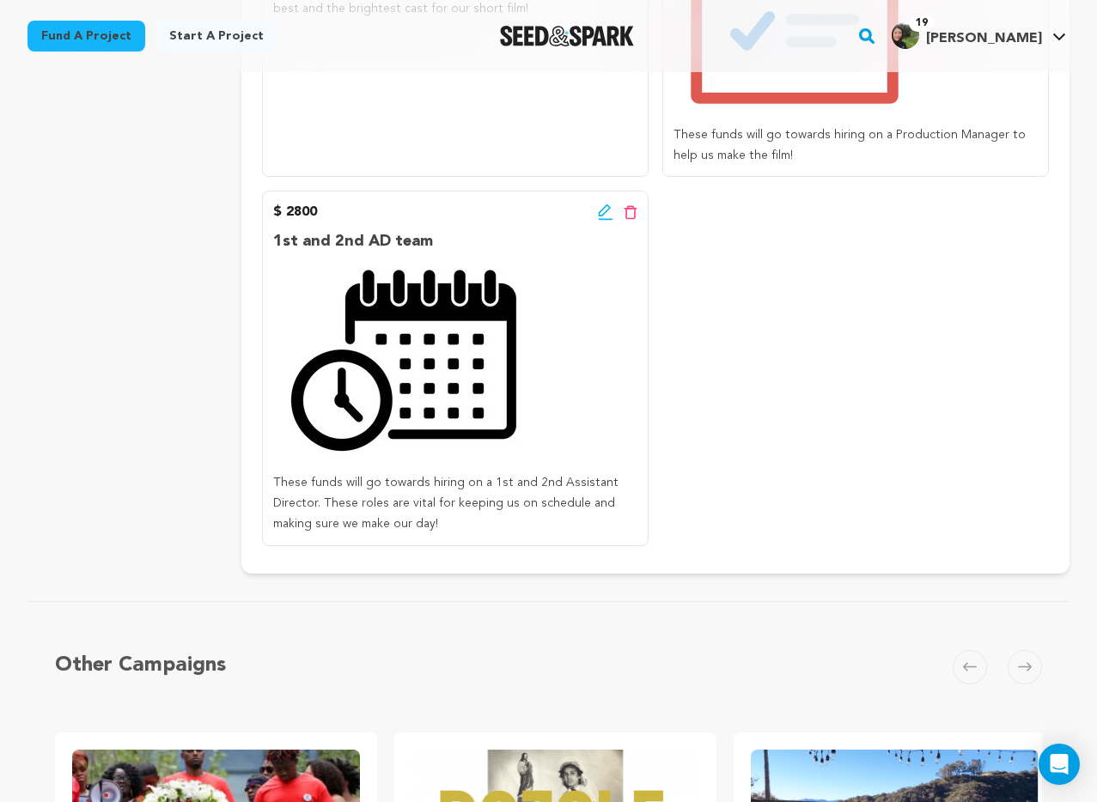
scroll to position [3441, 0]
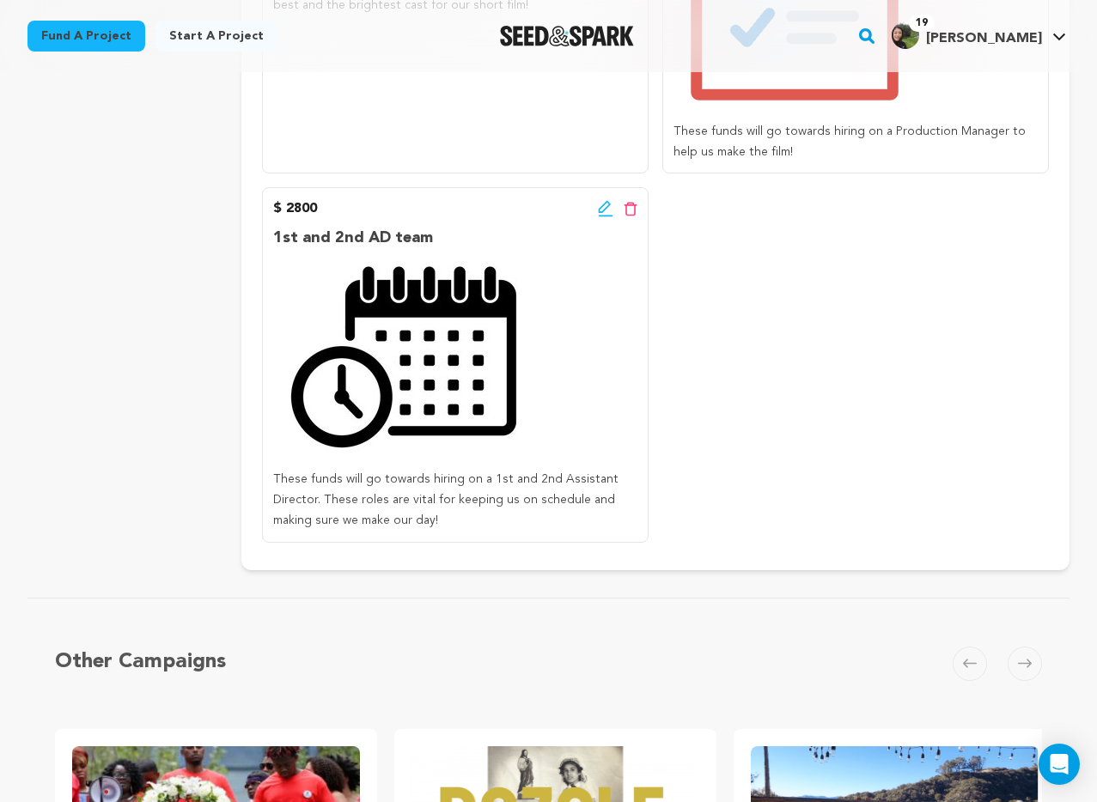
drag, startPoint x: 436, startPoint y: 236, endPoint x: 239, endPoint y: 235, distance: 196.8
copy p "1st and 2nd AD team"
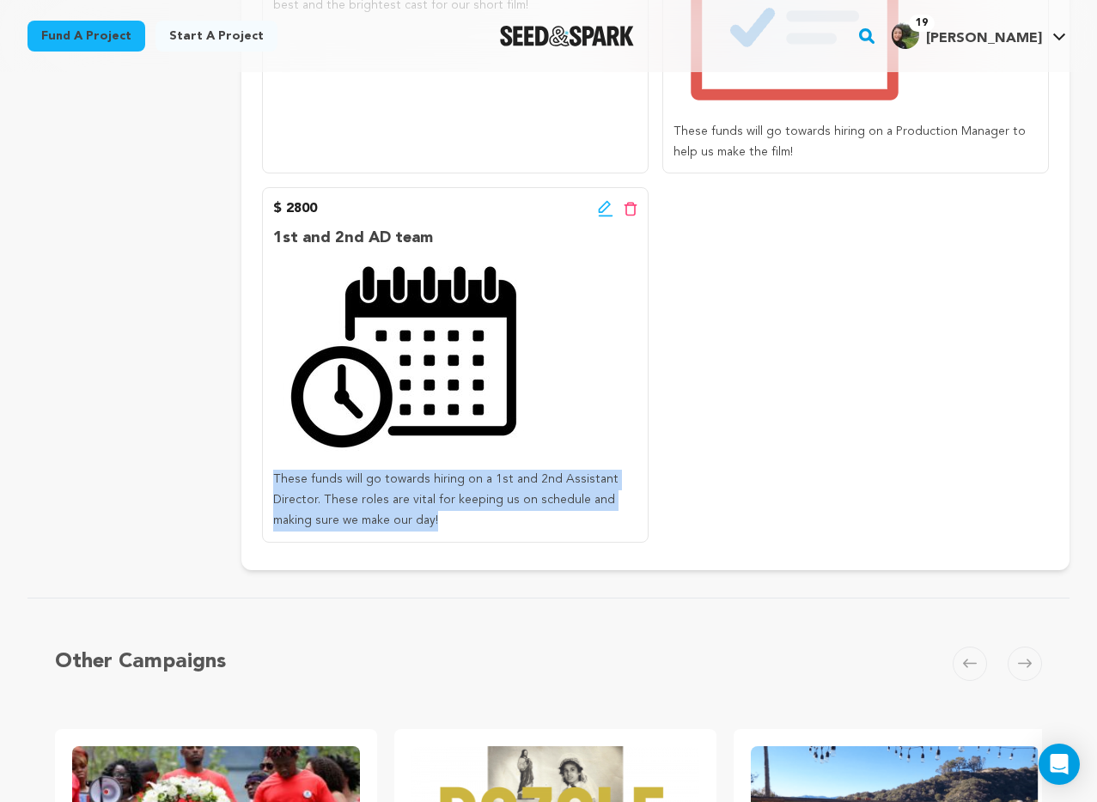
drag, startPoint x: 467, startPoint y: 519, endPoint x: 273, endPoint y: 479, distance: 197.3
click at [273, 479] on p "These funds will go towards hiring on a 1st and 2nd Assistant Director. These r…" at bounding box center [455, 500] width 364 height 61
copy p "These funds will go towards hiring on a 1st and 2nd Assistant Director. These r…"
click at [631, 207] on icon at bounding box center [631, 209] width 14 height 15
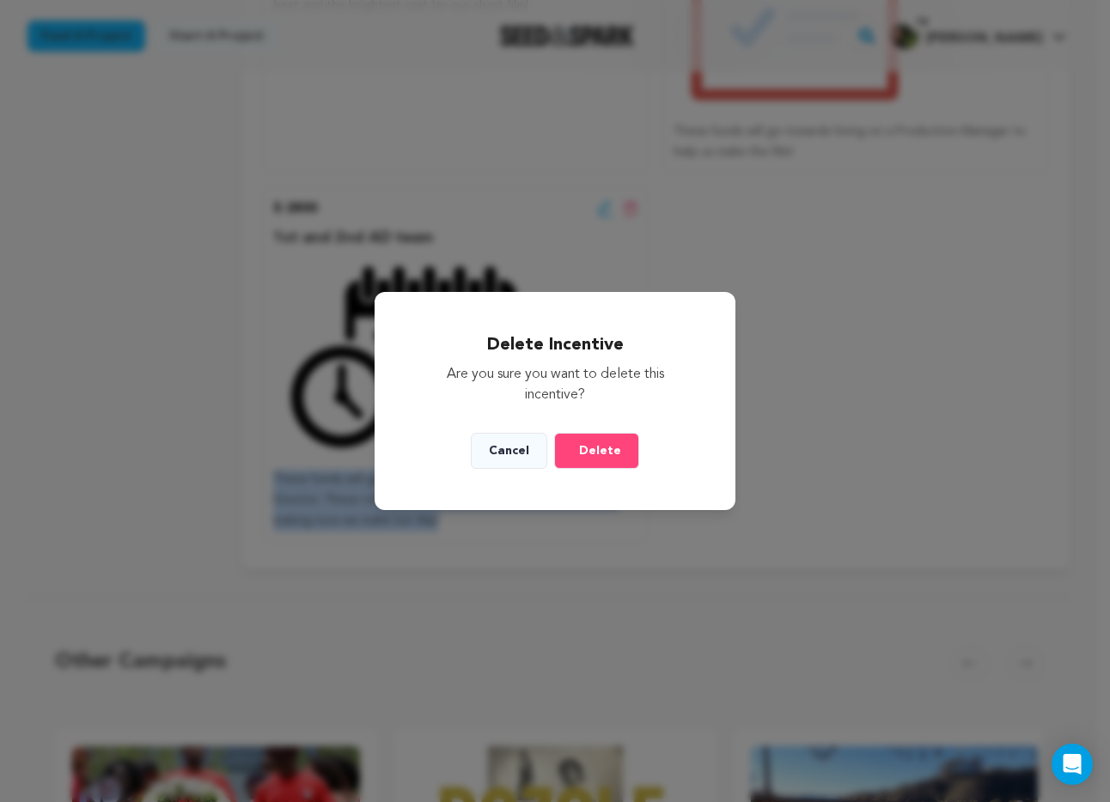
click at [607, 445] on span "Delete" at bounding box center [600, 450] width 42 height 17
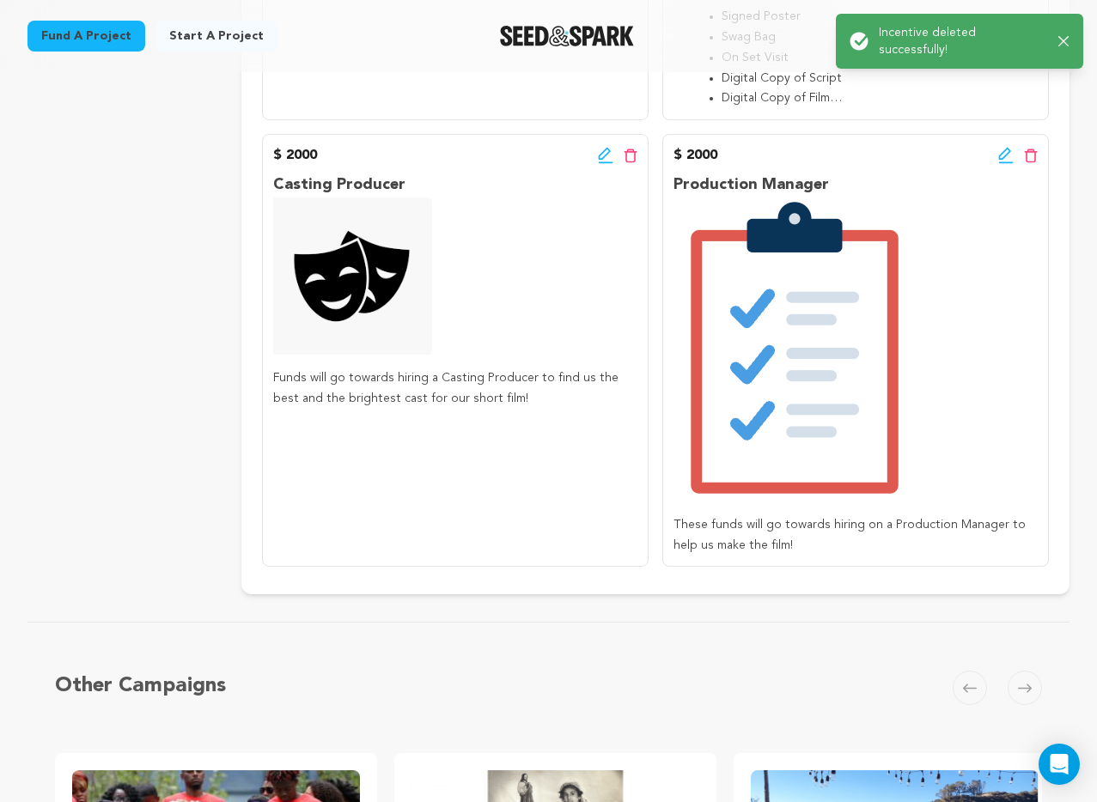
scroll to position [2910, 0]
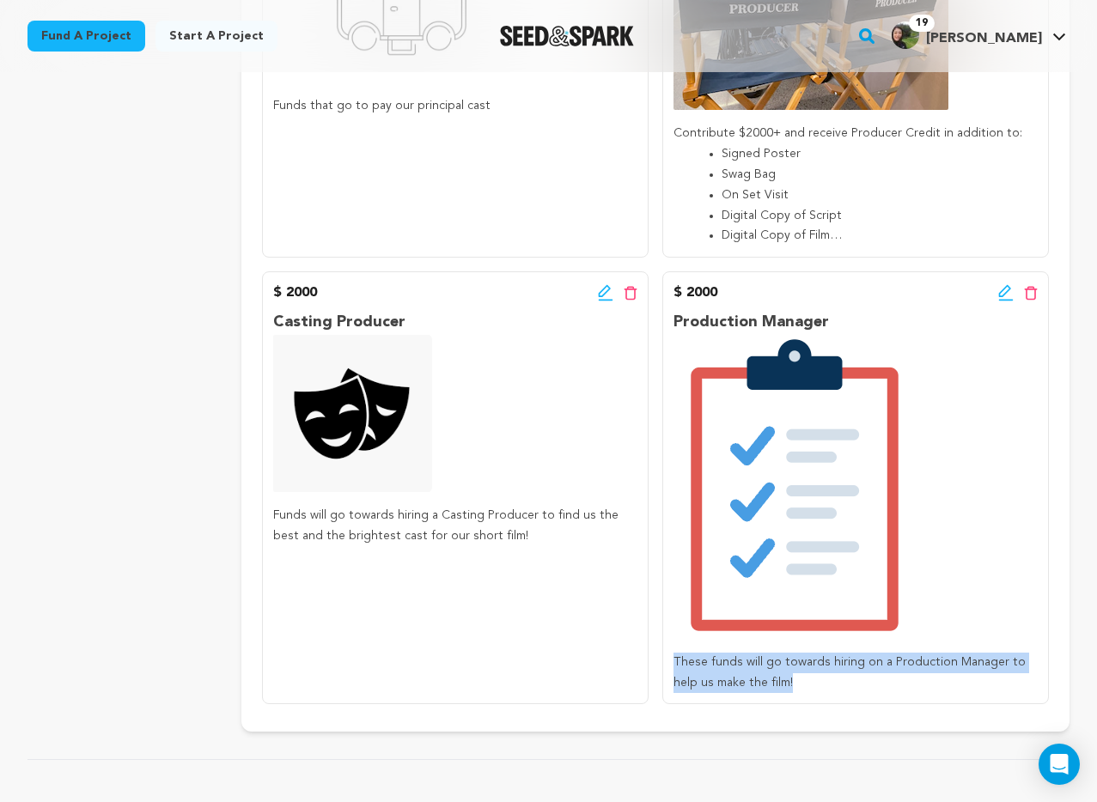
drag, startPoint x: 772, startPoint y: 679, endPoint x: 674, endPoint y: 665, distance: 98.9
click at [674, 664] on p "These funds will go towards hiring on a Production Manager to help us make the …" at bounding box center [856, 673] width 364 height 41
copy p "These funds will go towards hiring on a Production Manager to help us make the …"
click at [1033, 298] on icon at bounding box center [1031, 293] width 13 height 14
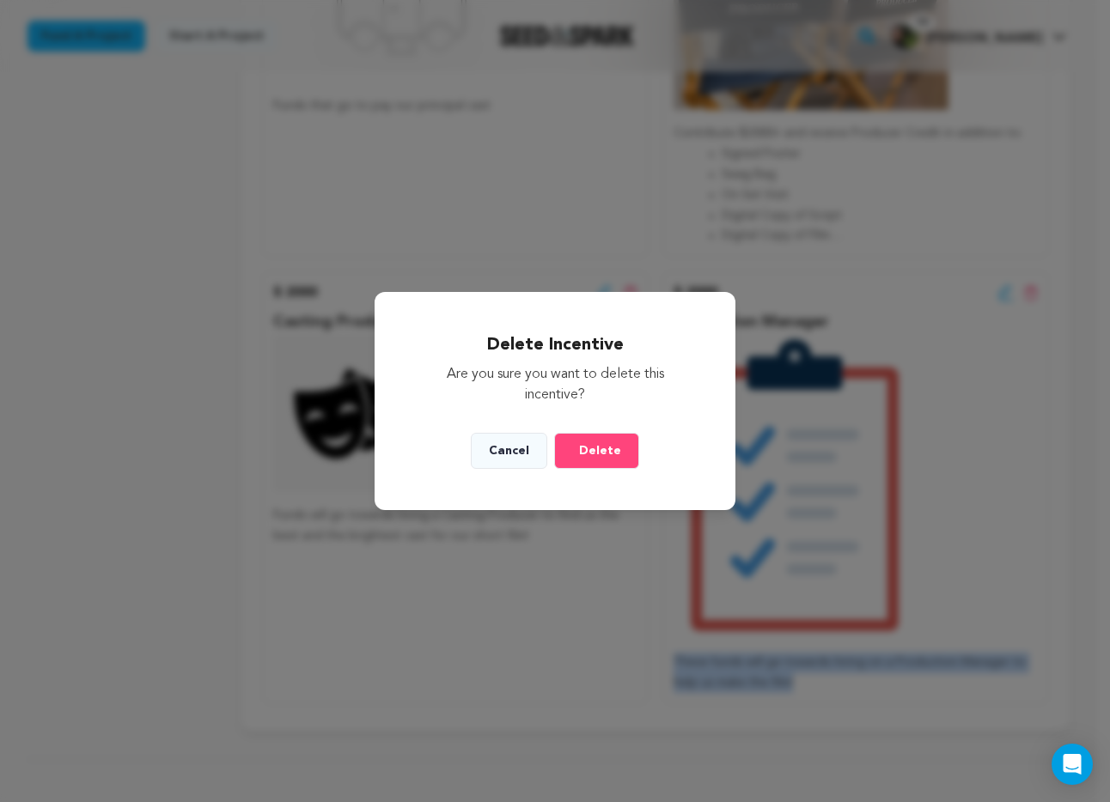
click at [610, 449] on span "Delete" at bounding box center [600, 450] width 42 height 17
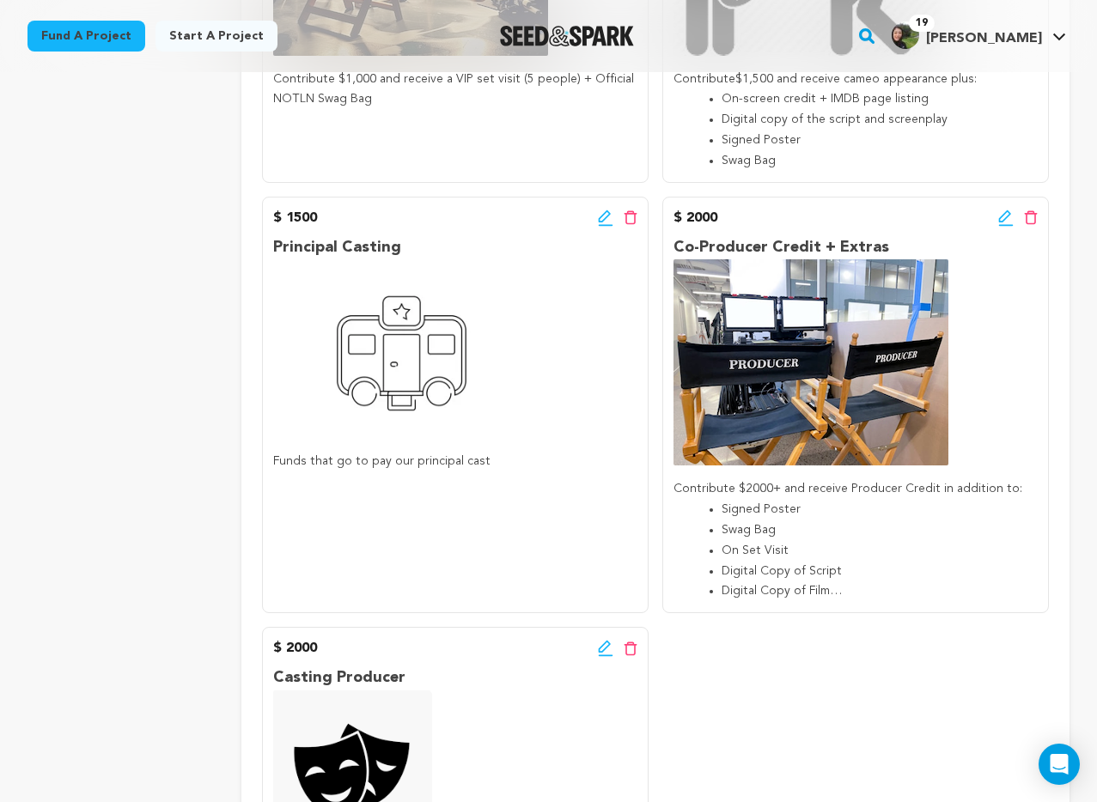
scroll to position [2733, 0]
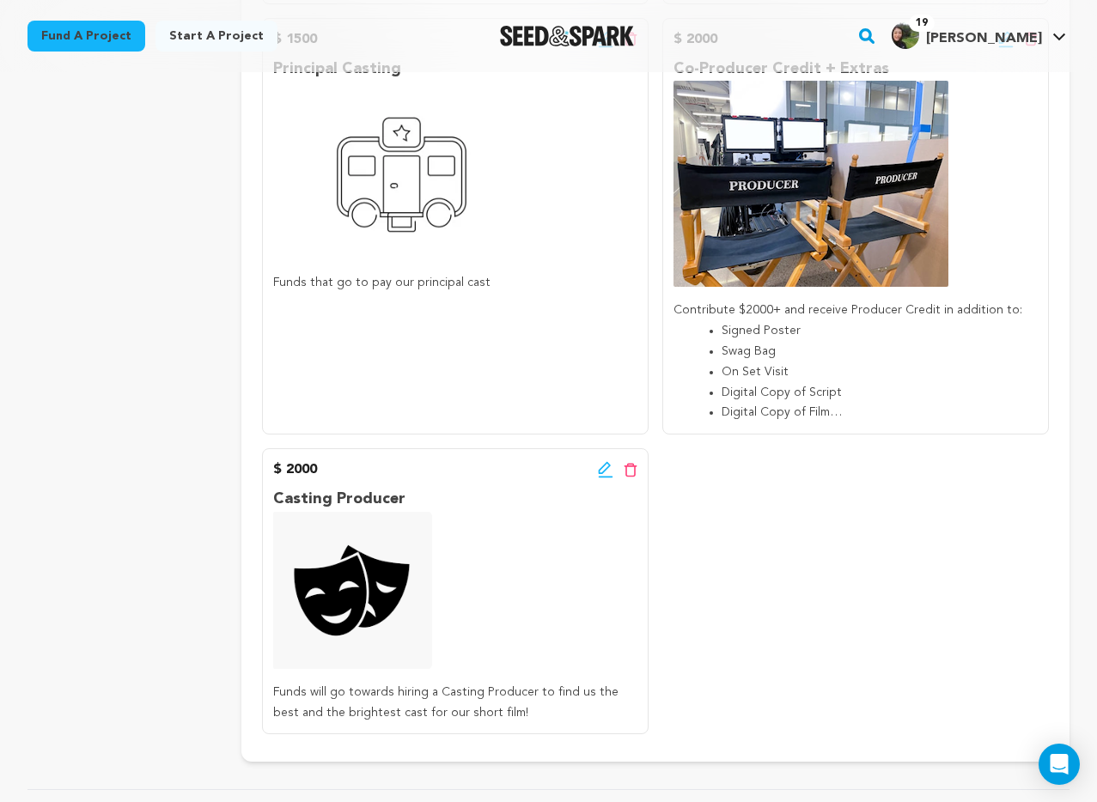
drag, startPoint x: 317, startPoint y: 497, endPoint x: 215, endPoint y: 497, distance: 102.2
copy div "Project project story team social media video & images campaign incentives wish…"
click at [383, 487] on p "Casting Producer" at bounding box center [455, 499] width 364 height 25
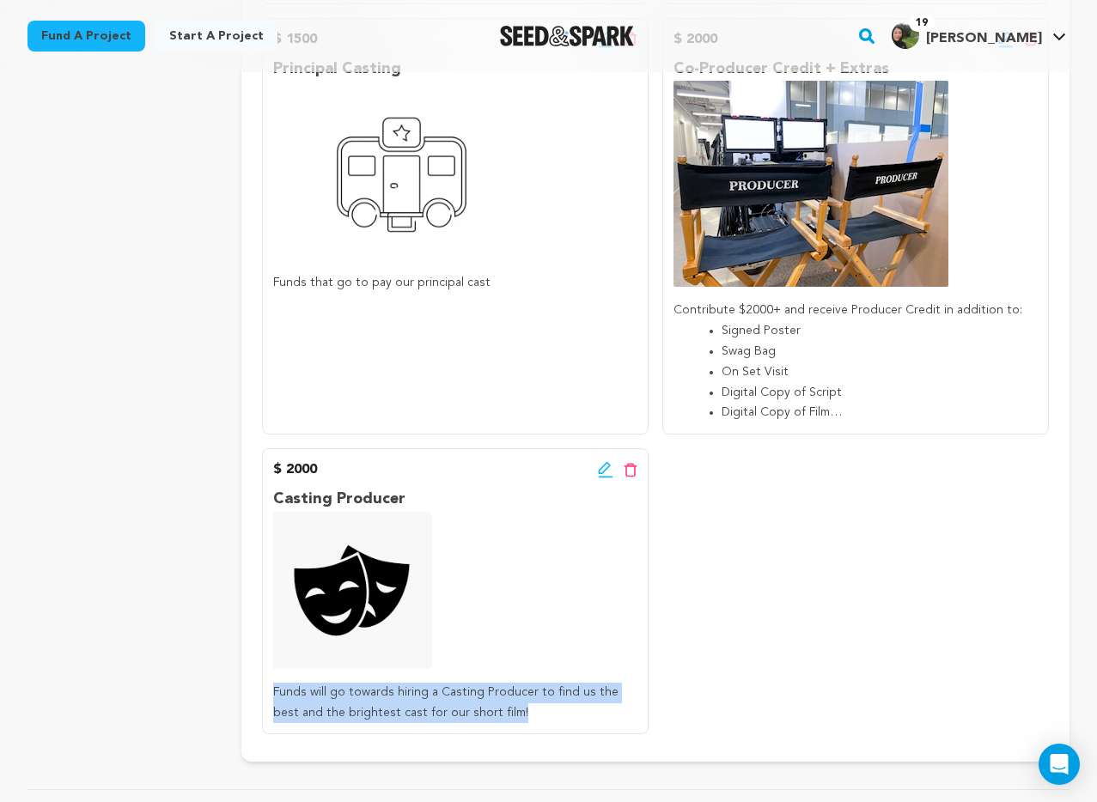
drag, startPoint x: 491, startPoint y: 708, endPoint x: 272, endPoint y: 699, distance: 220.1
click at [272, 699] on div "$ 2000 Edit incentive button Delete incentive button Casting Producer Funds wil…" at bounding box center [455, 591] width 387 height 286
copy p "Funds will go towards hiring a Casting Producer to find us the best and the bri…"
click at [625, 463] on icon at bounding box center [631, 470] width 14 height 15
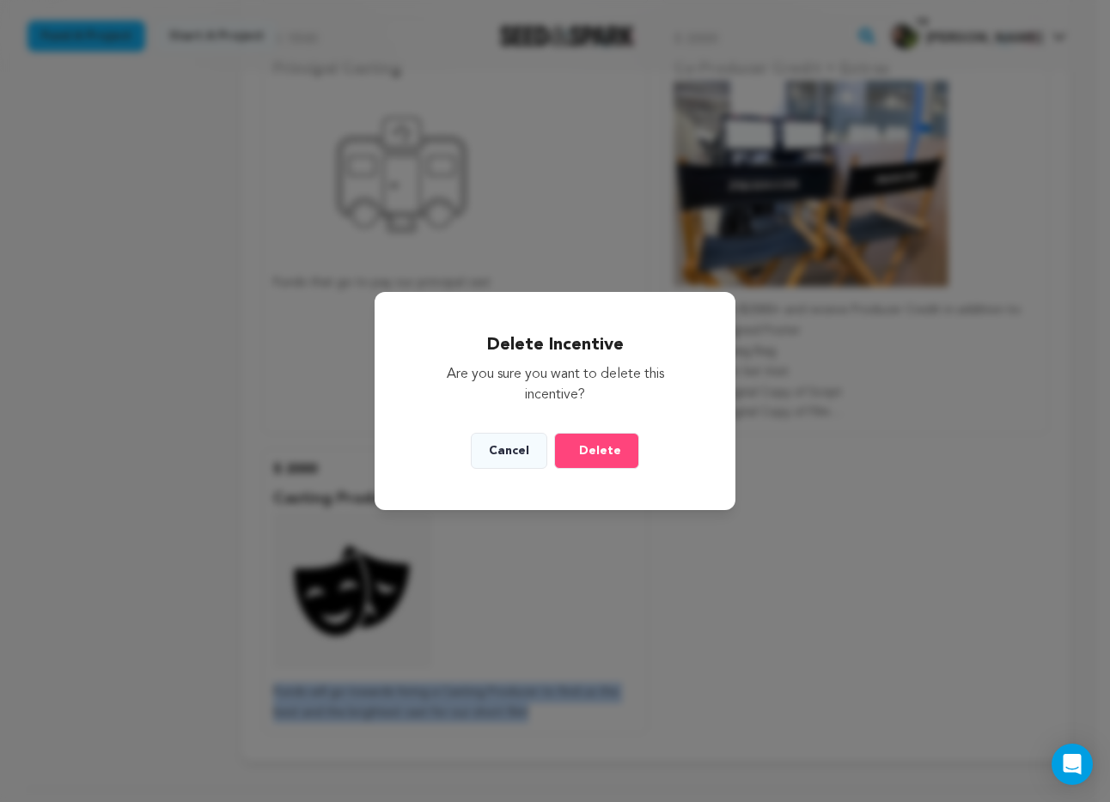
click at [605, 453] on span "Delete" at bounding box center [600, 450] width 42 height 17
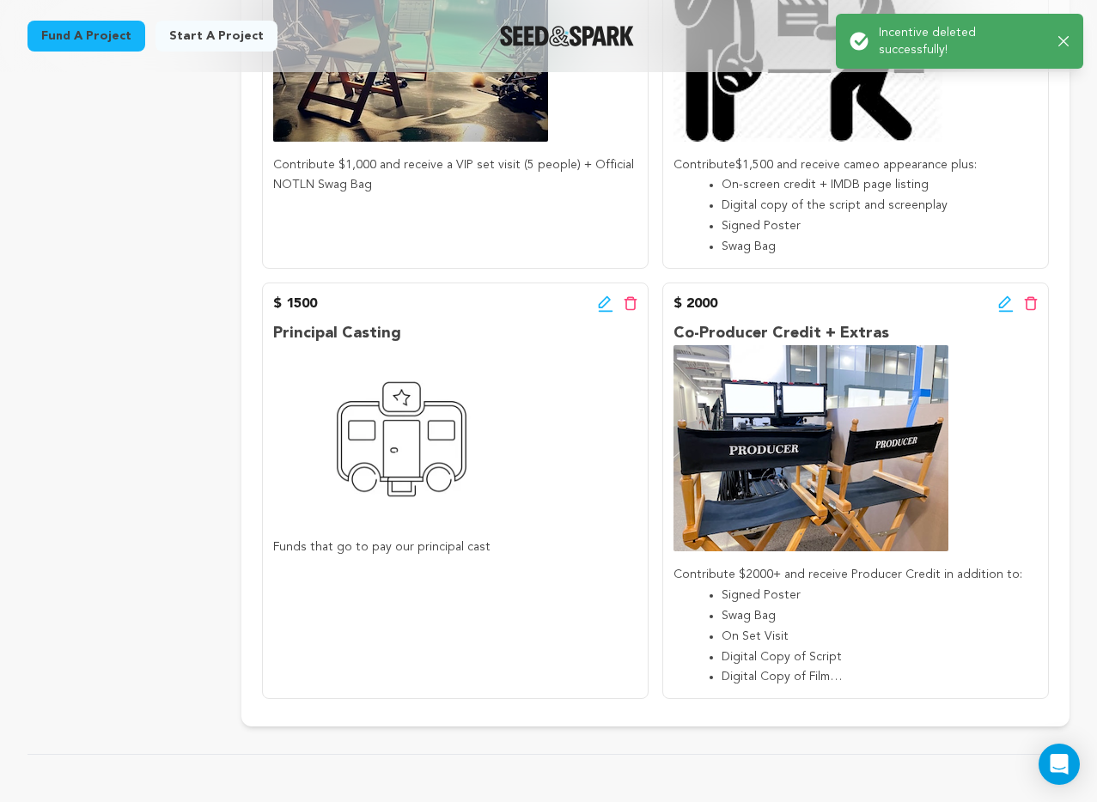
scroll to position [2467, 0]
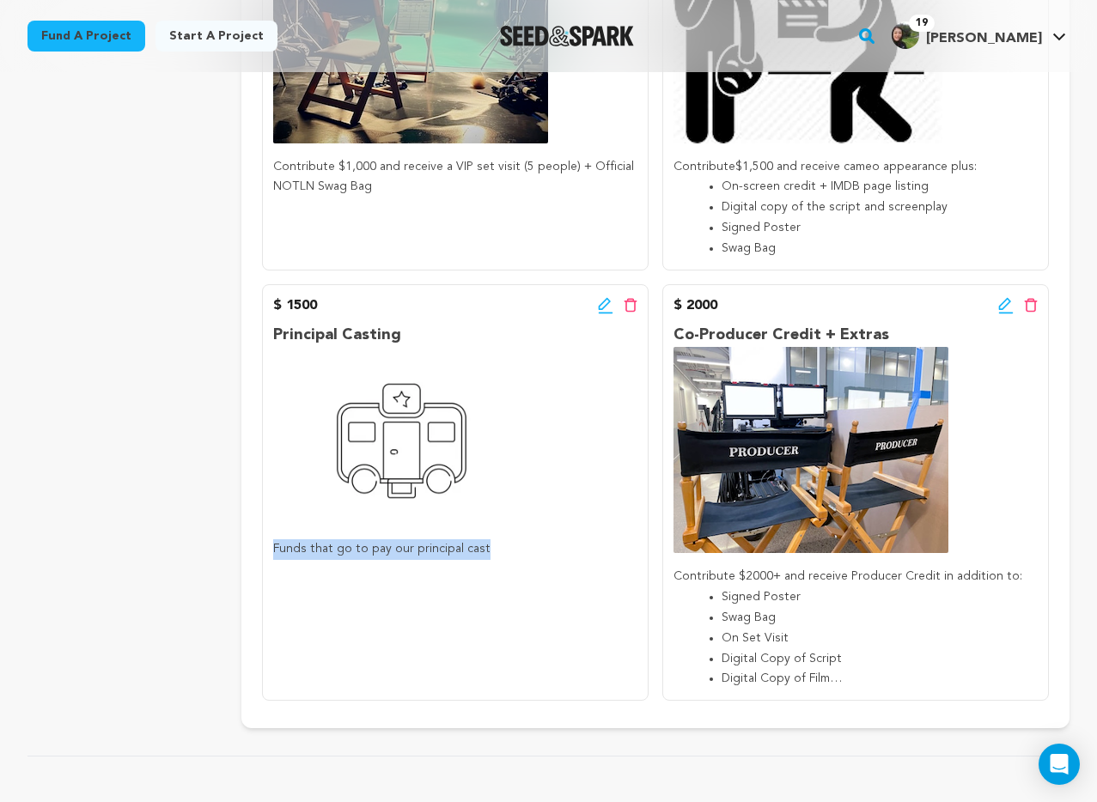
drag, startPoint x: 477, startPoint y: 550, endPoint x: 273, endPoint y: 552, distance: 203.6
click at [273, 552] on p "Funds that go to pay our principal cast" at bounding box center [455, 550] width 364 height 21
copy p "Funds that go to pay our principal cast"
click at [627, 302] on icon at bounding box center [631, 305] width 14 height 15
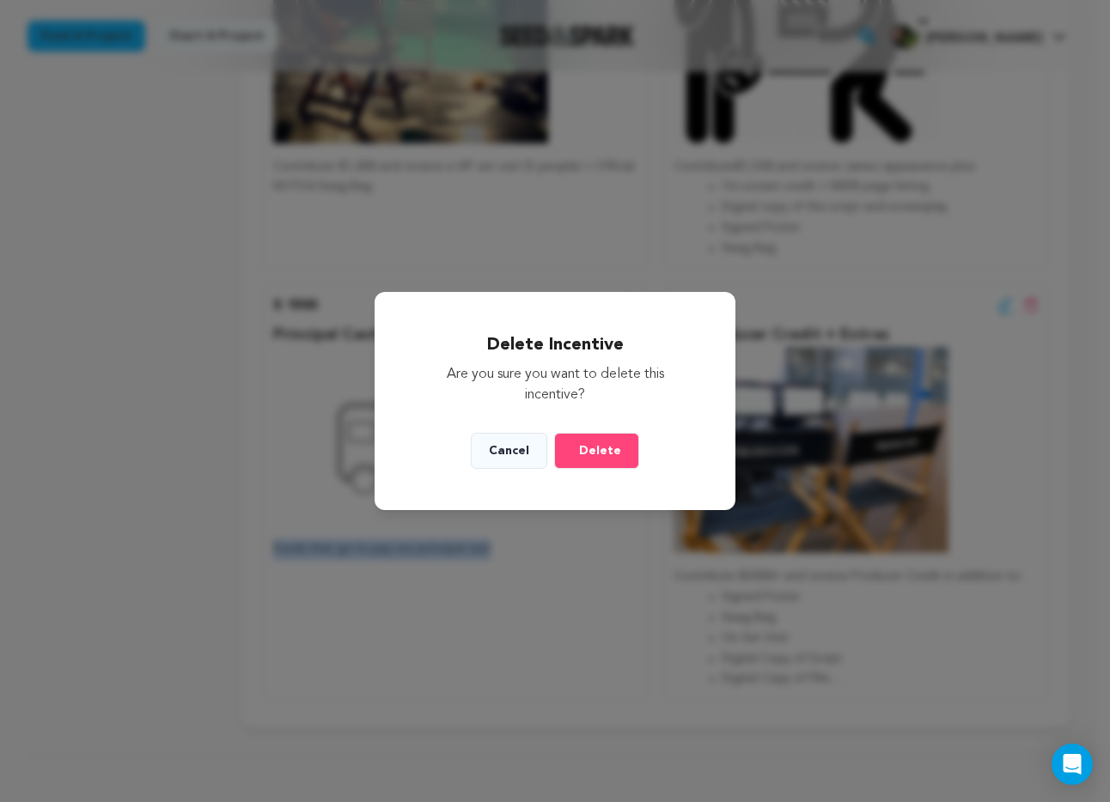
click at [577, 443] on button "Delete" at bounding box center [596, 451] width 85 height 36
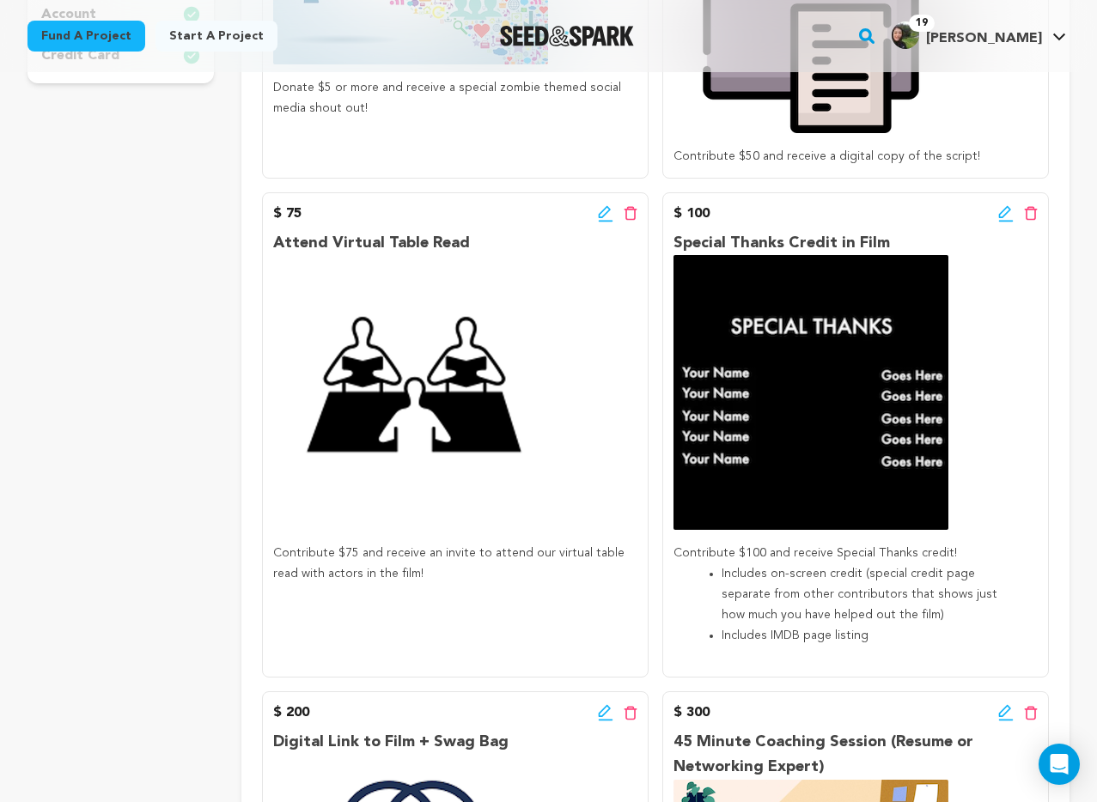
scroll to position [0, 0]
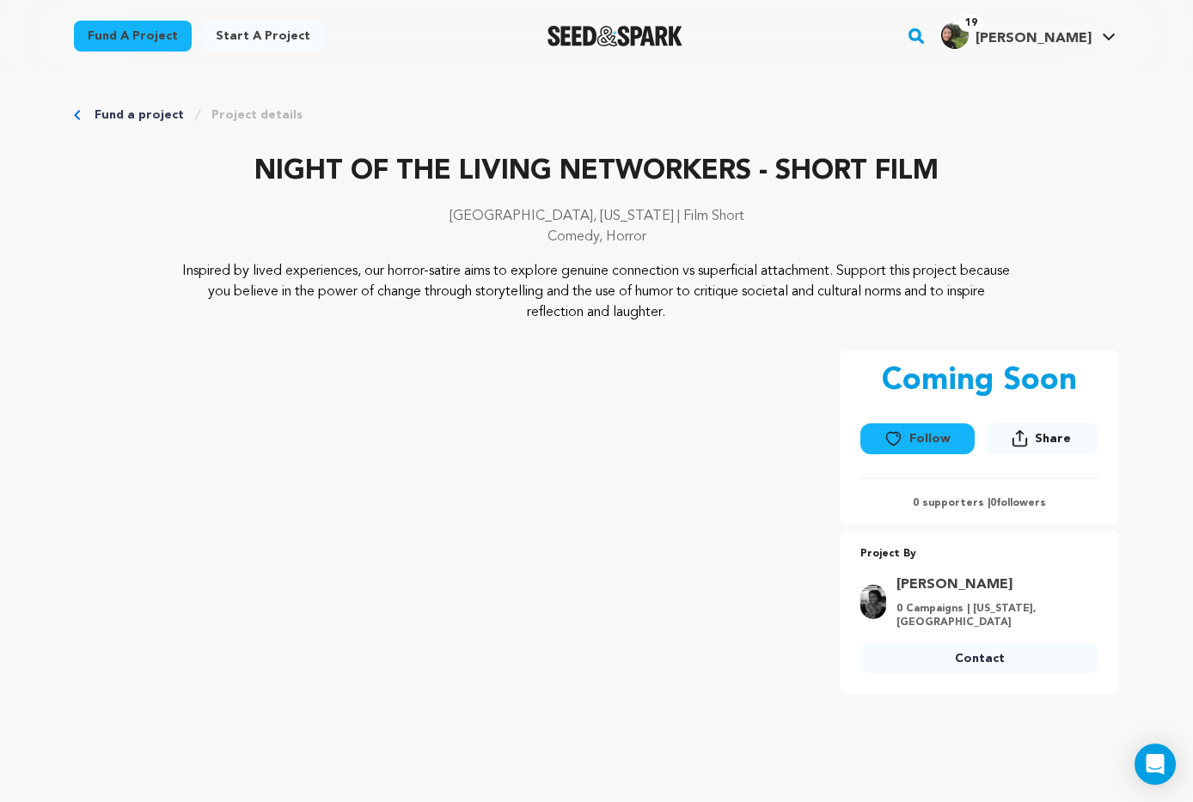
click at [542, 290] on p "Inspired by lived experiences, our horror-satire aims to explore genuine connec…" at bounding box center [597, 292] width 836 height 62
click at [583, 278] on p "Inspired by lived experiences, our horror-satire aims to explore genuine connec…" at bounding box center [597, 292] width 836 height 62
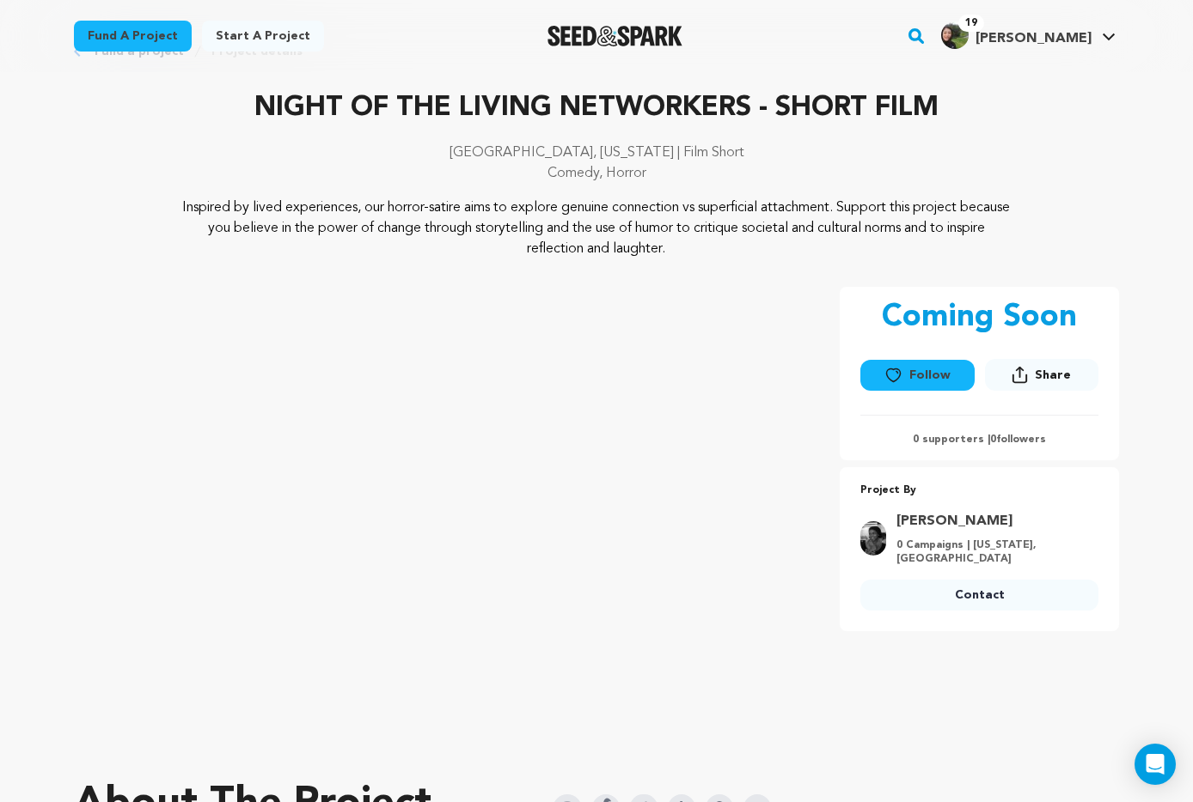
scroll to position [62, 0]
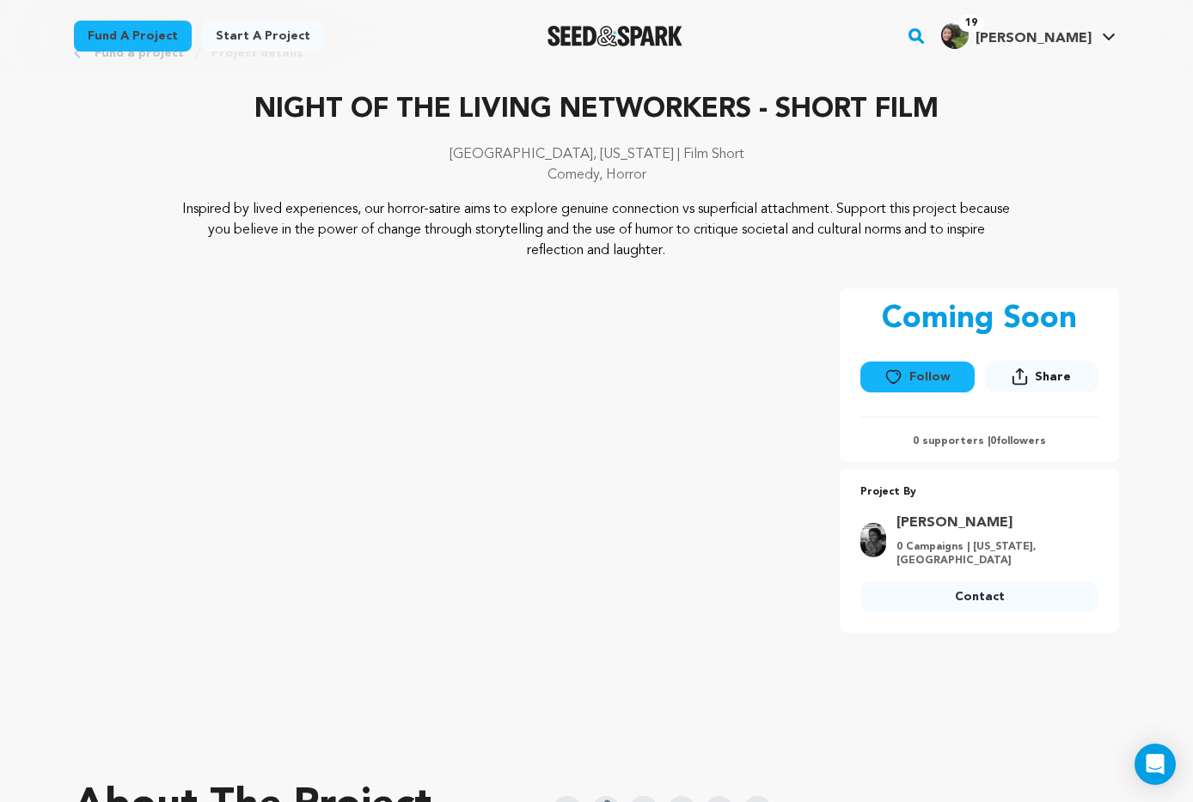
drag, startPoint x: 702, startPoint y: 248, endPoint x: 184, endPoint y: 203, distance: 520.1
click at [184, 203] on p "Inspired by lived experiences, our horror-satire aims to explore genuine connec…" at bounding box center [597, 230] width 836 height 62
copy p "Inspired by lived experiences, our horror-satire aims to explore genuine connec…"
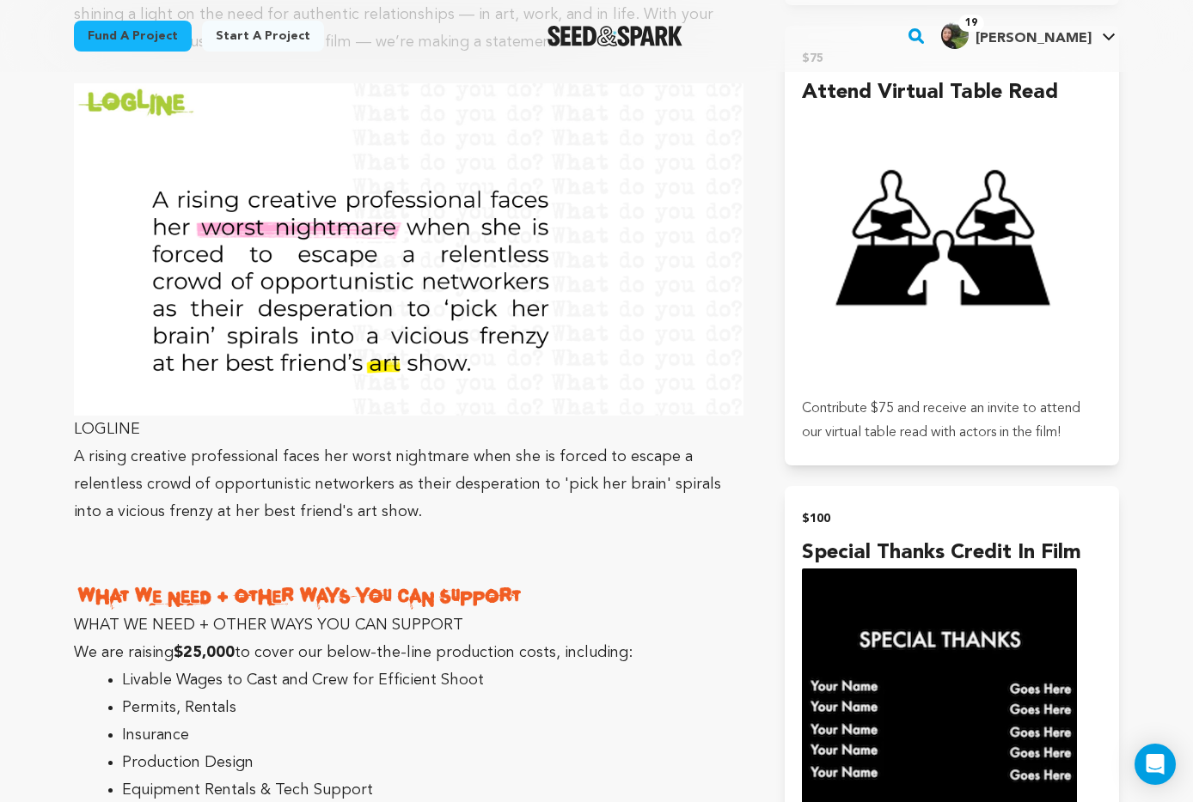
scroll to position [1874, 0]
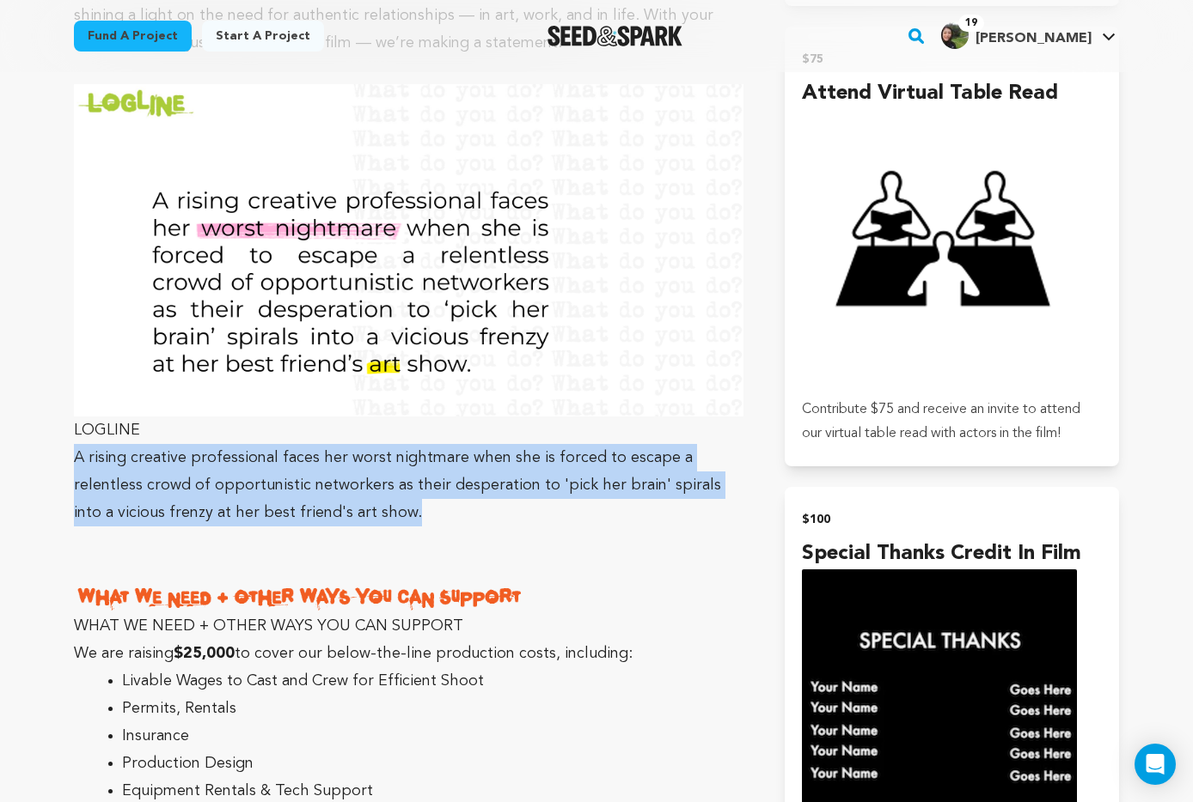
drag, startPoint x: 296, startPoint y: 516, endPoint x: 64, endPoint y: 465, distance: 236.6
copy p "A rising creative professional faces her worst nightmare when she is forced to …"
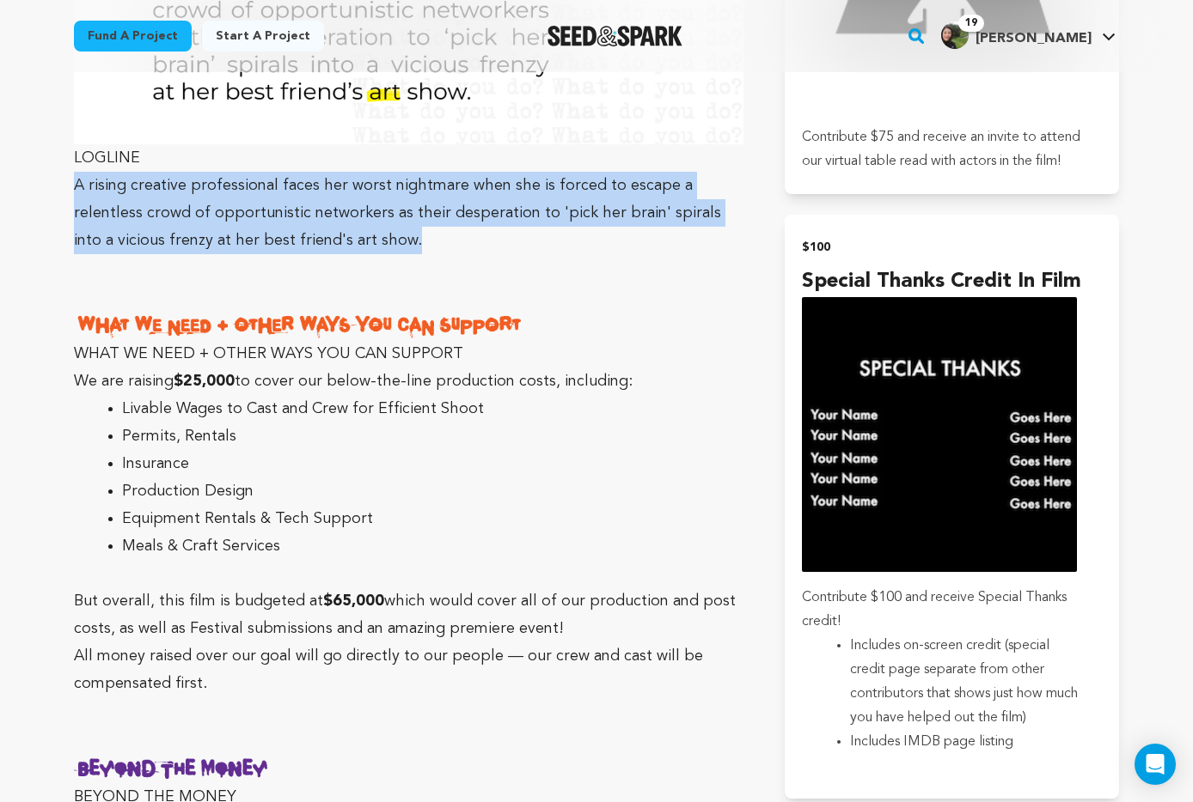
scroll to position [2149, 0]
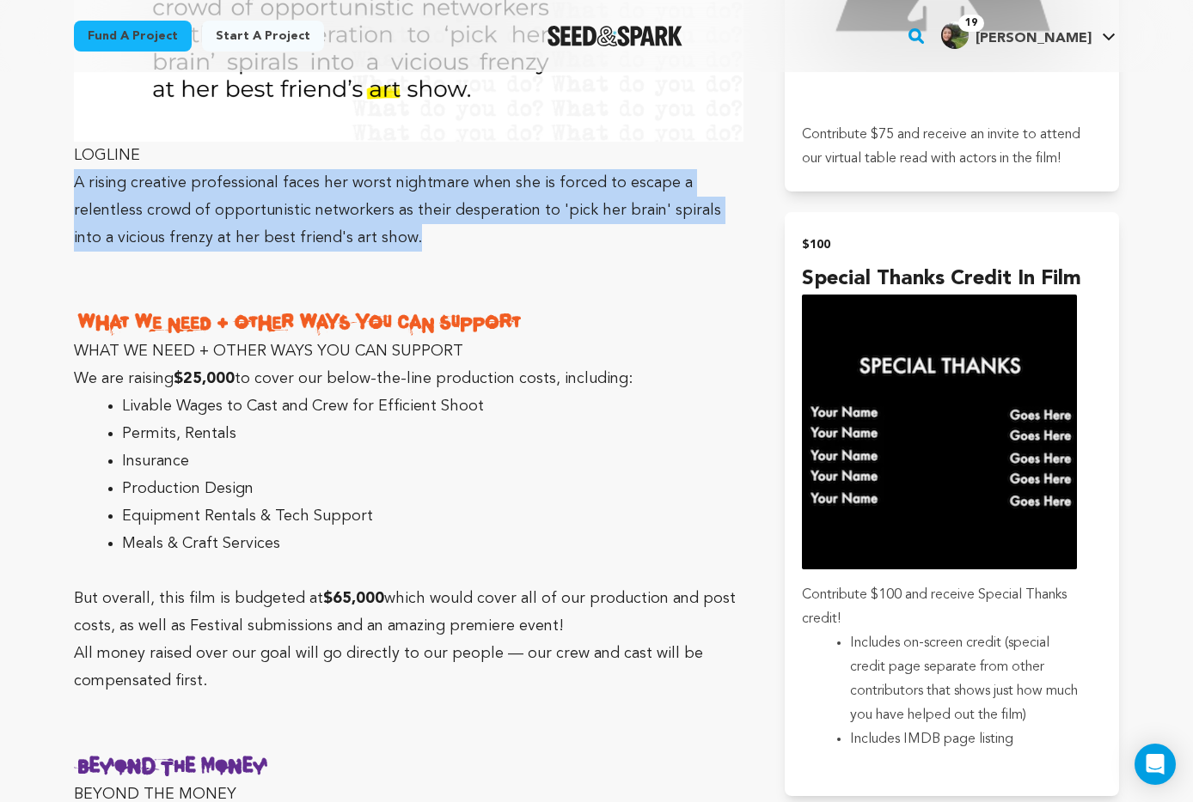
click at [286, 317] on img at bounding box center [408, 322] width 669 height 31
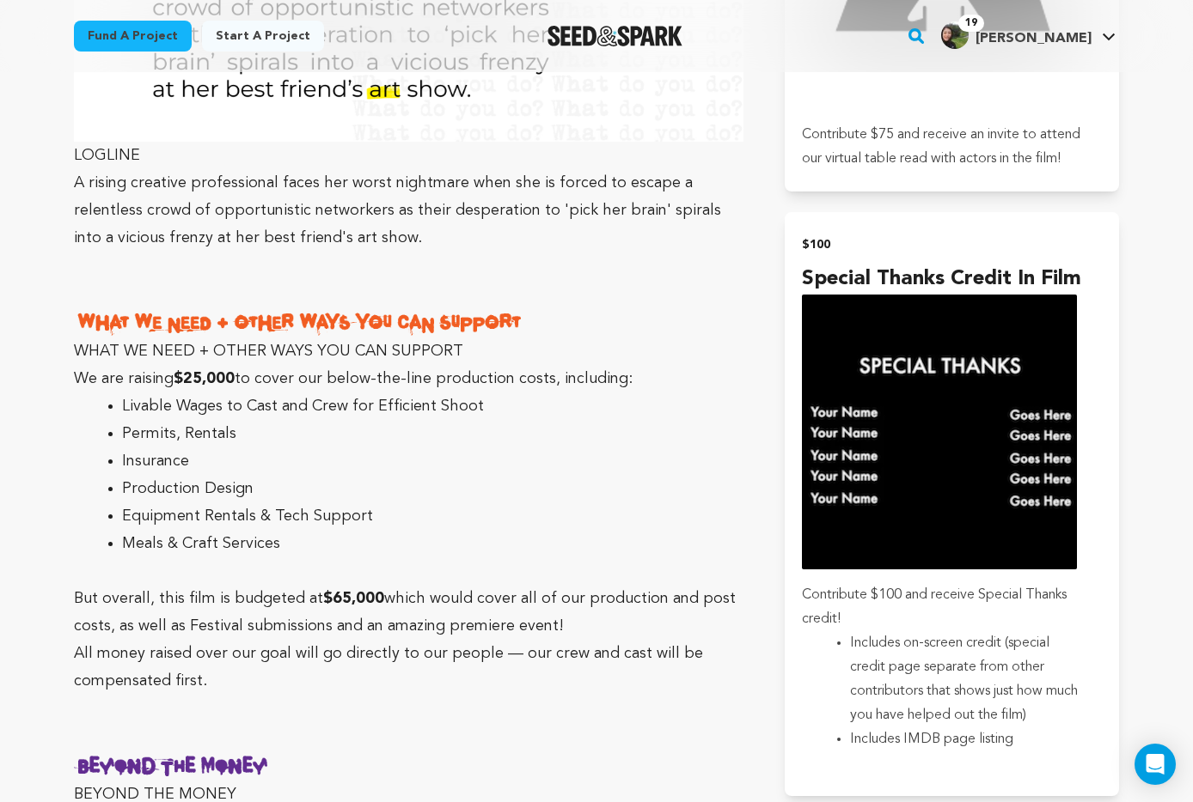
click at [302, 271] on p at bounding box center [408, 265] width 669 height 27
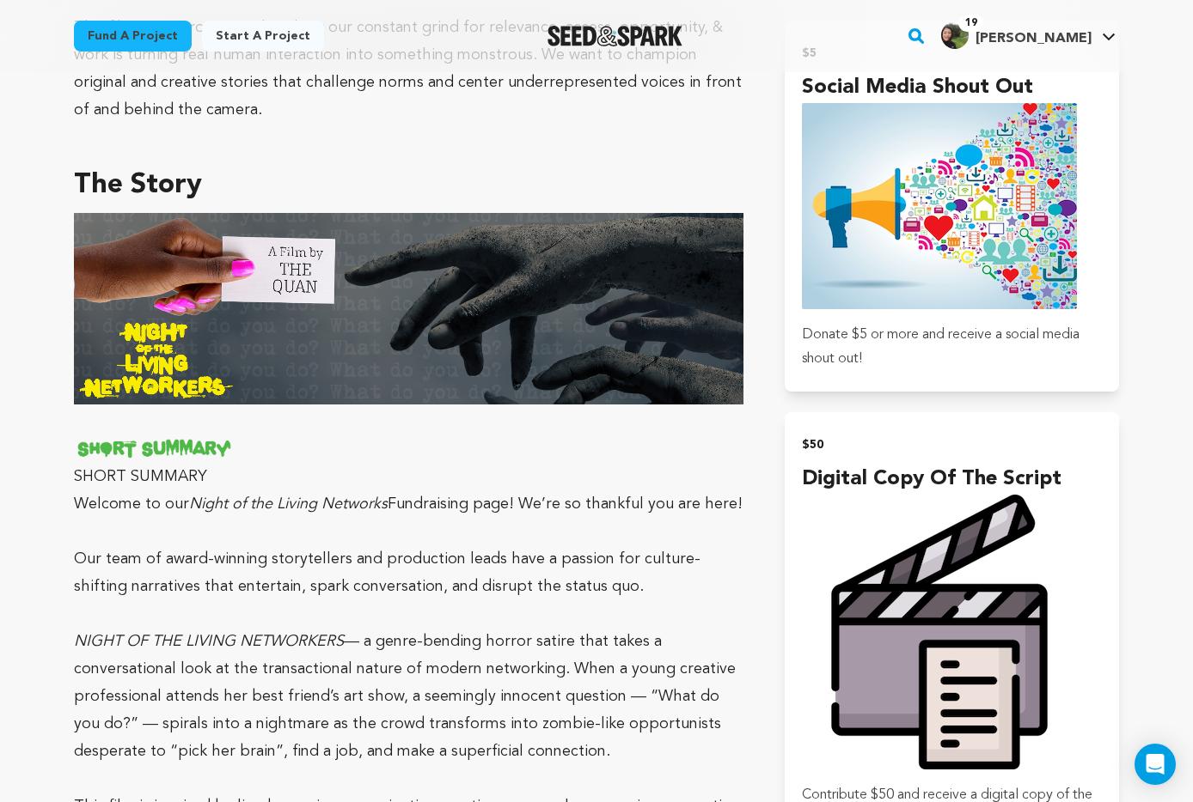
scroll to position [1007, 0]
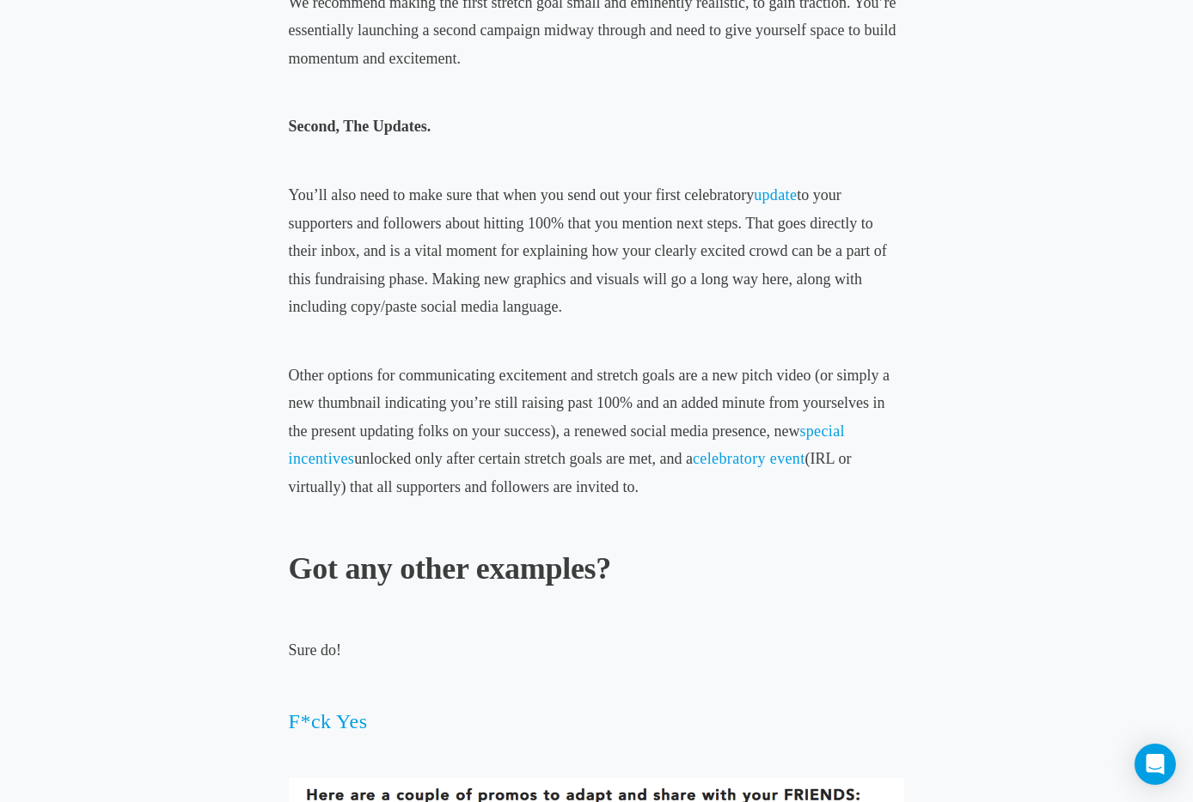
scroll to position [2365, 0]
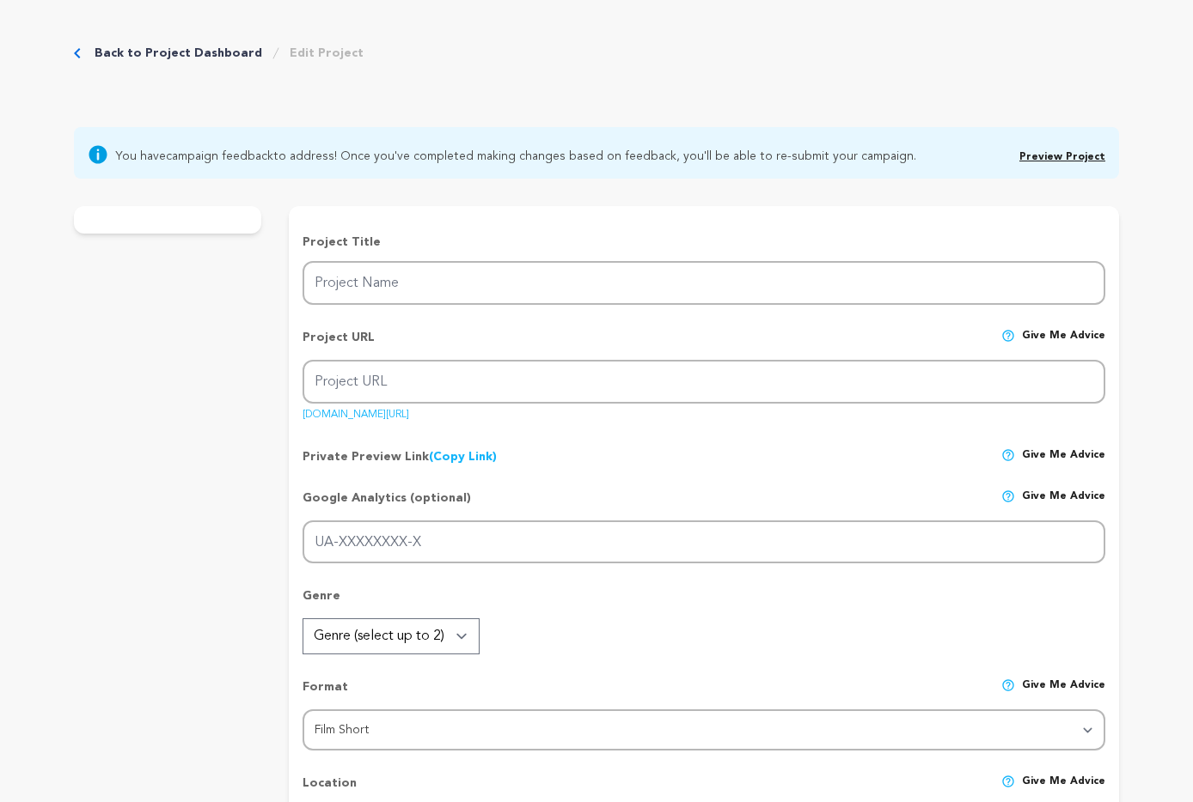
type input "NIGHT OF THE LIVING NETWORKERS - SHORT FILM"
type input "night-of-the-living-networkers-short-film"
type input "G-6HHZVGT46K"
type input "At her BFF's art show, a creative professional faces her worst nightmare, a cro…"
type textarea "Inspired by lived experiences, our horror-satire aims to explore genuine connec…"
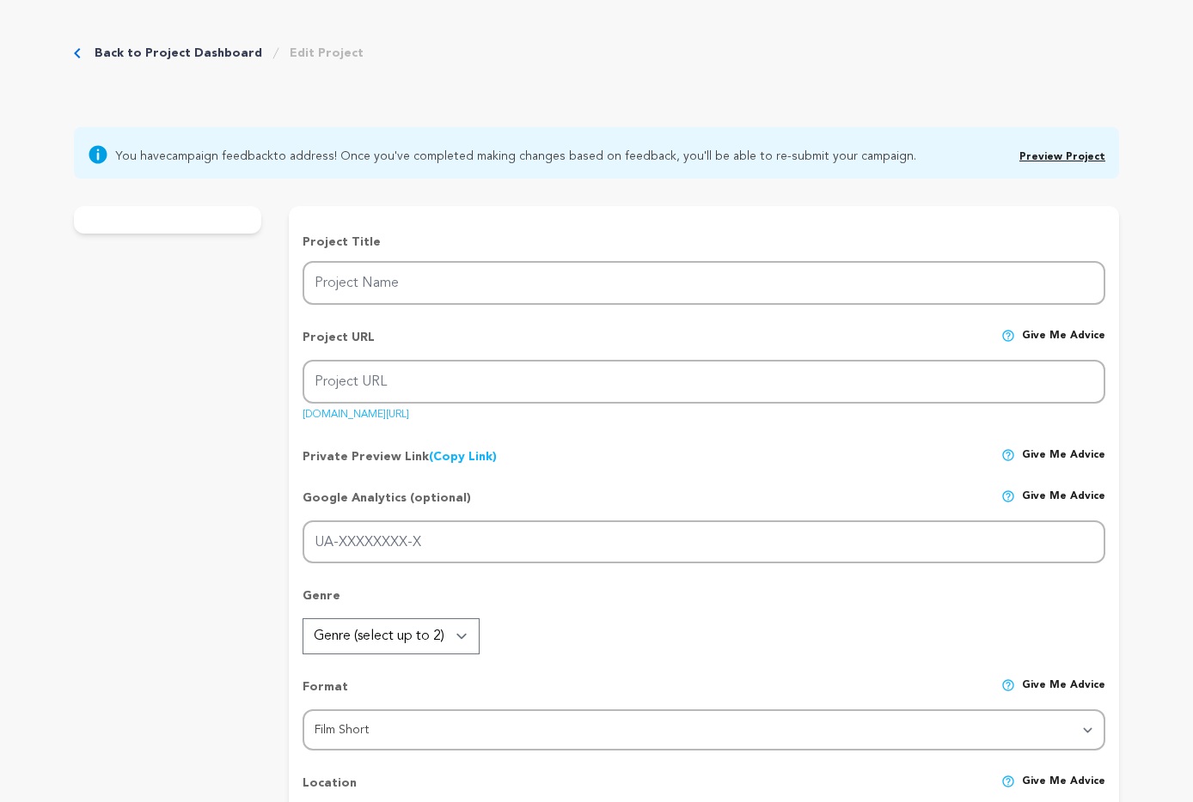
type textarea "This film is a mirror to explore how our constant grind for relevance, access, …"
type textarea "Our project’s leaders are affiliated with and are active members of the TV Acad…"
radio input "true"
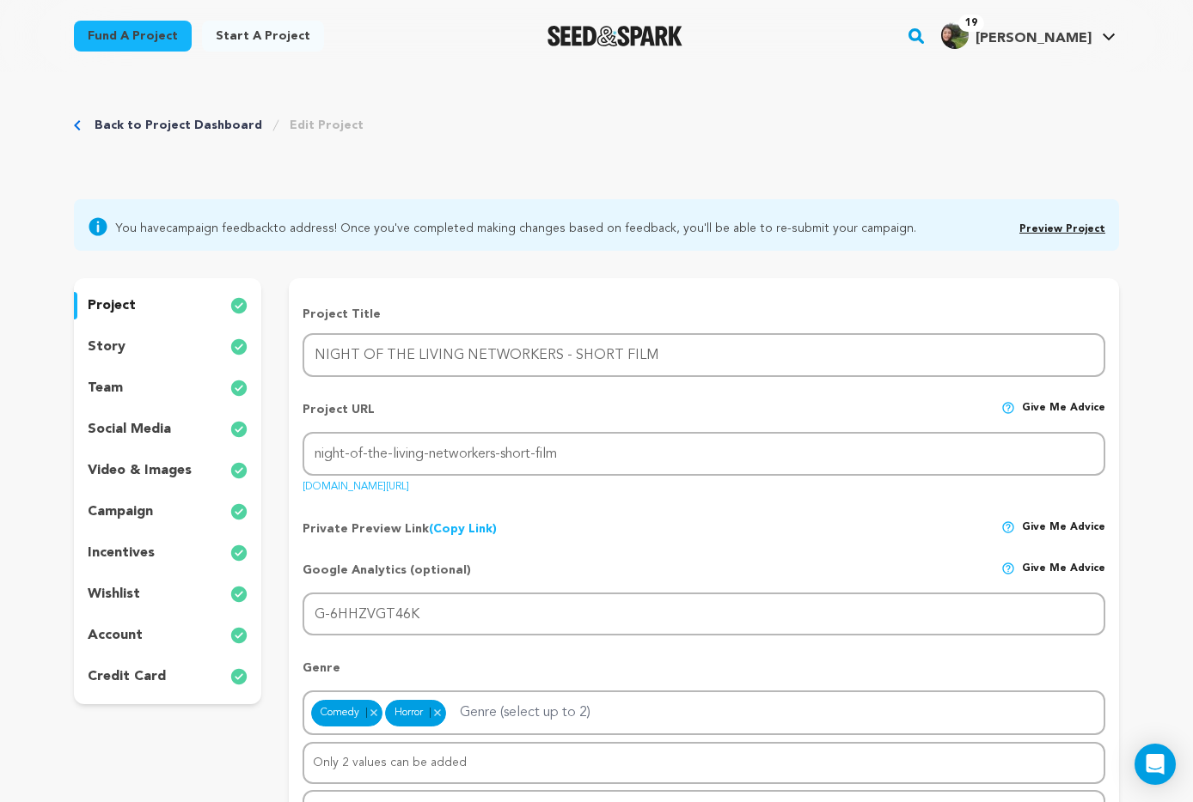
click at [125, 589] on p "wishlist" at bounding box center [114, 594] width 52 height 21
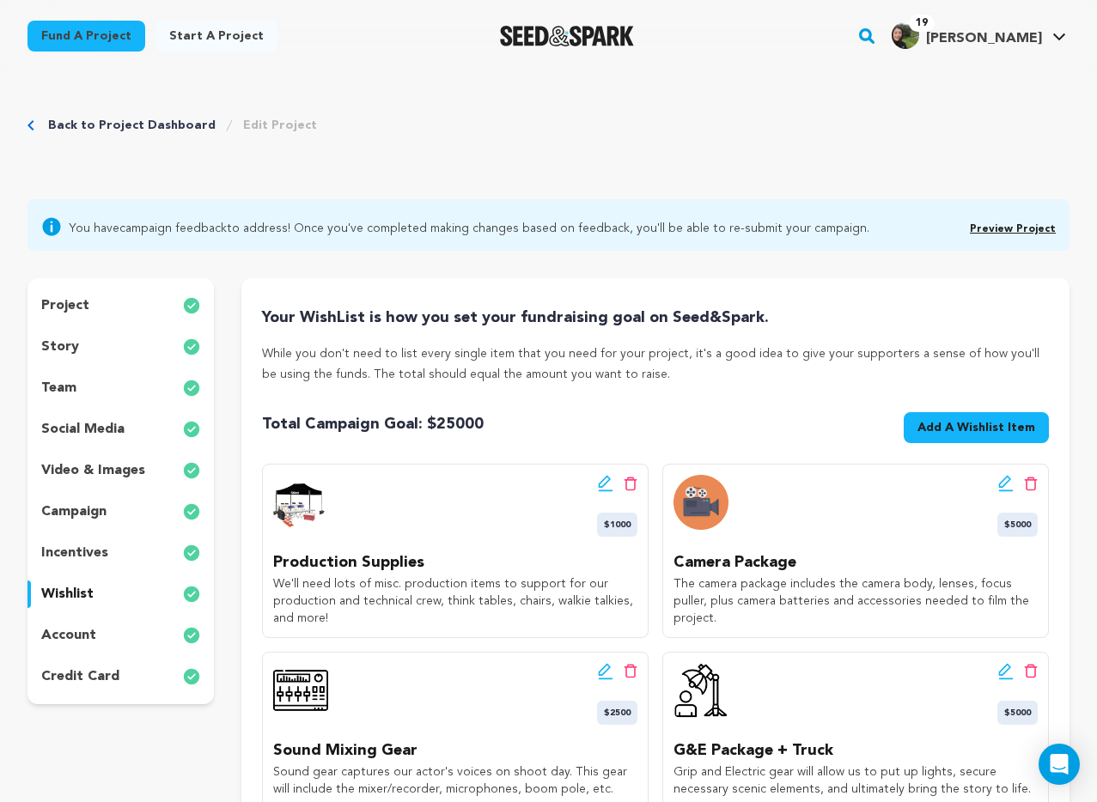
click at [970, 430] on span "Add A Wishlist Item" at bounding box center [977, 427] width 118 height 17
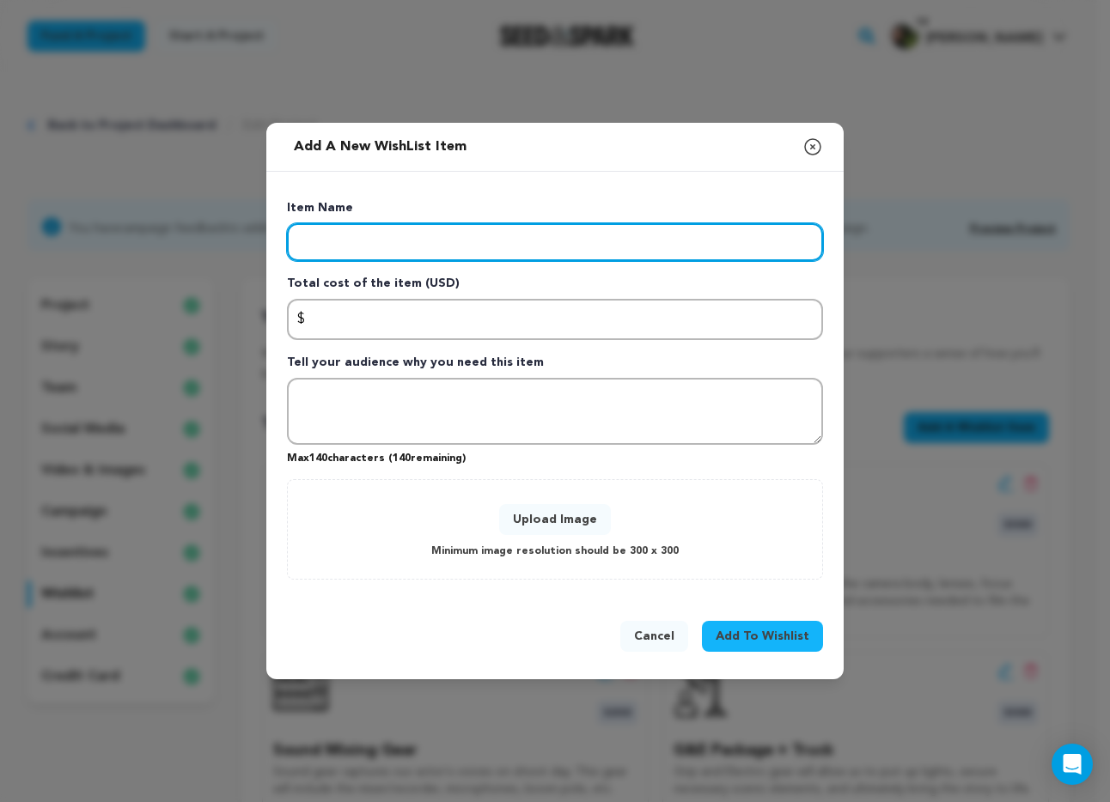
click at [387, 234] on input "Enter item name" at bounding box center [555, 242] width 536 height 38
paste input "1st and 2nd AD team"
type input "1st and 2nd AD team"
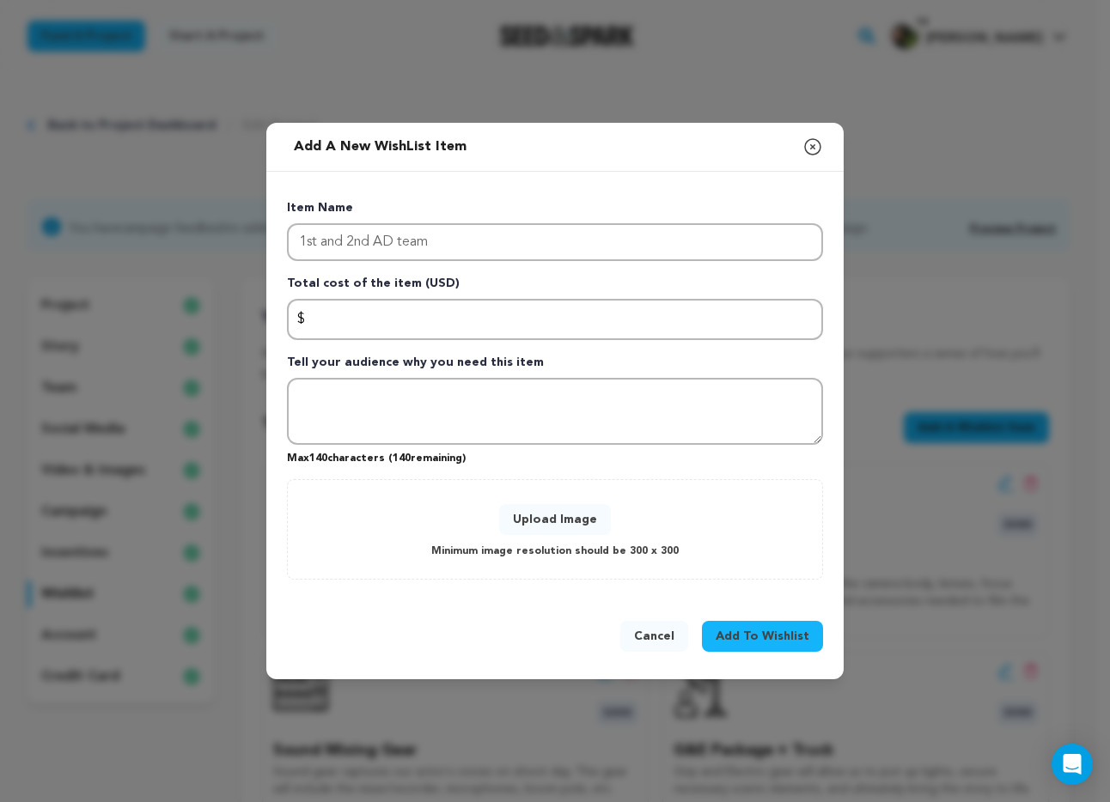
click at [426, 346] on div "Item Name 1st and 2nd AD team Total cost of the item (USD) $ Amount Tell your a…" at bounding box center [555, 389] width 536 height 380
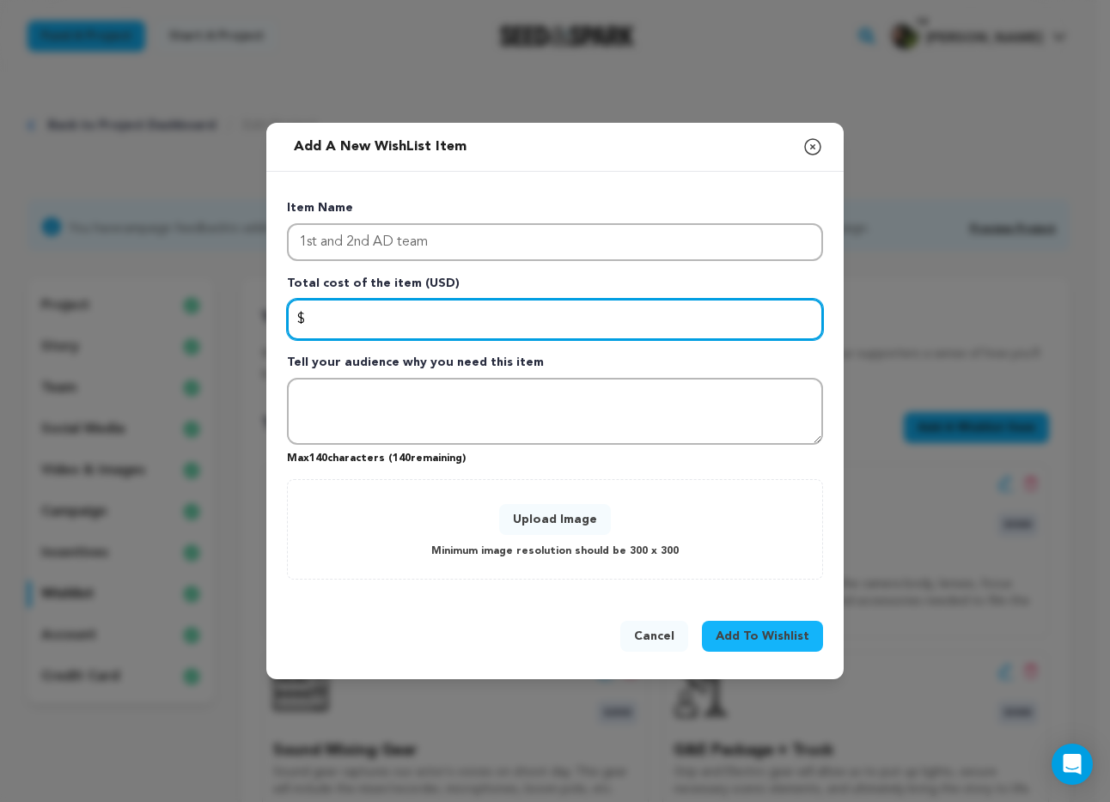
click at [423, 336] on input "Enter total cost of the item" at bounding box center [555, 319] width 536 height 41
type input "2800"
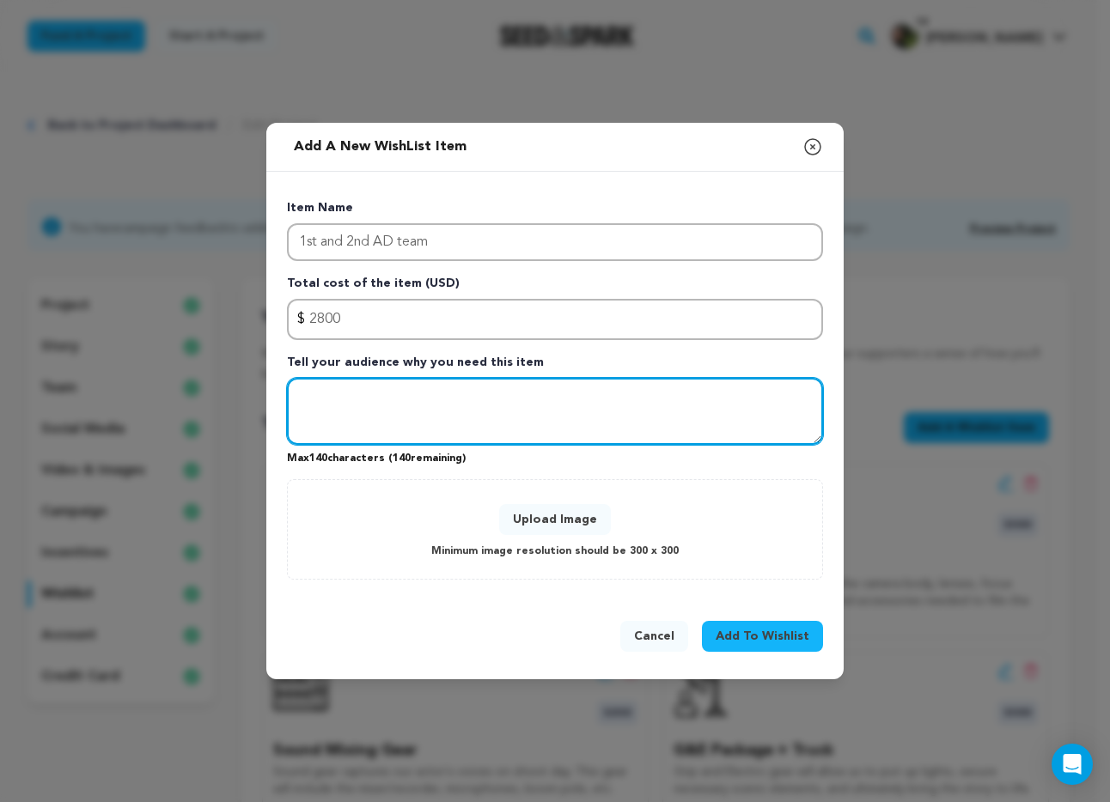
click at [356, 408] on textarea "Tell your audience why you need this item" at bounding box center [555, 411] width 536 height 67
paste textarea "These funds will go towards hiring on a 1st and 2nd Assistant Director. These r…"
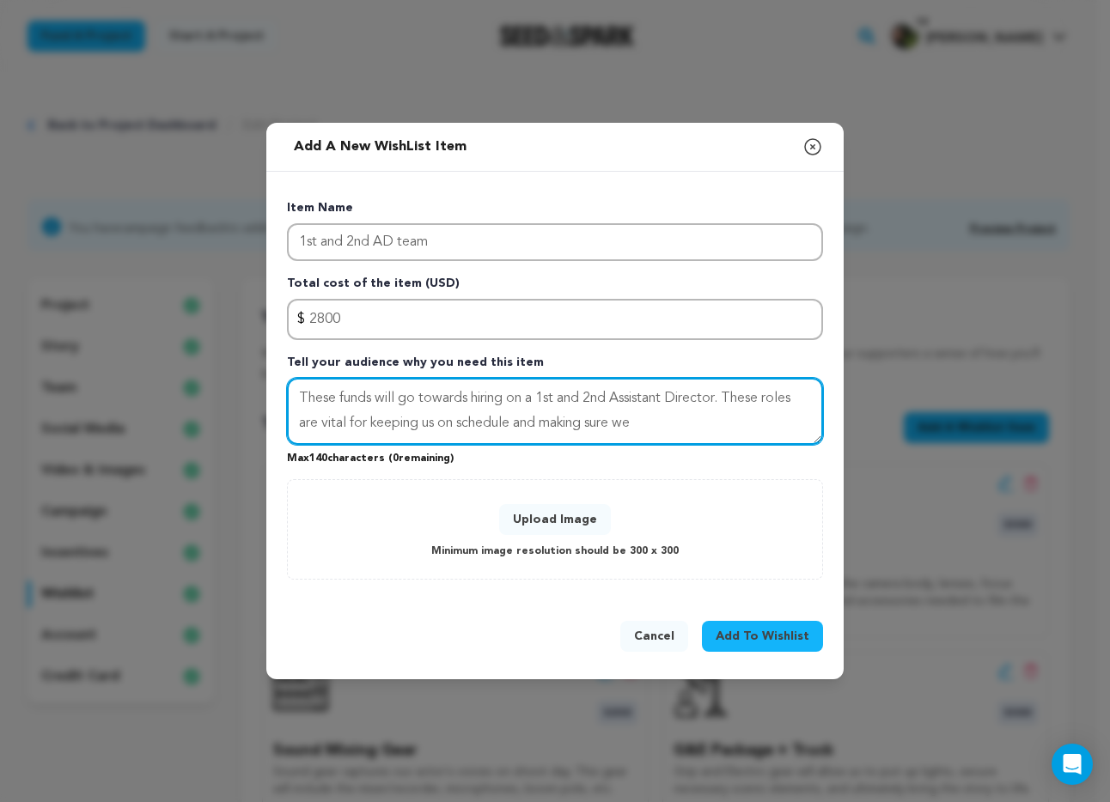
type textarea "These funds will go towards hiring on a 1st and 2nd Assistant Director. These r…"
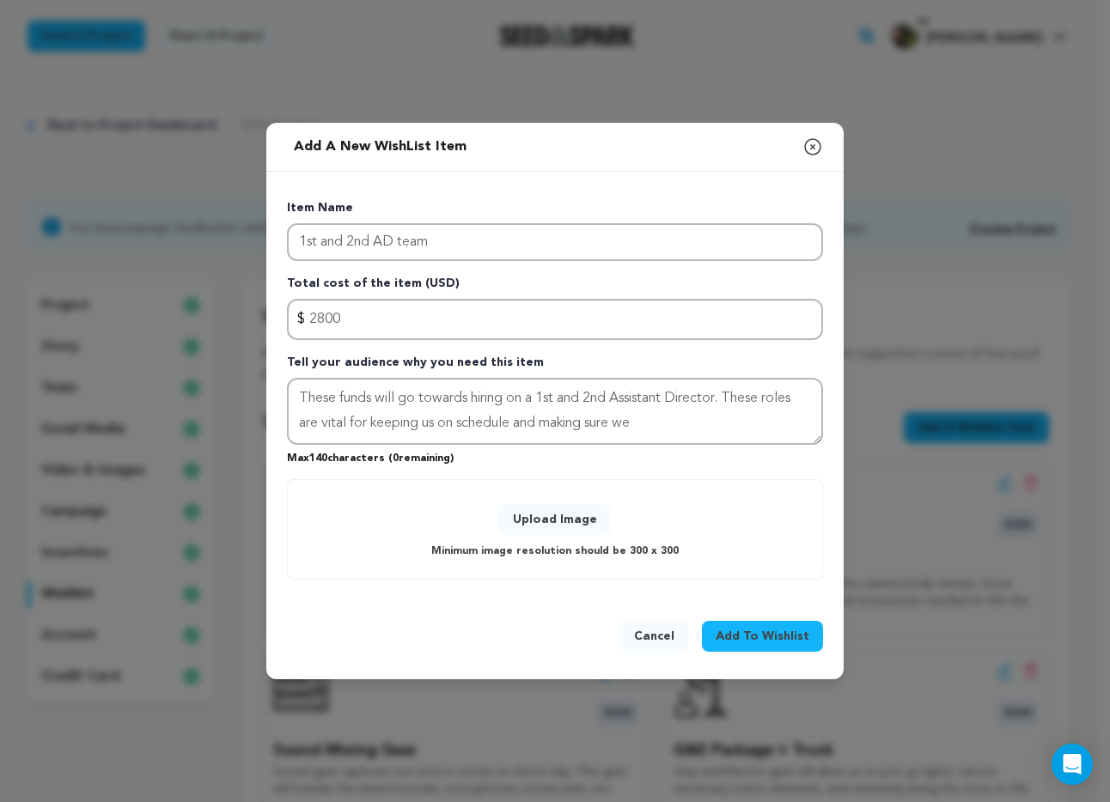
click at [547, 521] on button "Upload Image" at bounding box center [555, 519] width 112 height 31
click at [538, 521] on button "Upload Image" at bounding box center [555, 519] width 112 height 31
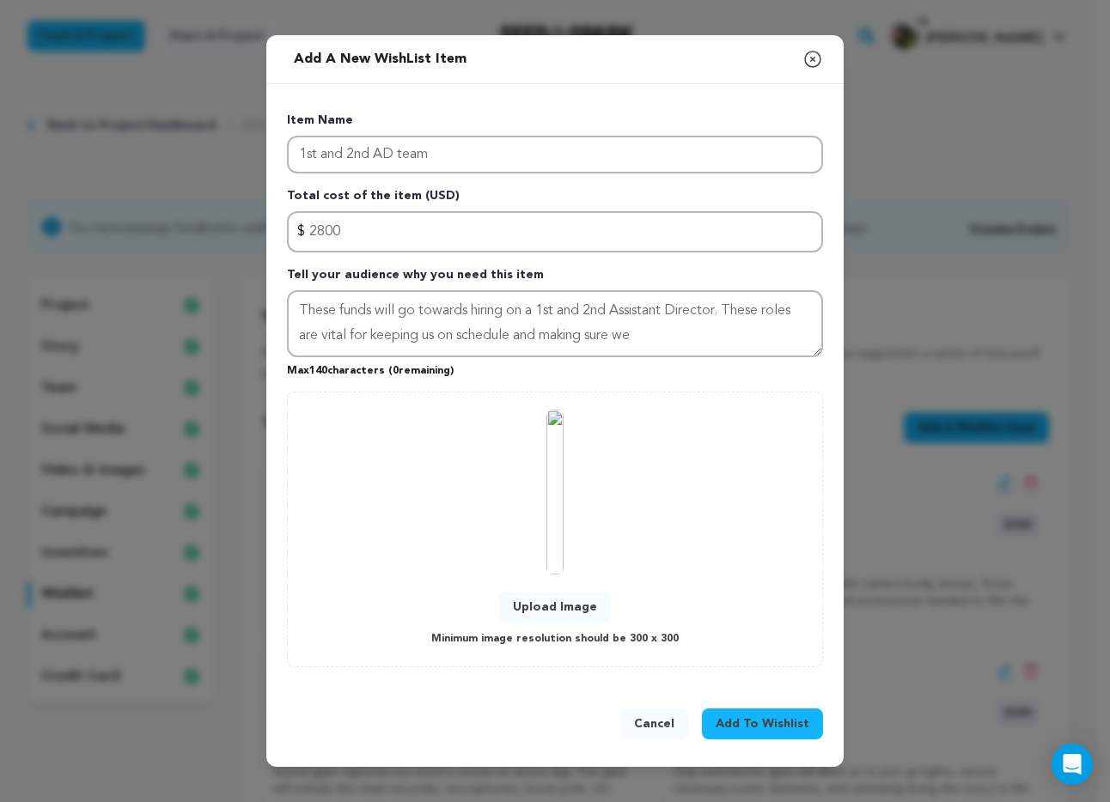
click at [764, 730] on span "Add To Wishlist" at bounding box center [763, 724] width 94 height 17
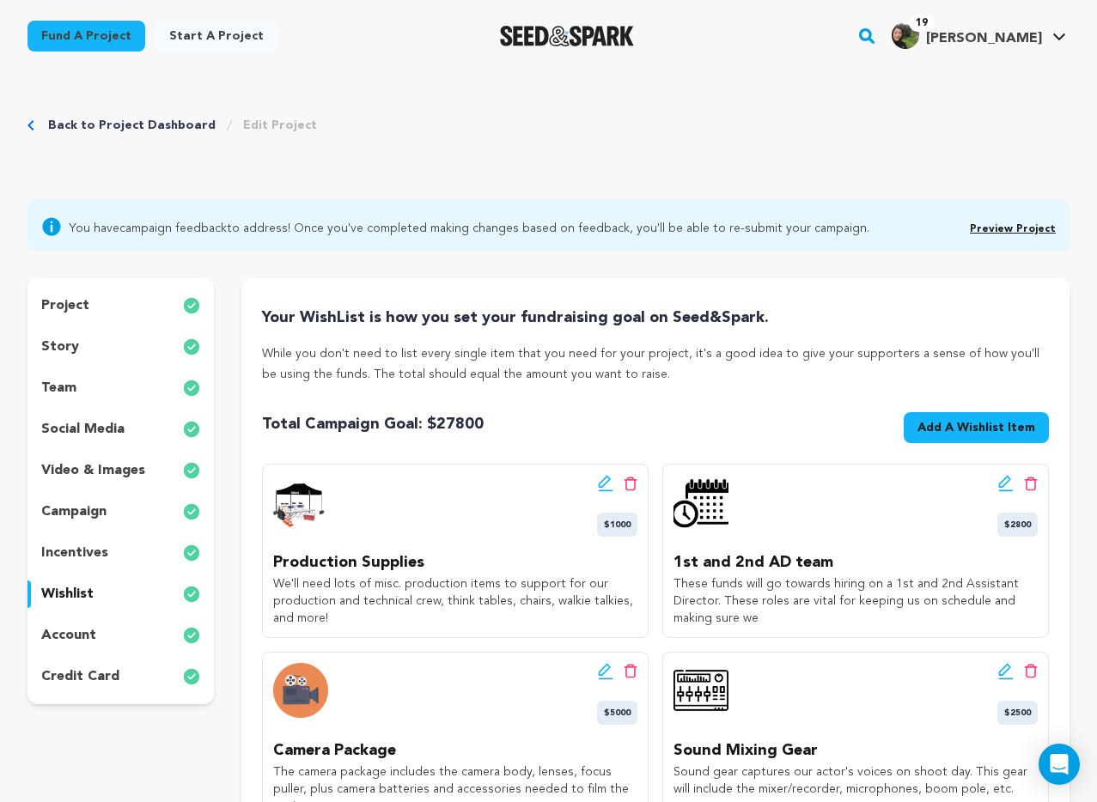
click at [941, 443] on span "Add A Wishlist Item New Wishlist Item" at bounding box center [976, 431] width 145 height 38
click at [942, 434] on span "Add A Wishlist Item" at bounding box center [977, 427] width 118 height 17
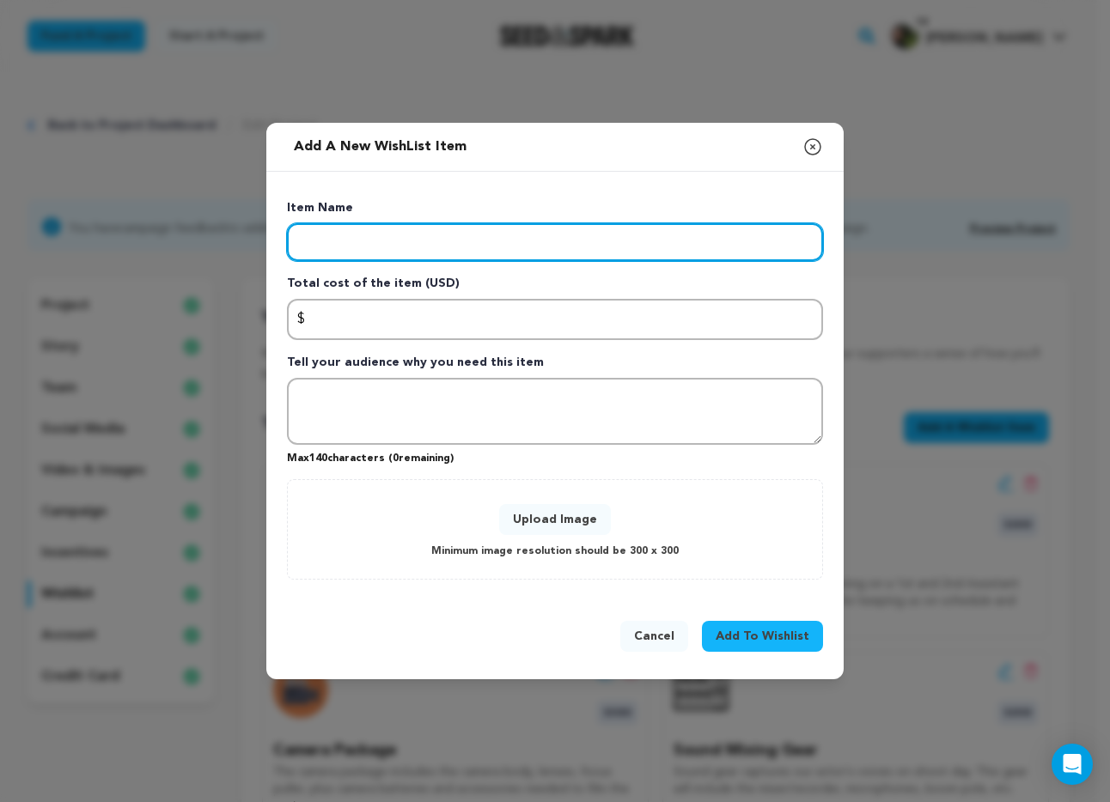
click at [400, 235] on input "Enter item name" at bounding box center [555, 242] width 536 height 38
type input "Production Manager"
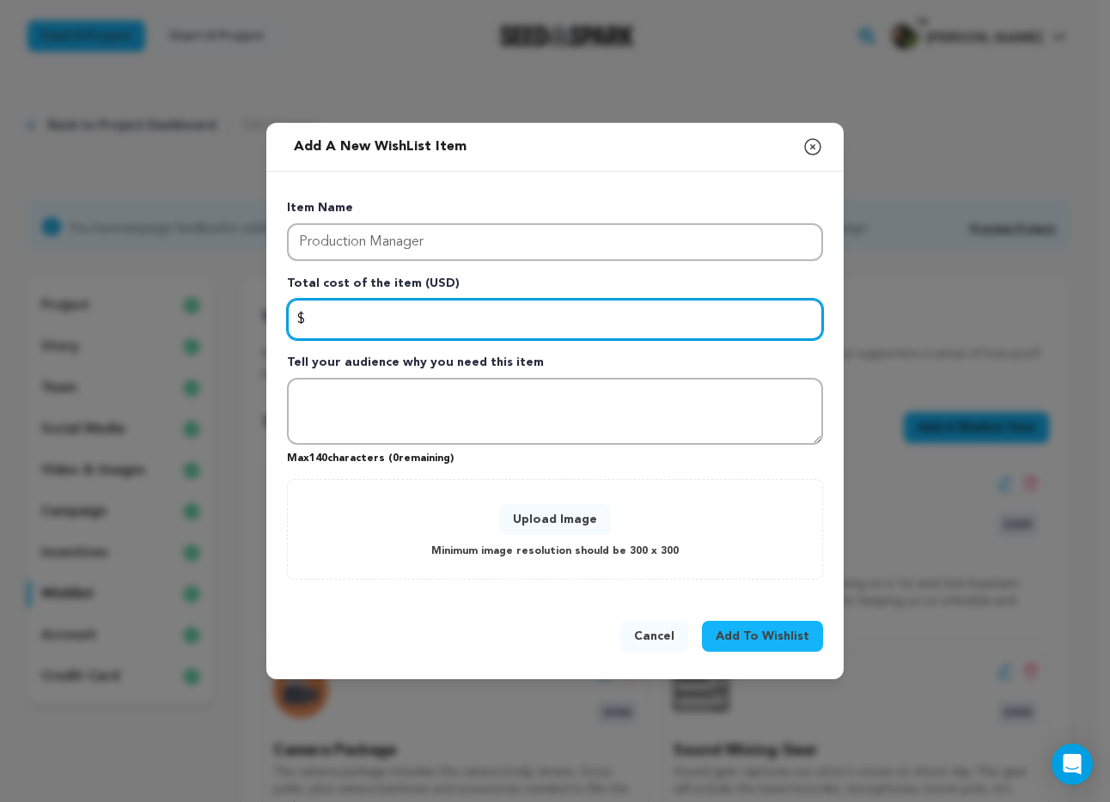
click at [430, 302] on input "Enter total cost of the item" at bounding box center [555, 319] width 536 height 41
type input "2000"
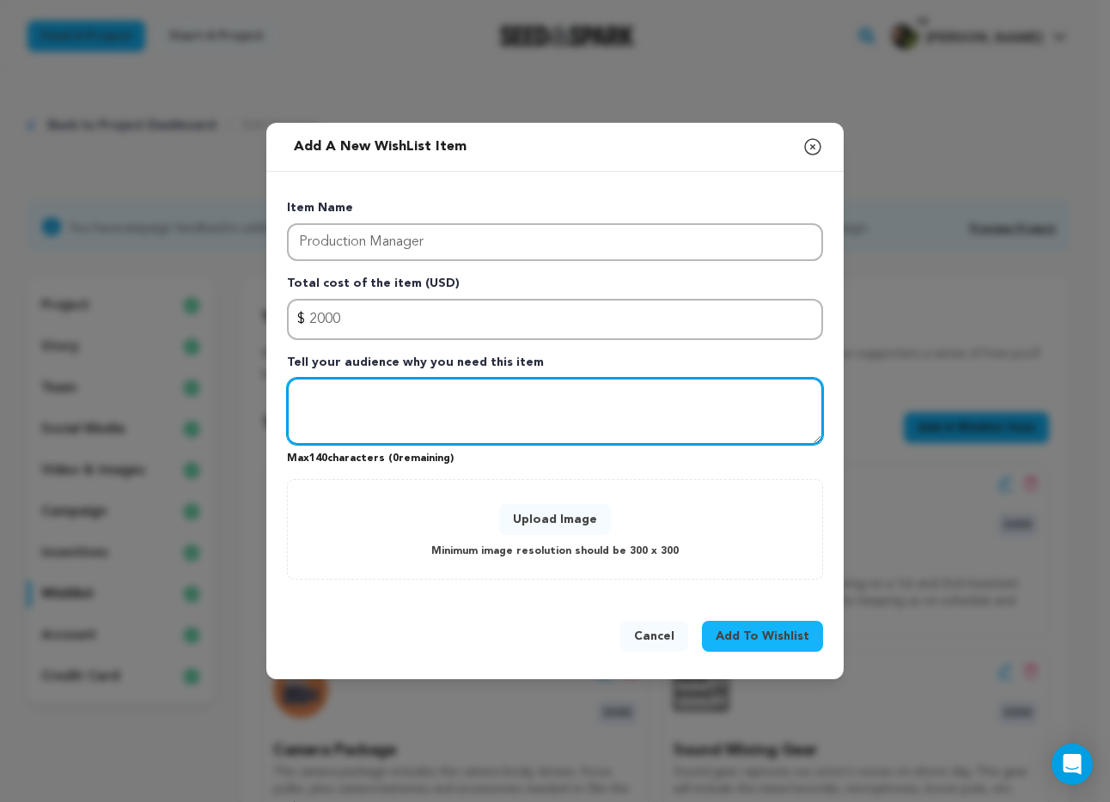
click at [472, 424] on textarea "Tell your audience why you need this item" at bounding box center [555, 411] width 536 height 67
paste textarea "These funds will go towards hiring on a Production Manager to help us make the …"
type textarea "These funds will go towards hiring on a Production Manager to help us make the …"
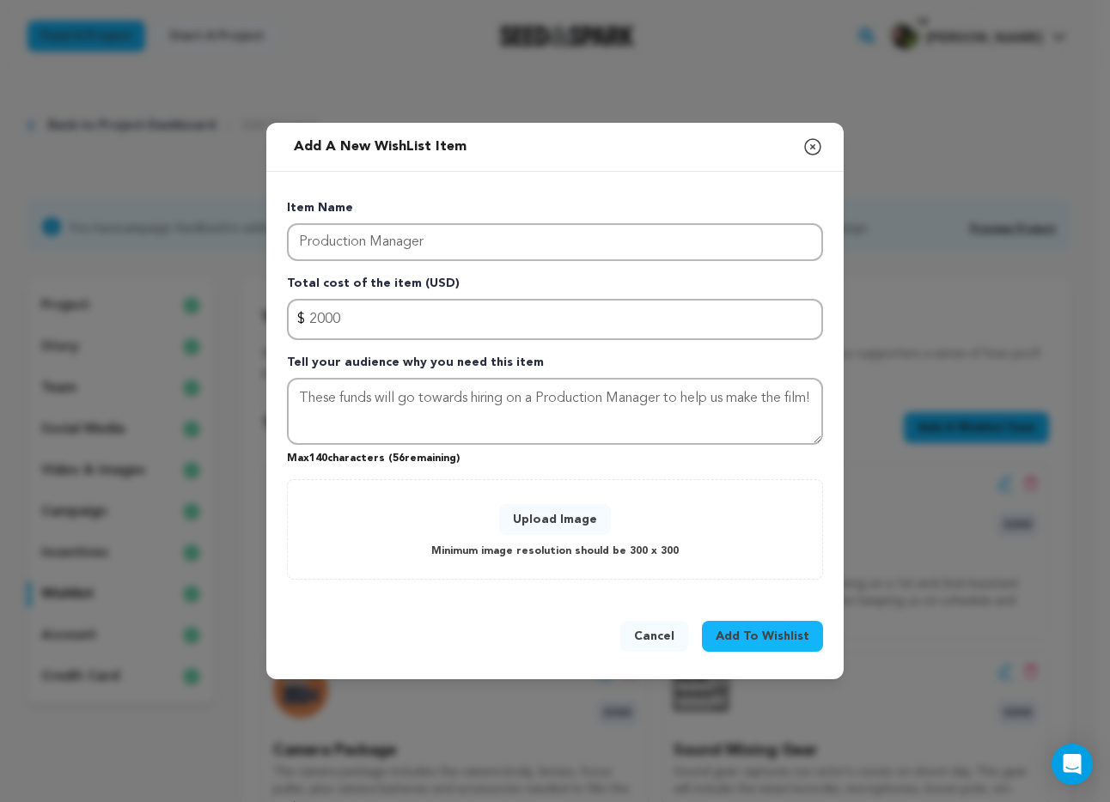
click at [531, 508] on button "Upload Image" at bounding box center [555, 519] width 112 height 31
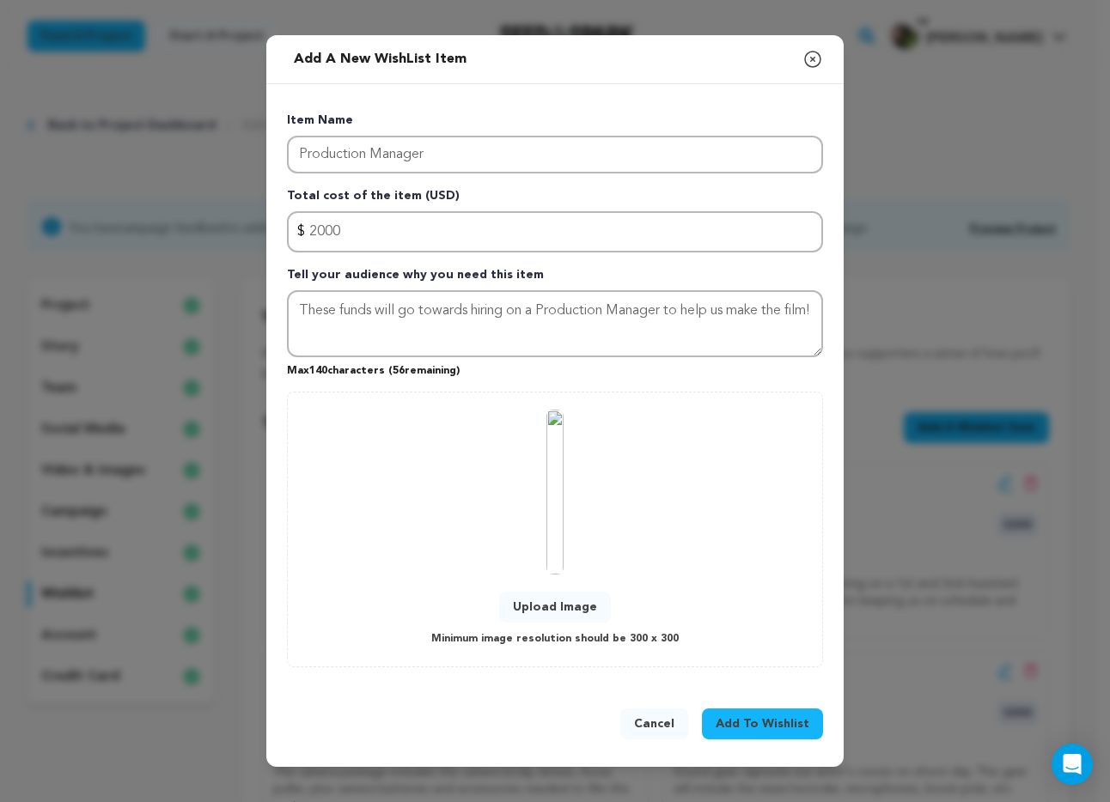
click at [762, 719] on span "Add To Wishlist" at bounding box center [763, 724] width 94 height 17
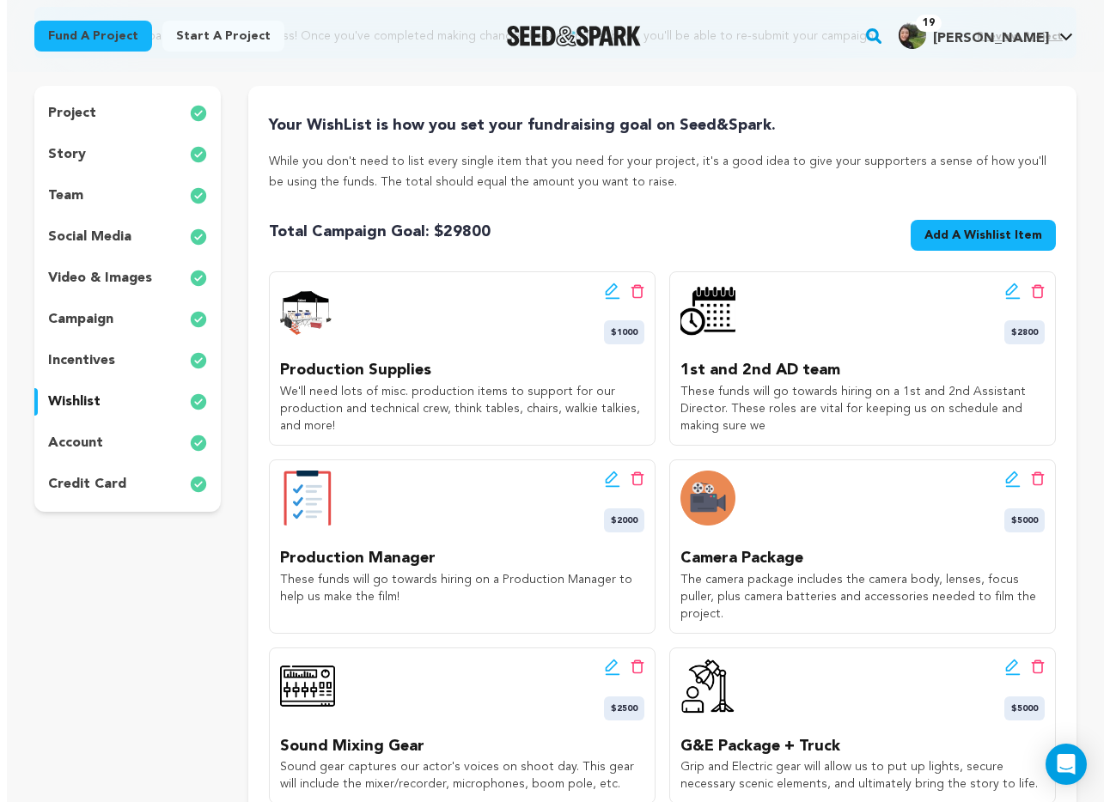
scroll to position [194, 0]
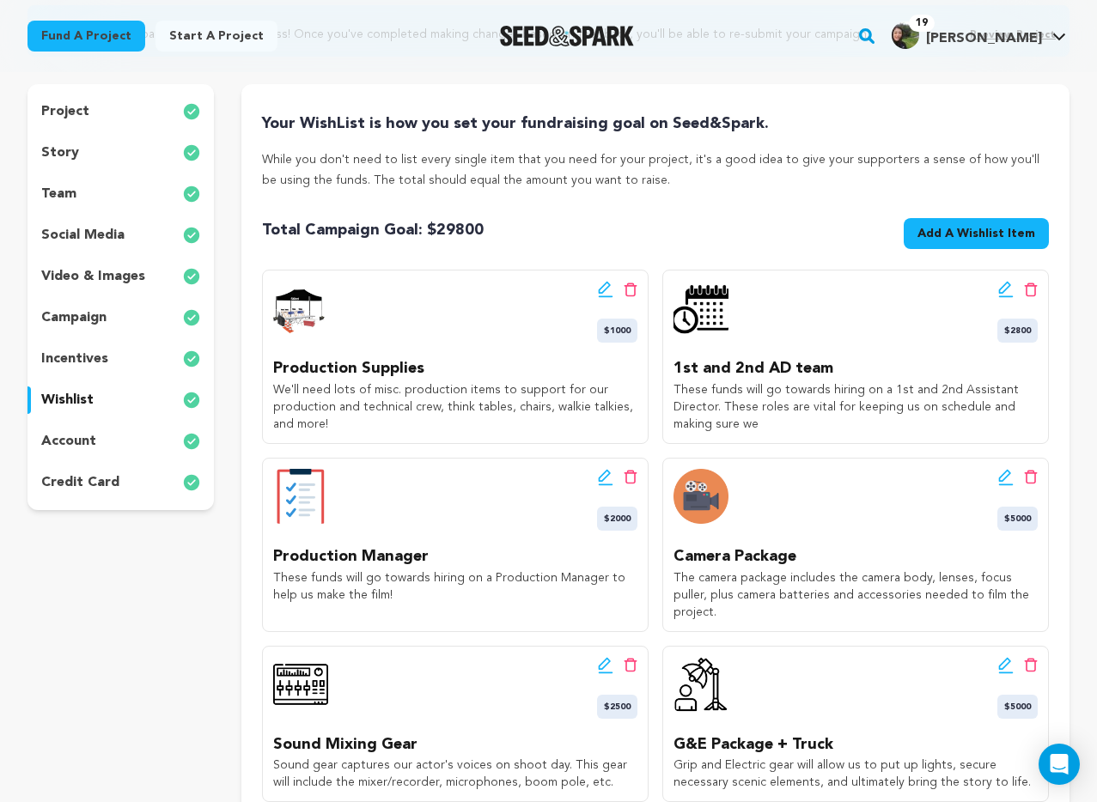
click at [939, 244] on button "Add A Wishlist Item New Wishlist Item" at bounding box center [976, 233] width 145 height 31
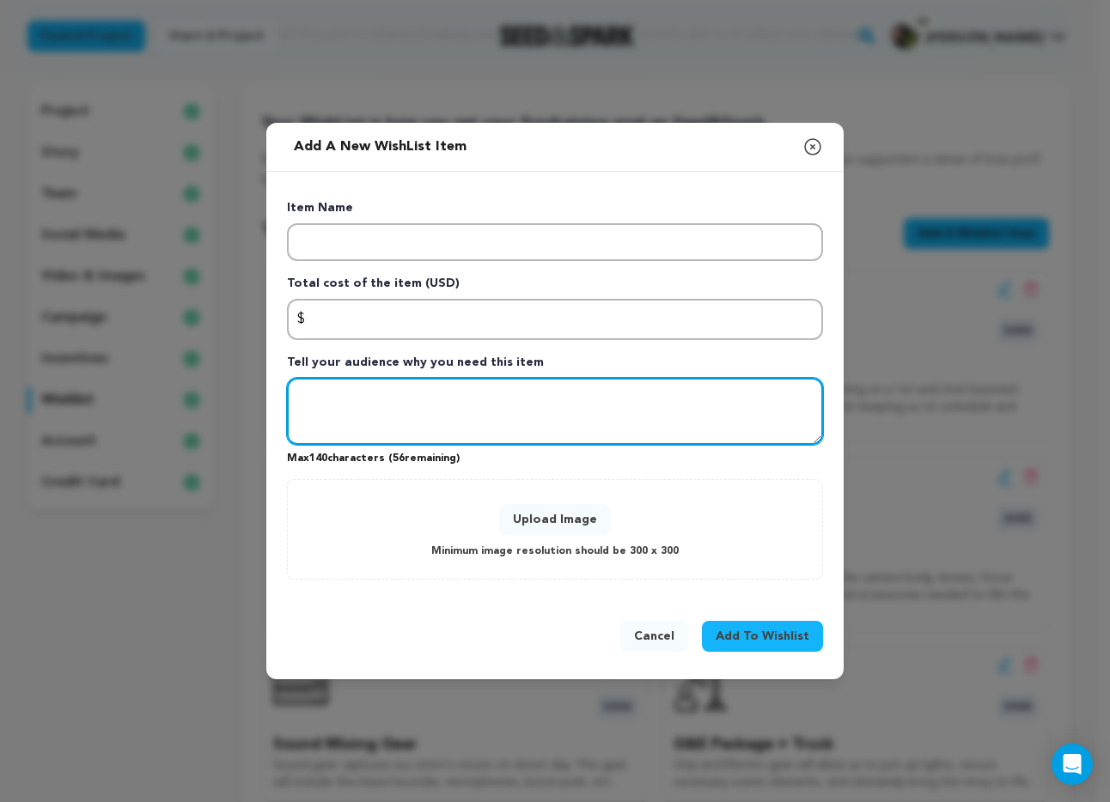
click at [351, 419] on textarea "Tell your audience why you need this item" at bounding box center [555, 411] width 536 height 67
paste textarea "Funds will go towards hiring a Casting Producer to find us the best and the bri…"
type textarea "Funds will go towards hiring a Casting Producer to find us the best and the bri…"
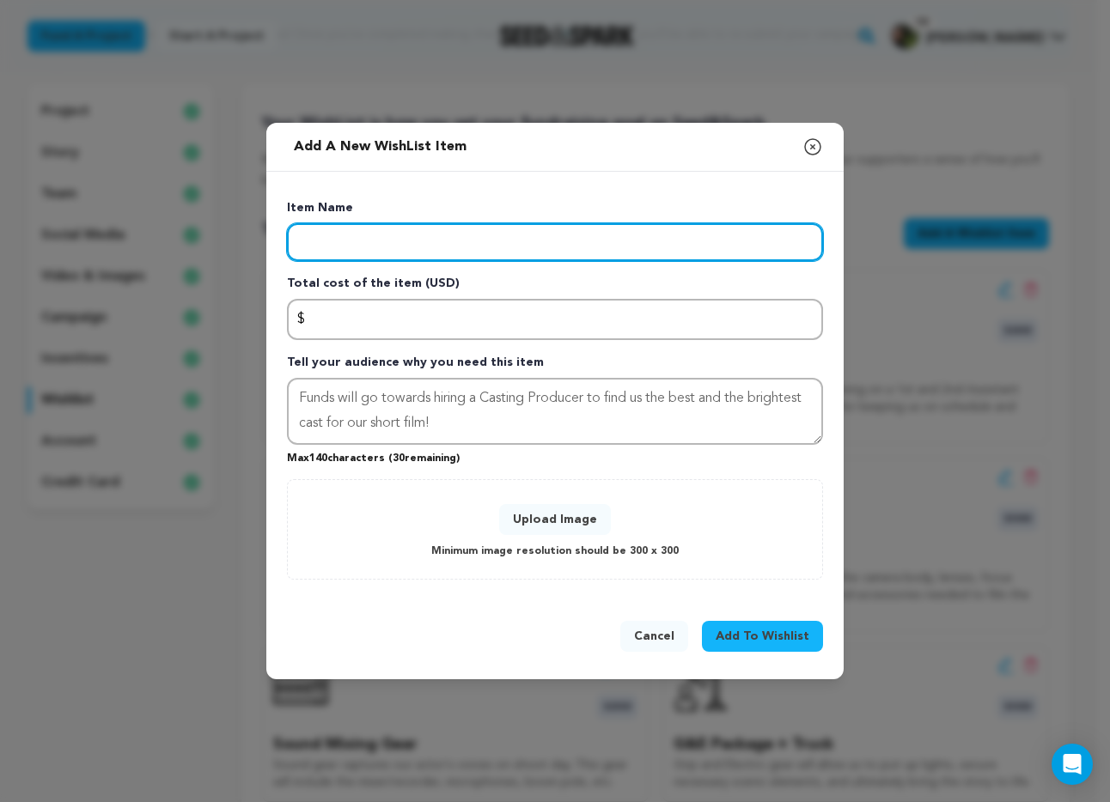
click at [331, 258] on input "Enter item name" at bounding box center [555, 242] width 536 height 38
type input "Casting Producer"
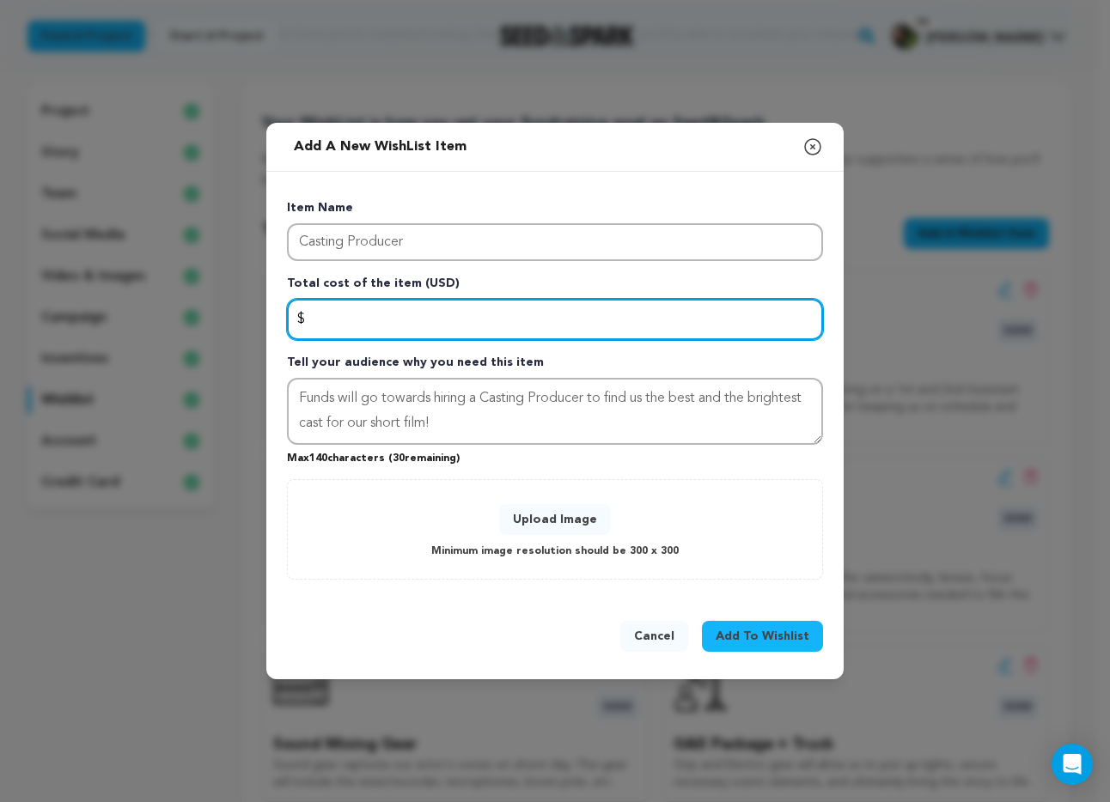
click at [424, 307] on input "Enter total cost of the item" at bounding box center [555, 319] width 536 height 41
type input "650"
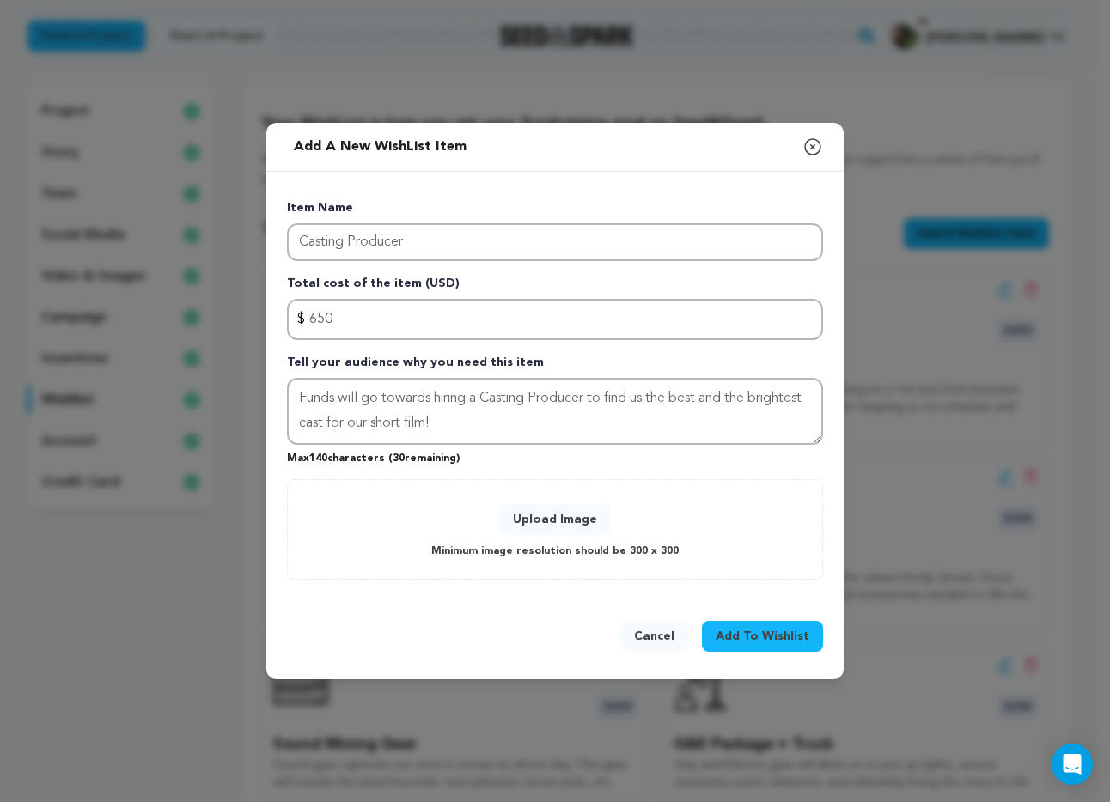
click at [557, 510] on button "Upload Image" at bounding box center [555, 519] width 112 height 31
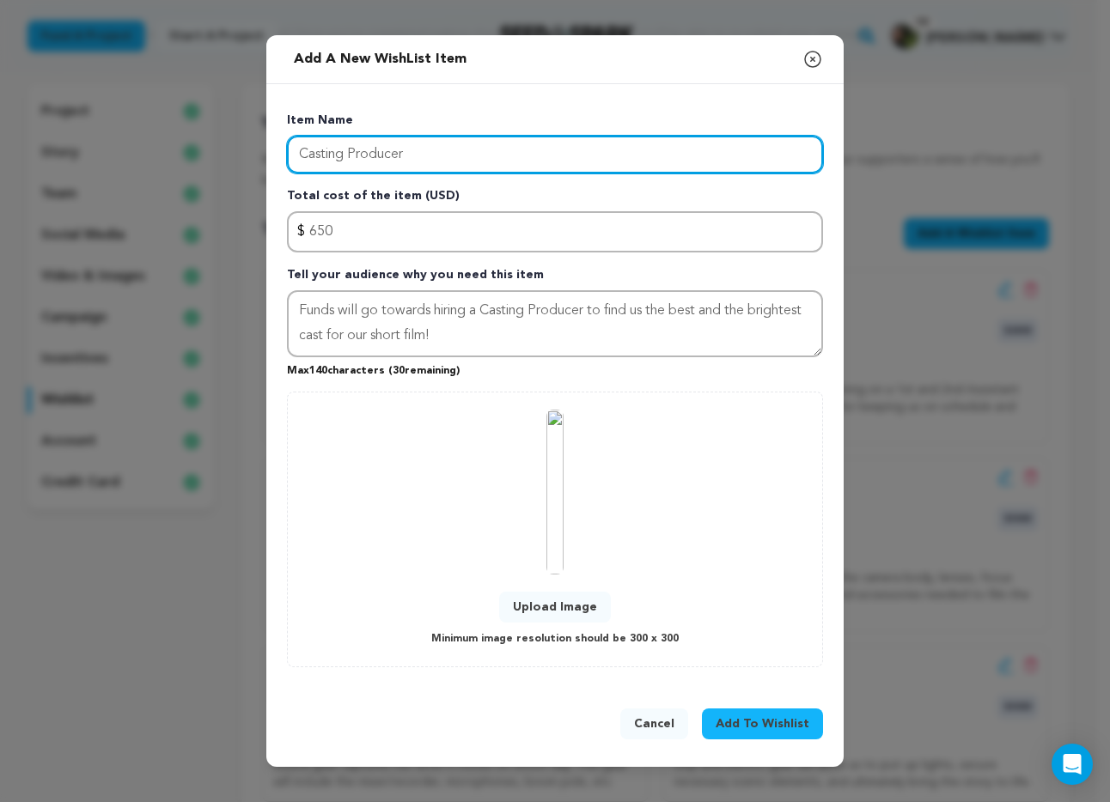
click at [376, 155] on input "Casting Producer" at bounding box center [555, 155] width 536 height 38
type input "Casting Director"
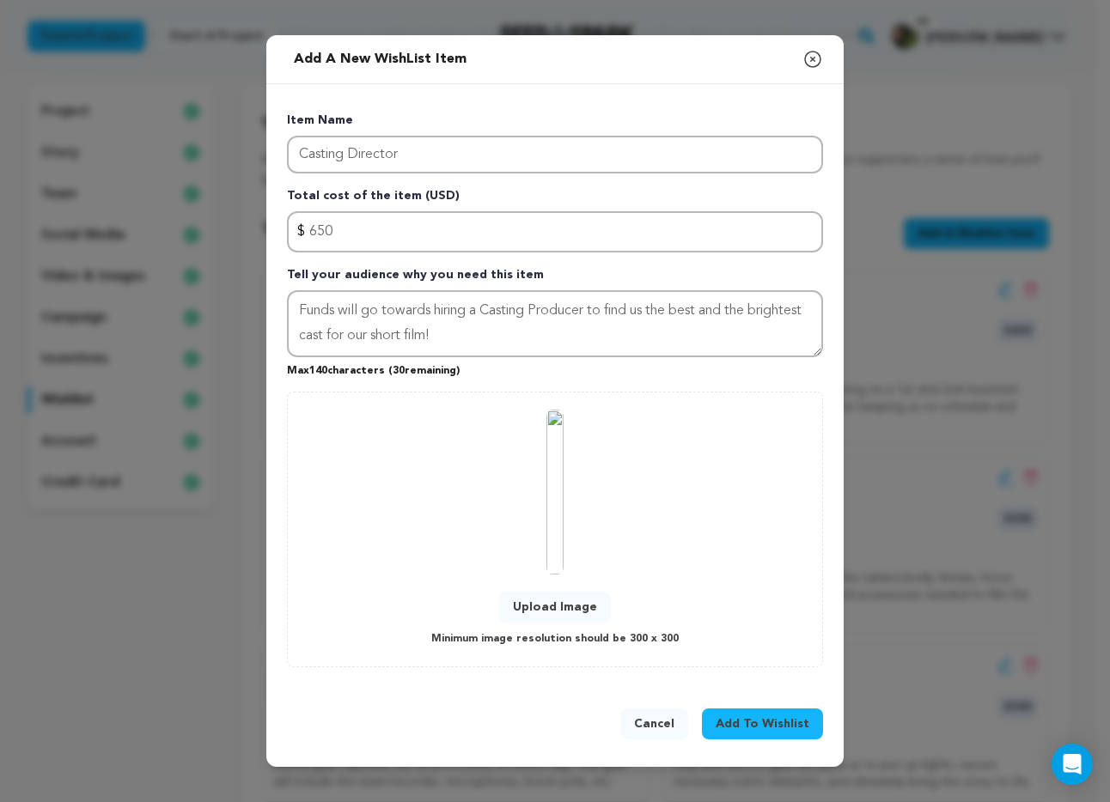
click at [759, 723] on span "Add To Wishlist" at bounding box center [763, 724] width 94 height 17
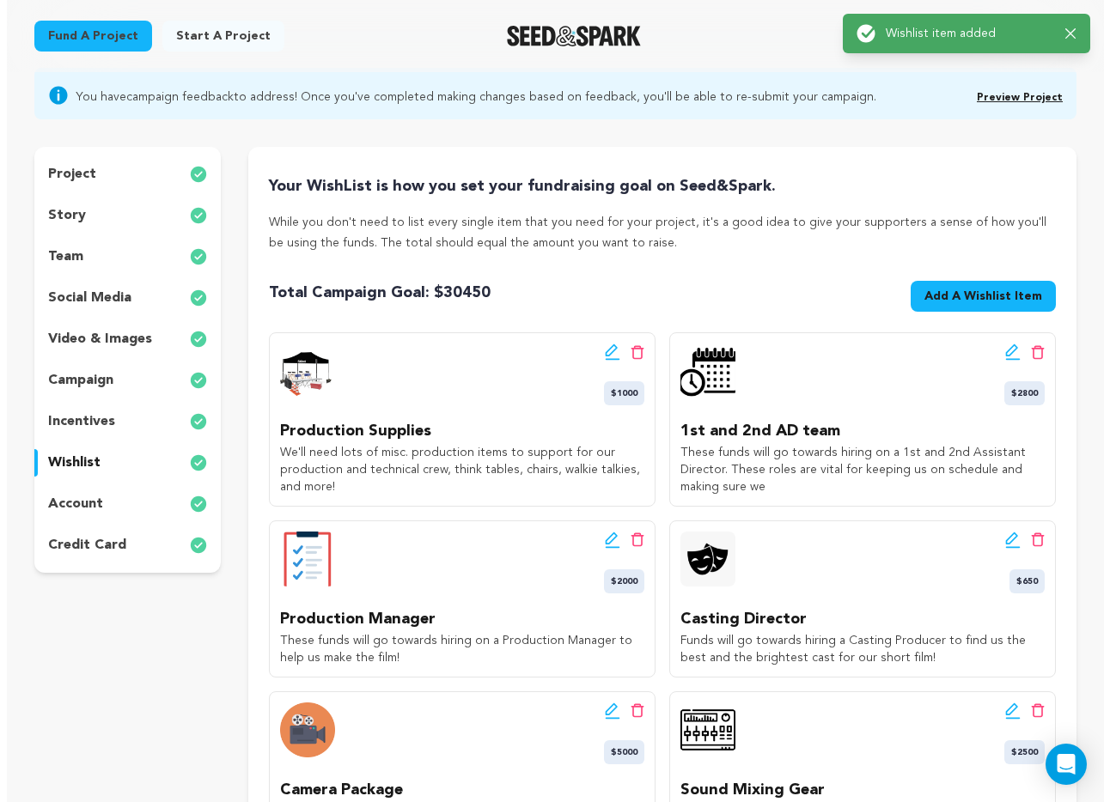
scroll to position [150, 0]
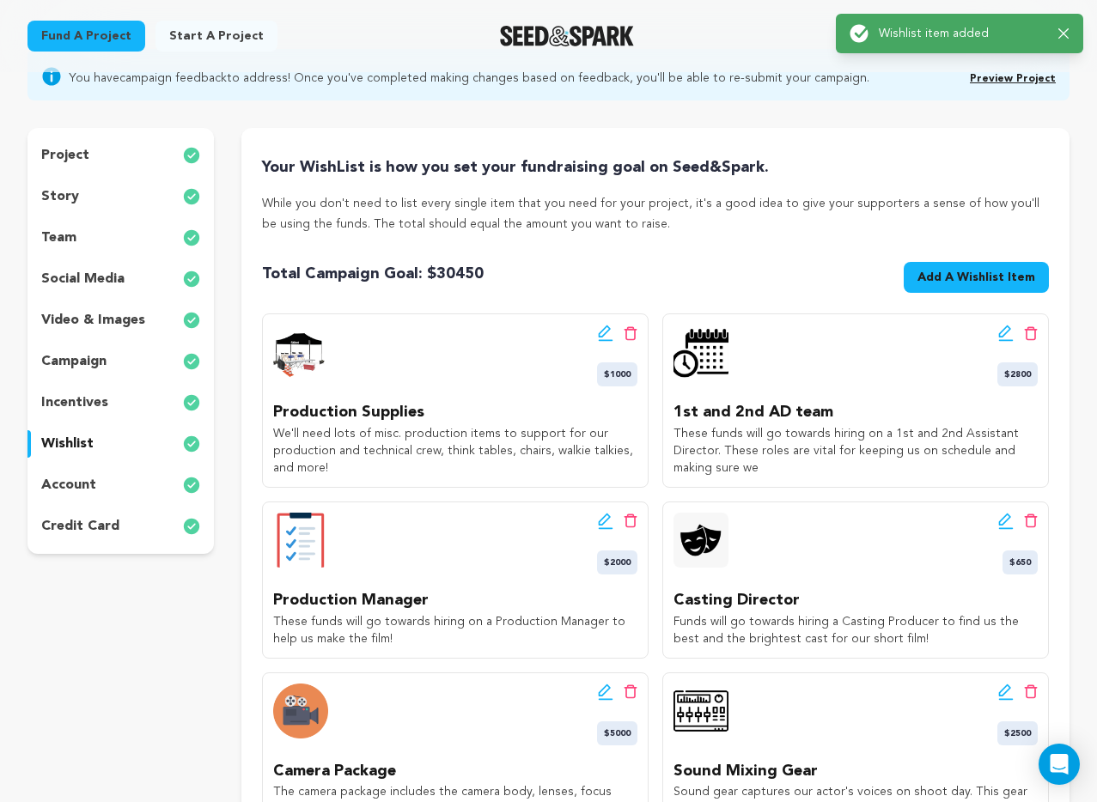
click at [1002, 520] on icon at bounding box center [1005, 520] width 12 height 12
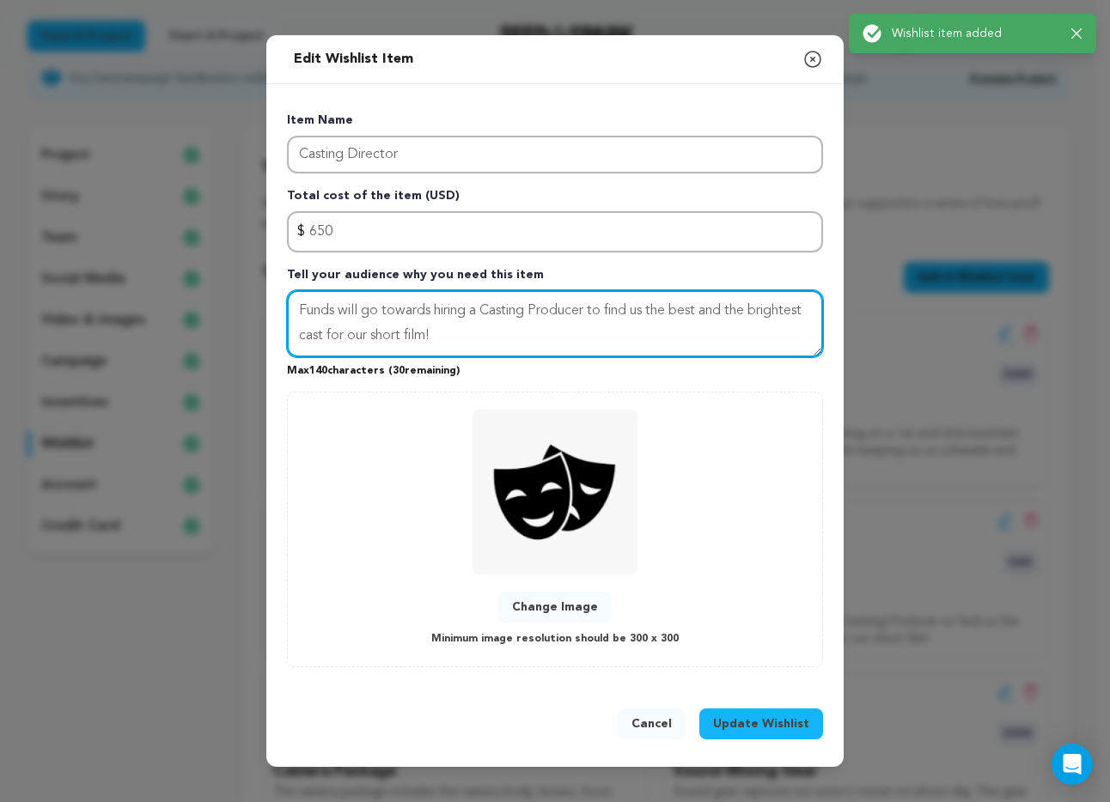
click at [552, 311] on textarea "Funds will go towards hiring a Casting Producer to find us the best and the bri…" at bounding box center [555, 323] width 536 height 67
type textarea "Funds will go towards hiring a Casting Director to find us the best and the bri…"
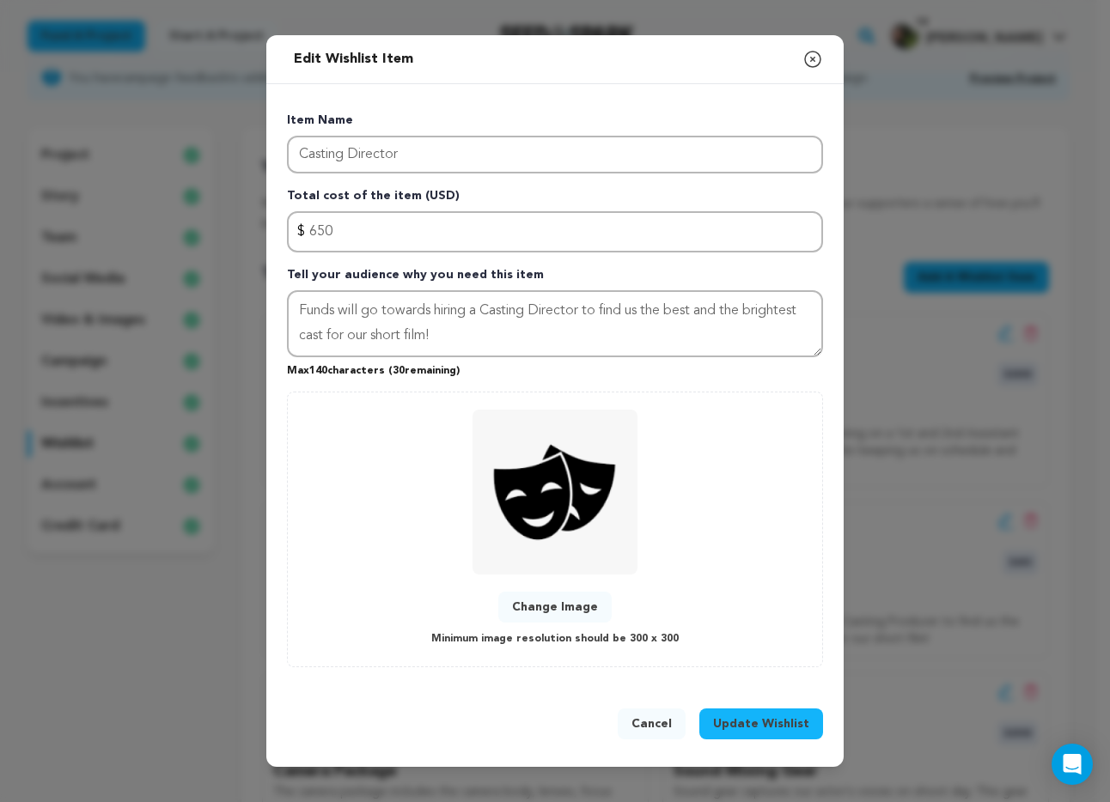
click at [777, 730] on span "Update Wishlist" at bounding box center [761, 724] width 96 height 17
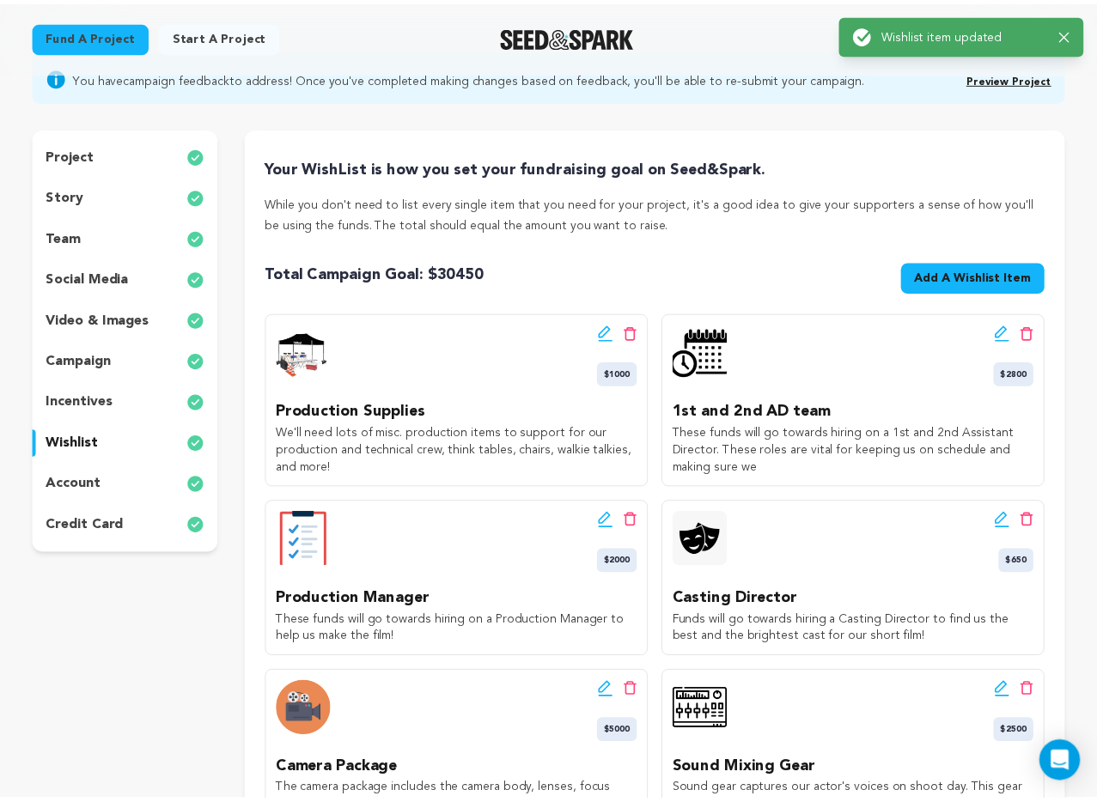
scroll to position [0, 0]
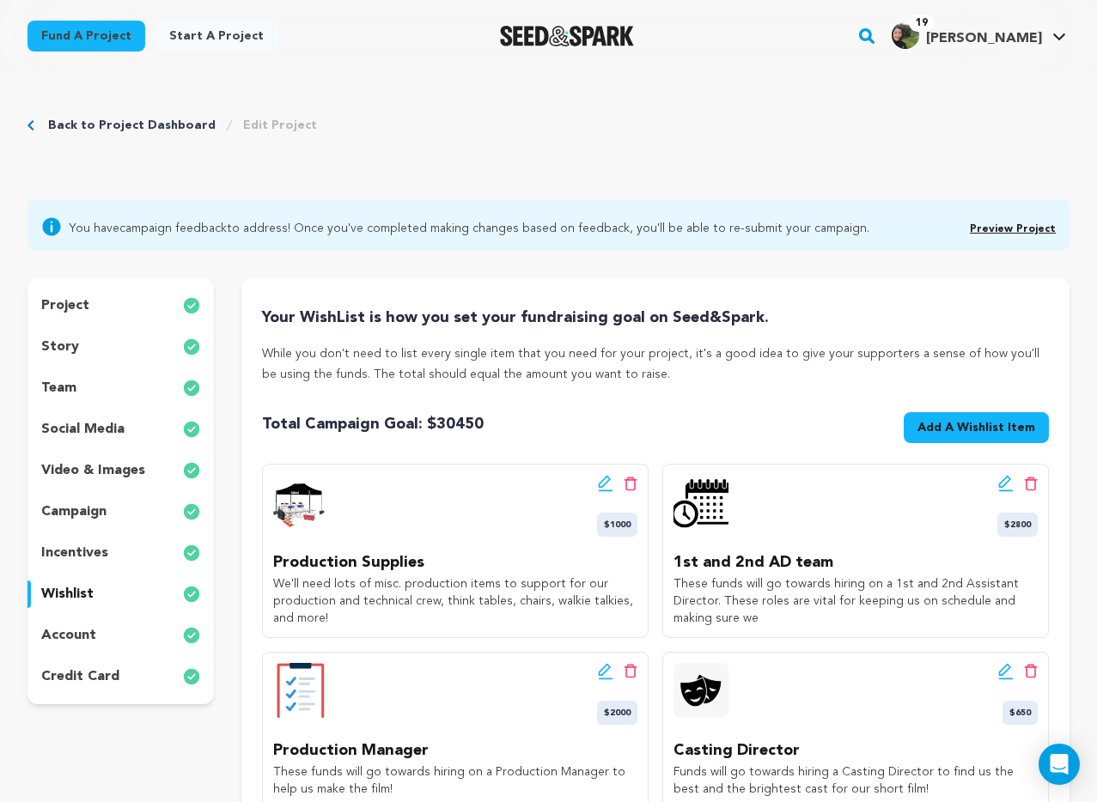
click at [937, 414] on button "Add A Wishlist Item New Wishlist Item" at bounding box center [976, 427] width 145 height 31
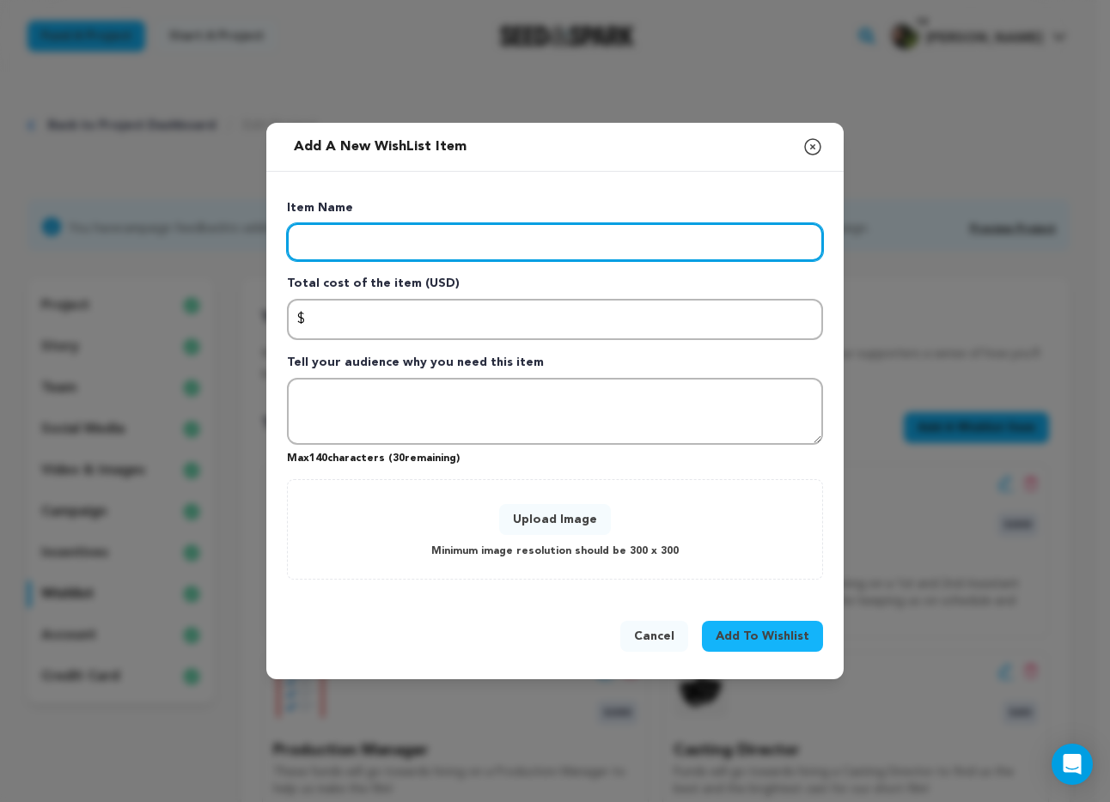
click at [431, 256] on input "Enter item name" at bounding box center [555, 242] width 536 height 38
type input "Principal Casting"
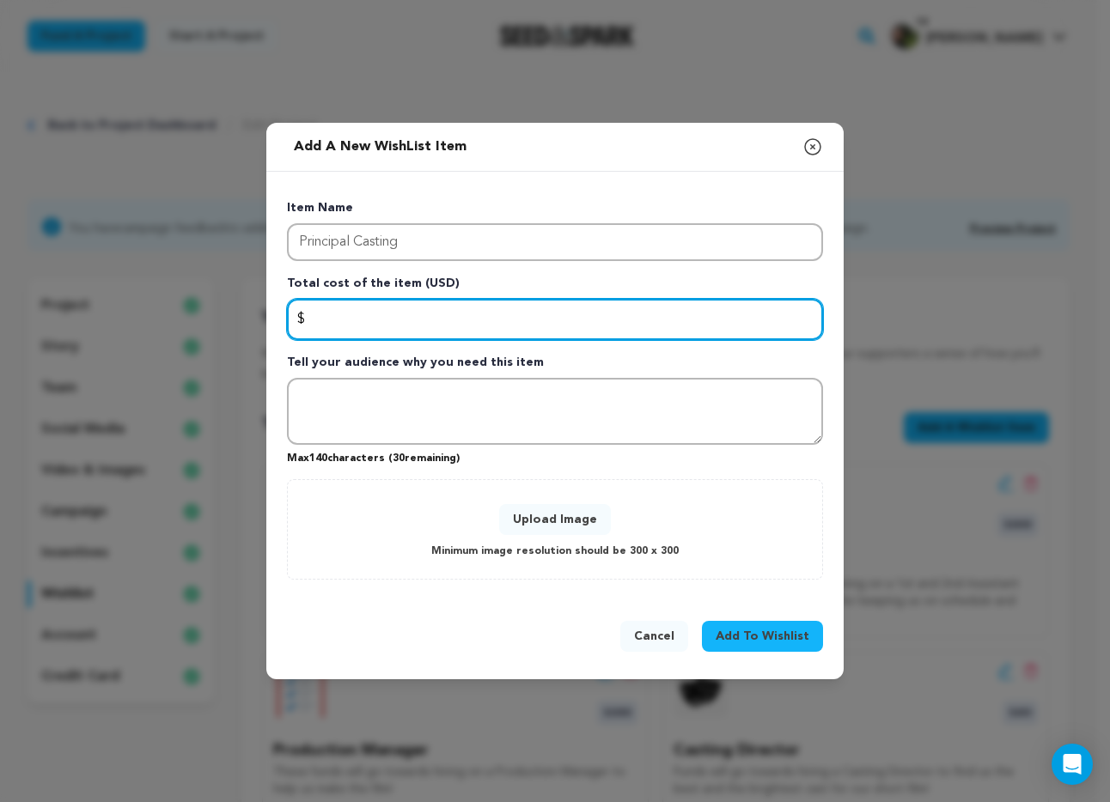
click at [356, 314] on input "Enter total cost of the item" at bounding box center [555, 319] width 536 height 41
type input "1500"
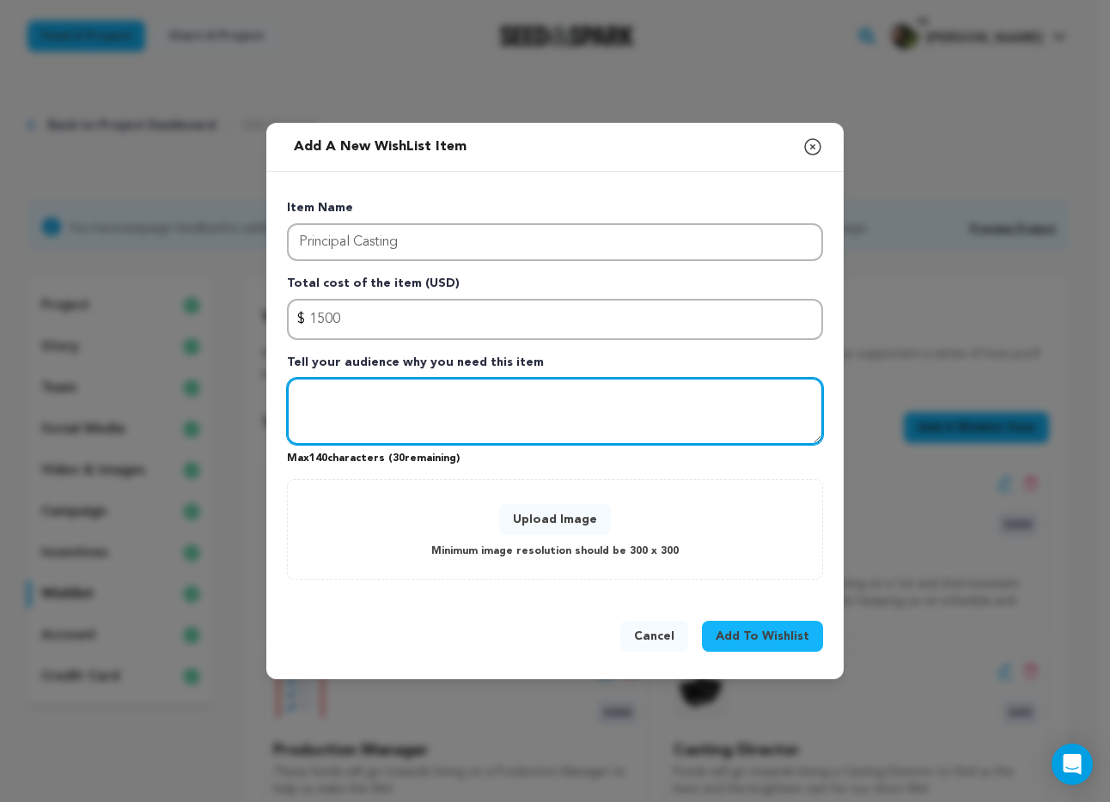
click at [485, 423] on textarea "Tell your audience why you need this item" at bounding box center [555, 411] width 536 height 67
paste textarea "Funds that go to pay our principal cast"
type textarea "Funds that go to pay our principal cast!"
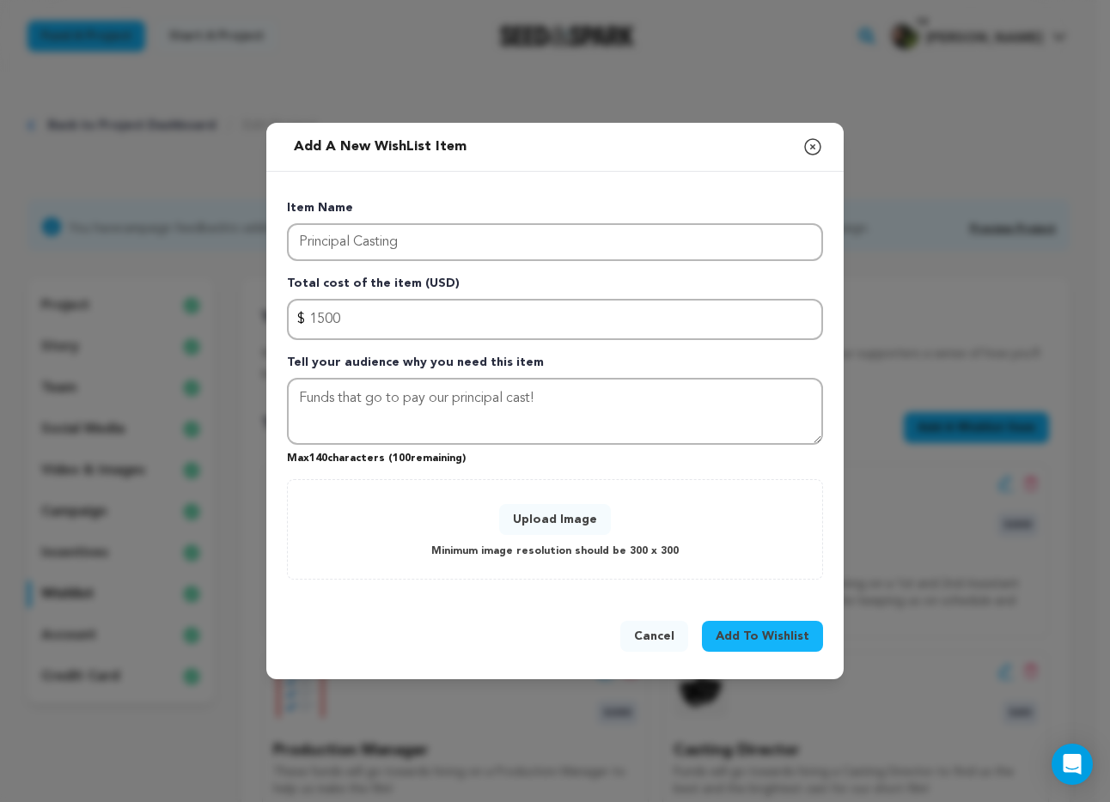
click at [591, 515] on button "Upload Image" at bounding box center [555, 519] width 112 height 31
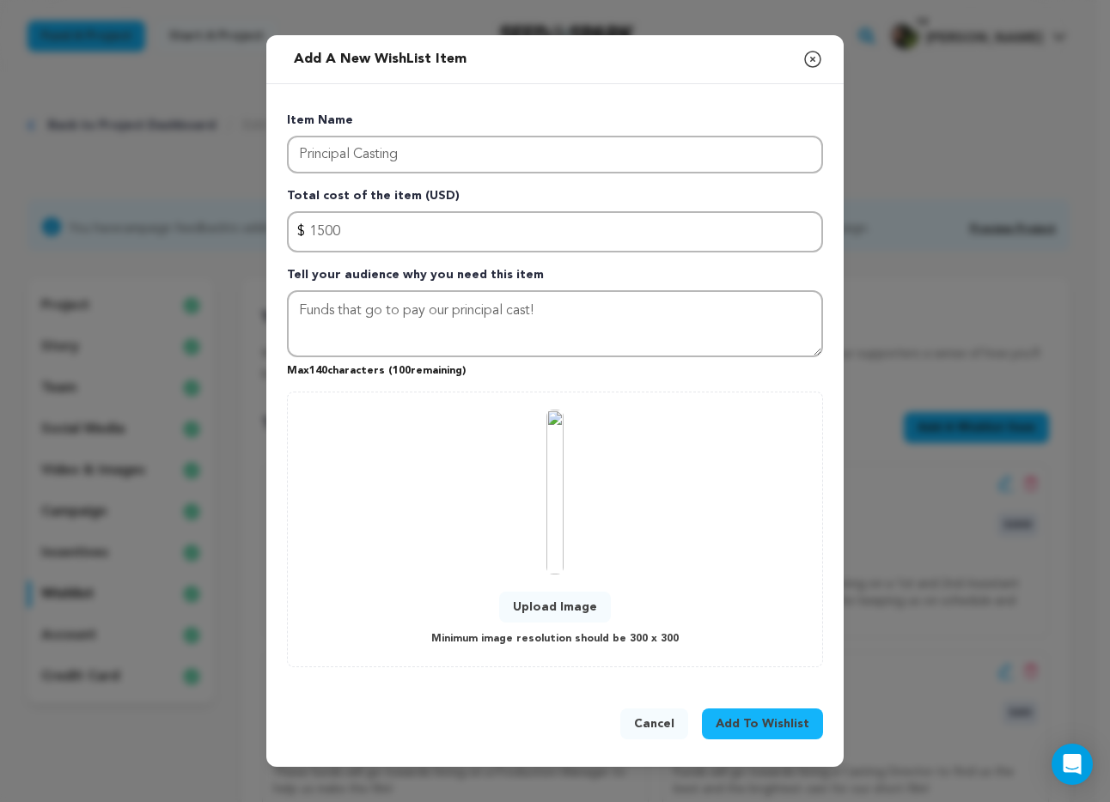
click at [752, 726] on span "Add To Wishlist" at bounding box center [763, 724] width 94 height 17
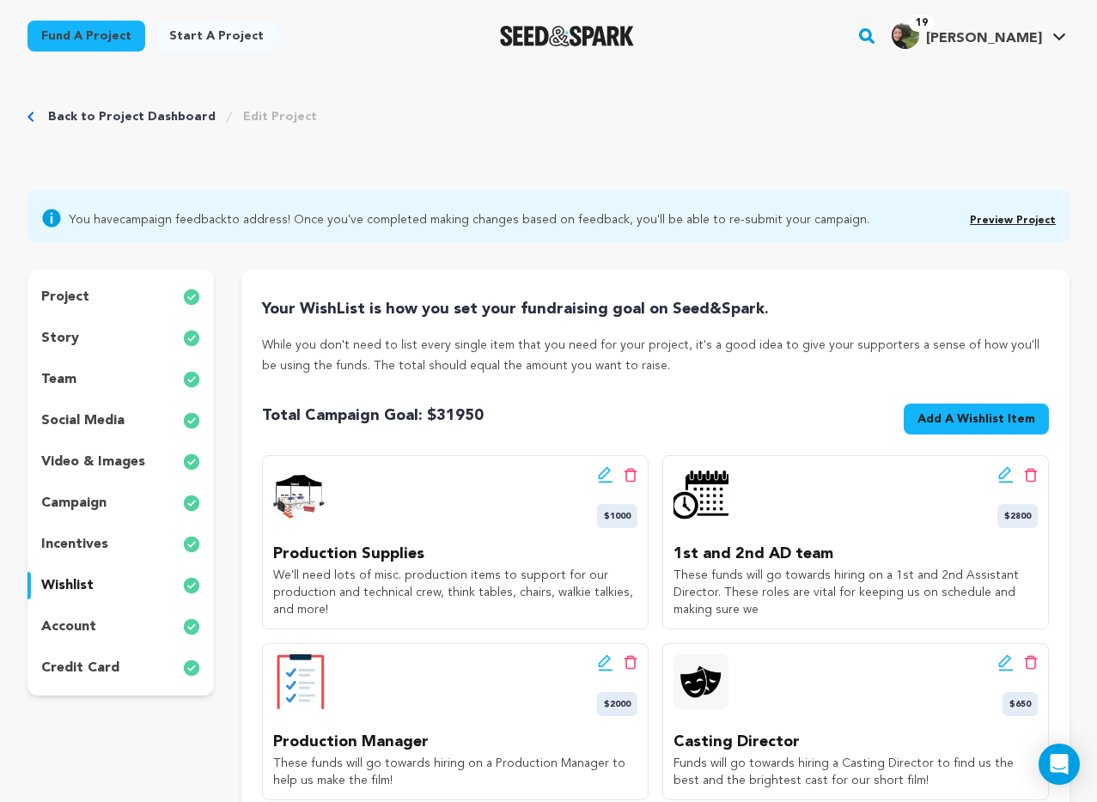
scroll to position [12, 0]
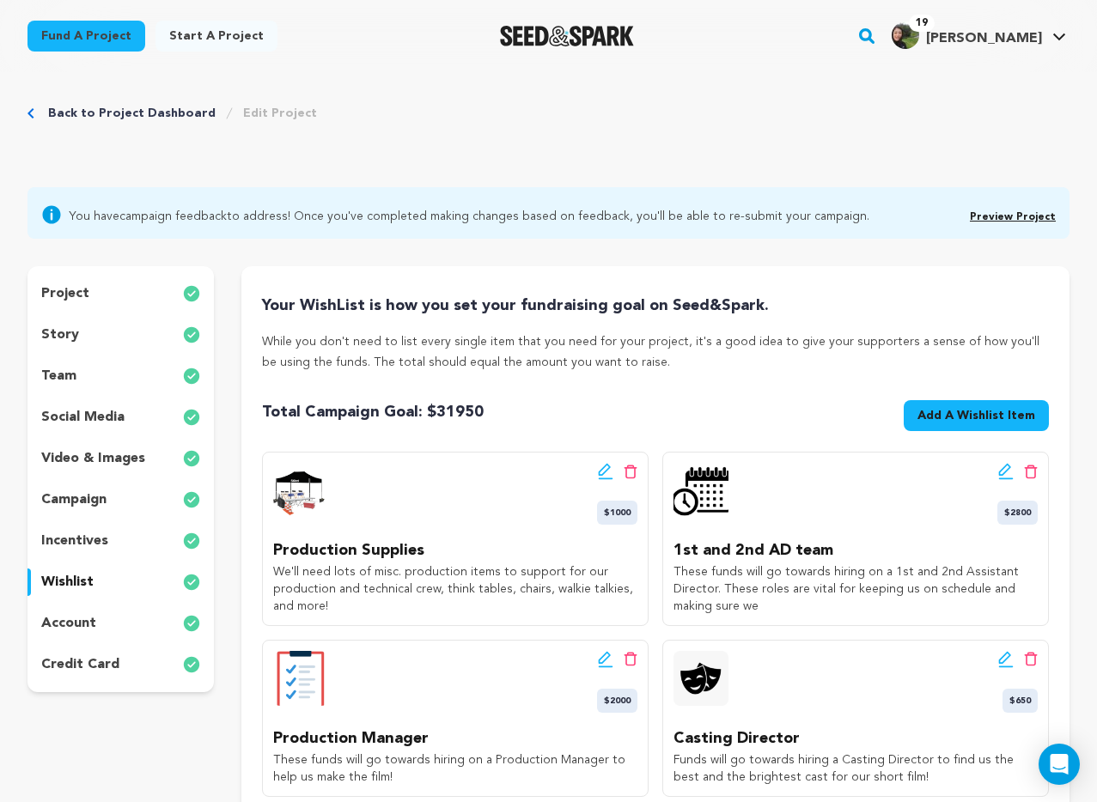
click at [603, 663] on icon at bounding box center [605, 659] width 15 height 17
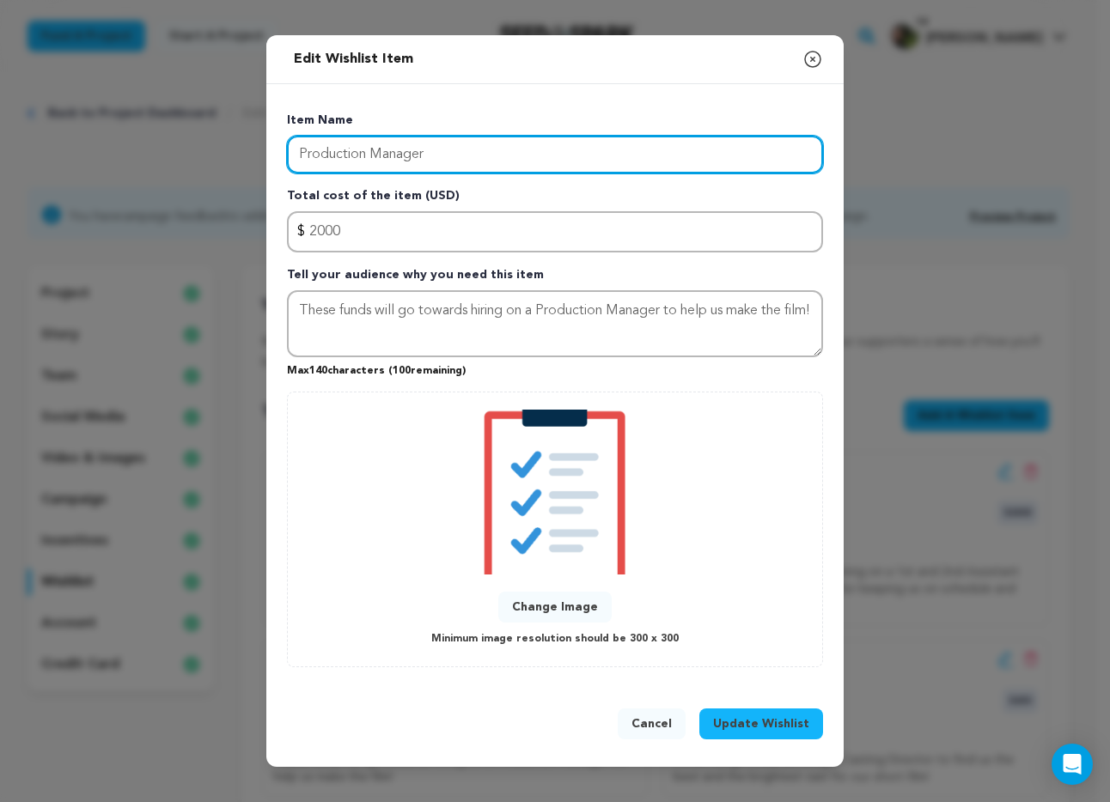
click at [452, 152] on input "Production Manager" at bounding box center [555, 155] width 536 height 38
type input "Production Manager & PAs"
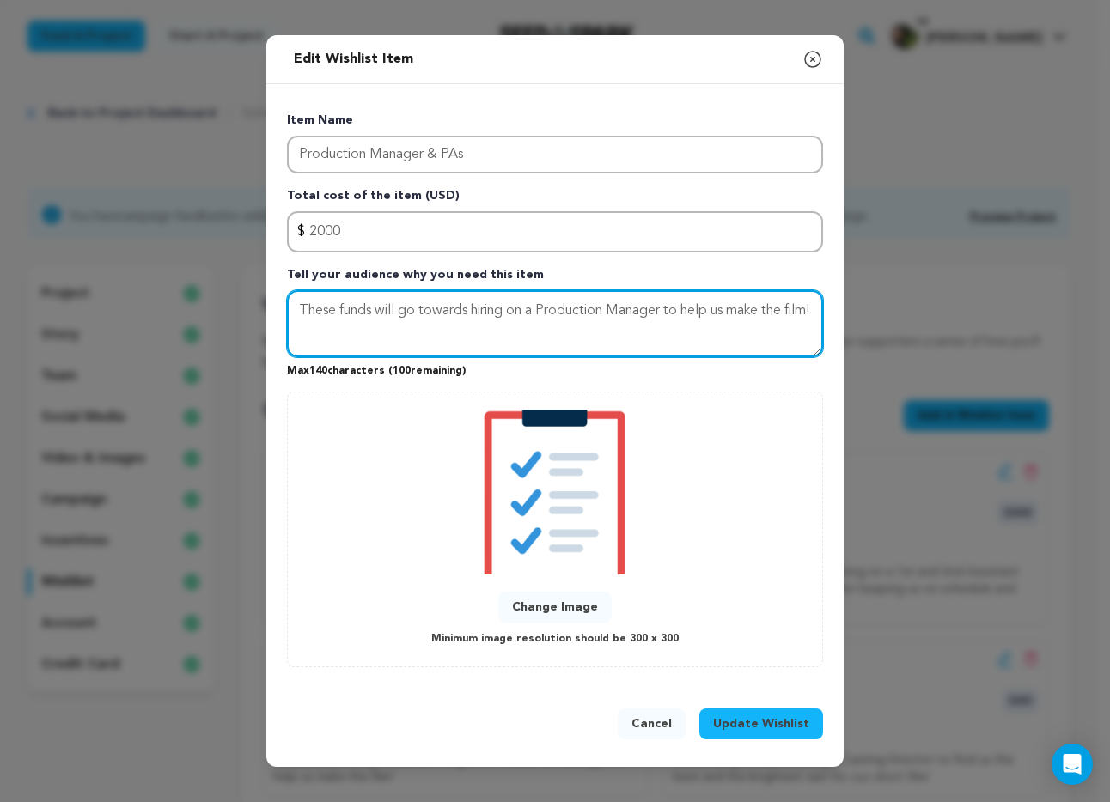
click at [517, 321] on textarea "These funds will go towards hiring on a Production Manager to help us make the …" at bounding box center [555, 323] width 536 height 67
click at [545, 314] on textarea "These funds will go towards hiring on a Production Manager to help us make the …" at bounding box center [555, 323] width 536 height 67
click at [670, 316] on textarea "These funds will go towards hiring on a Production Manager to help us make the …" at bounding box center [555, 323] width 536 height 67
click at [607, 345] on textarea "These funds will go towards hiring on a Production Manager and Production Assis…" at bounding box center [555, 323] width 536 height 67
click at [632, 333] on textarea "These funds will go towards hiring on a Production Manager and Production Assis…" at bounding box center [555, 323] width 536 height 67
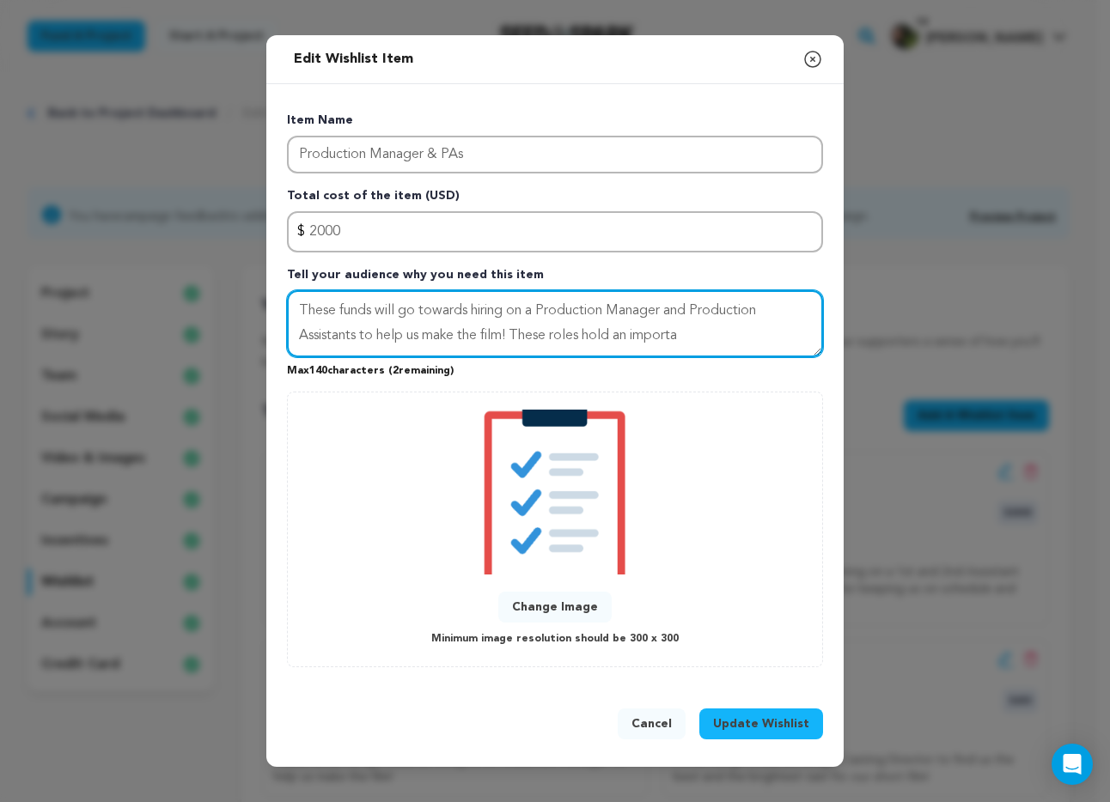
drag, startPoint x: 363, startPoint y: 337, endPoint x: 747, endPoint y: 345, distance: 384.2
click at [747, 346] on textarea "These funds will go towards hiring on a Production Manager and Production Assis…" at bounding box center [555, 323] width 536 height 67
type textarea "These funds will go towards hiring on a Production Manager and Production Assis…"
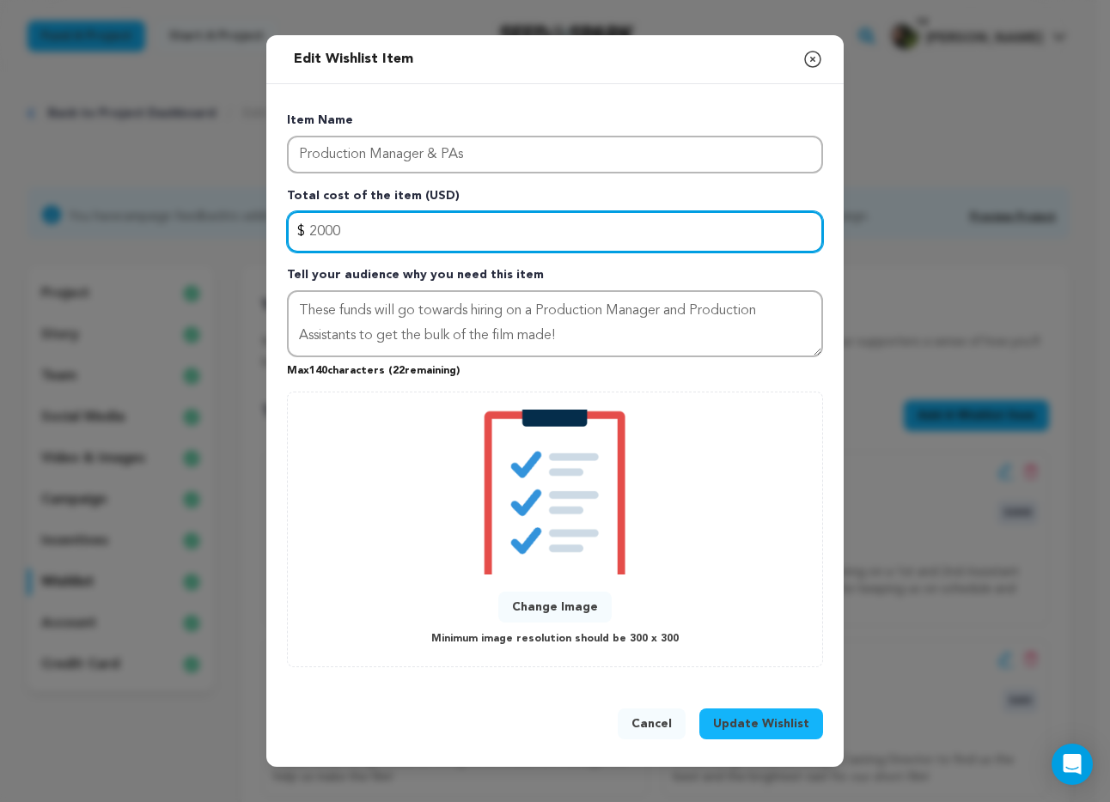
click at [319, 236] on input "2000" at bounding box center [555, 231] width 536 height 41
type input "3000"
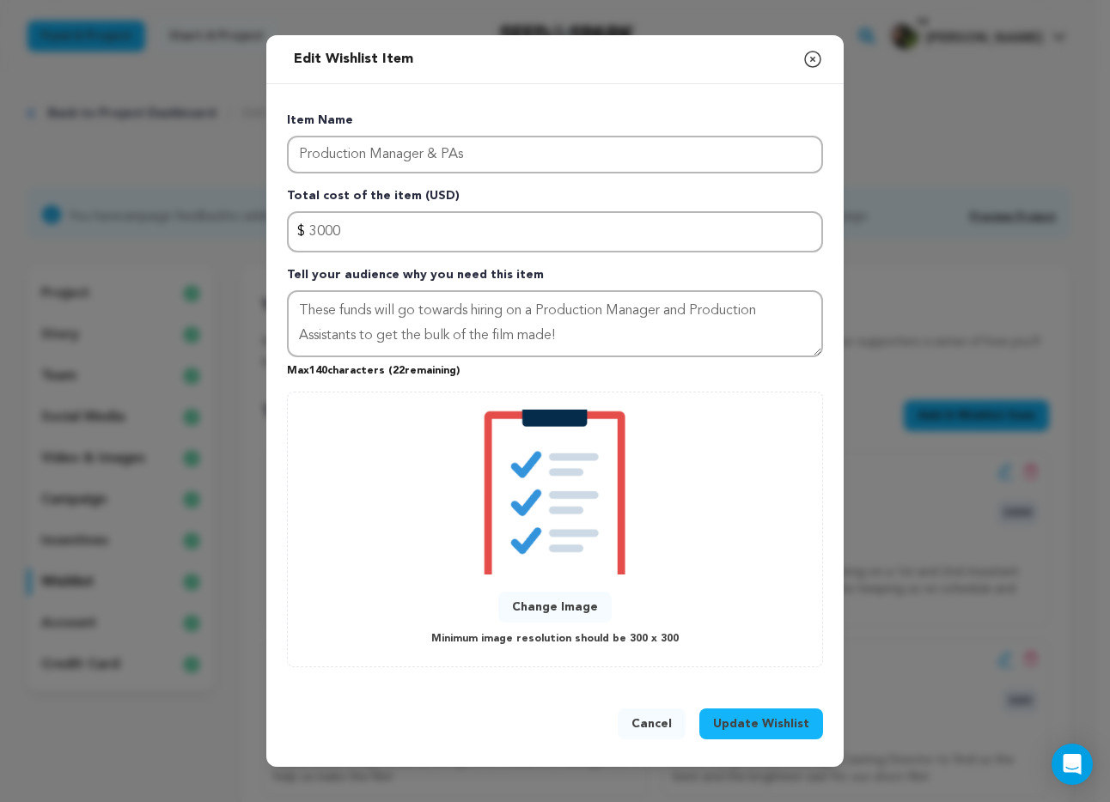
click at [755, 728] on span "Update Wishlist" at bounding box center [761, 724] width 96 height 17
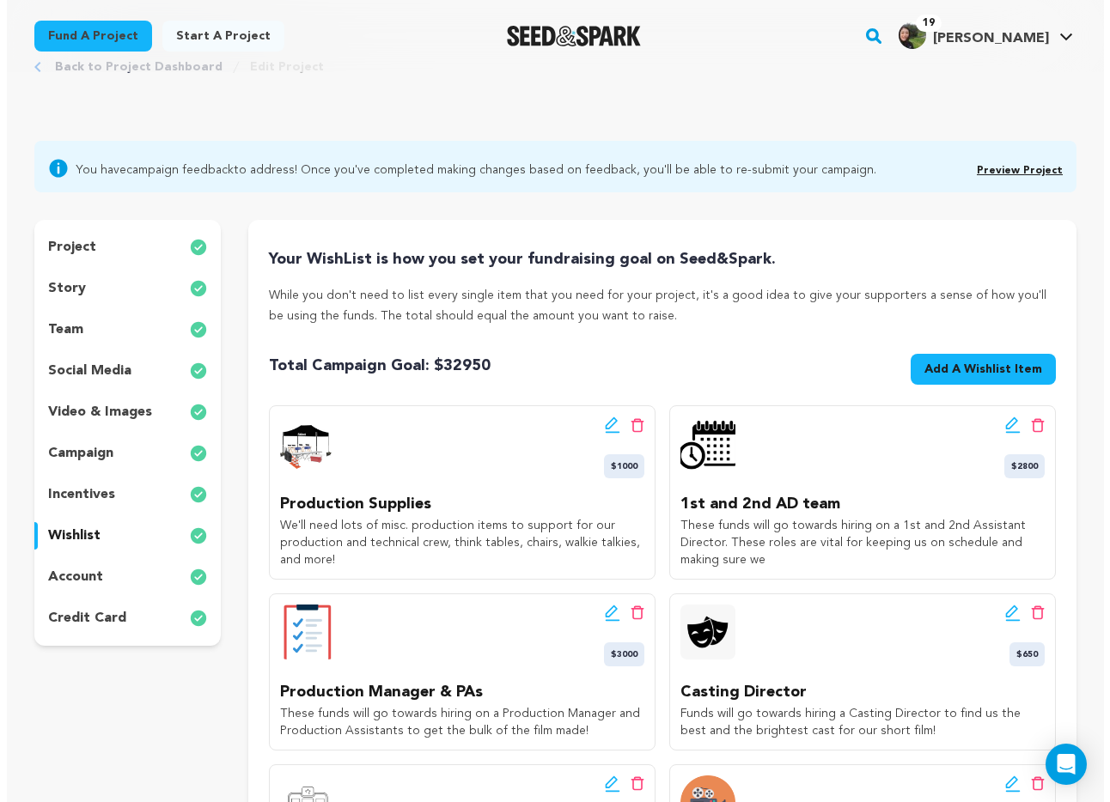
scroll to position [66, 0]
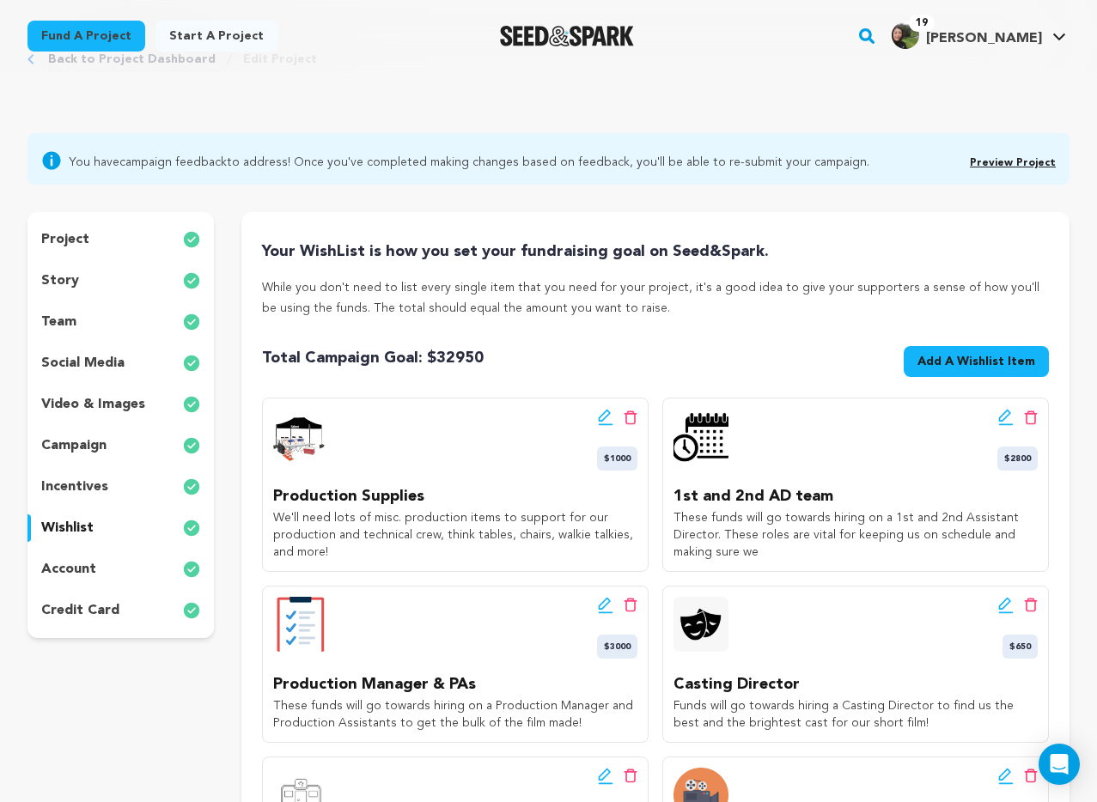
click at [936, 355] on span "Add A Wishlist Item" at bounding box center [977, 361] width 118 height 17
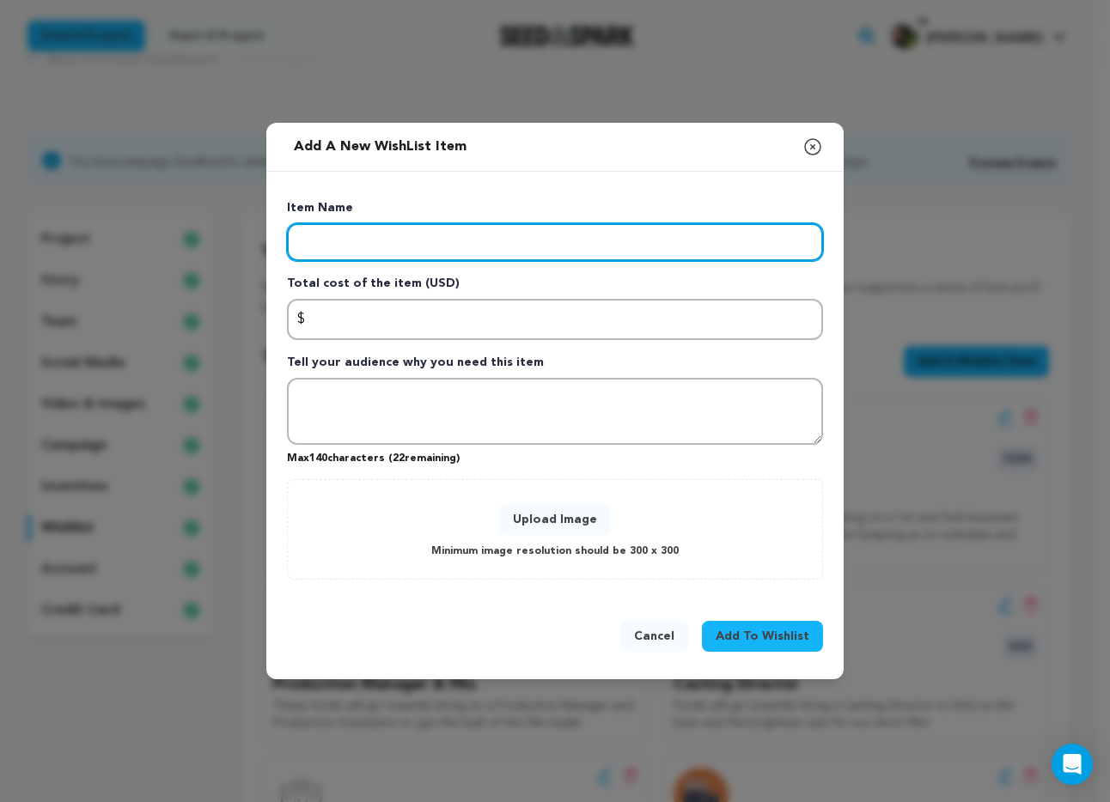
click at [387, 239] on input "Enter item name" at bounding box center [555, 242] width 536 height 38
type input "Set Medicc"
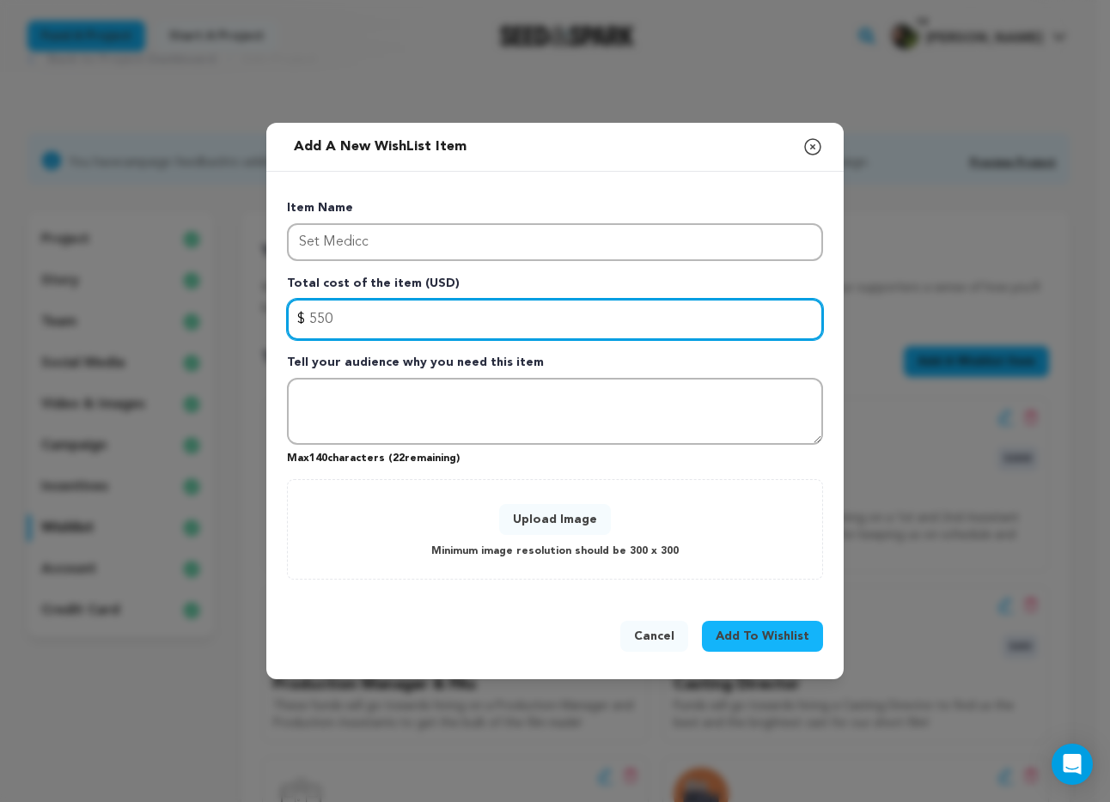
type input "550"
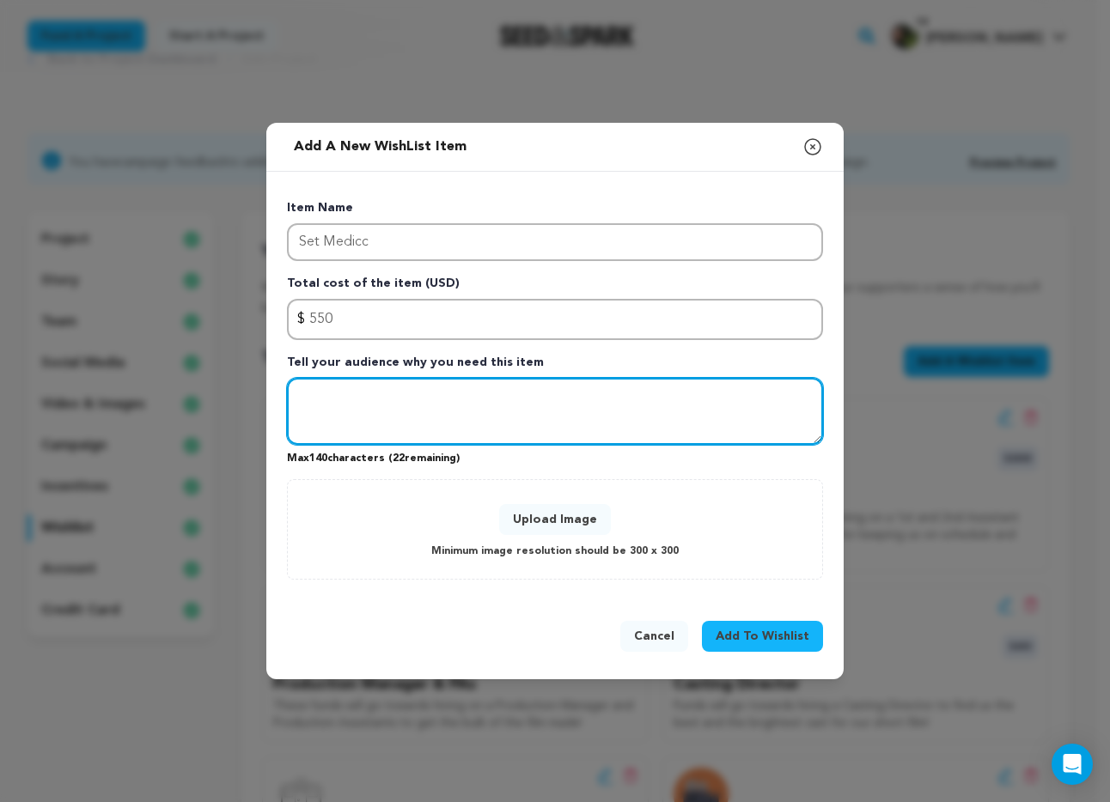
click at [436, 424] on textarea "Tell your audience why you need this item" at bounding box center [555, 411] width 536 height 67
type textarea "T"
type textarea "Funds will go to hiring on a medical professional to ensure our set is safe and…"
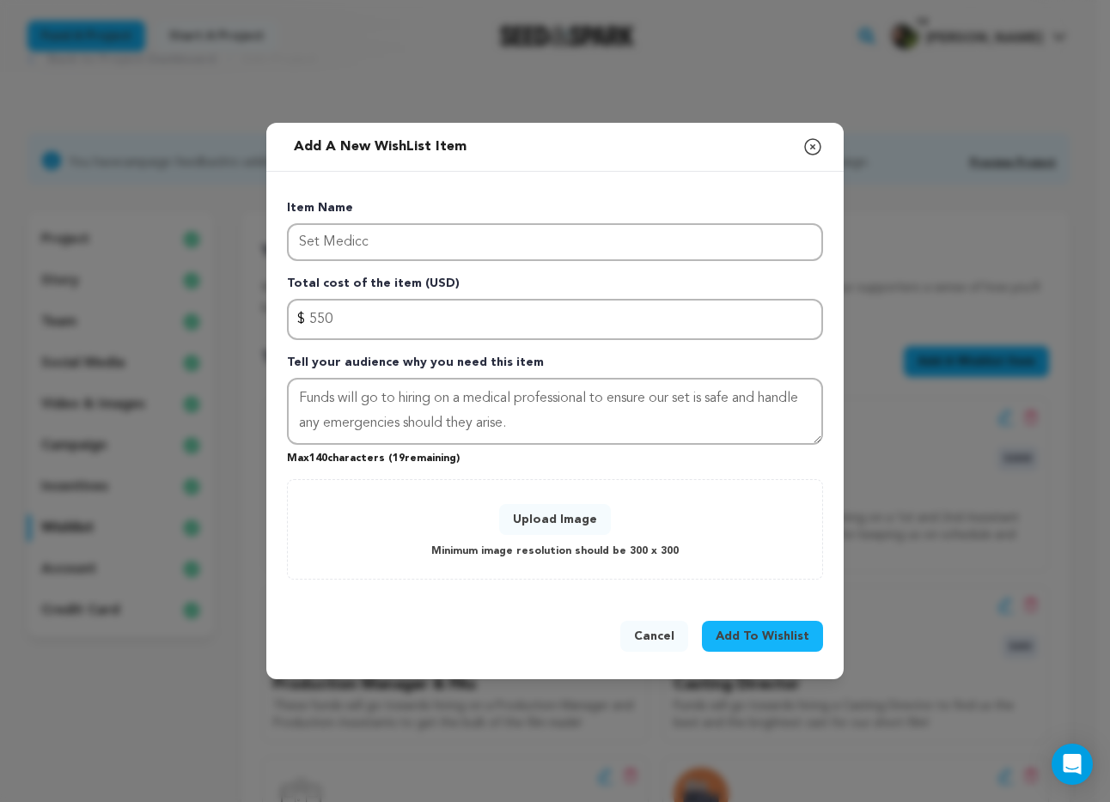
click at [536, 523] on button "Upload Image" at bounding box center [555, 519] width 112 height 31
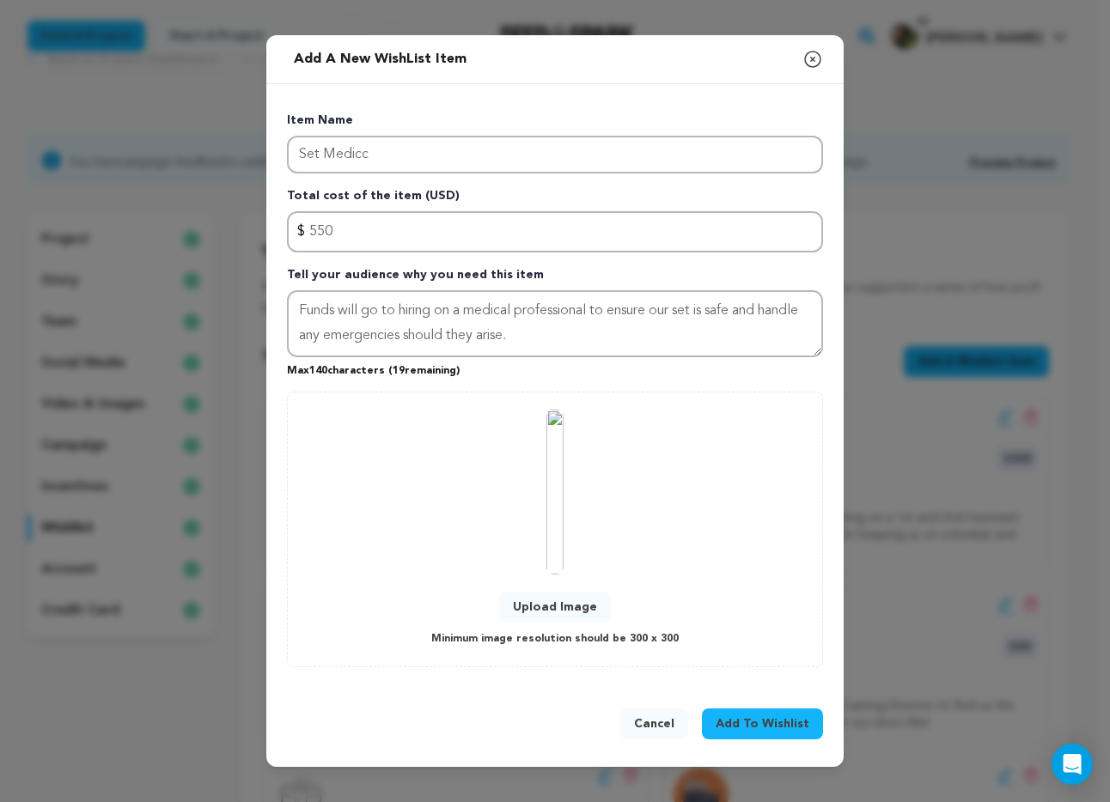
click at [769, 653] on div "Upload Image Minimum image resolution should be 300 x 300" at bounding box center [555, 530] width 536 height 276
click at [763, 717] on span "Add To Wishlist" at bounding box center [763, 724] width 94 height 17
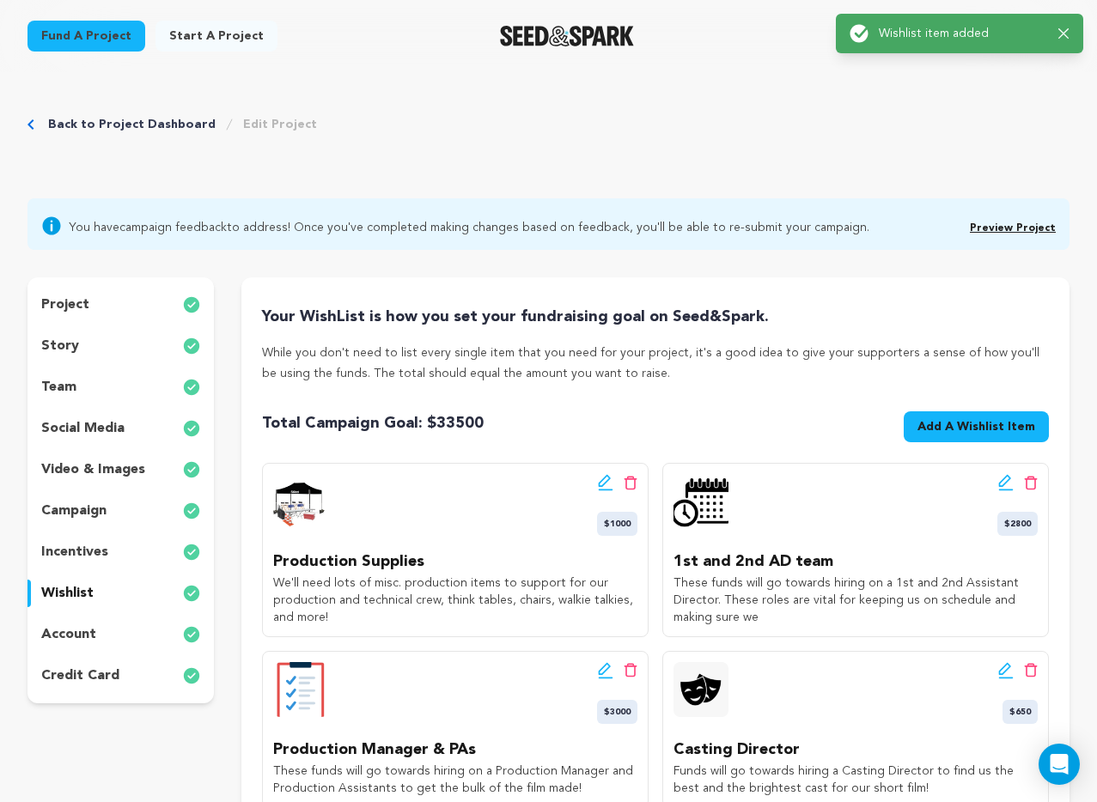
scroll to position [0, 0]
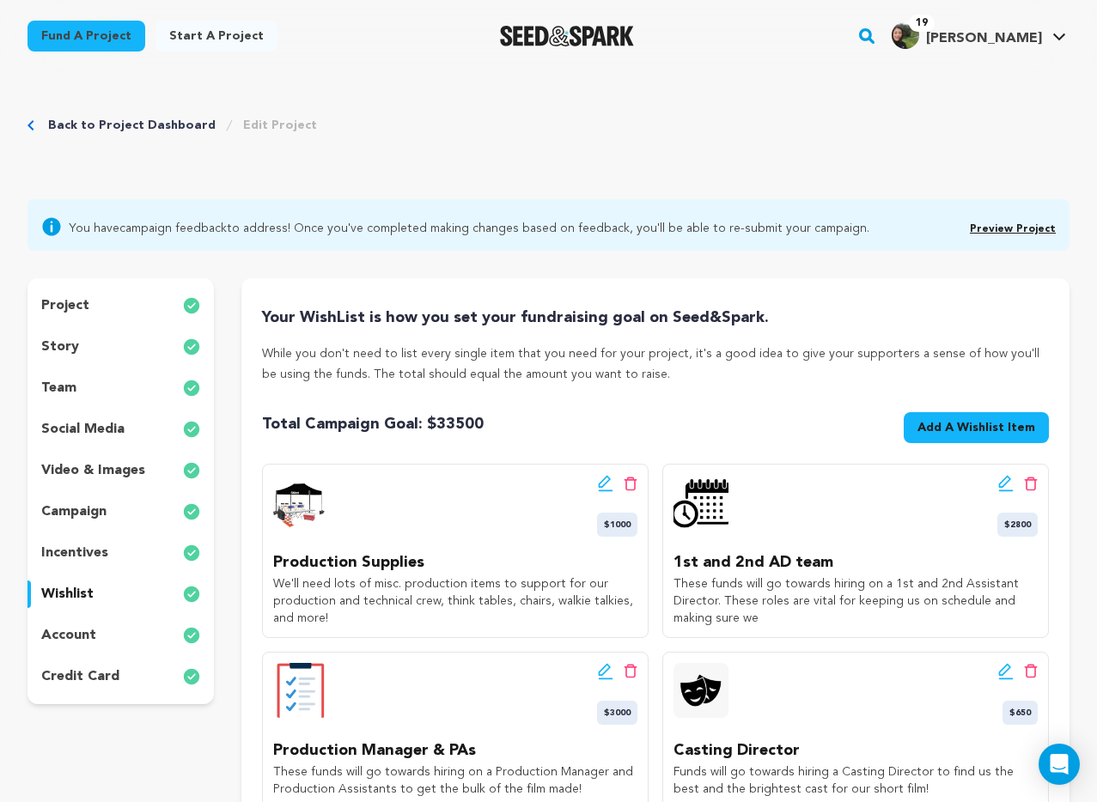
click at [565, 567] on p "Production Supplies" at bounding box center [455, 563] width 364 height 25
click at [600, 487] on icon at bounding box center [605, 482] width 12 height 12
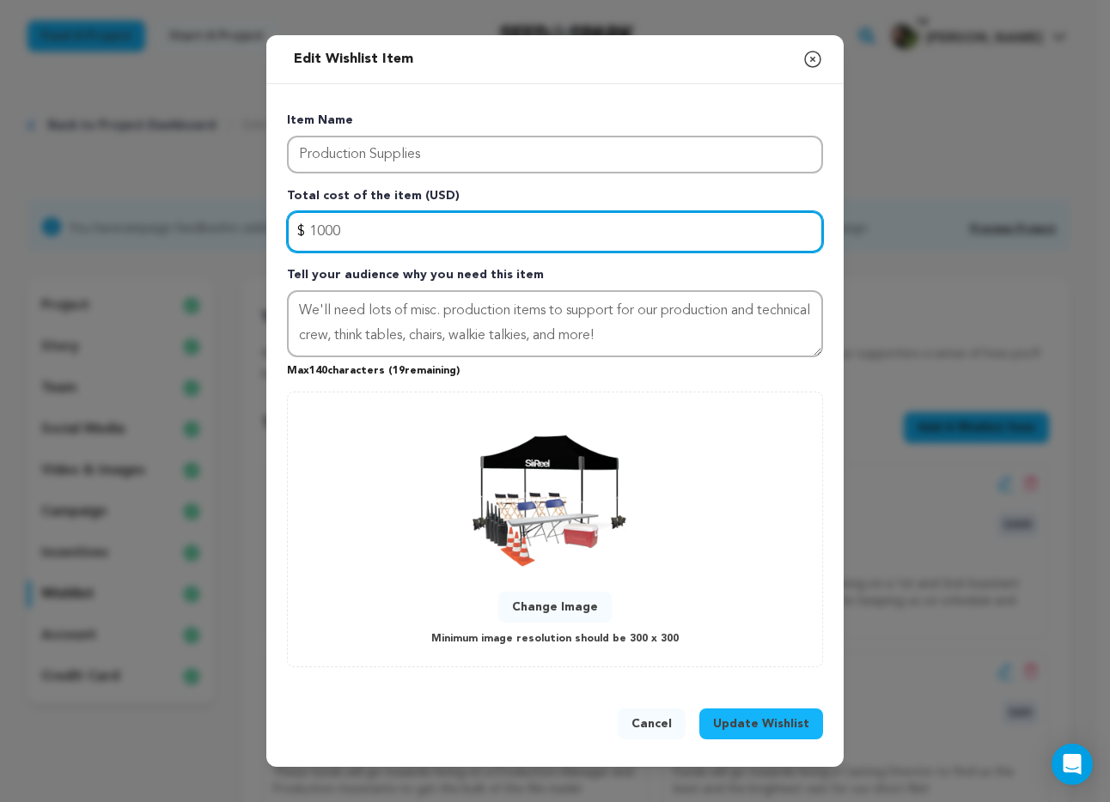
click at [447, 227] on input "1000" at bounding box center [555, 231] width 536 height 41
type input "500"
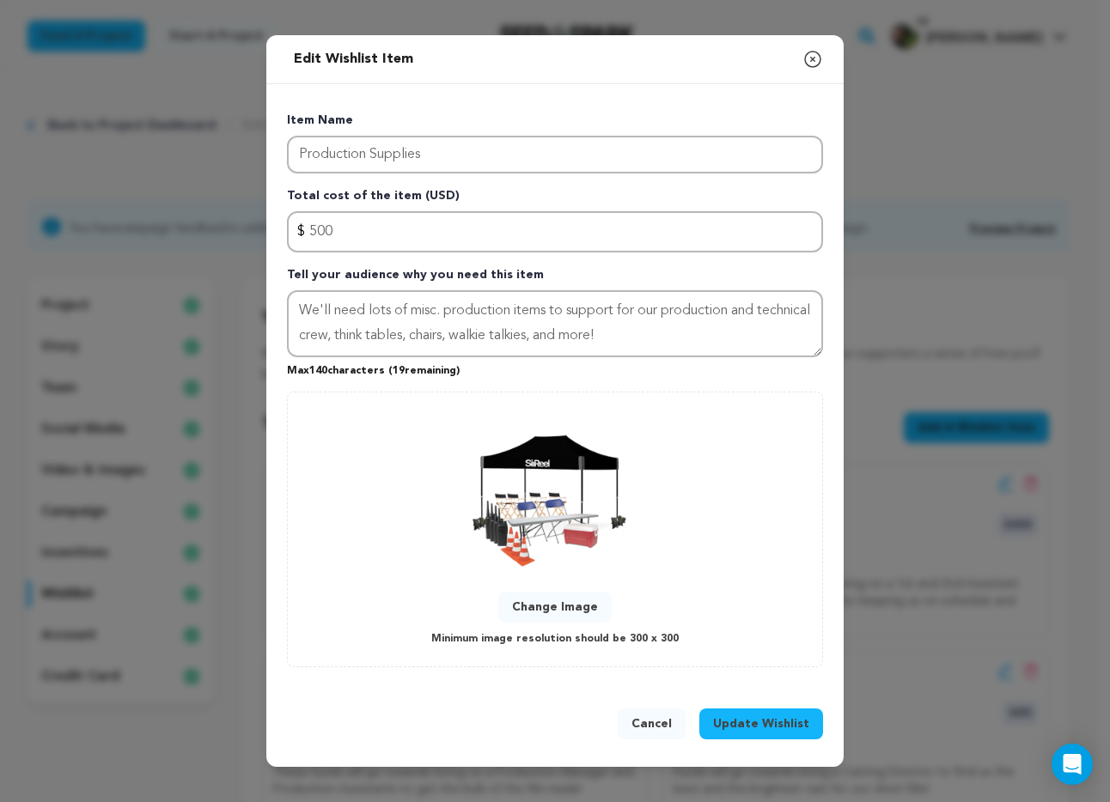
click at [762, 731] on span "Update Wishlist" at bounding box center [761, 724] width 96 height 17
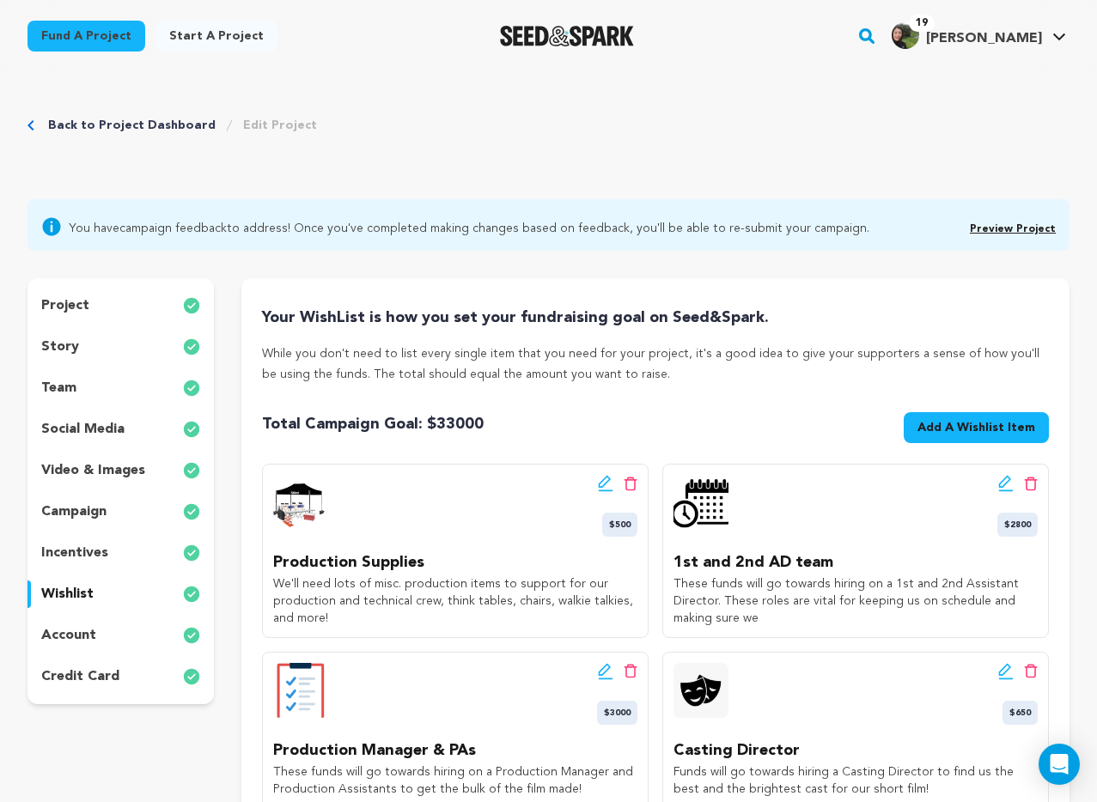
click at [496, 580] on p "We'll need lots of misc. production items to support for our production and tec…" at bounding box center [455, 602] width 364 height 52
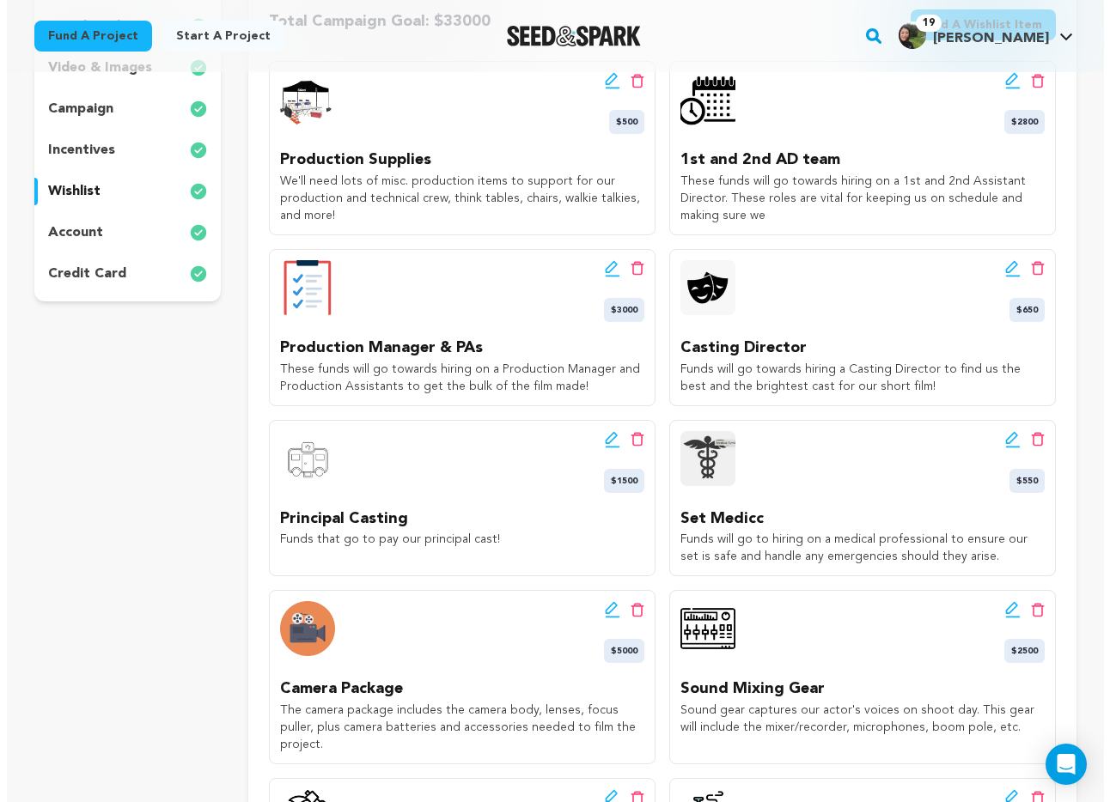
scroll to position [426, 0]
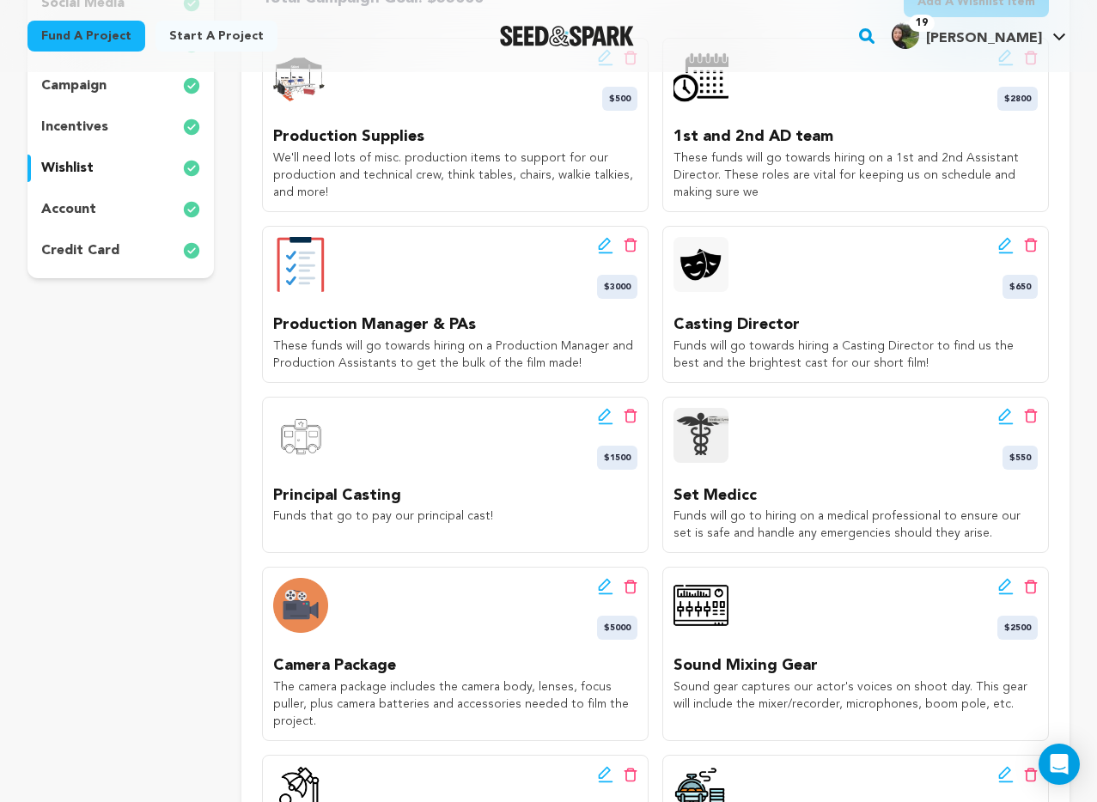
click at [587, 607] on div "Edit wishlist button Delete wishlist button $5000" at bounding box center [455, 609] width 364 height 62
click at [605, 591] on icon at bounding box center [605, 586] width 15 height 17
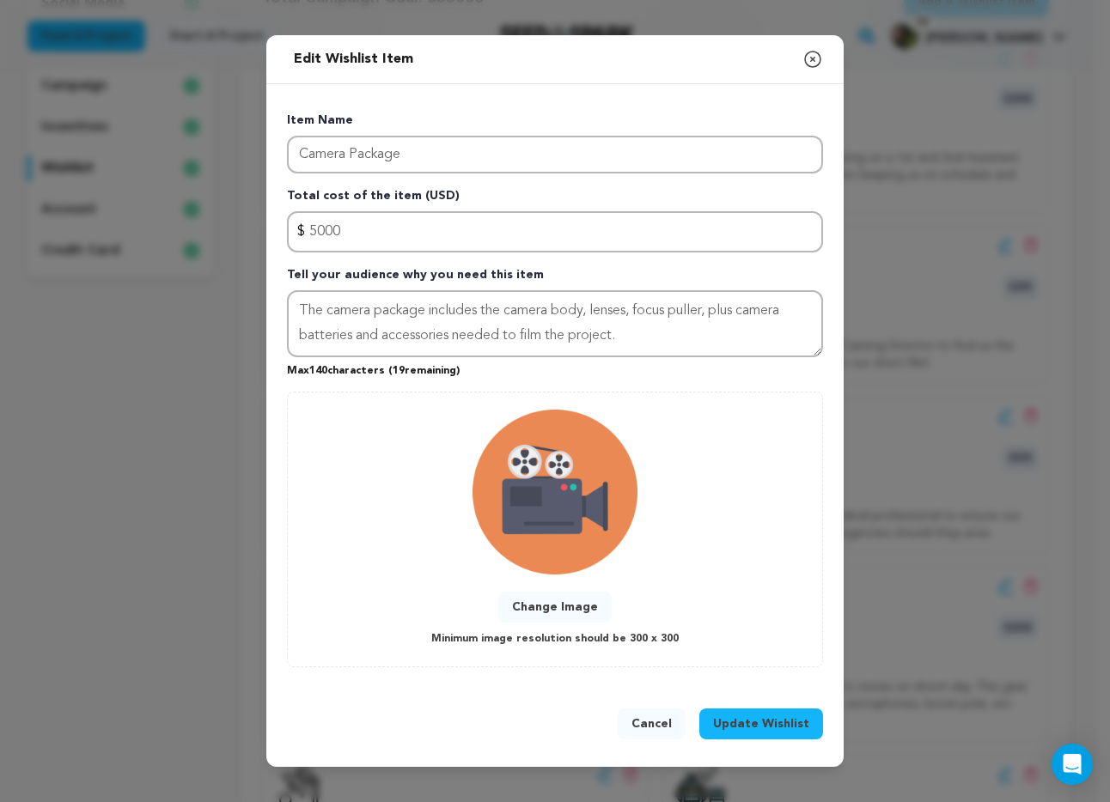
click at [784, 733] on button "Update Wishlist" at bounding box center [761, 724] width 124 height 31
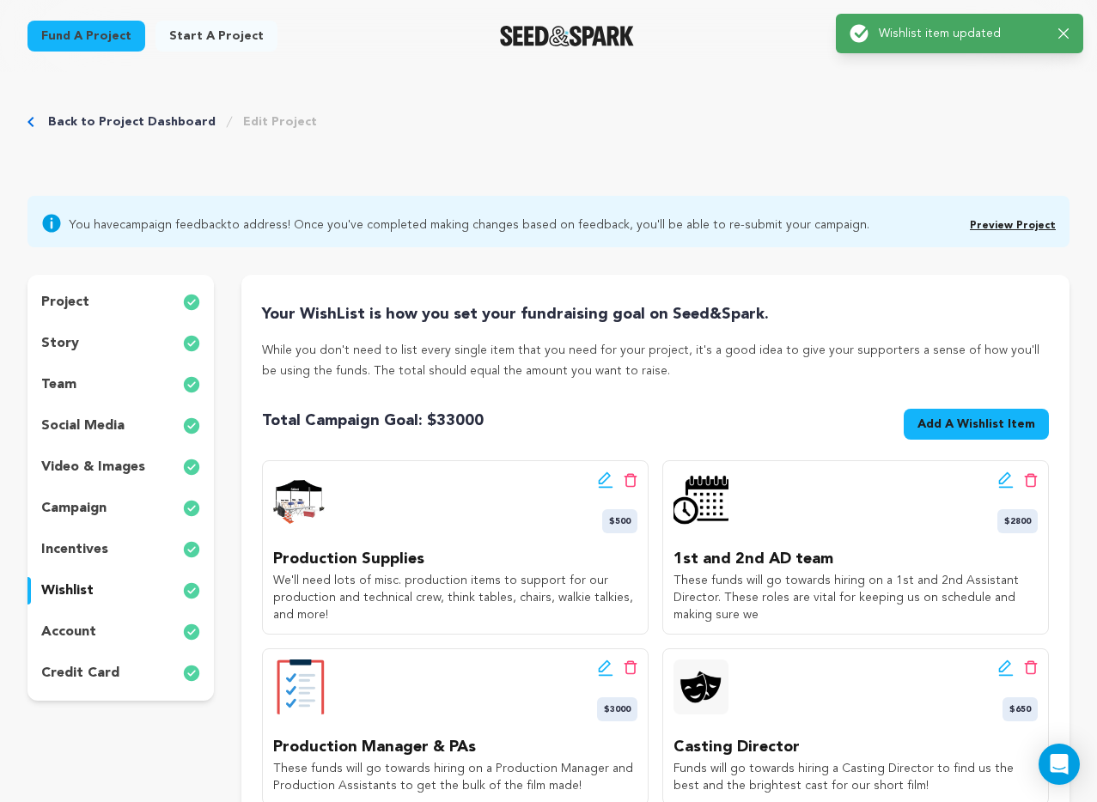
scroll to position [0, 0]
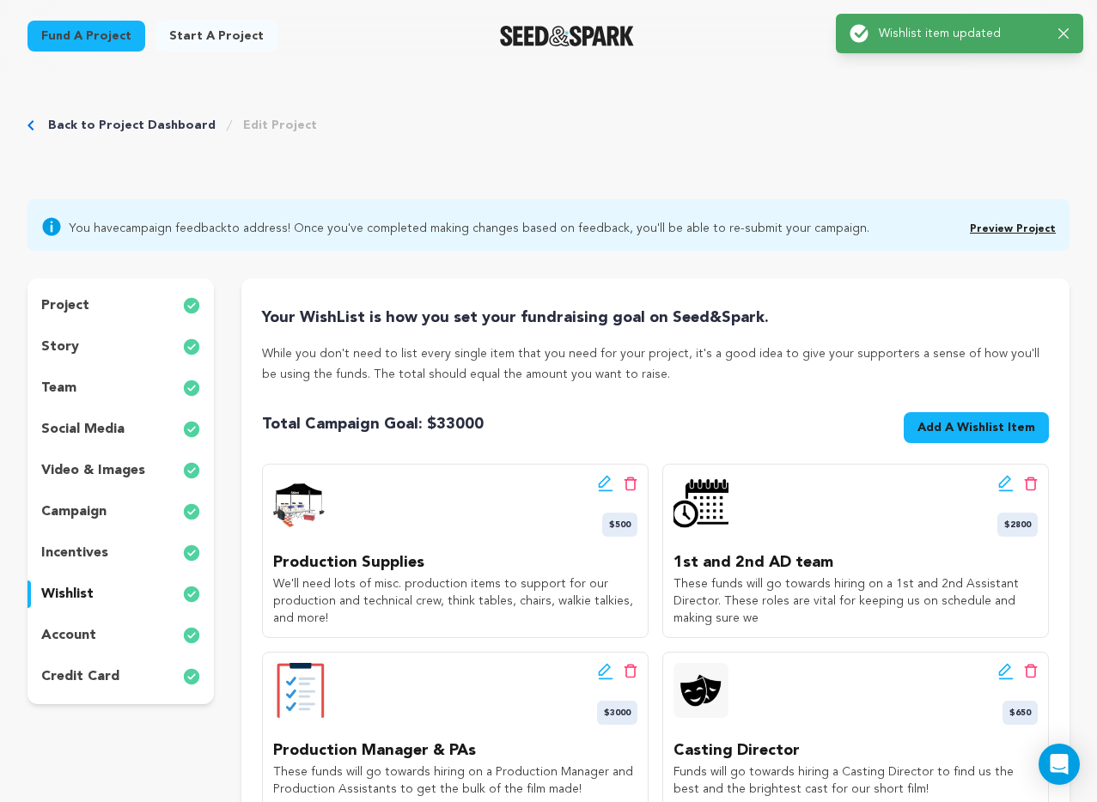
click at [1064, 34] on icon "button" at bounding box center [1064, 33] width 10 height 10
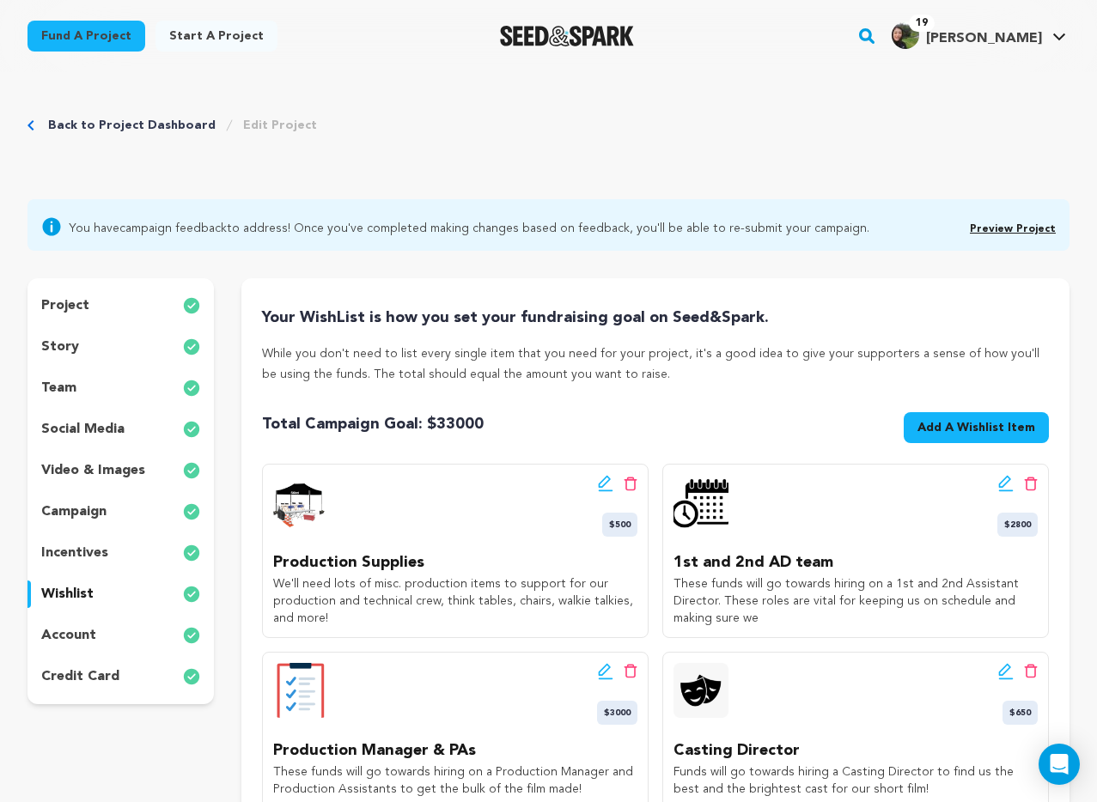
click at [1013, 226] on link "Preview Project" at bounding box center [1013, 229] width 86 height 10
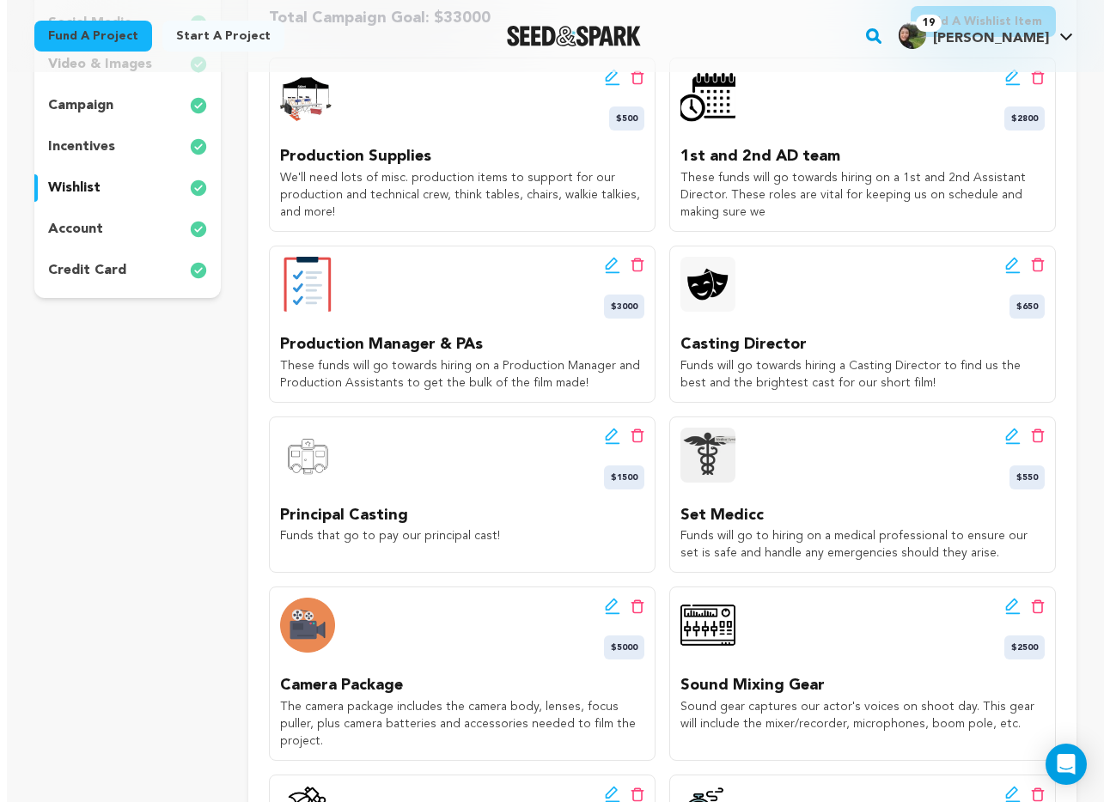
scroll to position [407, 0]
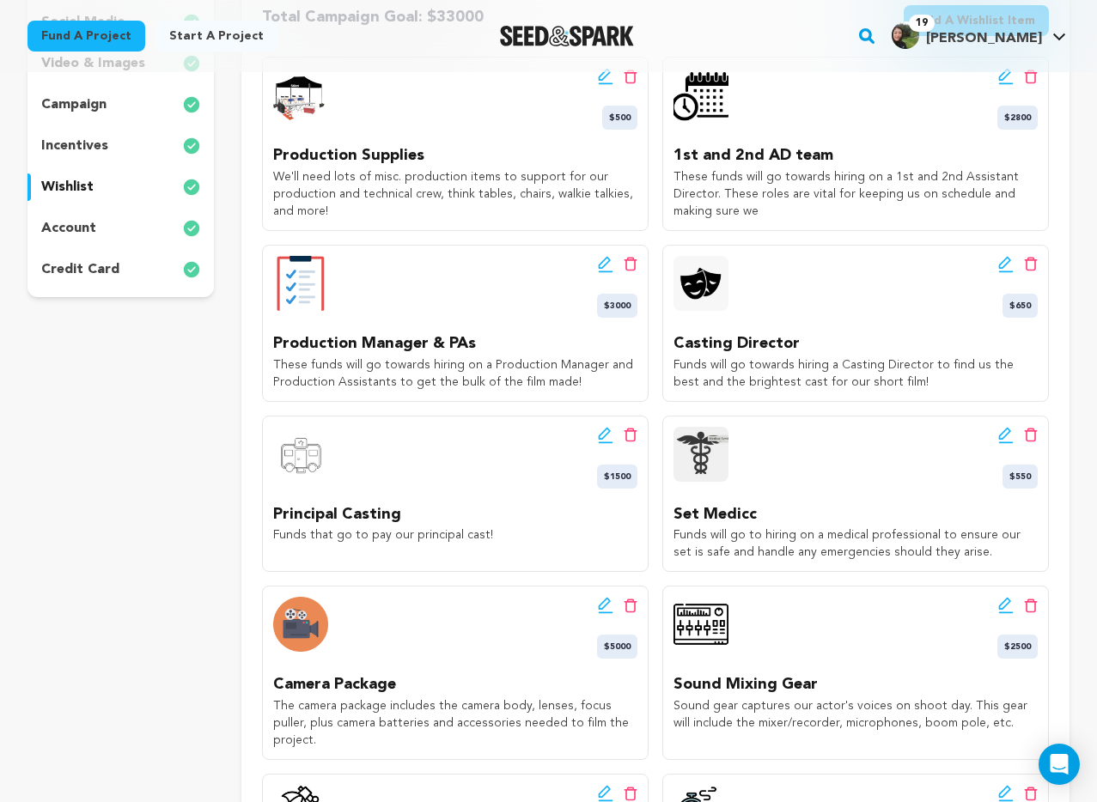
click at [605, 599] on icon at bounding box center [605, 605] width 15 height 17
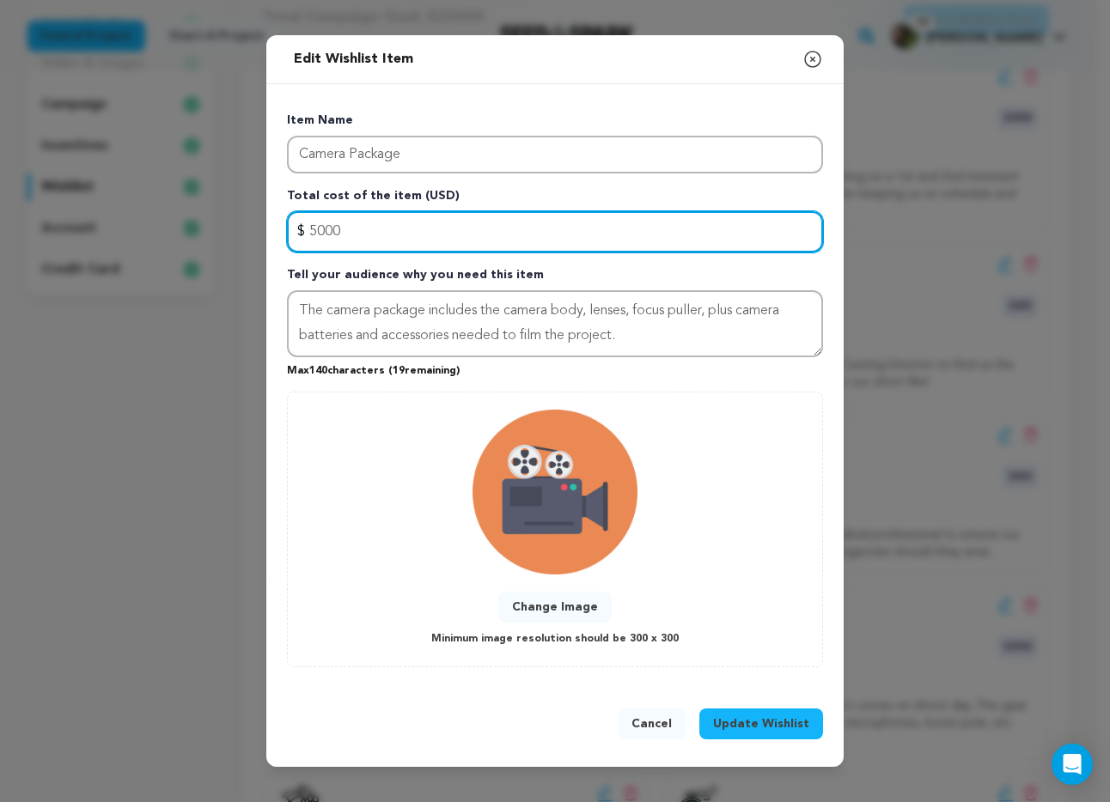
click at [390, 219] on input "5000" at bounding box center [555, 231] width 536 height 41
type input "2500"
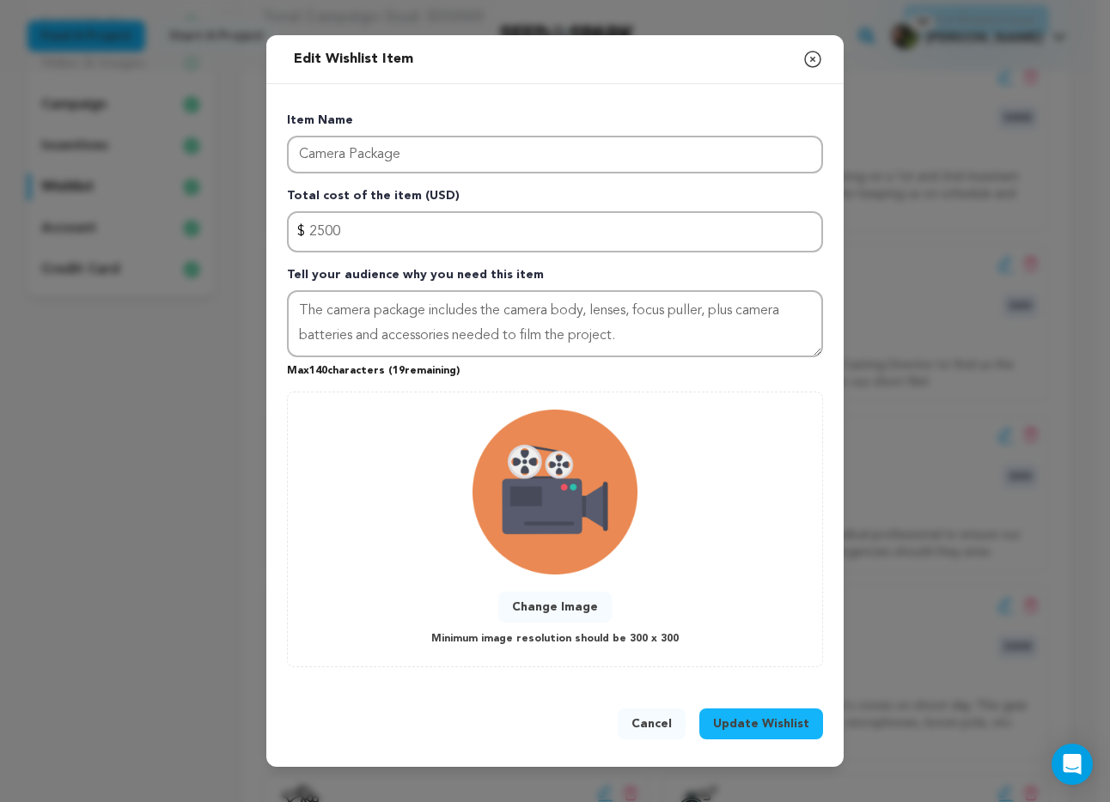
click at [753, 722] on span "Update Wishlist" at bounding box center [761, 724] width 96 height 17
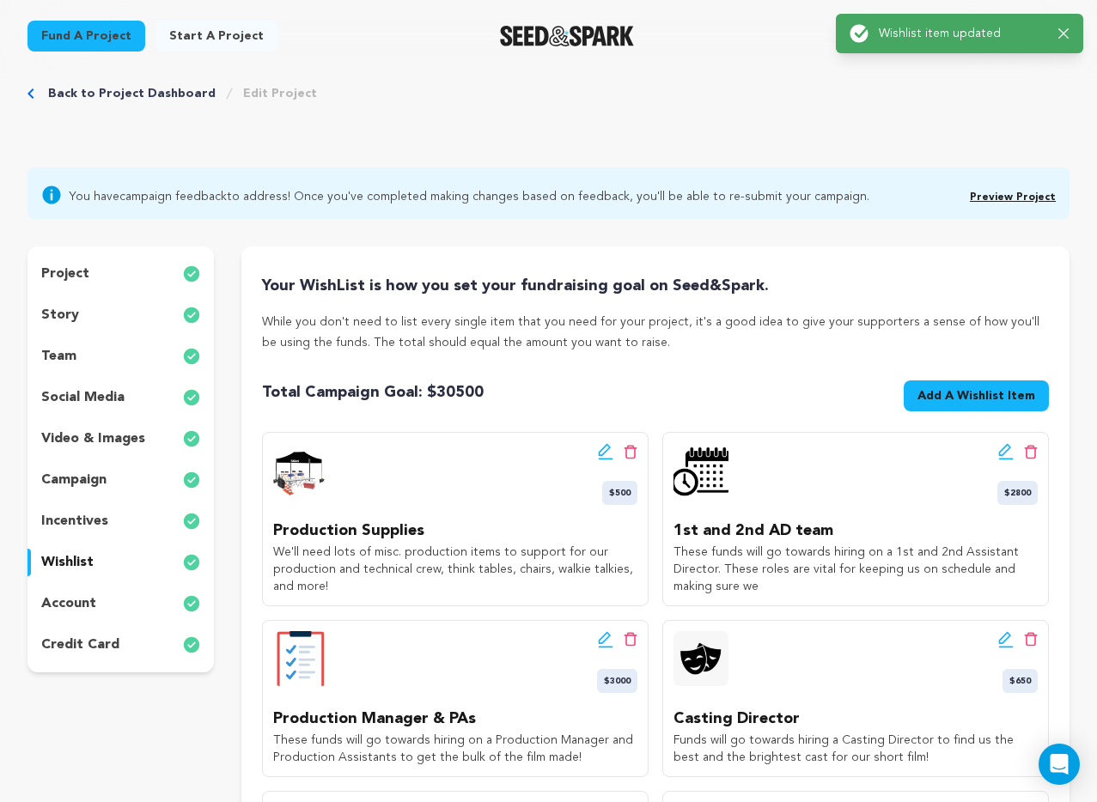
scroll to position [0, 0]
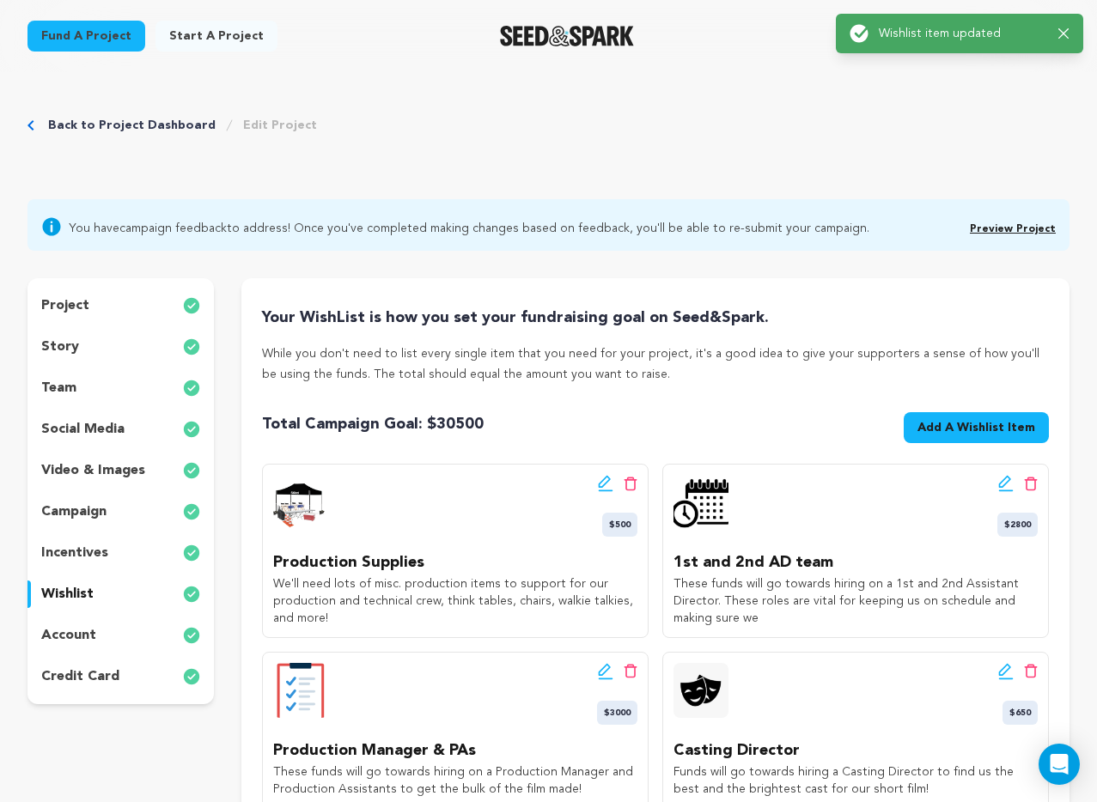
click at [961, 439] on button "Add A Wishlist Item New Wishlist Item" at bounding box center [976, 427] width 145 height 31
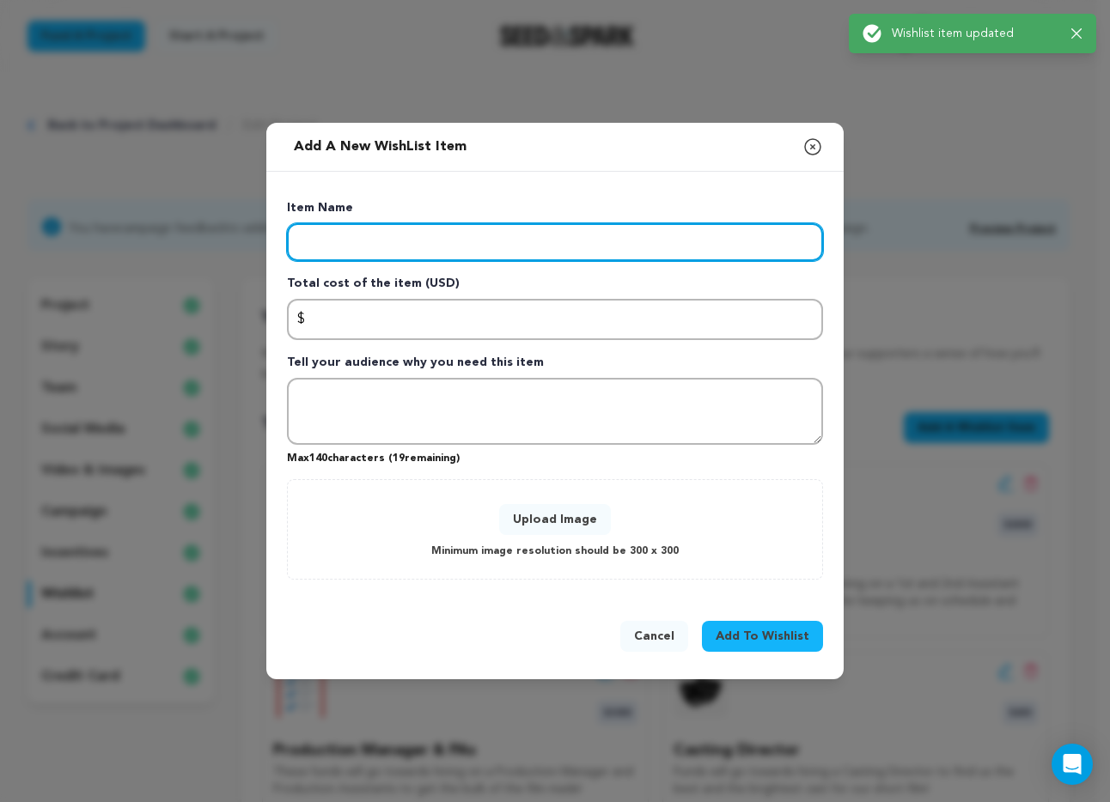
click at [409, 252] on input "Enter item name" at bounding box center [555, 242] width 536 height 38
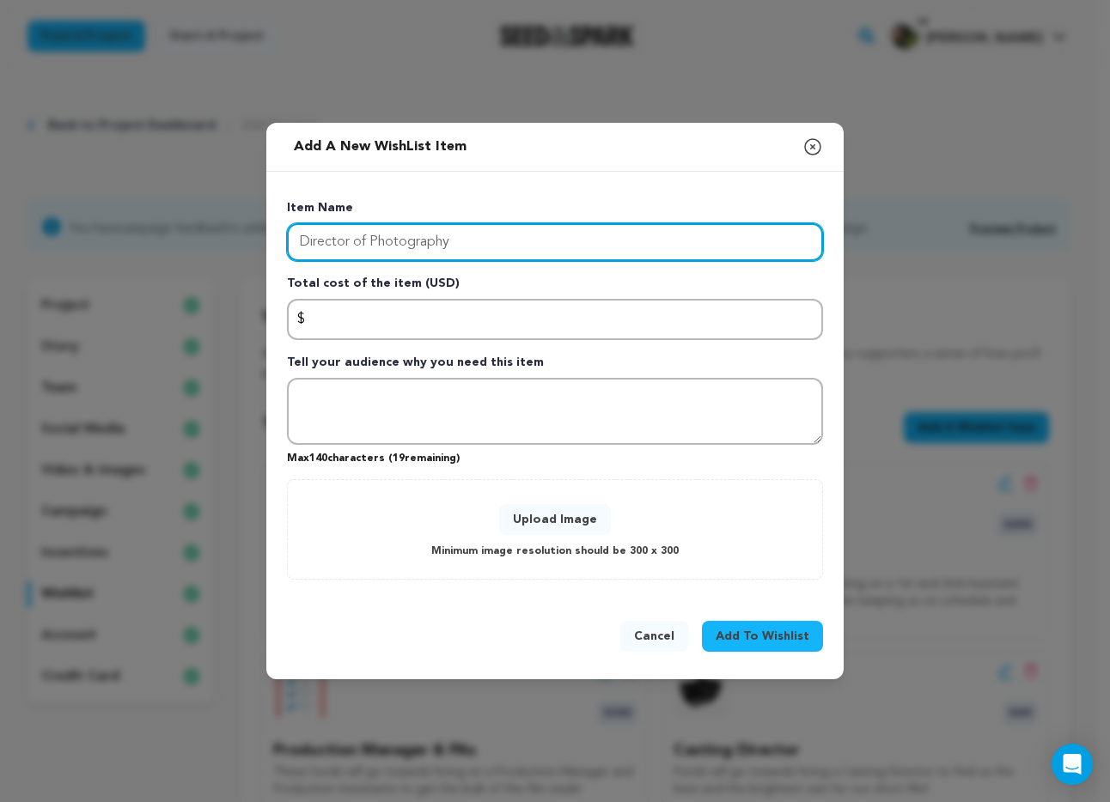
type input "Director of Photography"
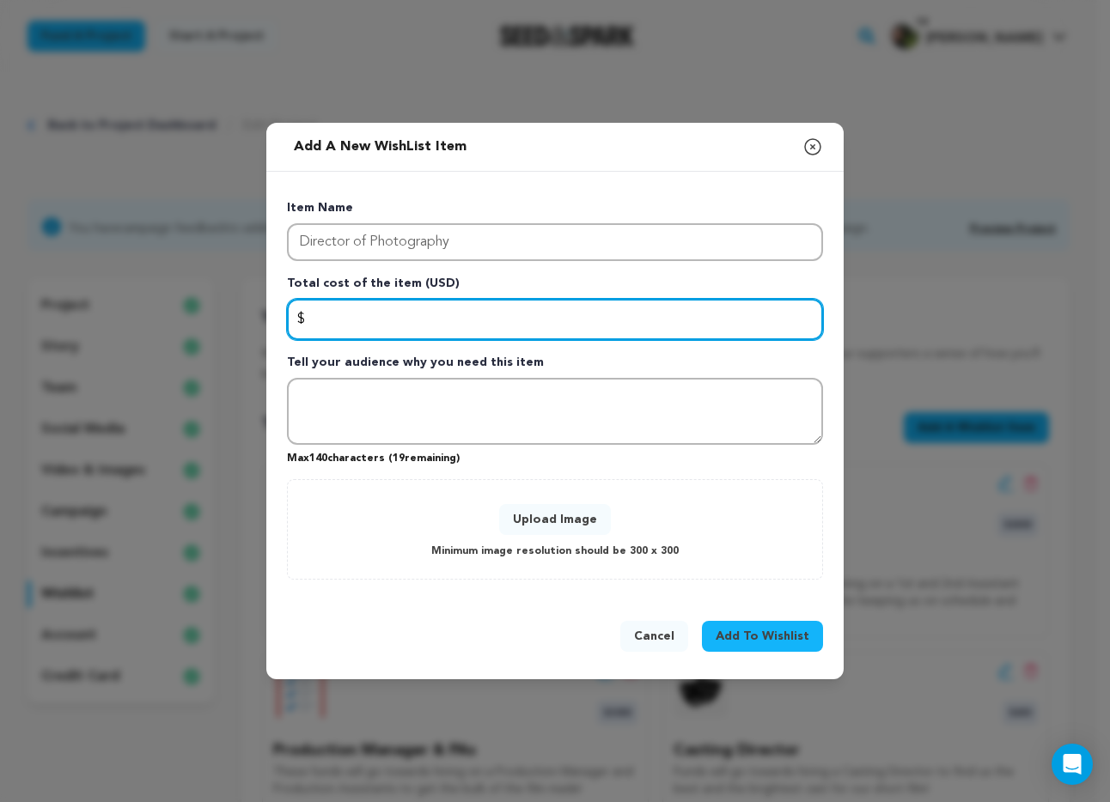
click at [360, 327] on input "Enter total cost of the item" at bounding box center [555, 319] width 536 height 41
type input "1000"
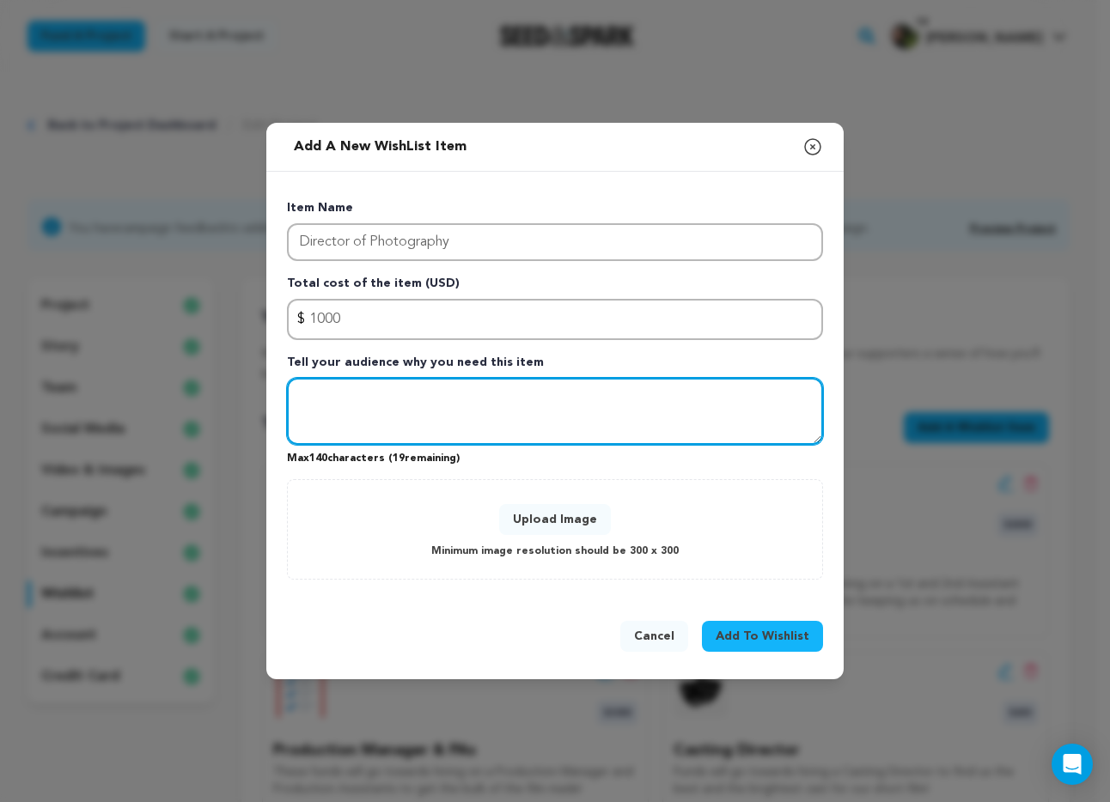
click at [356, 412] on textarea "Tell your audience why you need this item" at bounding box center [555, 411] width 536 height 67
type textarea "These funds will go to hiring on the person that works with Quan to determine t…"
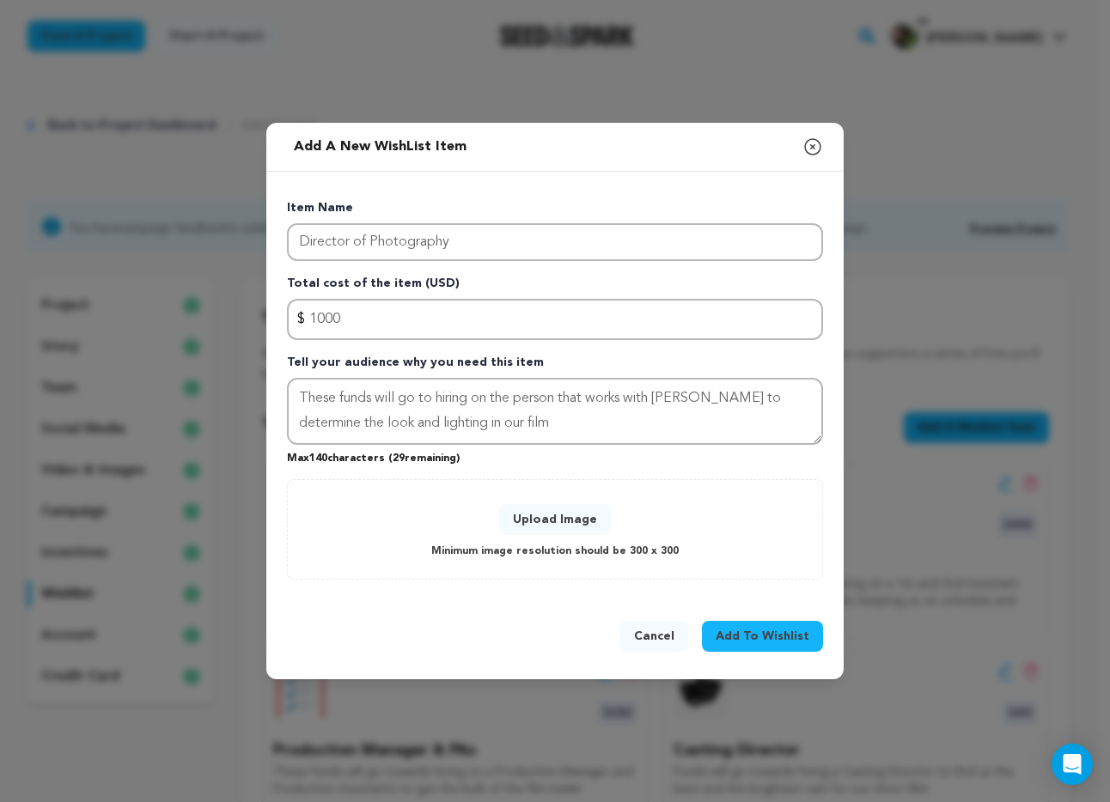
click at [522, 495] on div "Upload Image Minimum image resolution should be 300 x 300" at bounding box center [555, 529] width 536 height 101
click at [526, 519] on button "Upload Image" at bounding box center [555, 519] width 112 height 31
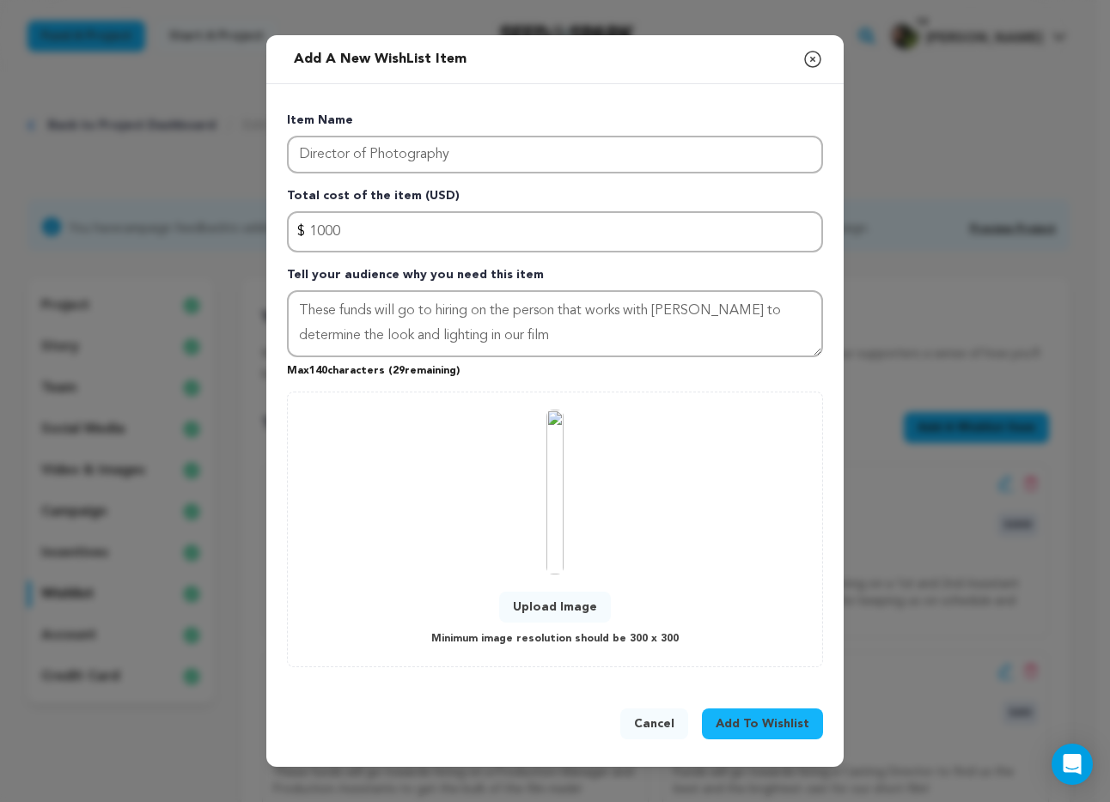
click at [758, 726] on span "Add To Wishlist" at bounding box center [763, 724] width 94 height 17
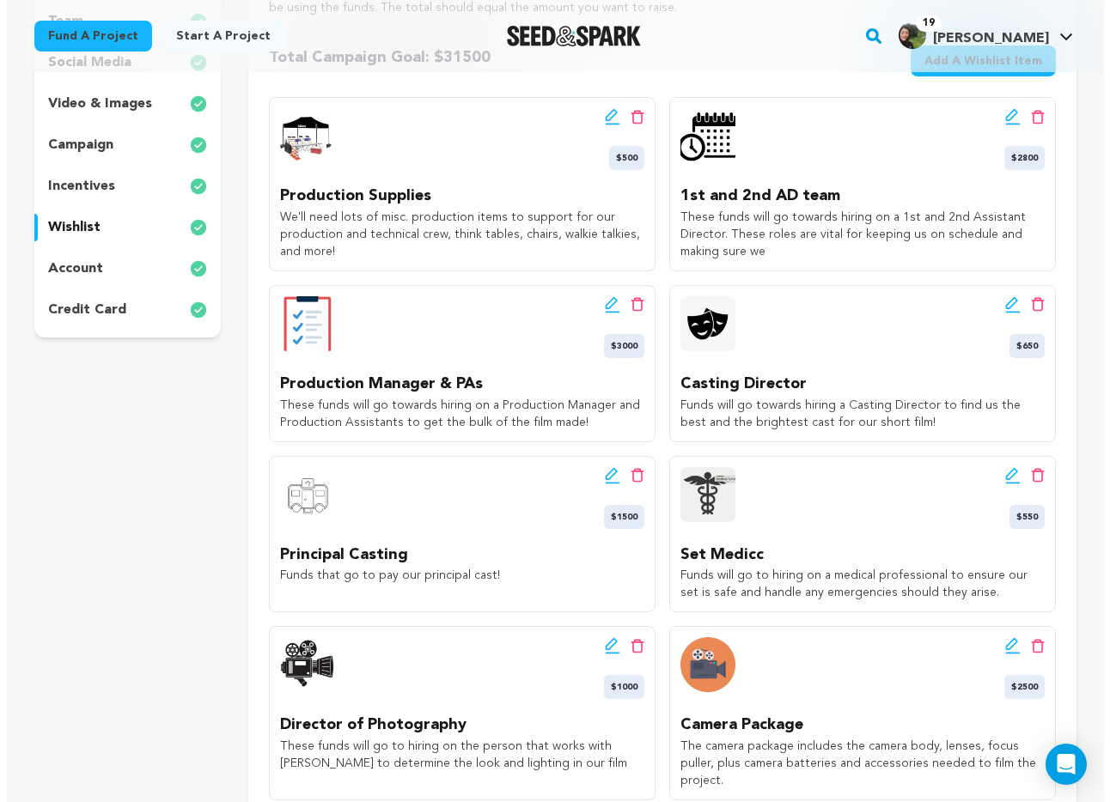
scroll to position [368, 0]
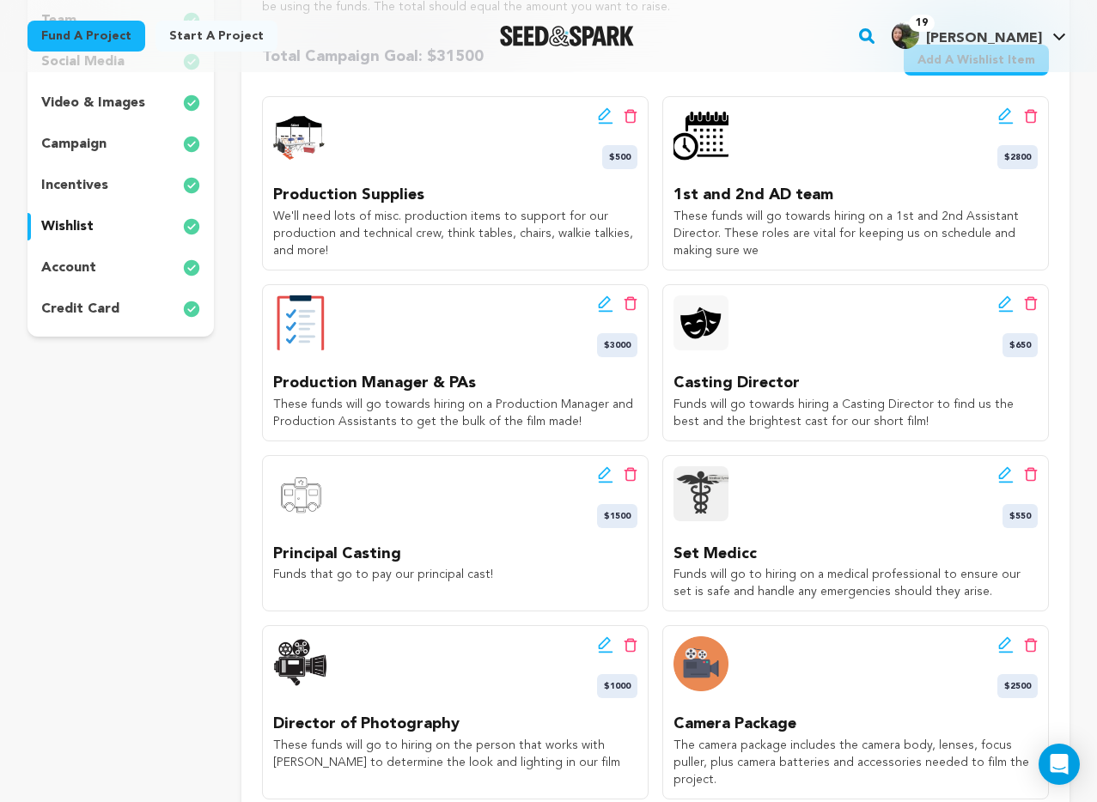
click at [452, 650] on div "Edit wishlist button Delete wishlist button $1000" at bounding box center [455, 668] width 364 height 62
click at [608, 644] on icon at bounding box center [605, 645] width 15 height 17
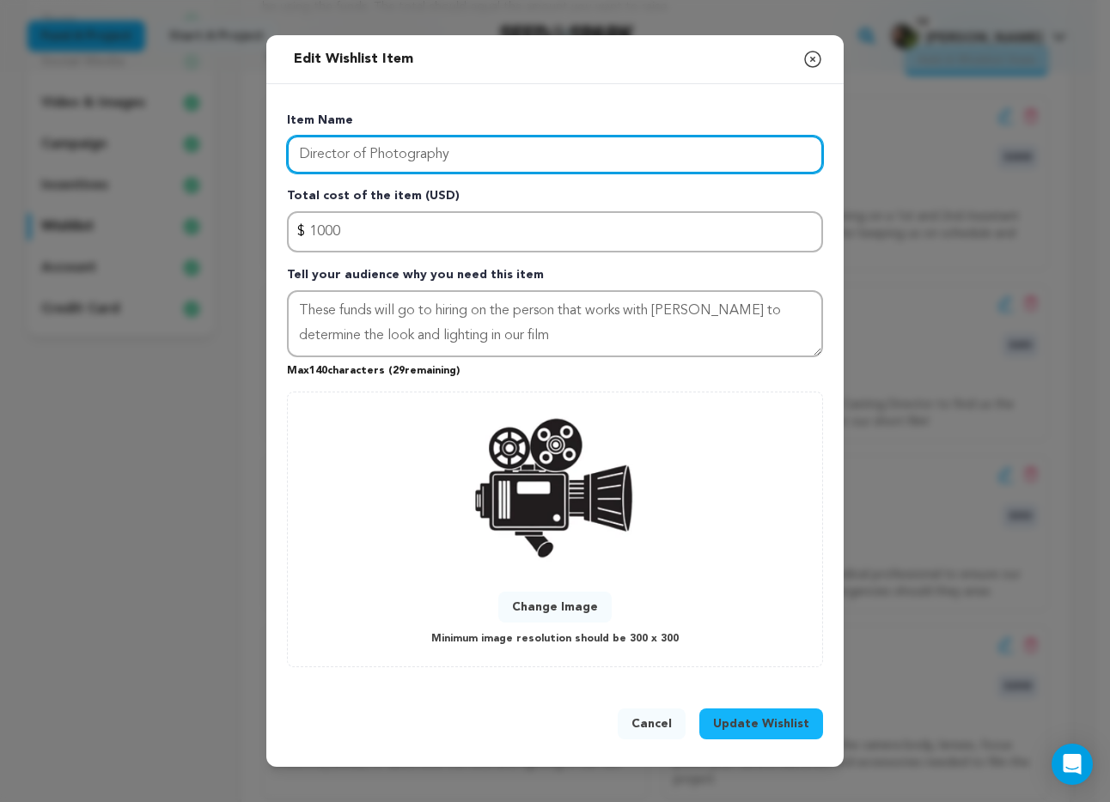
click at [473, 156] on input "Director of Photography" at bounding box center [555, 155] width 536 height 38
type input "Director of Photography & 2nd AC"
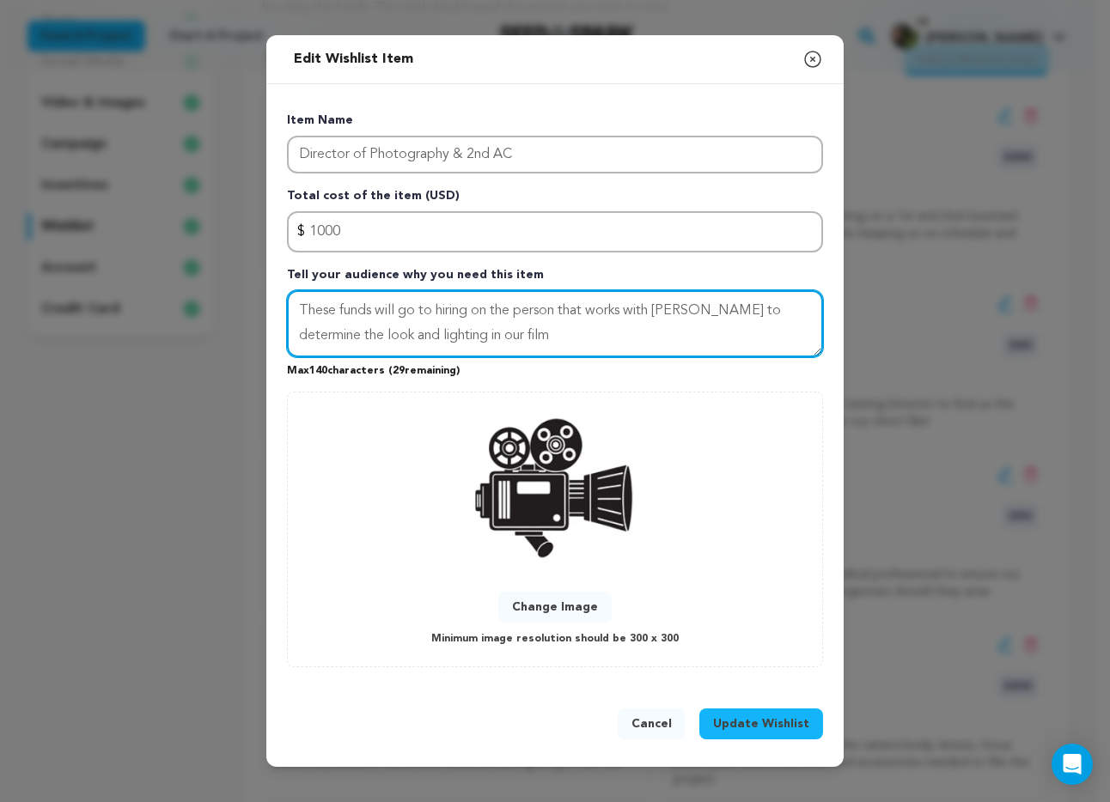
click at [546, 315] on textarea "These funds will go to hiring on the person that works with Quan to determine t…" at bounding box center [555, 323] width 536 height 67
click at [602, 338] on textarea "These funds will go to hiring on the team that works with Quan to determine the…" at bounding box center [555, 323] width 536 height 67
type textarea "These funds will go to hiring on the team that works with Quan to determine the…"
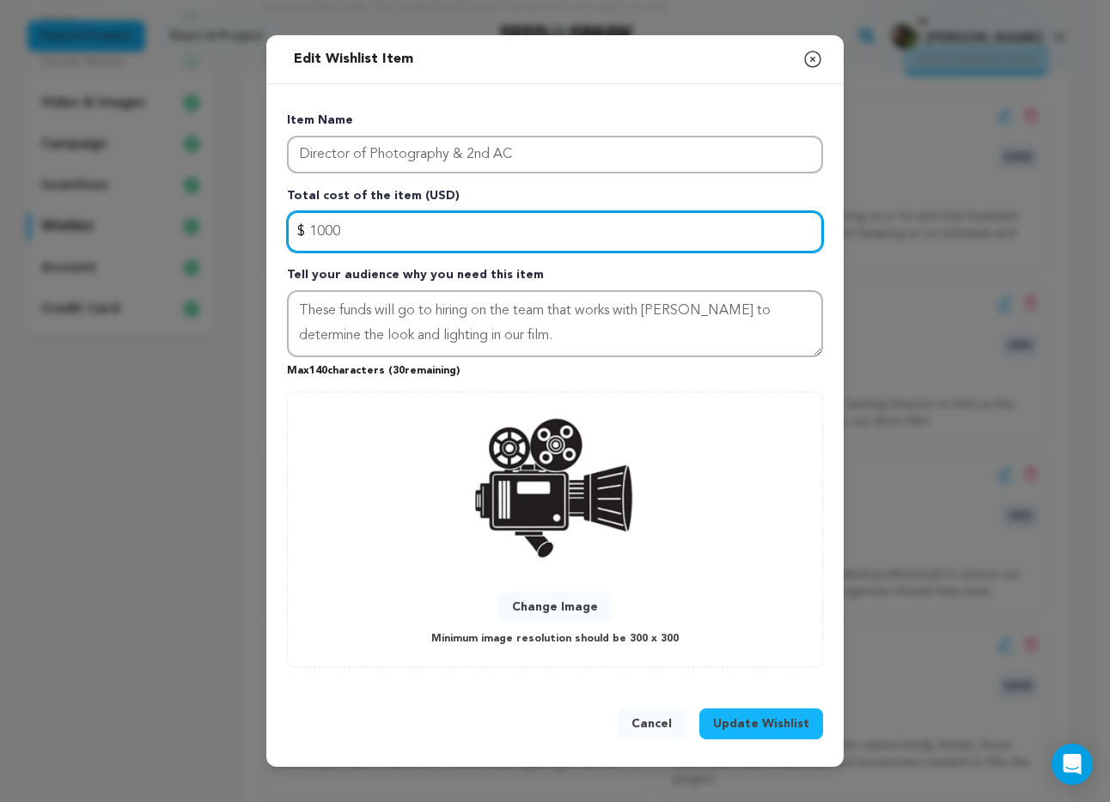
click at [327, 228] on input "1000" at bounding box center [555, 231] width 536 height 41
type input "1600"
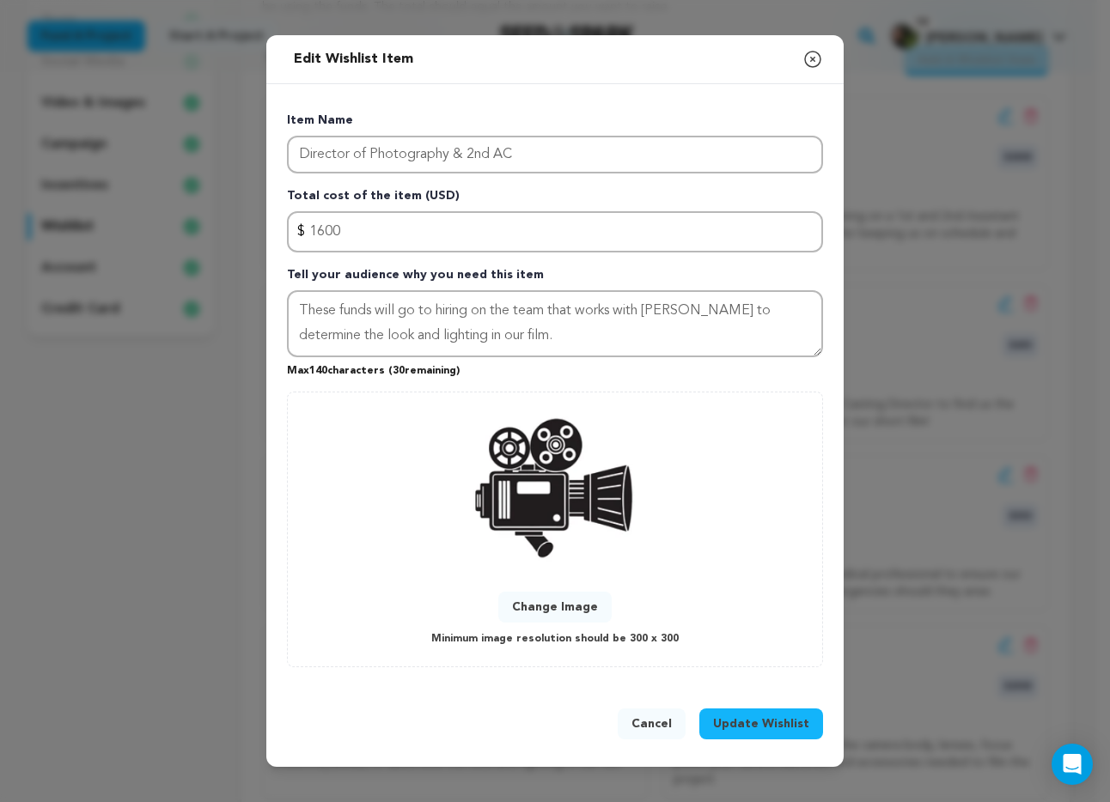
click at [770, 732] on span "Update Wishlist" at bounding box center [761, 724] width 96 height 17
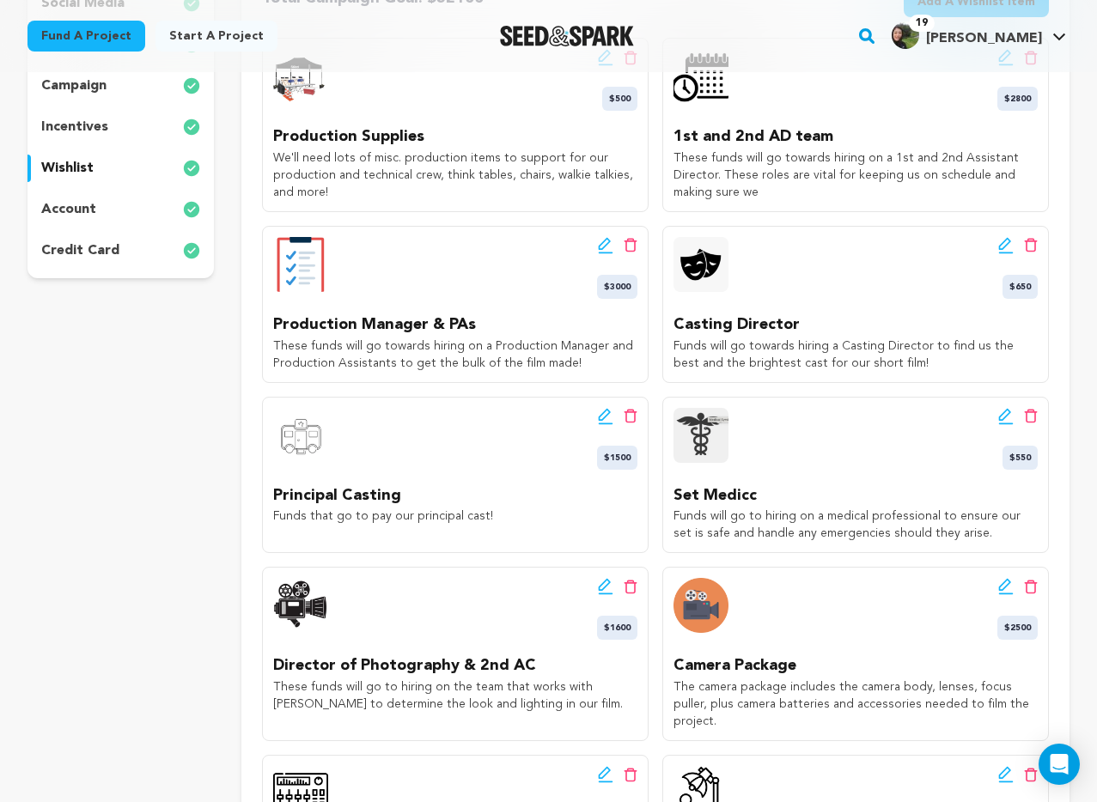
scroll to position [429, 0]
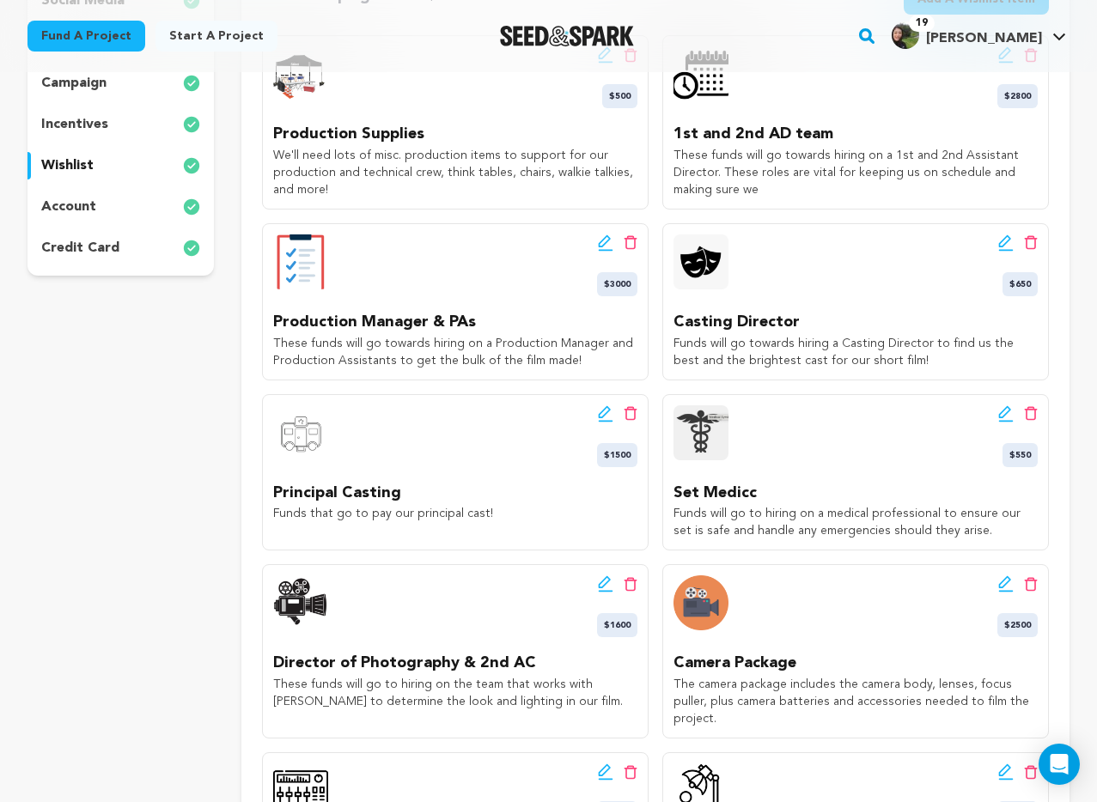
click at [796, 462] on div "Edit wishlist button Delete wishlist button $550" at bounding box center [856, 437] width 364 height 62
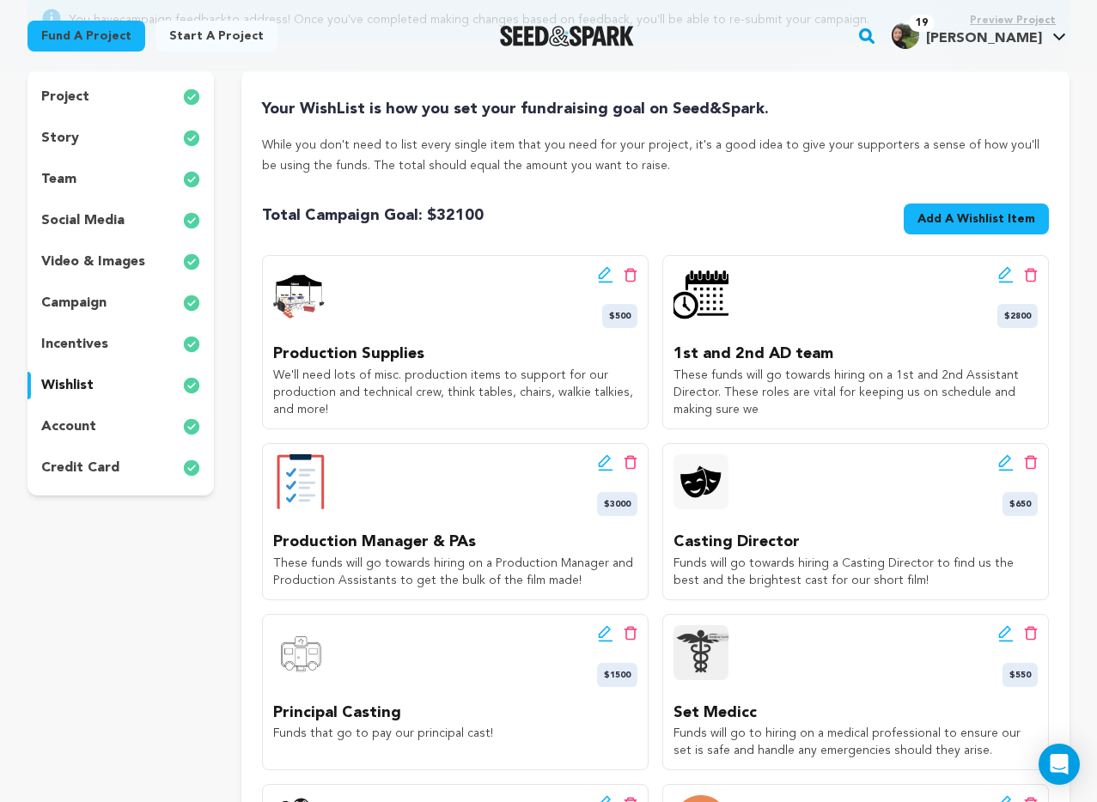
scroll to position [0, 0]
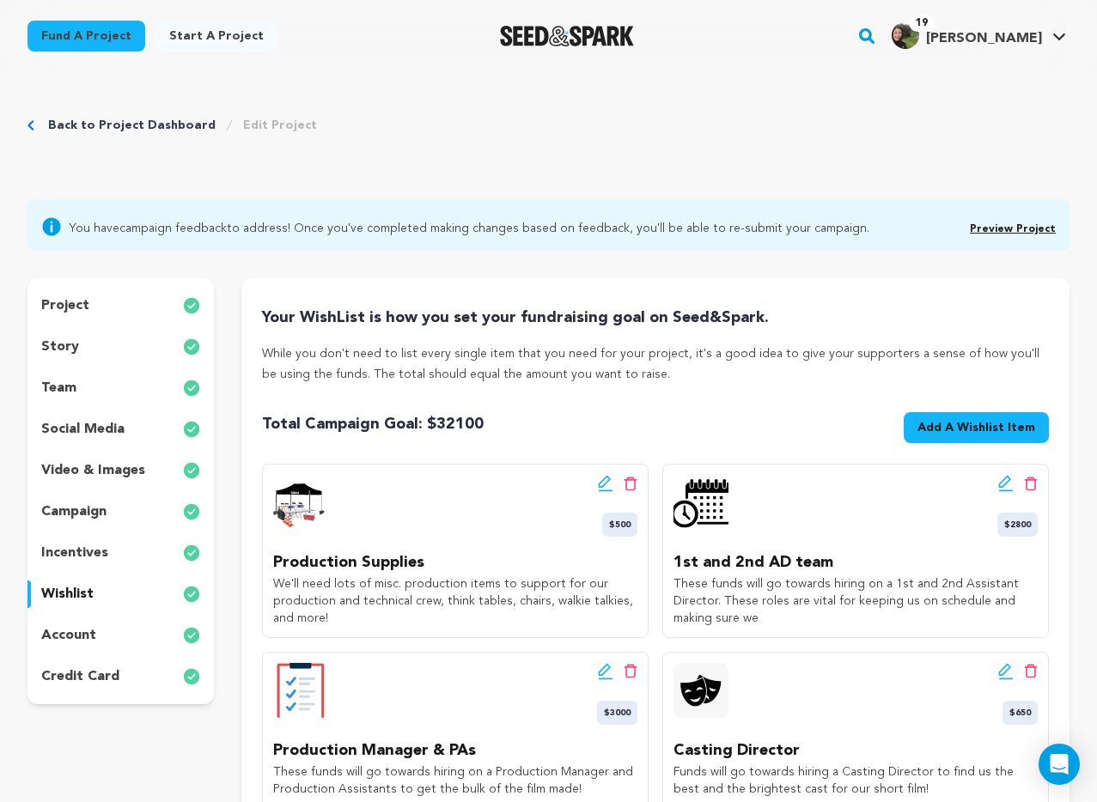
click at [967, 429] on span "Add A Wishlist Item" at bounding box center [977, 427] width 118 height 17
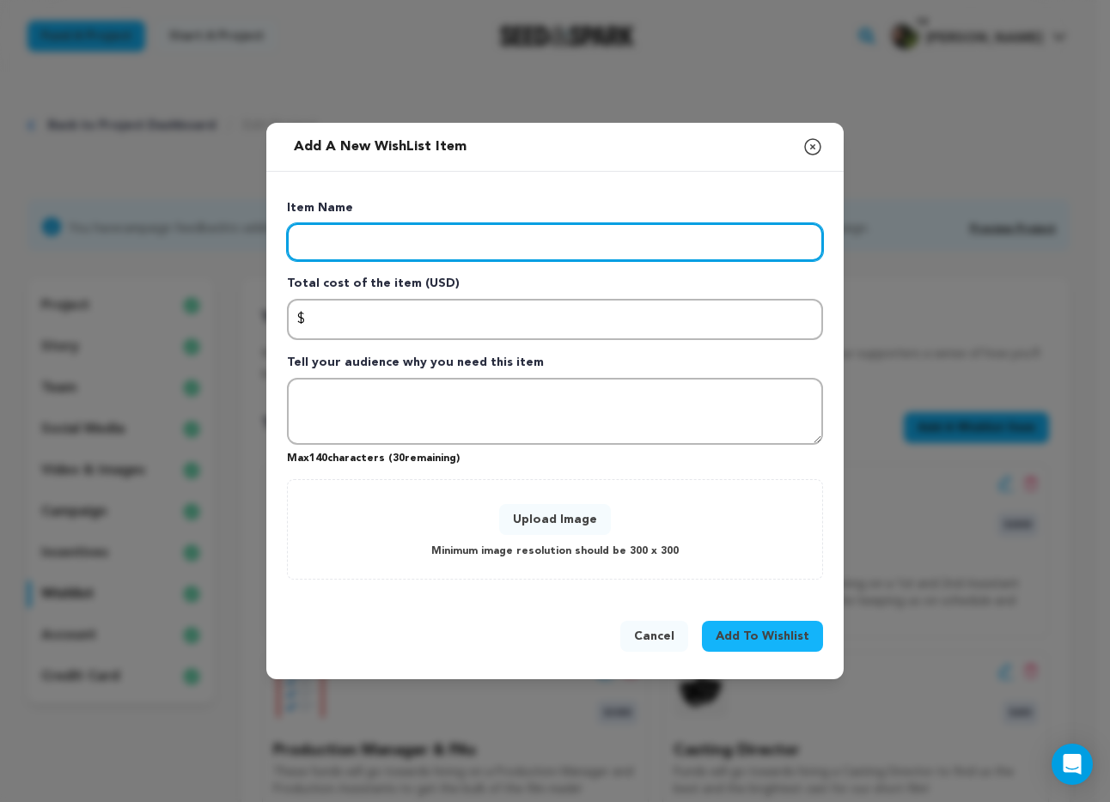
click at [422, 236] on input "Enter item name" at bounding box center [555, 242] width 536 height 38
type input "Gaffer"
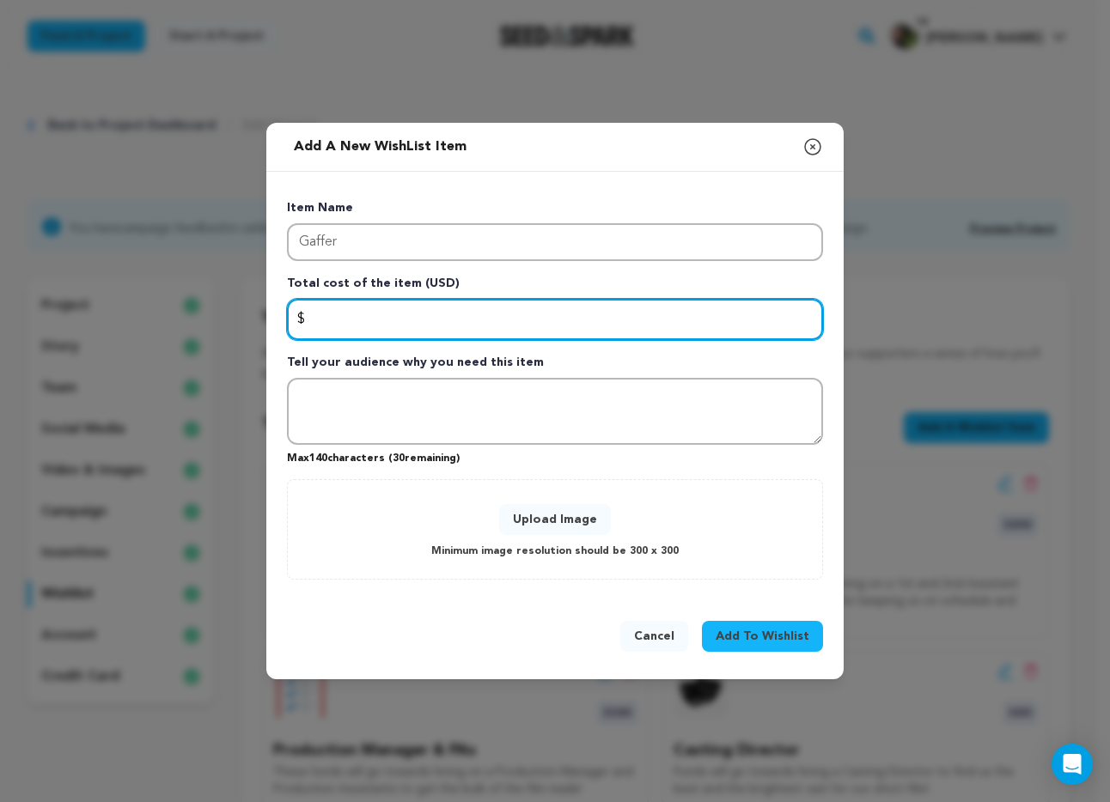
click at [390, 318] on input "Enter total cost of the item" at bounding box center [555, 319] width 536 height 41
type input "1000"
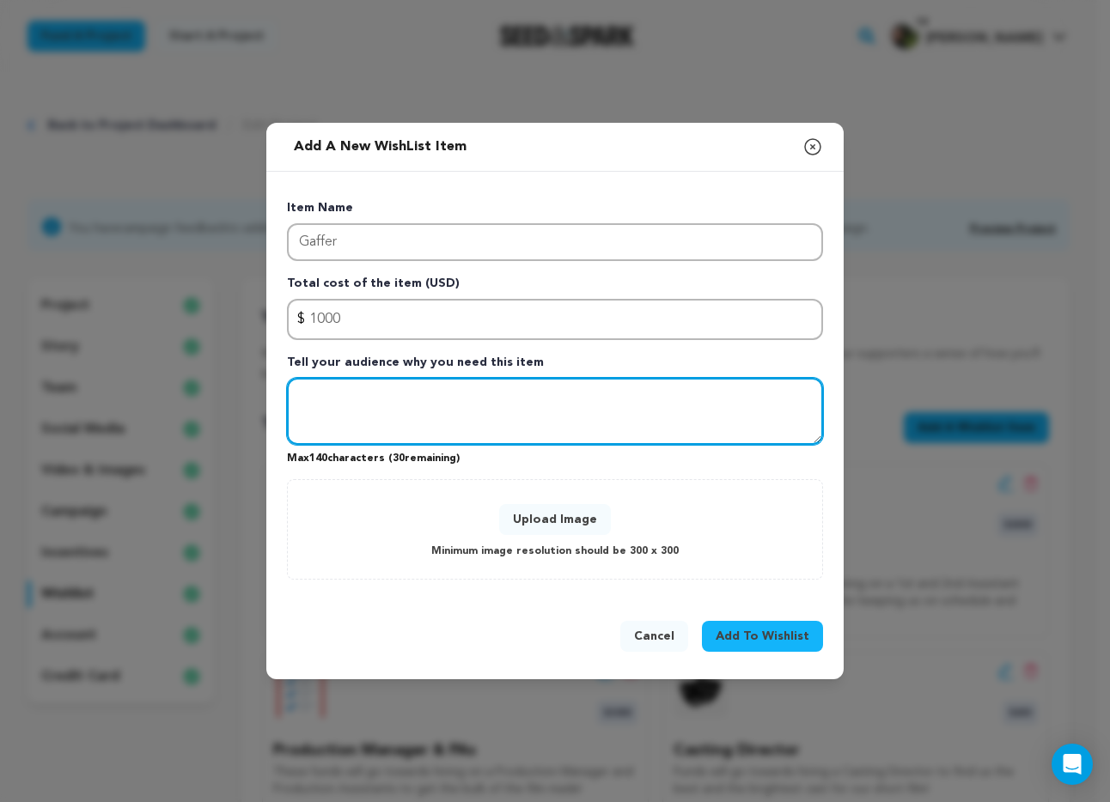
click at [388, 433] on textarea "Tell your audience why you need this item" at bounding box center [555, 411] width 536 height 67
type textarea "T"
type textarea "These funds will go to hiring on our Gaffer who controls the lighting of the fi…"
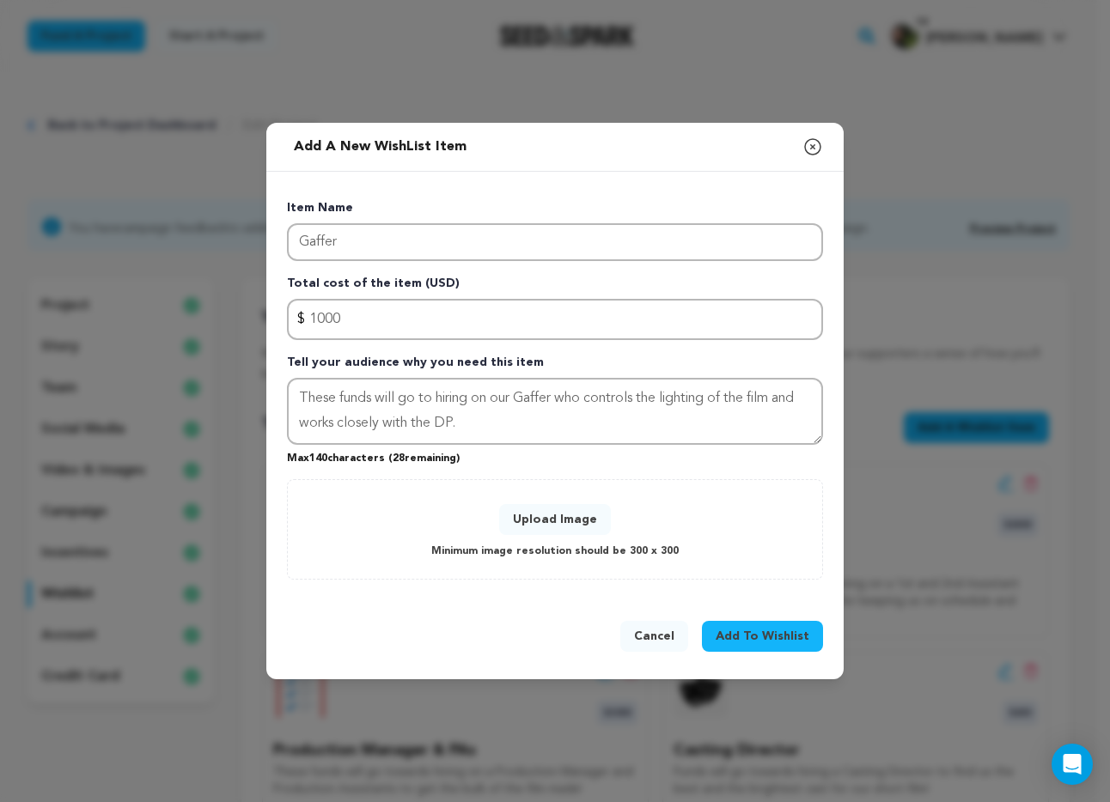
click at [533, 521] on button "Upload Image" at bounding box center [555, 519] width 112 height 31
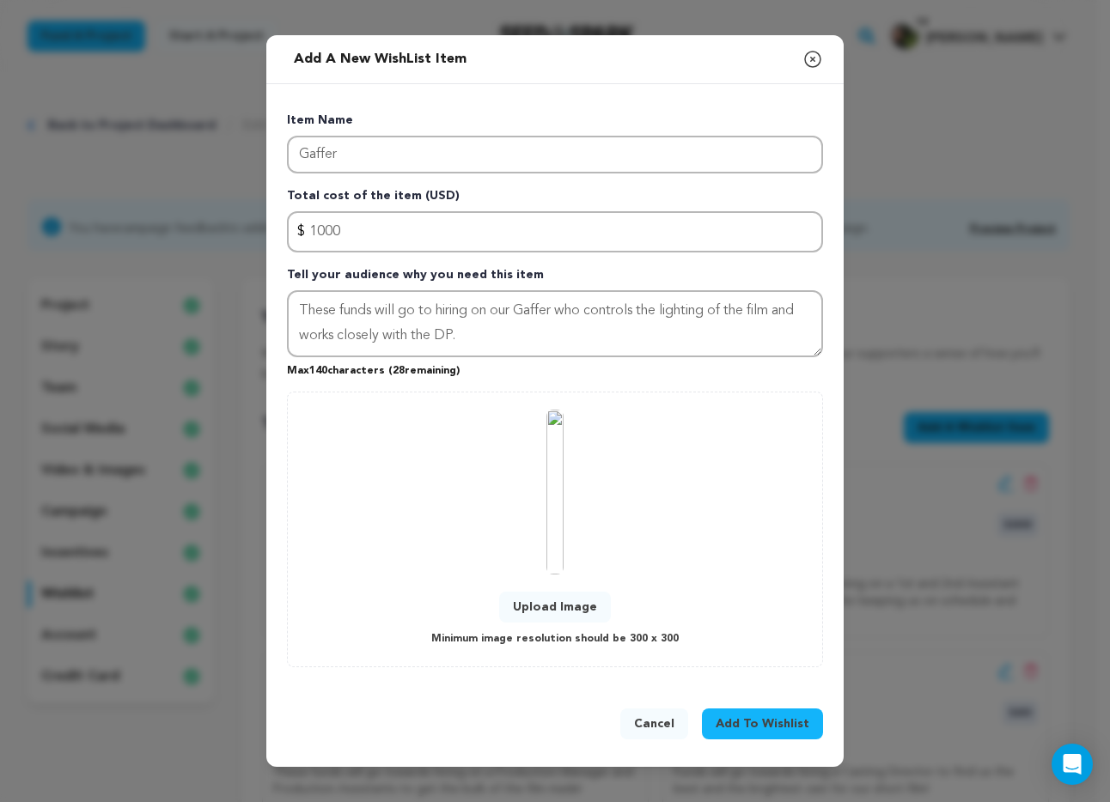
click at [764, 722] on span "Add To Wishlist" at bounding box center [763, 724] width 94 height 17
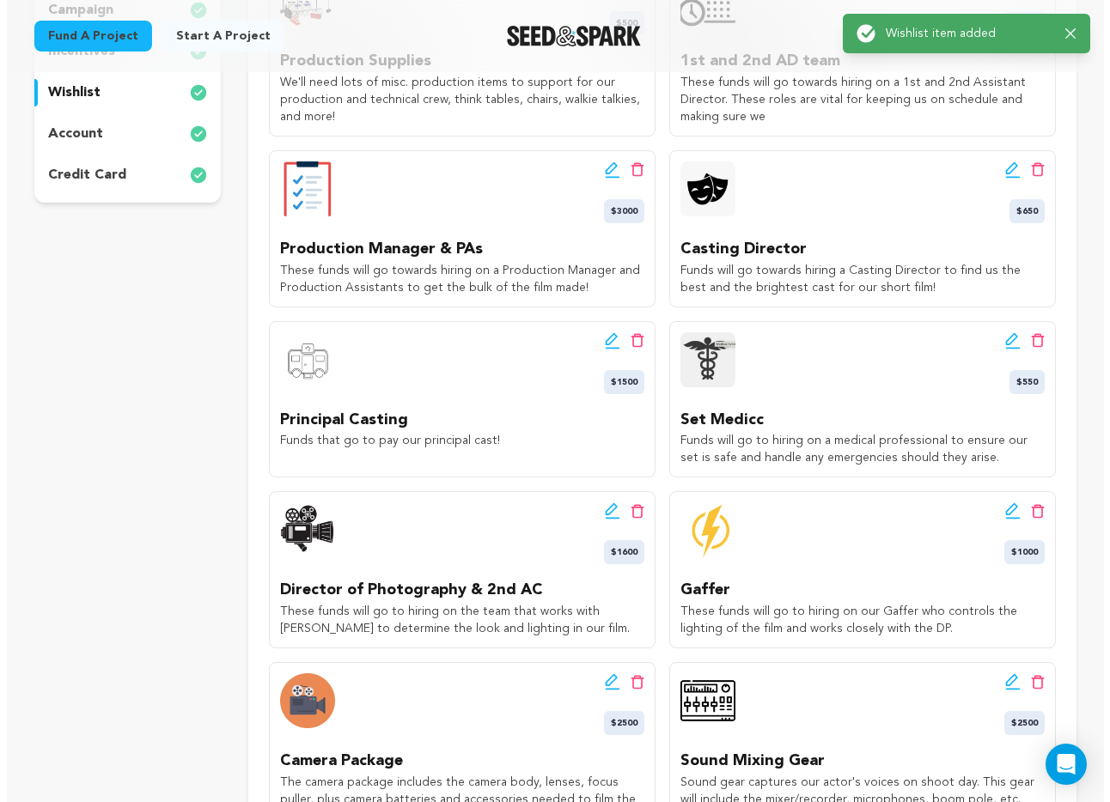
scroll to position [510, 0]
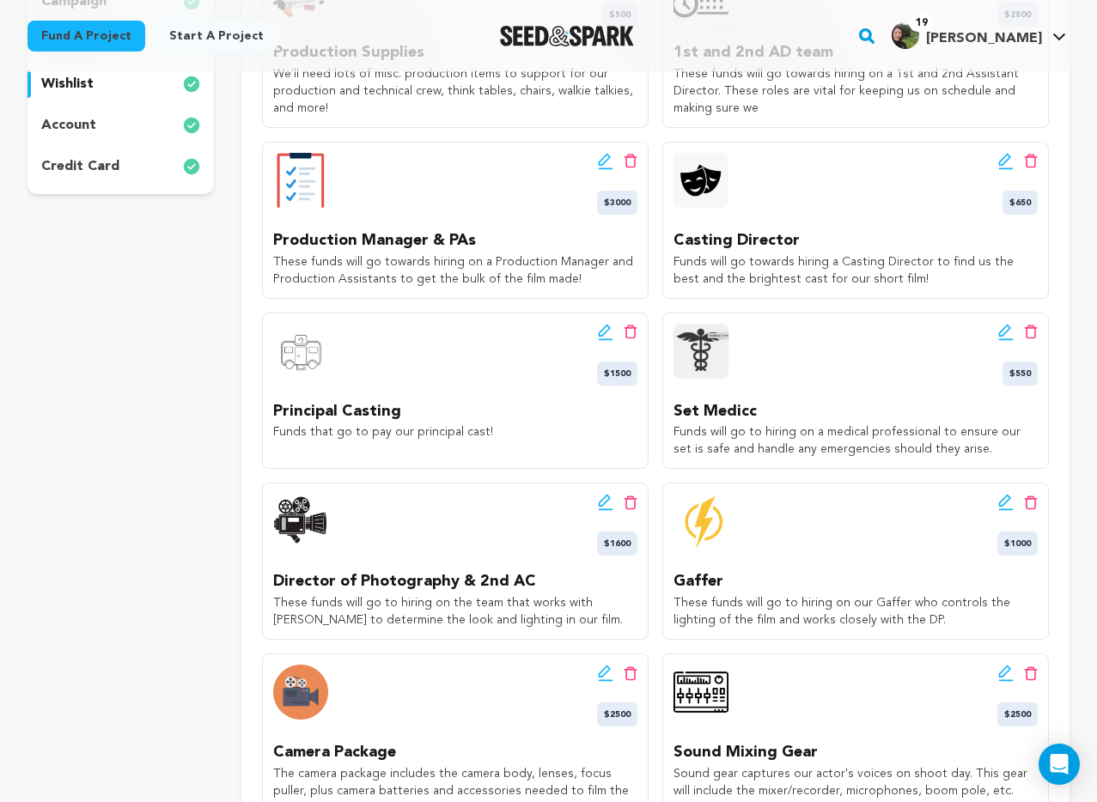
click at [944, 564] on div "Edit wishlist button Delete wishlist button $1000 Gaffer These funds will go to…" at bounding box center [855, 561] width 387 height 157
click at [1004, 503] on icon at bounding box center [1005, 502] width 15 height 17
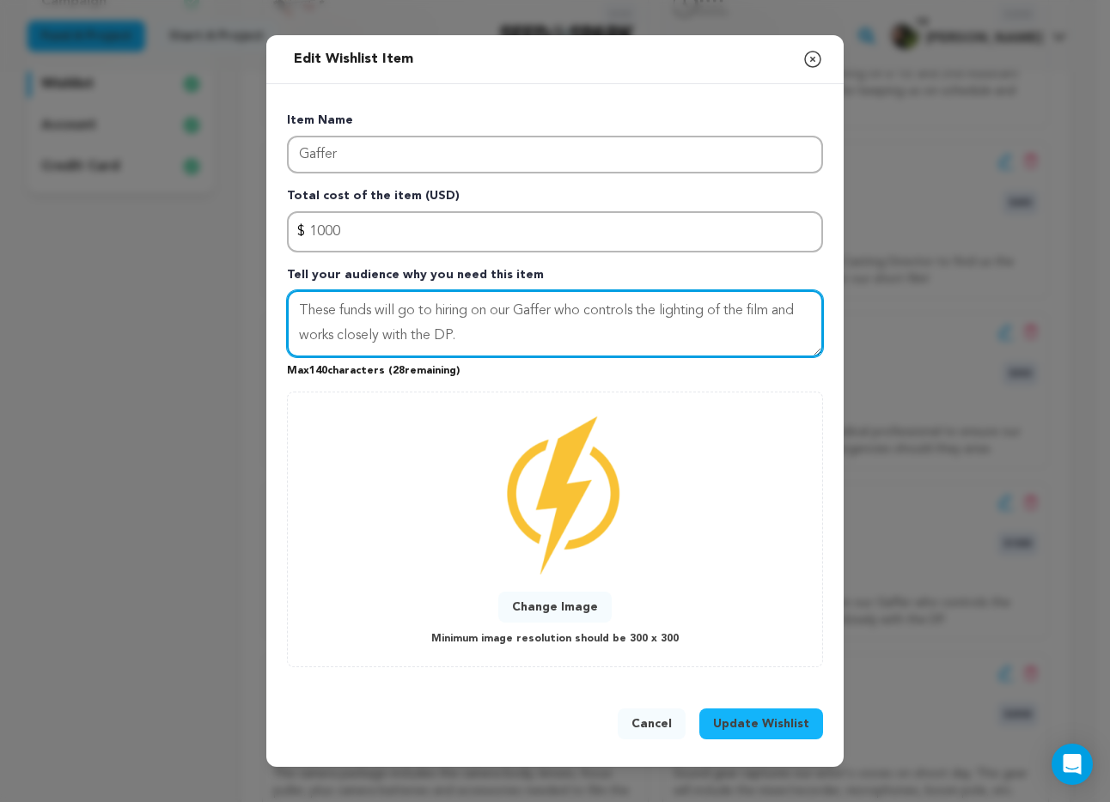
click at [558, 308] on textarea "These funds will go to hiring on our Gaffer who controls the lighting of the fi…" at bounding box center [555, 323] width 536 height 67
click at [614, 318] on textarea "These funds will go to hiring on our Gaffer and Electritians who controls the l…" at bounding box center [555, 323] width 536 height 67
click at [631, 342] on textarea "These funds will go to hiring on our Gaffer and Electricians who controls the l…" at bounding box center [555, 323] width 536 height 67
click at [690, 313] on textarea "These funds will go to hiring on our Gaffer and Electricians who controls the l…" at bounding box center [555, 323] width 536 height 67
click at [766, 307] on textarea "These funds will go to hiring on our Gaffer and Electricians who help controls …" at bounding box center [555, 323] width 536 height 67
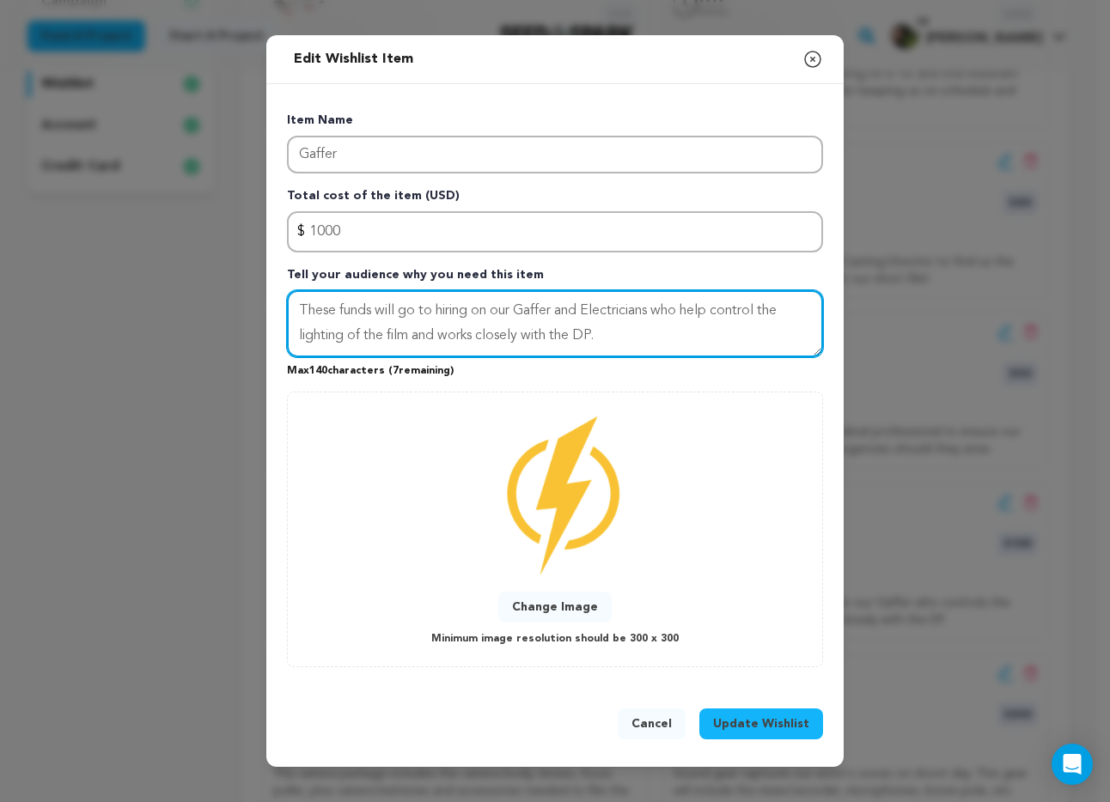
click at [650, 332] on textarea "These funds will go to hiring on our Gaffer and Electricians who help control t…" at bounding box center [555, 323] width 536 height 67
type textarea "These funds will go to hiring on our Gaffer and Electricians who help control t…"
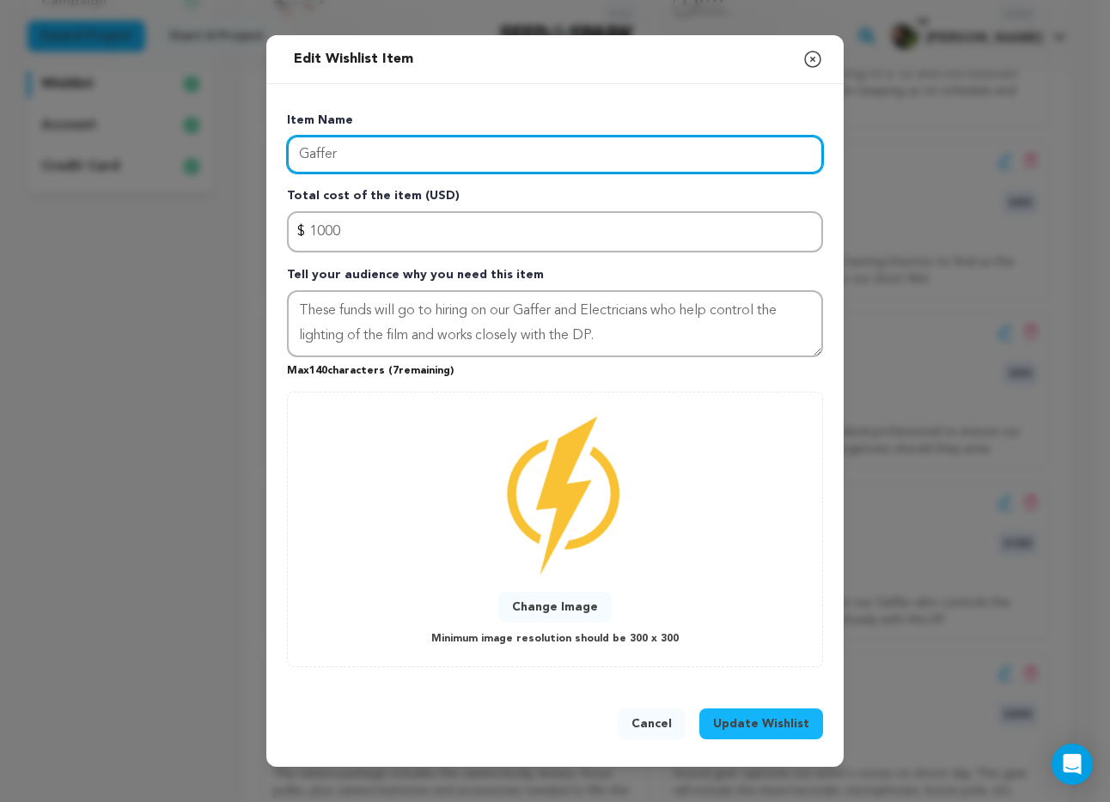
click at [365, 144] on input "Gaffer" at bounding box center [555, 155] width 536 height 38
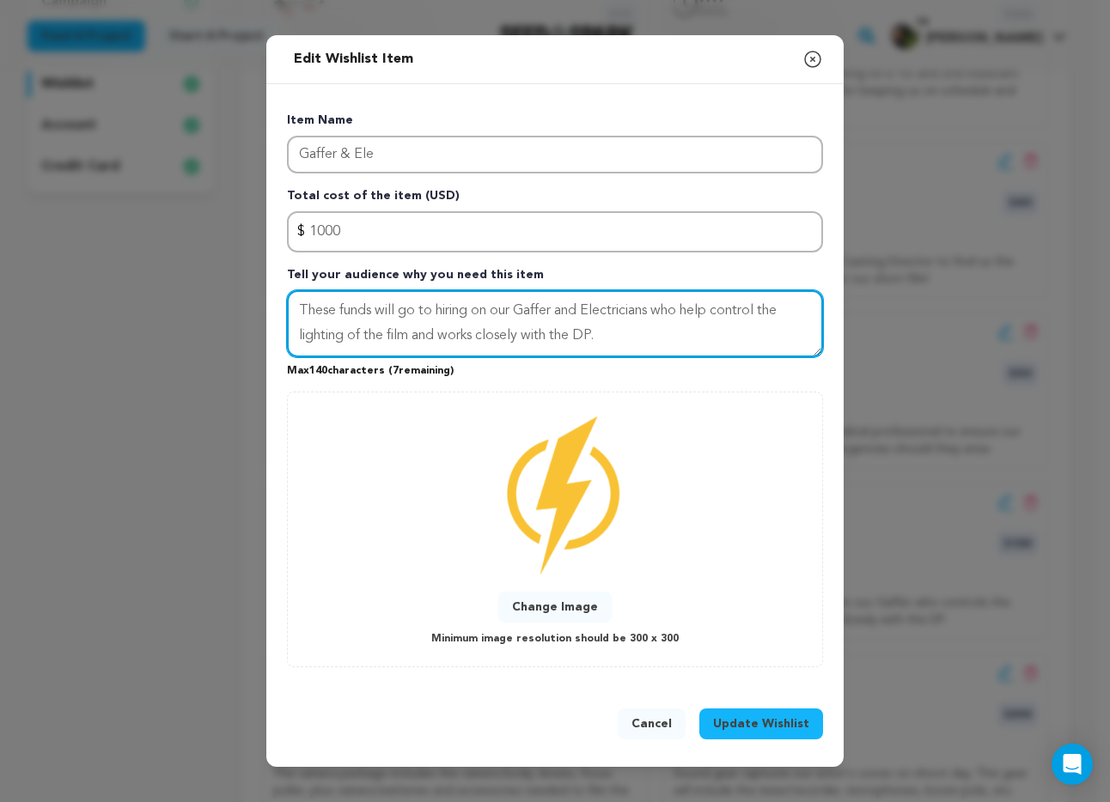
click at [620, 314] on textarea "These funds will go to hiring on our Gaffer and Electricians who help control t…" at bounding box center [555, 323] width 536 height 67
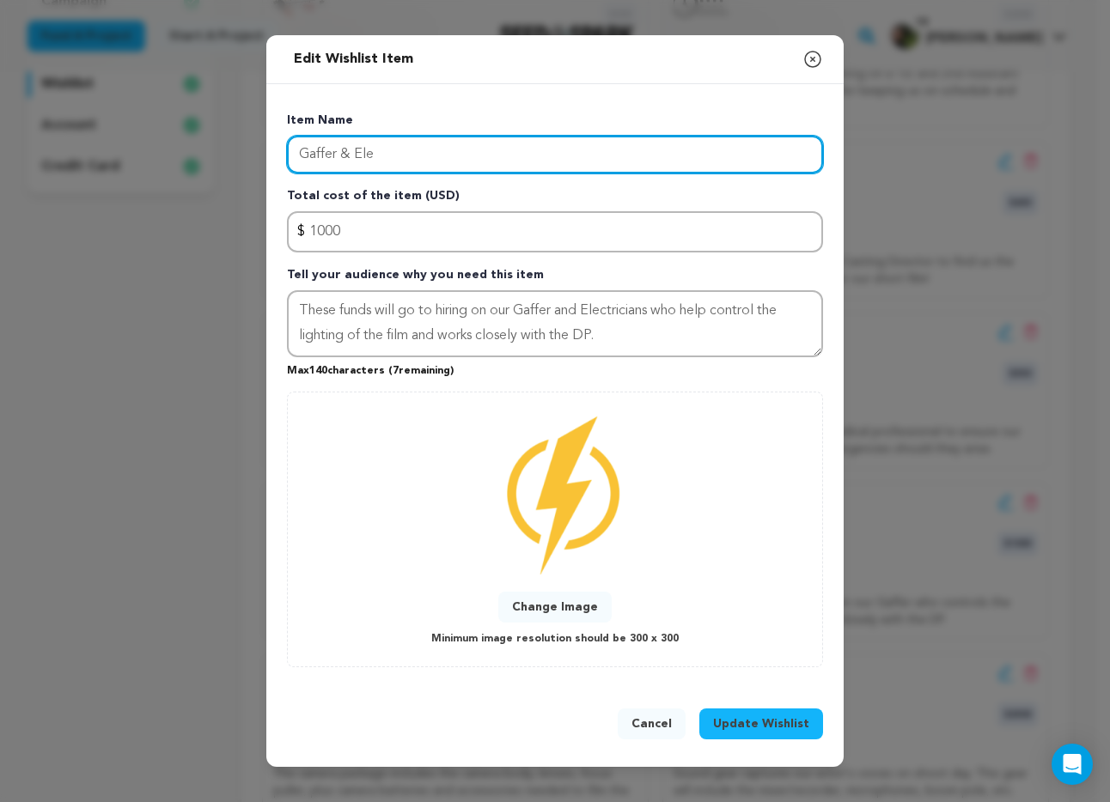
click at [404, 147] on input "Gaffer & Ele" at bounding box center [555, 155] width 536 height 38
paste input "ctricians"
type input "Gaffer & Electricians"
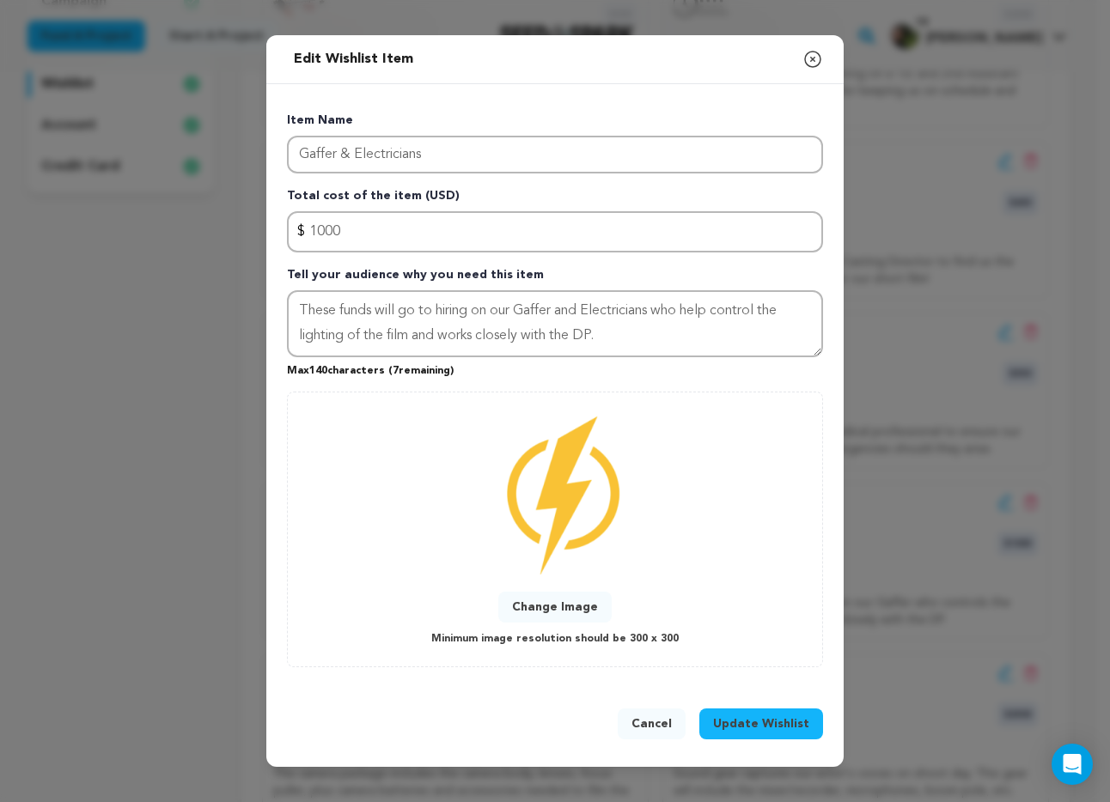
click at [779, 729] on span "Update Wishlist" at bounding box center [761, 724] width 96 height 17
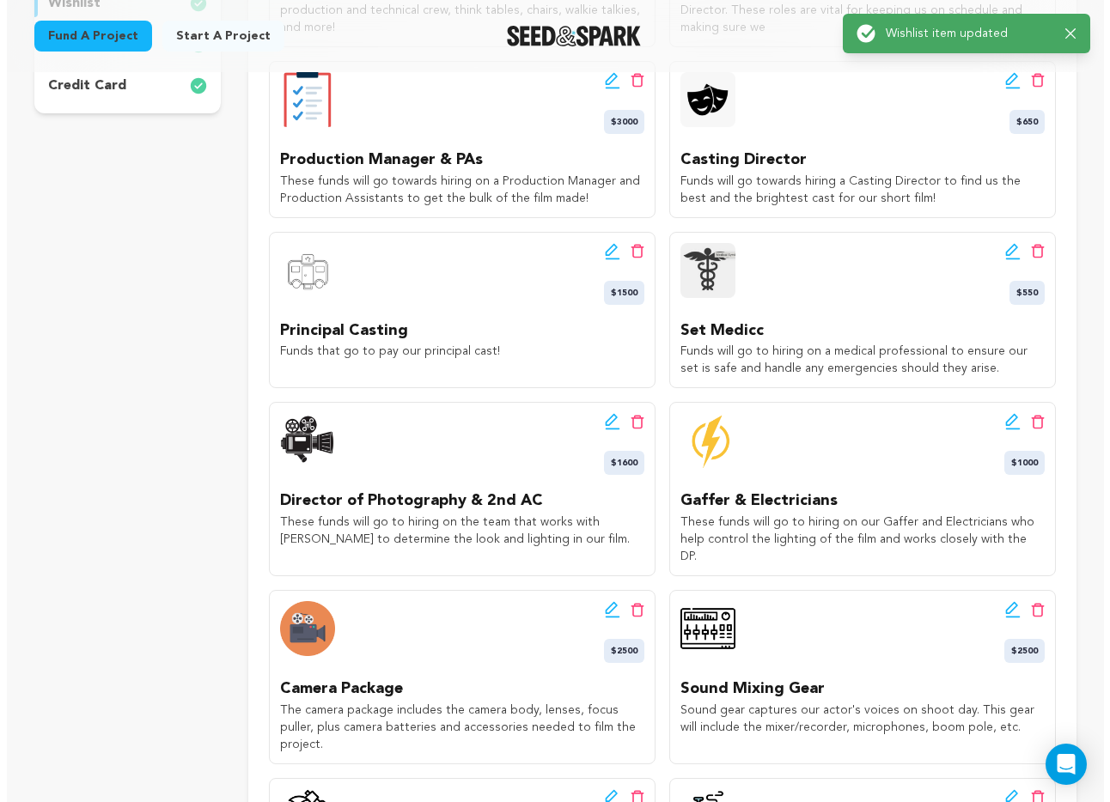
scroll to position [593, 0]
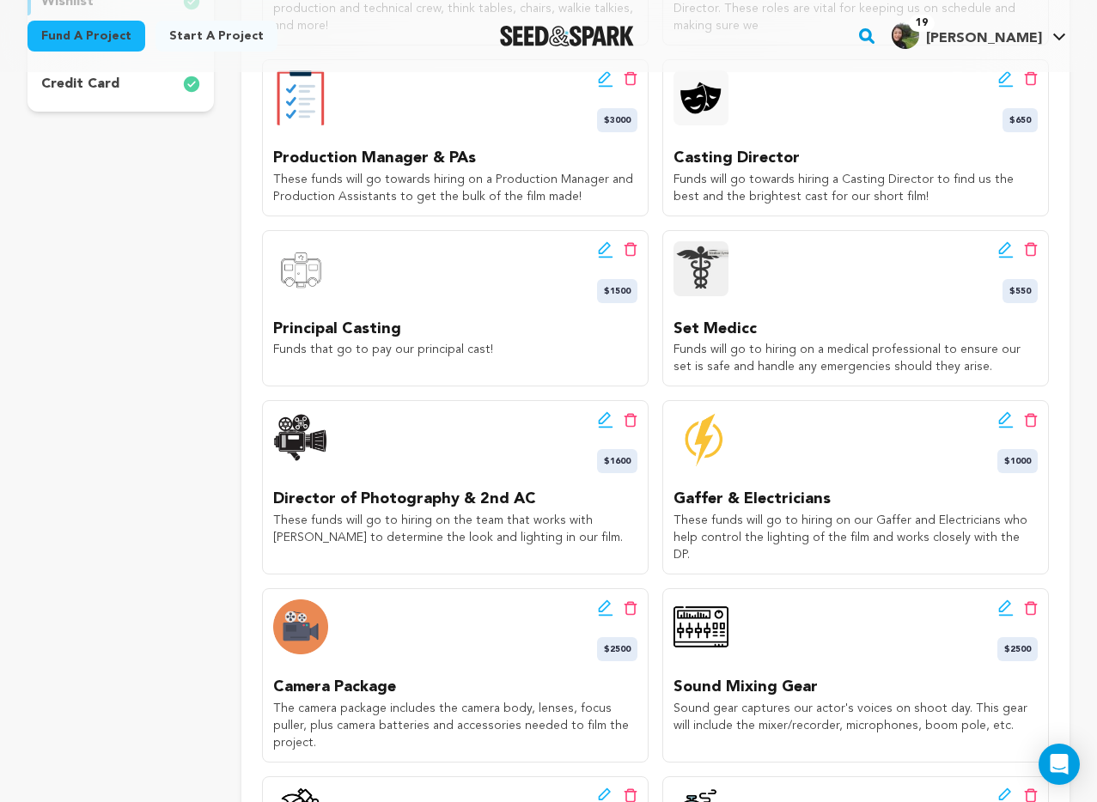
click at [1003, 415] on icon at bounding box center [1005, 420] width 15 height 17
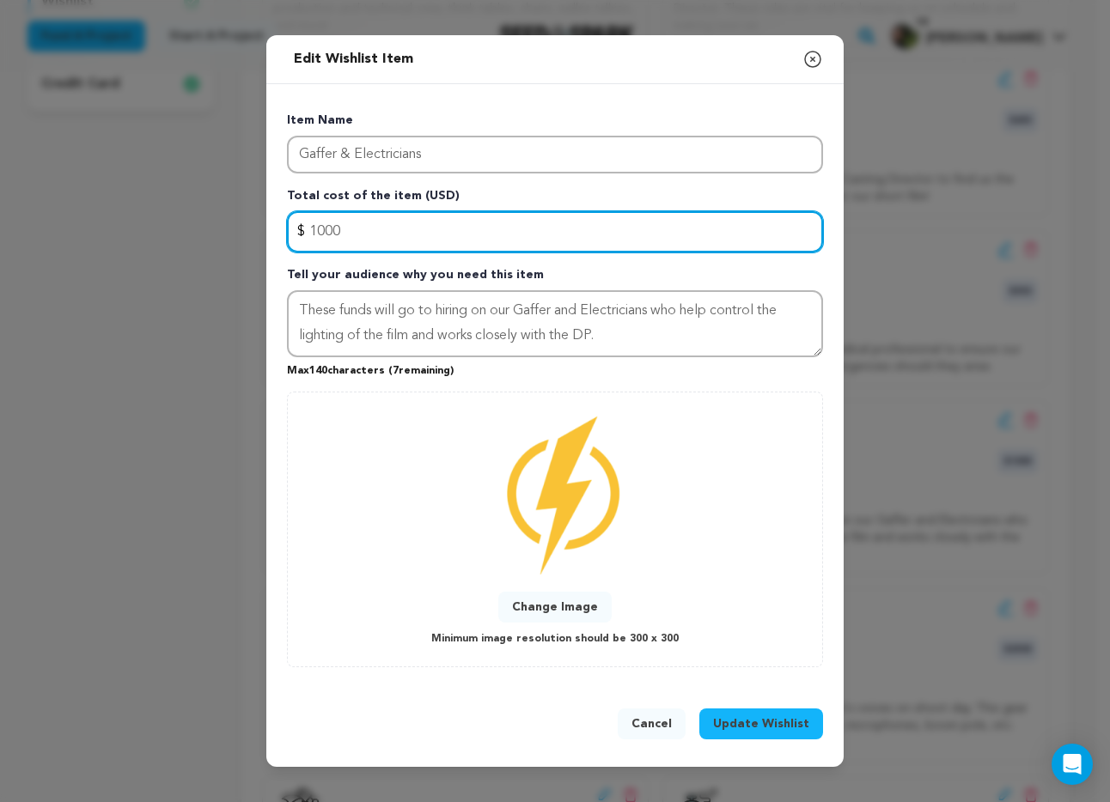
click at [326, 226] on input "1000" at bounding box center [555, 231] width 536 height 41
type input "1600"
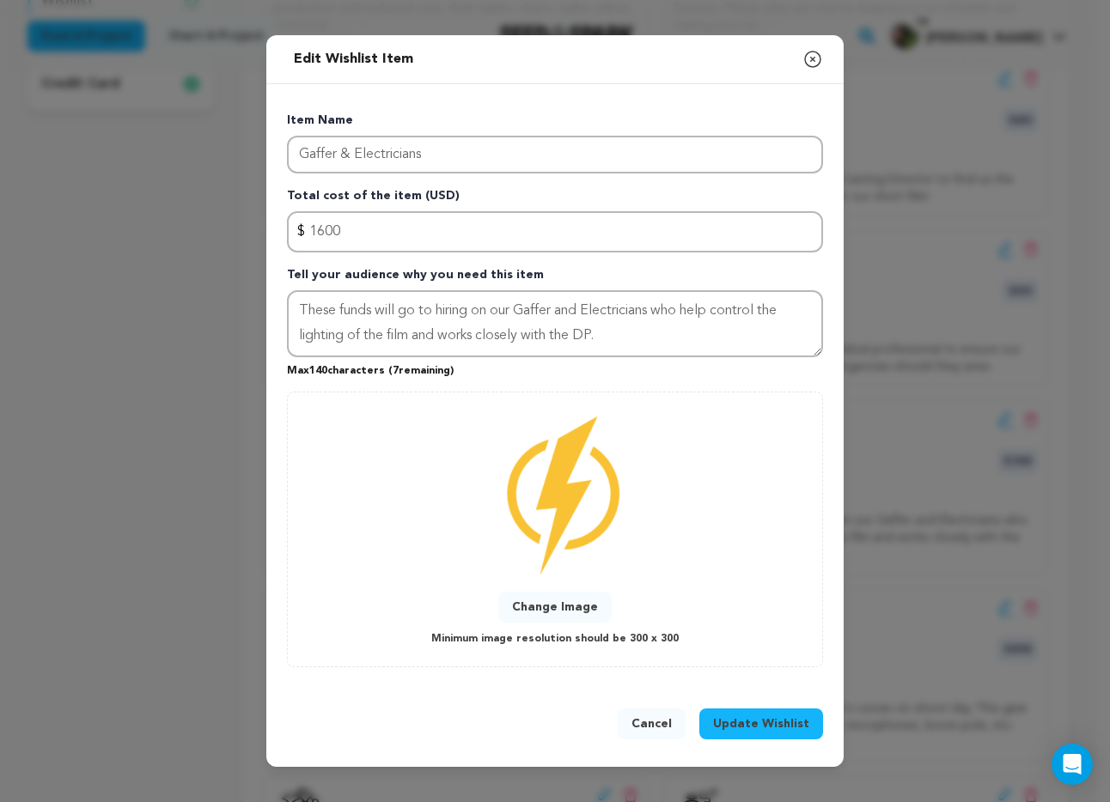
click at [753, 718] on span "Update Wishlist" at bounding box center [761, 724] width 96 height 17
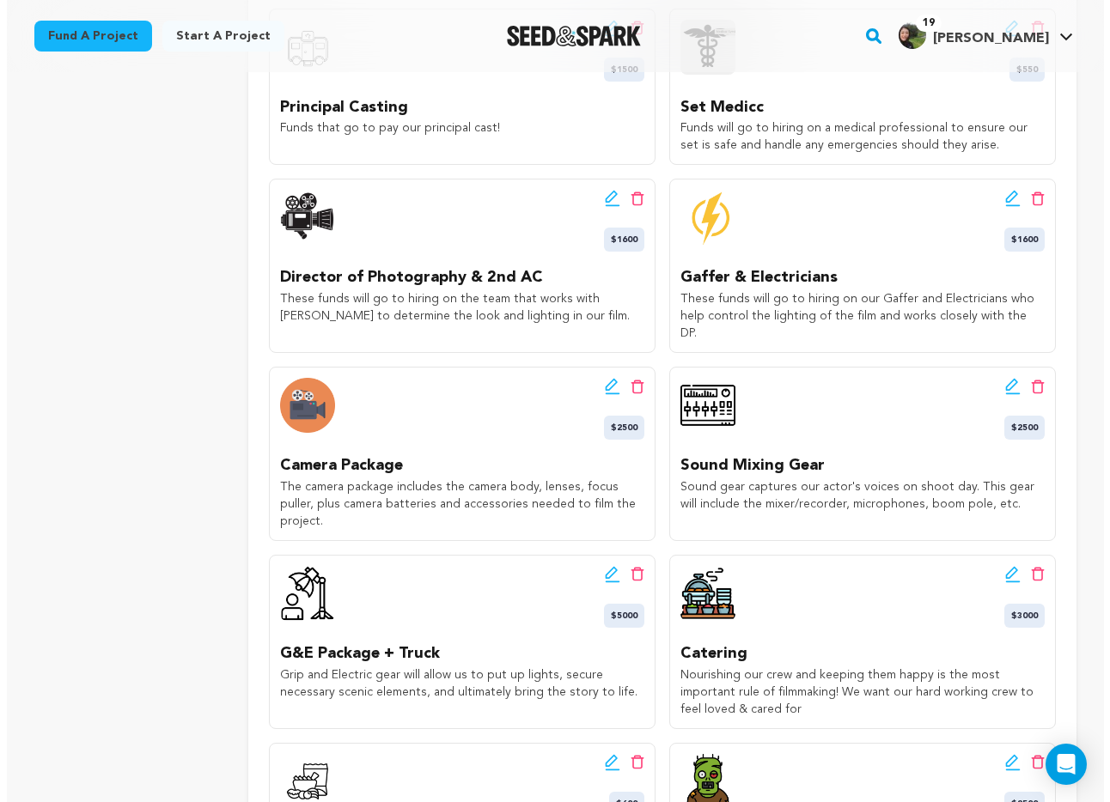
scroll to position [817, 0]
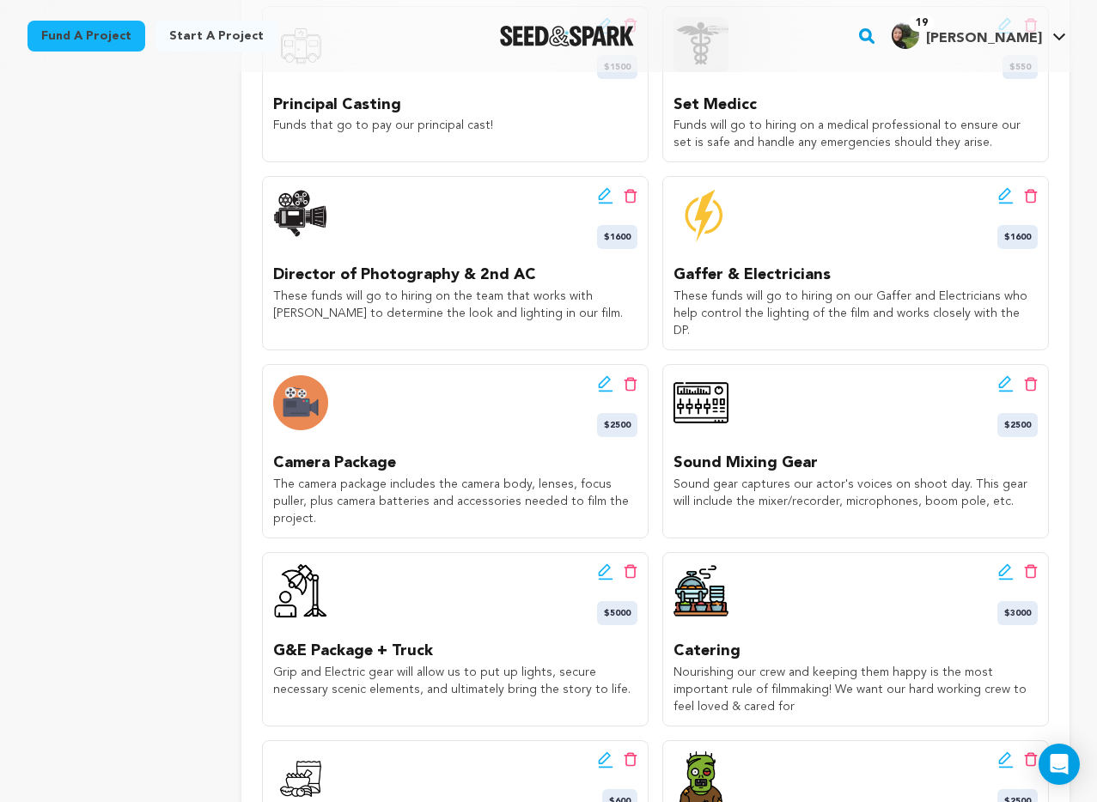
click at [598, 564] on icon at bounding box center [605, 572] width 15 height 17
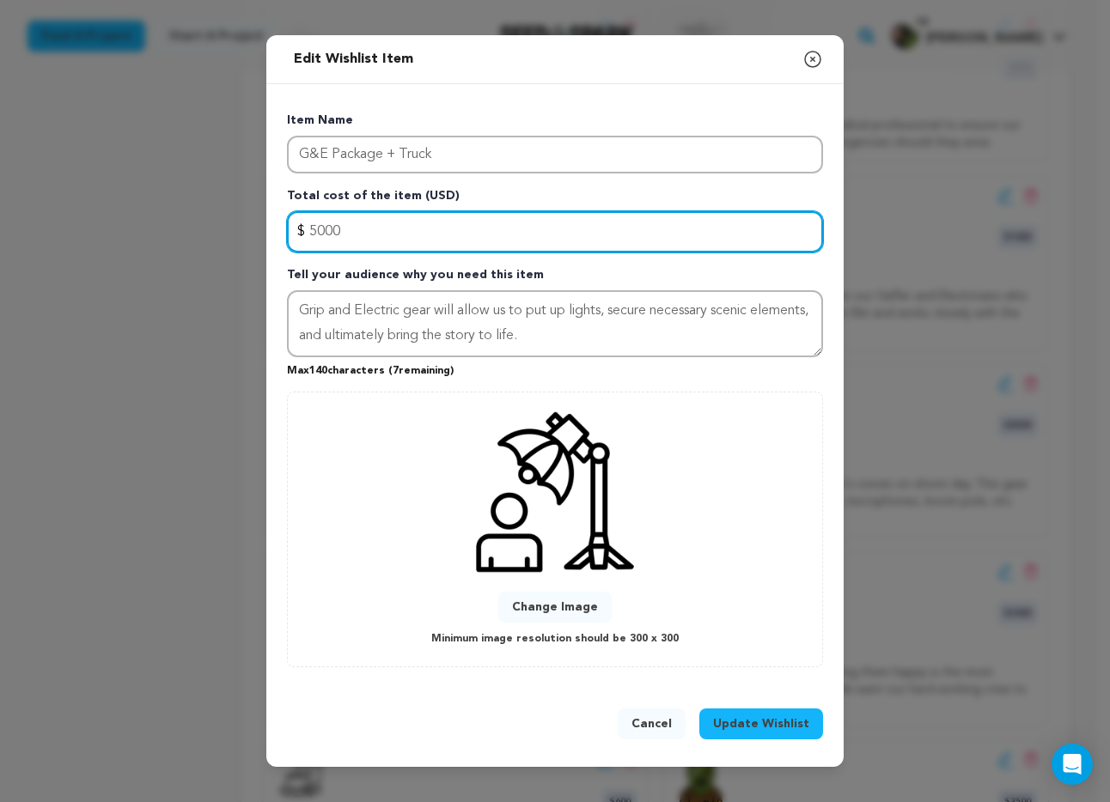
click at [410, 231] on input "5000" at bounding box center [555, 231] width 536 height 41
type input "3000"
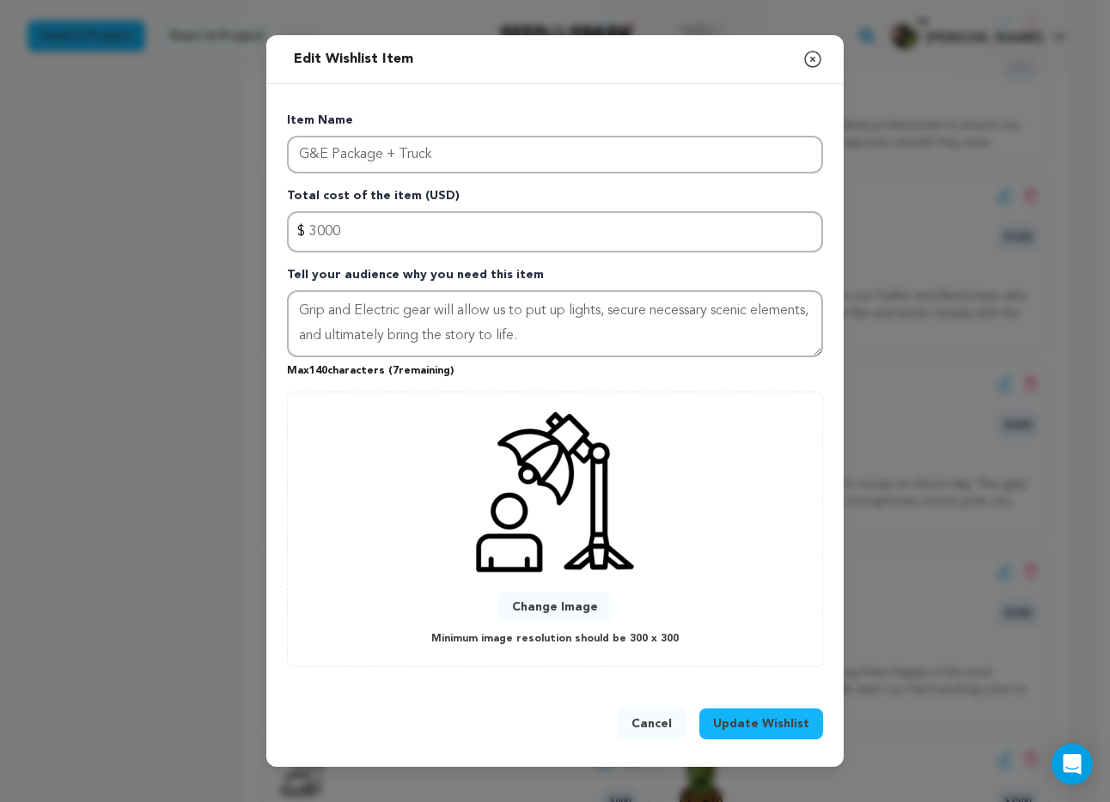
click at [747, 720] on span "Update Wishlist" at bounding box center [761, 724] width 96 height 17
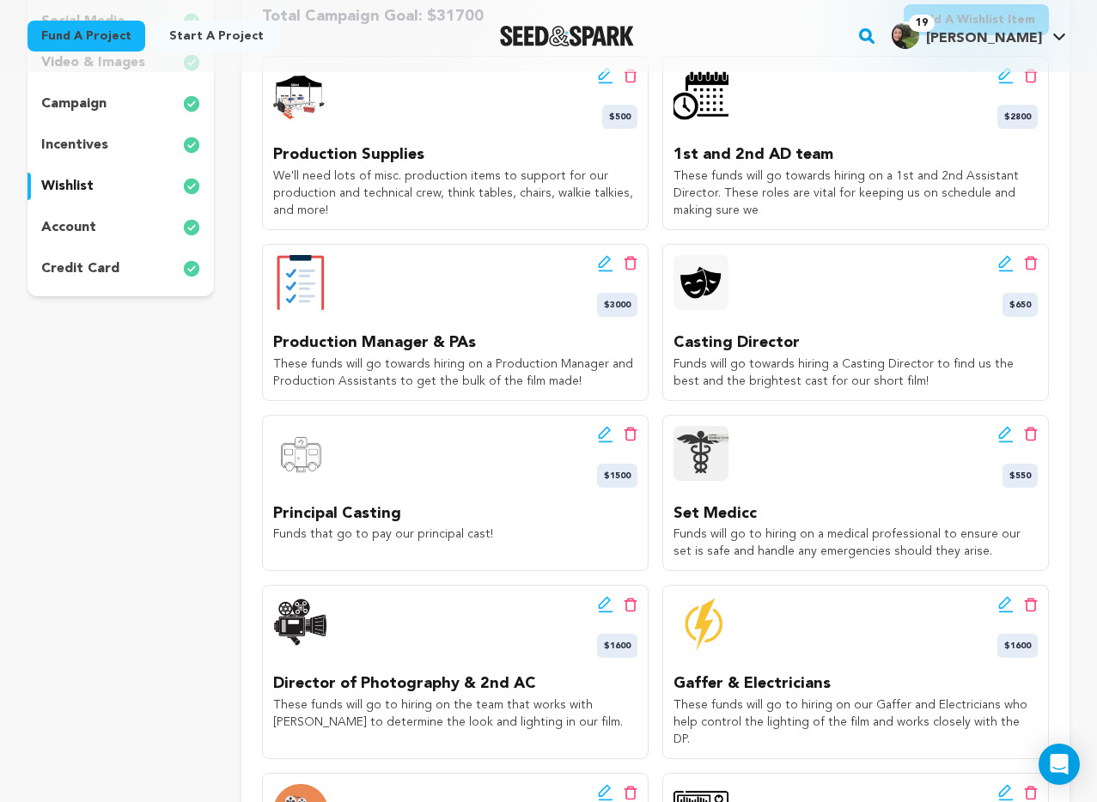
scroll to position [418, 0]
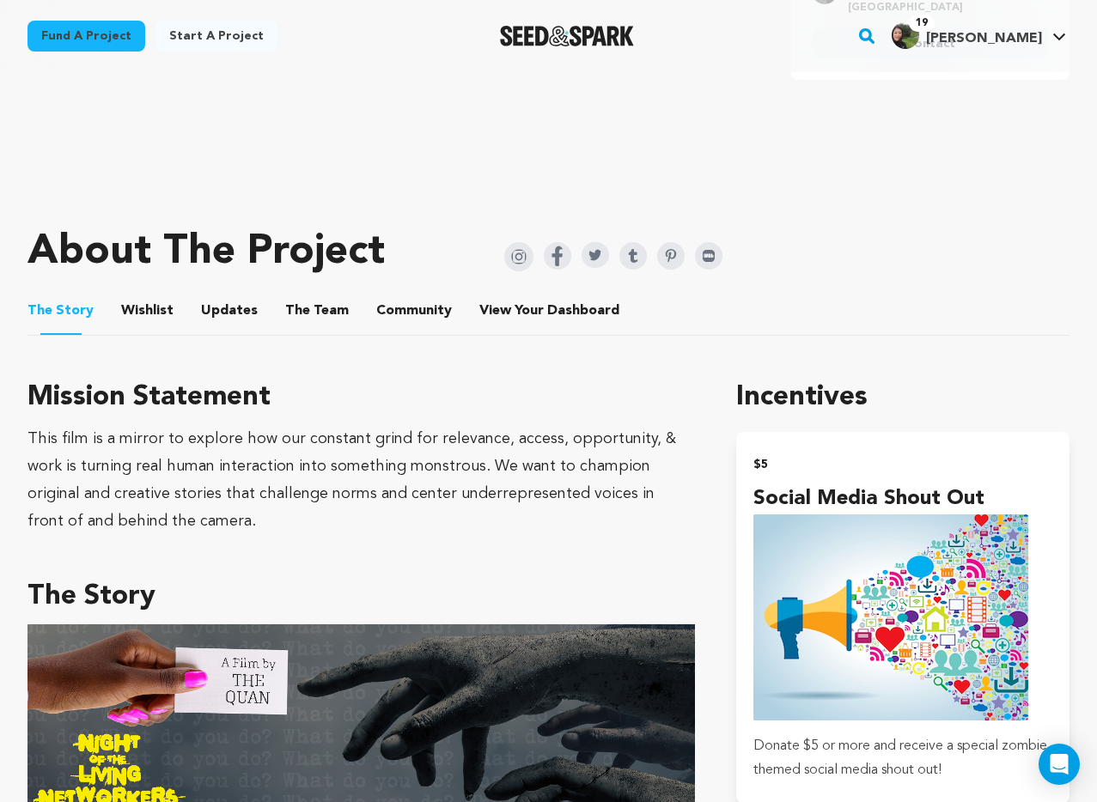
scroll to position [619, 0]
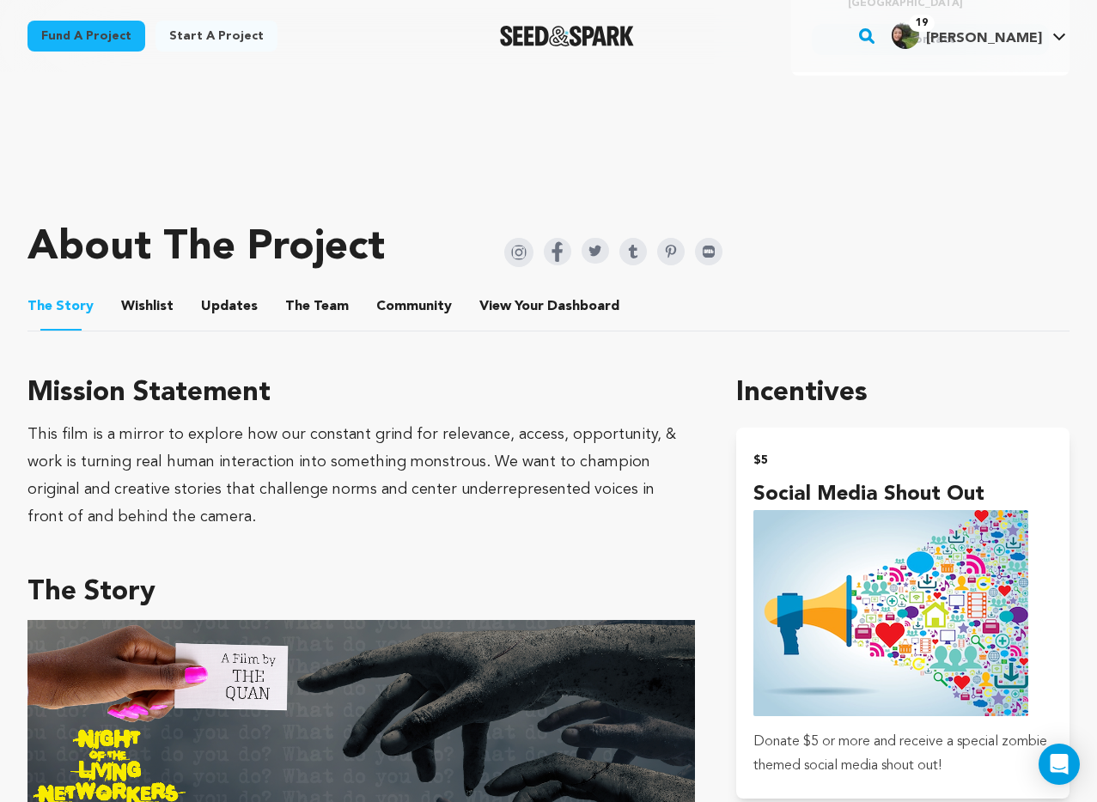
click at [149, 305] on button "Wishlist" at bounding box center [147, 310] width 41 height 41
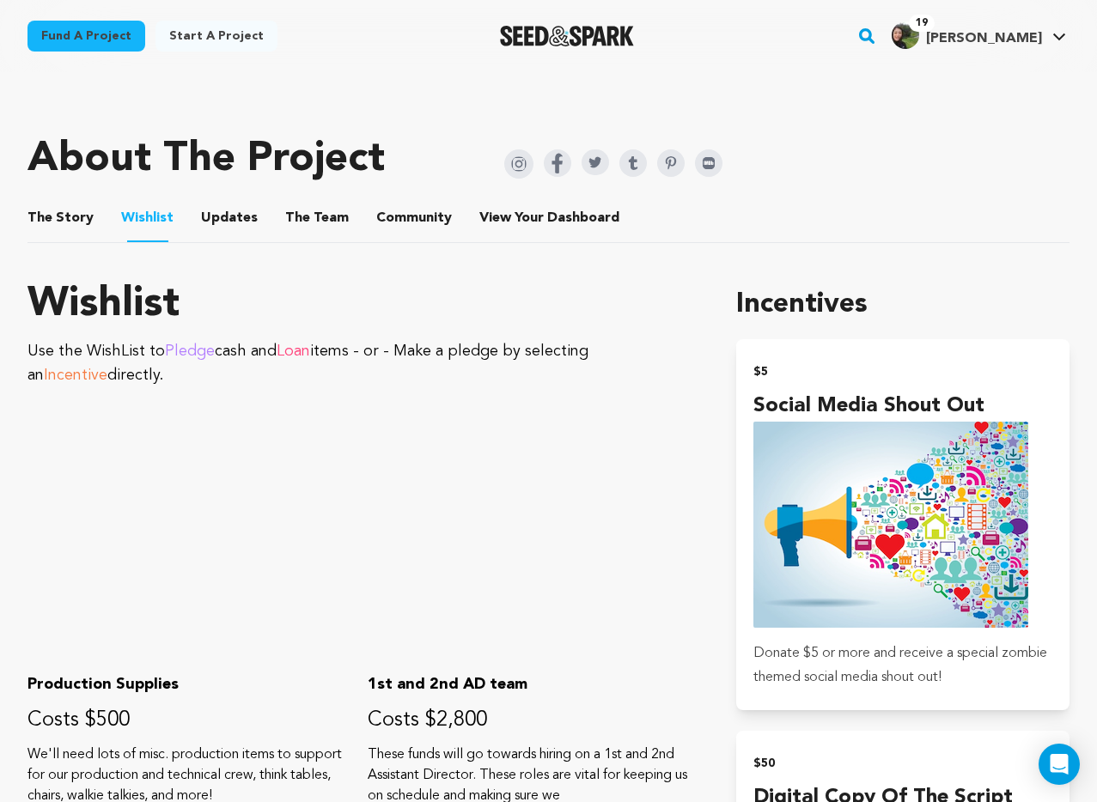
scroll to position [660, 0]
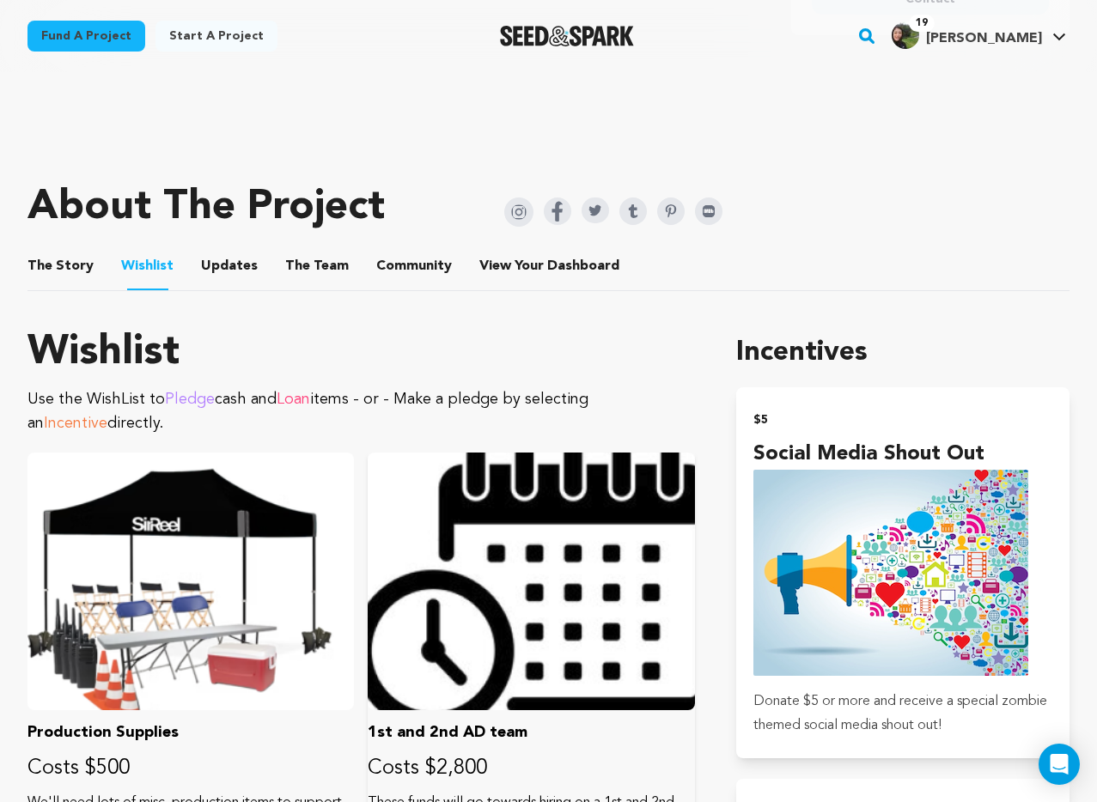
click at [371, 482] on div at bounding box center [531, 582] width 326 height 258
click at [179, 395] on span "Pledge" at bounding box center [190, 399] width 50 height 15
click at [320, 400] on p "Use the WishList to Pledge cash and Loan items - or - Make a pledge by selectin…" at bounding box center [361, 411] width 668 height 48
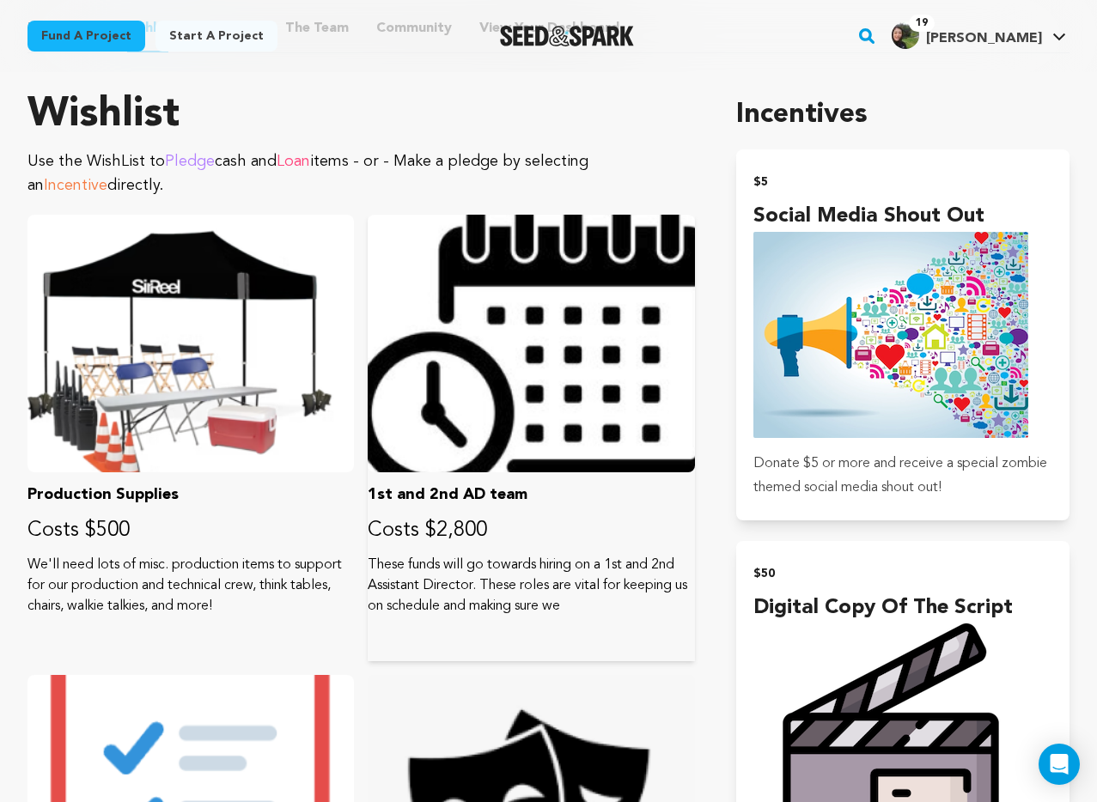
scroll to position [901, 0]
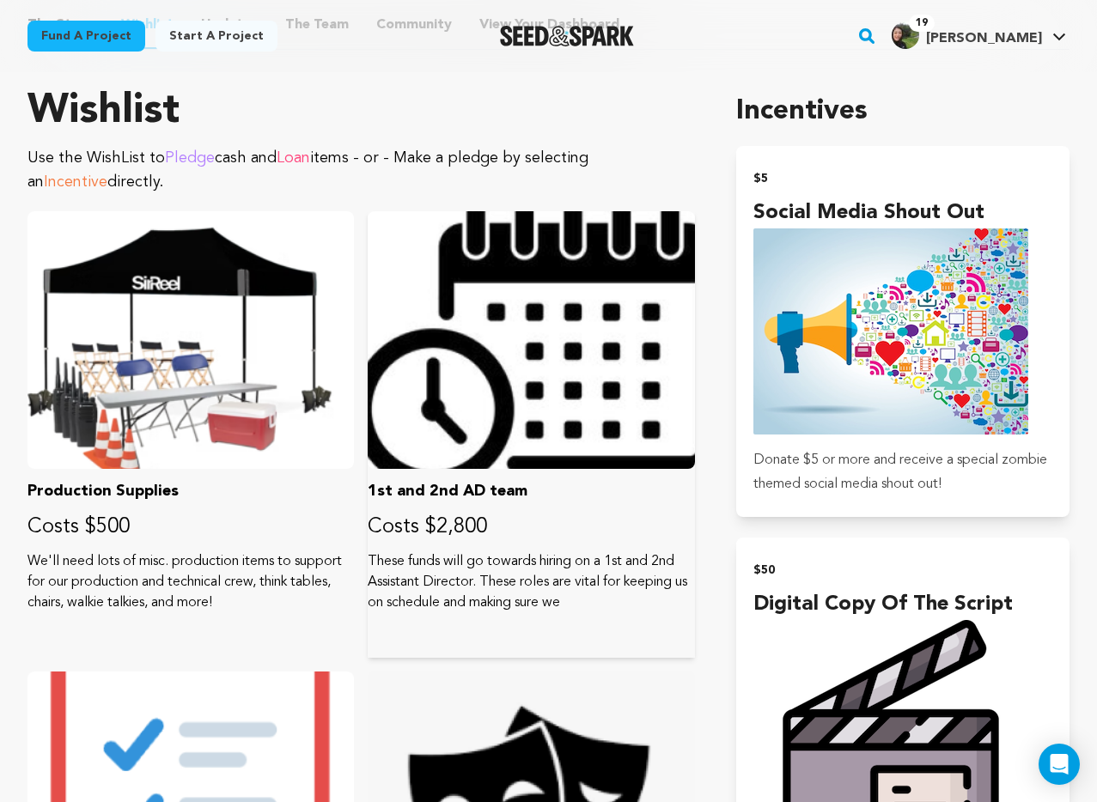
click at [472, 449] on div at bounding box center [531, 340] width 326 height 258
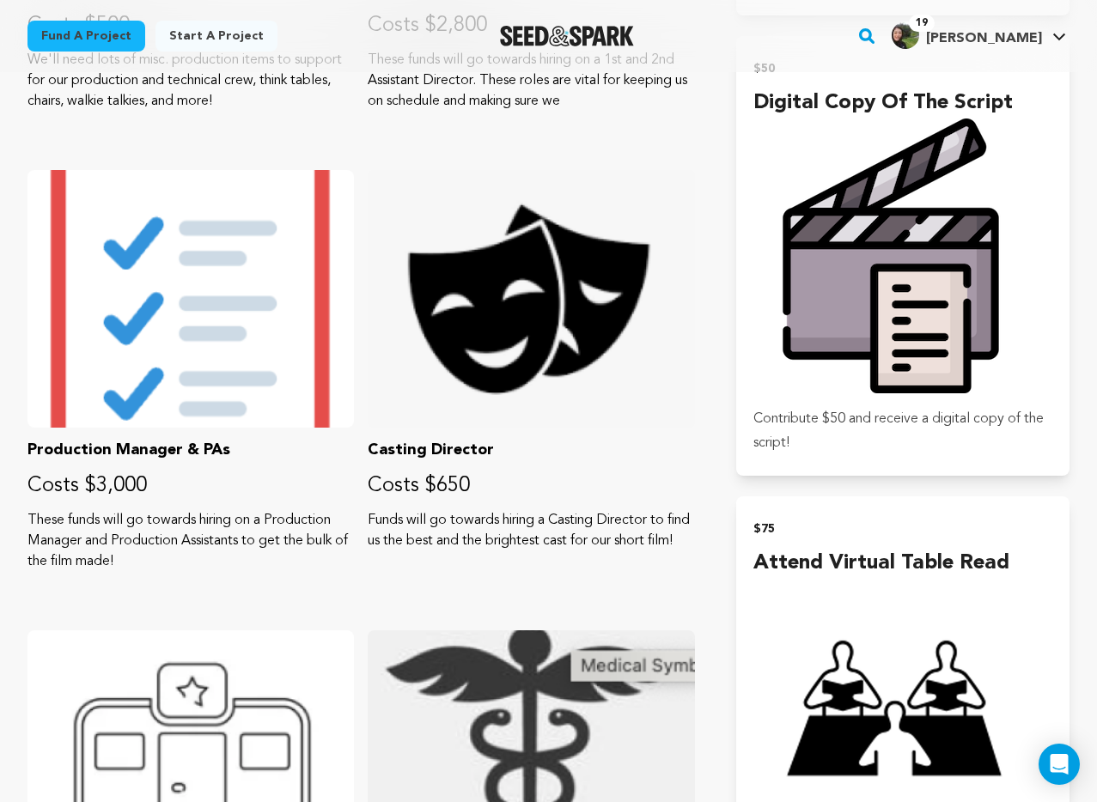
scroll to position [1404, 0]
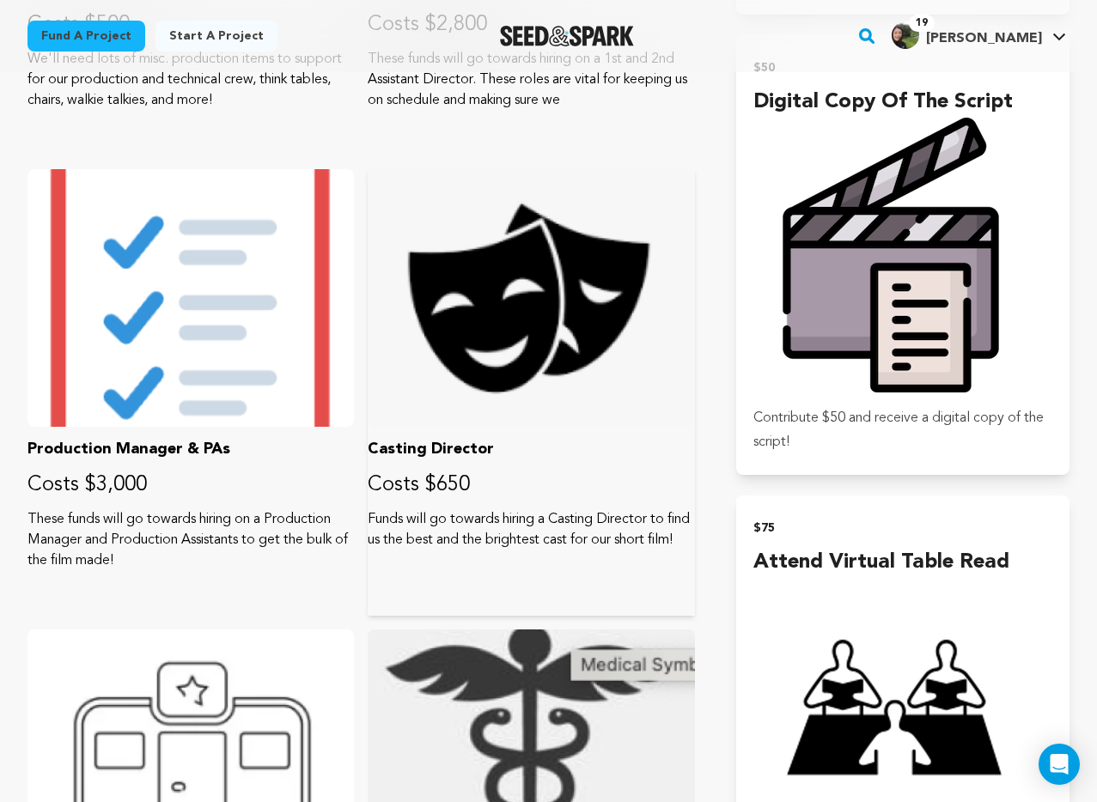
click at [540, 404] on div at bounding box center [531, 298] width 326 height 258
click at [448, 333] on div at bounding box center [531, 298] width 326 height 258
click at [156, 374] on div at bounding box center [190, 298] width 326 height 258
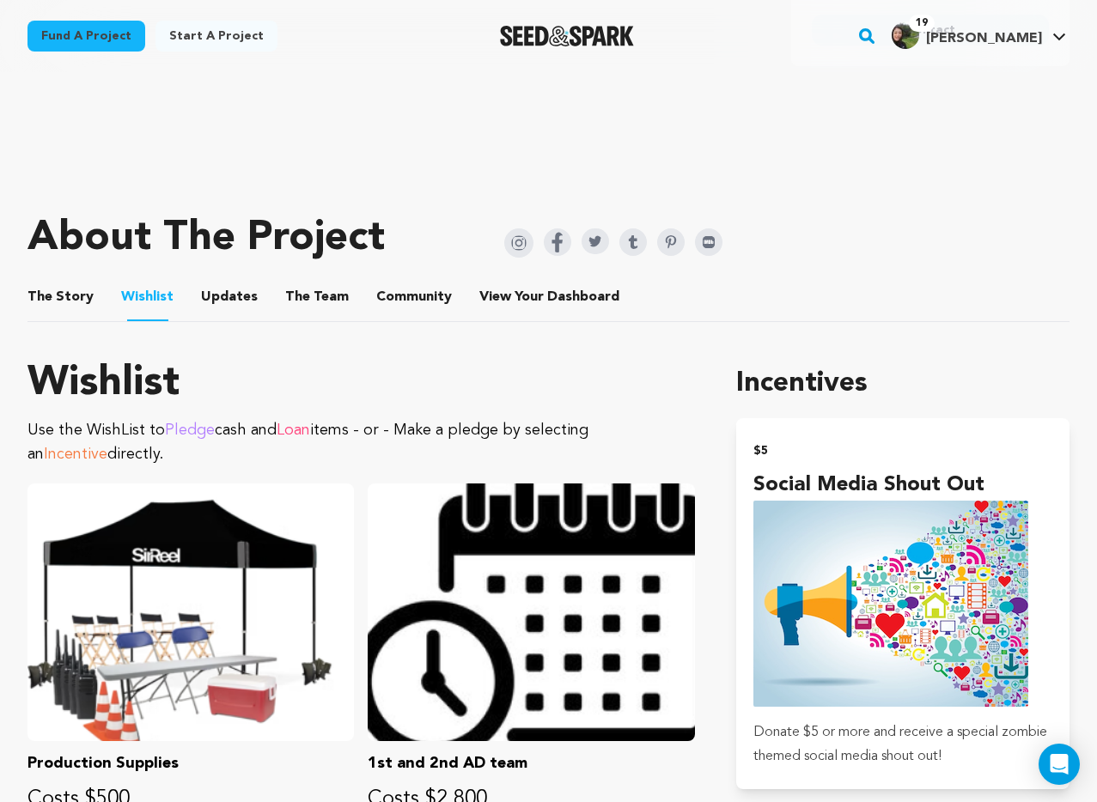
scroll to position [741, 0]
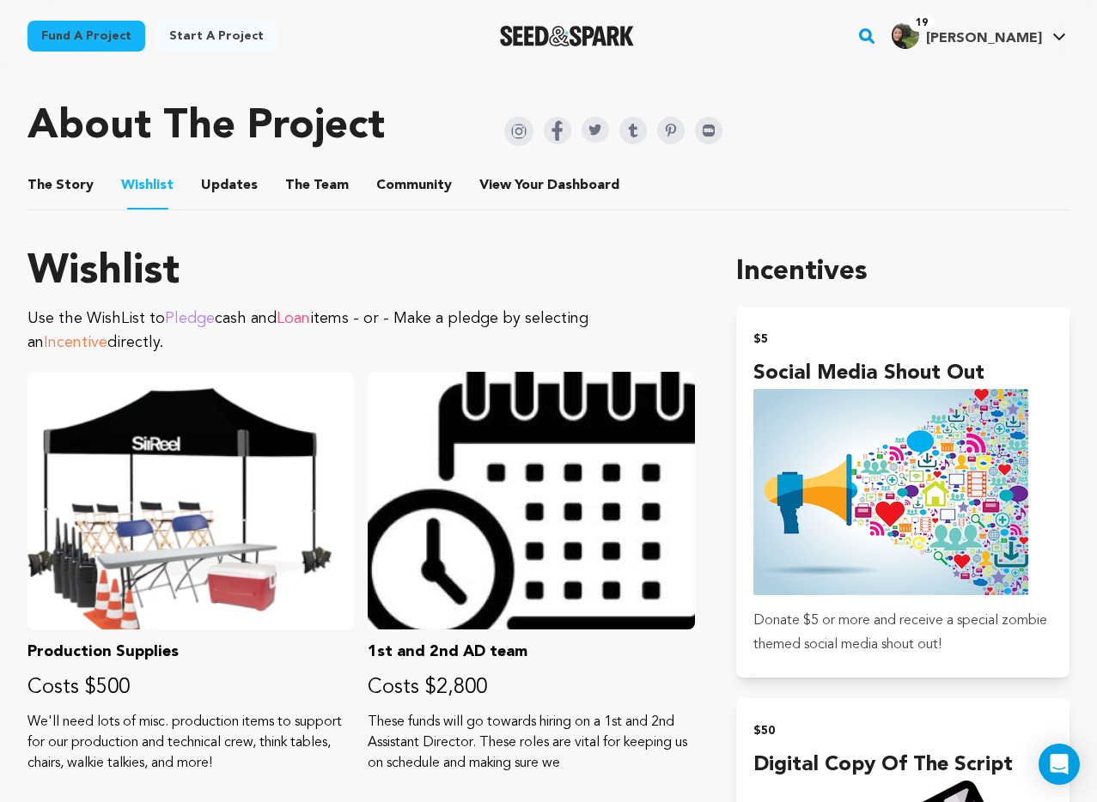
click at [501, 310] on p "Use the WishList to Pledge cash and Loan items - or - Make a pledge by selectin…" at bounding box center [361, 331] width 668 height 48
click at [107, 335] on span "Incentive" at bounding box center [76, 342] width 64 height 15
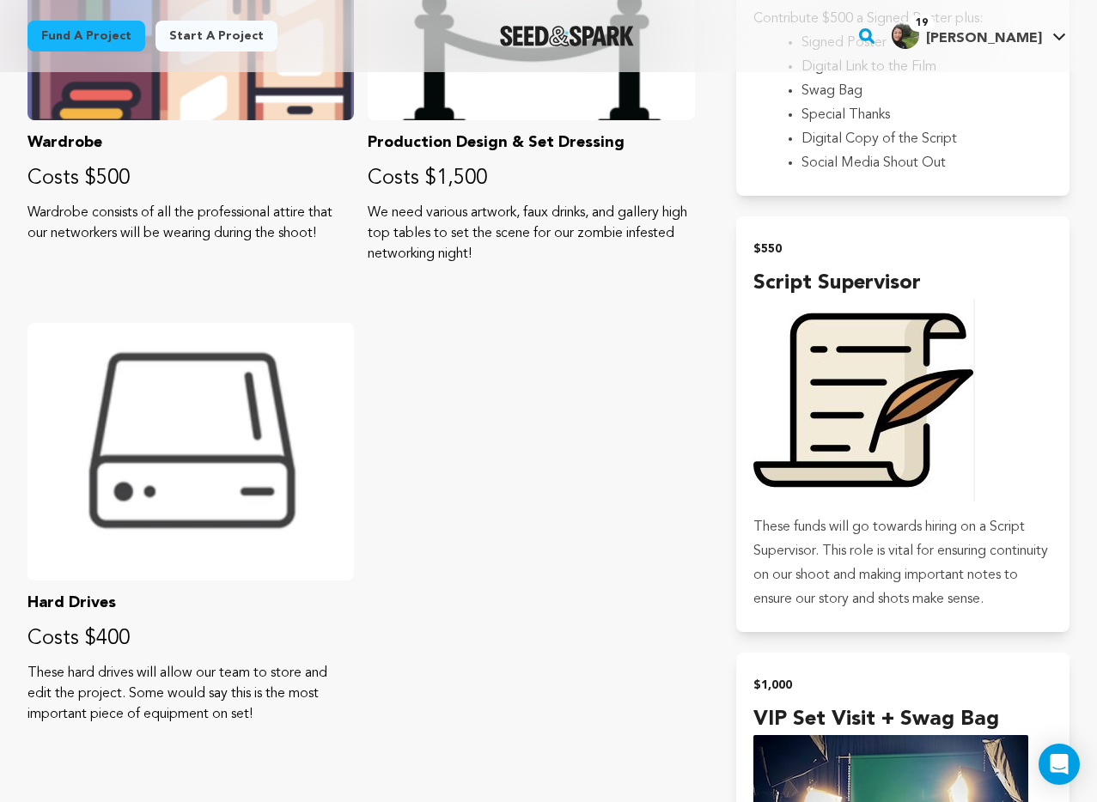
scroll to position [4479, 0]
